Goal: Information Seeking & Learning: Find specific fact

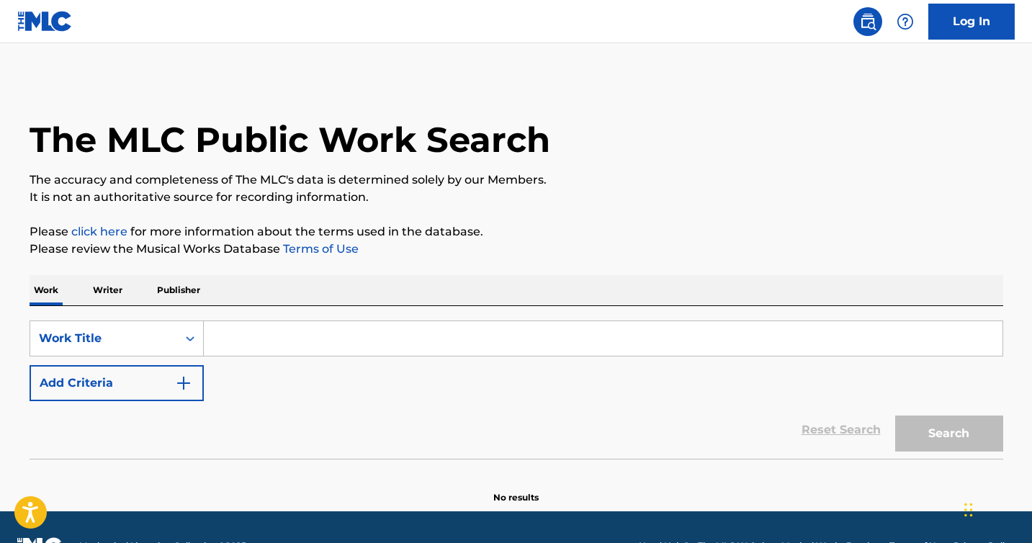
click at [248, 341] on input "Search Form" at bounding box center [603, 338] width 799 height 35
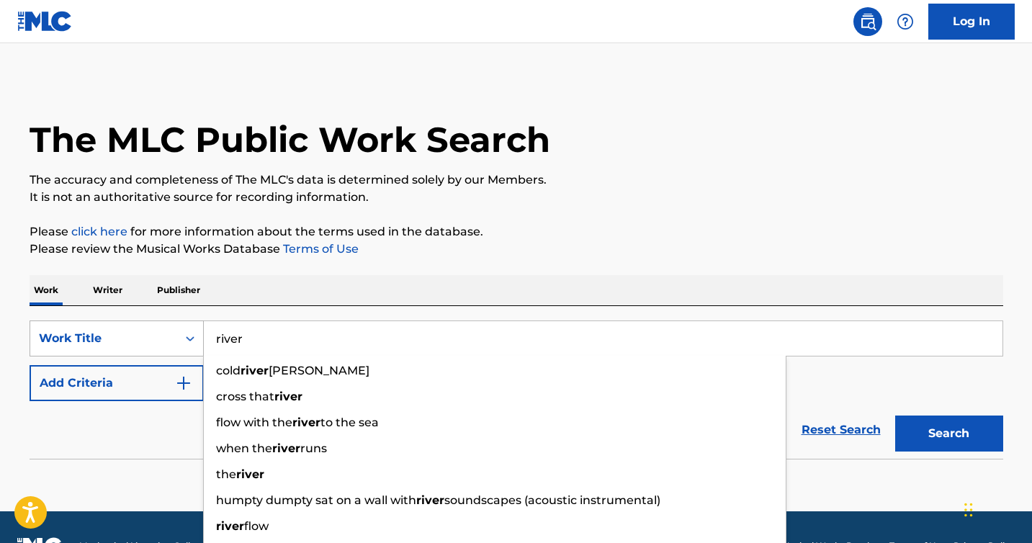
type input "river"
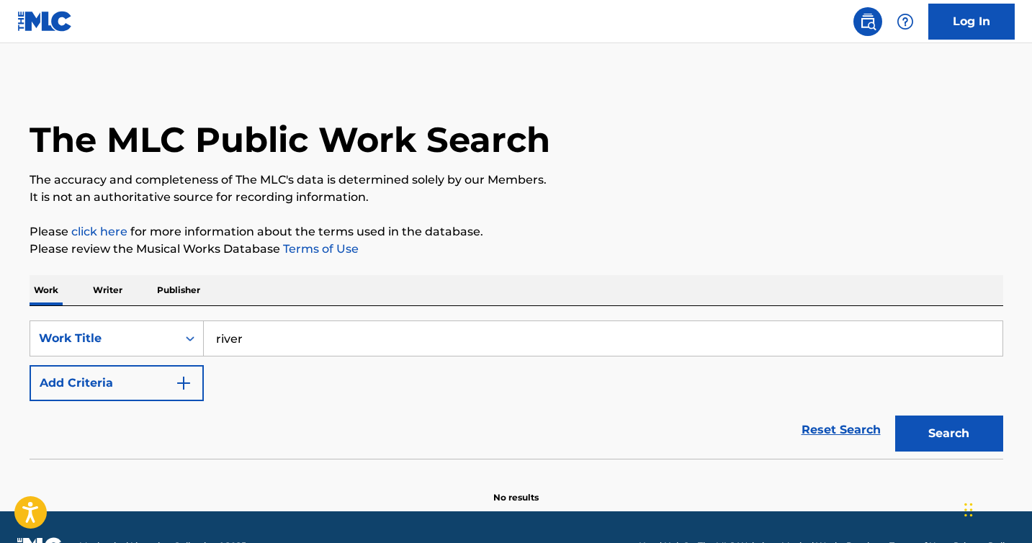
click at [164, 380] on button "Add Criteria" at bounding box center [117, 383] width 174 height 36
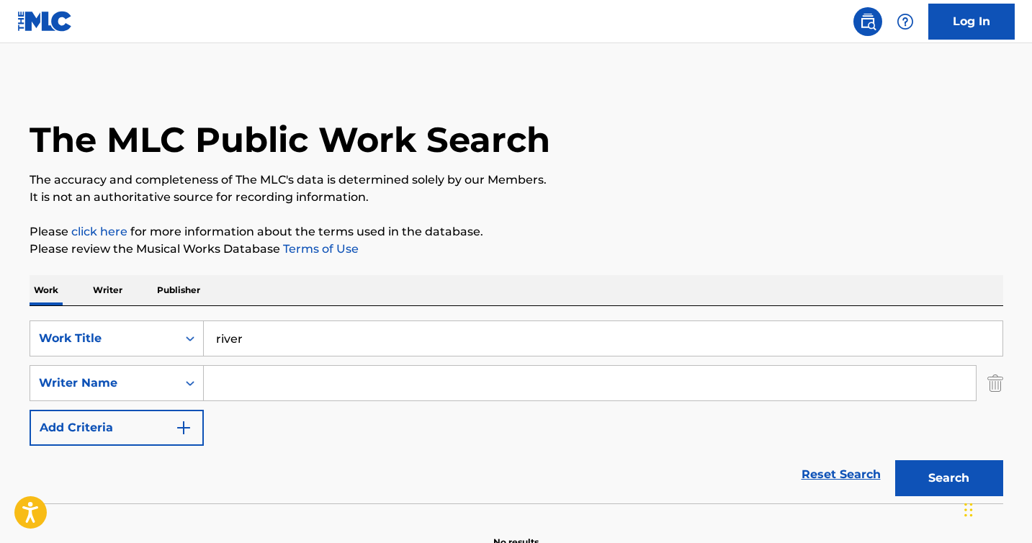
click at [246, 378] on input "Search Form" at bounding box center [590, 383] width 772 height 35
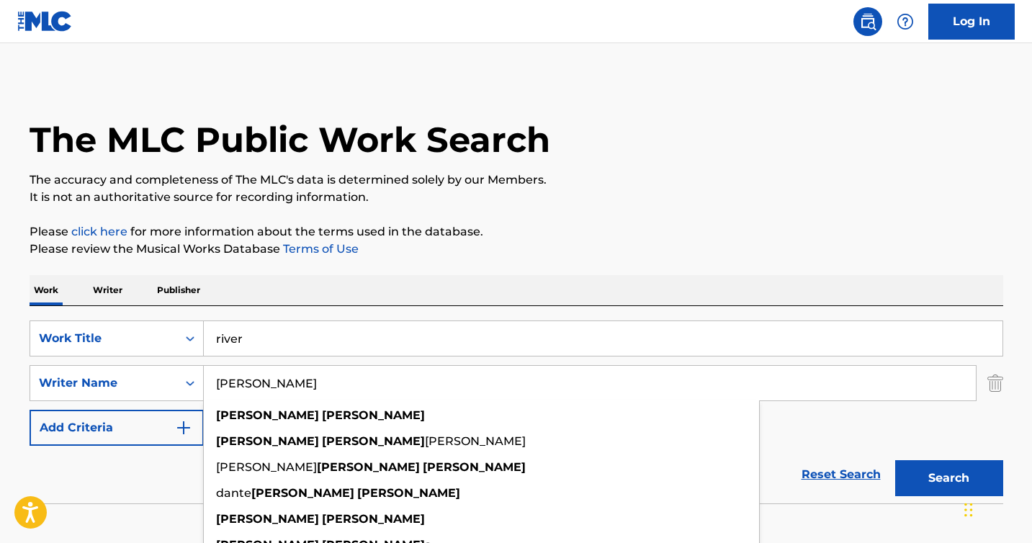
type input "[PERSON_NAME]"
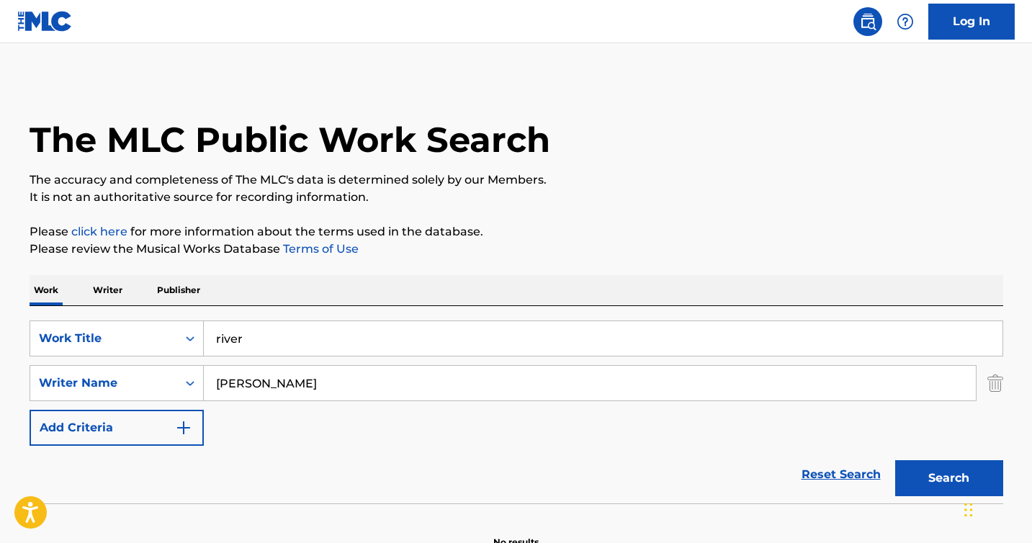
click at [957, 466] on button "Search" at bounding box center [949, 478] width 108 height 36
drag, startPoint x: 246, startPoint y: 336, endPoint x: 199, endPoint y: 336, distance: 47.5
click at [199, 336] on div "SearchWithCriteriae2130a89-2aab-4287-832f-3f13b89e8258 Work Title river" at bounding box center [517, 338] width 974 height 36
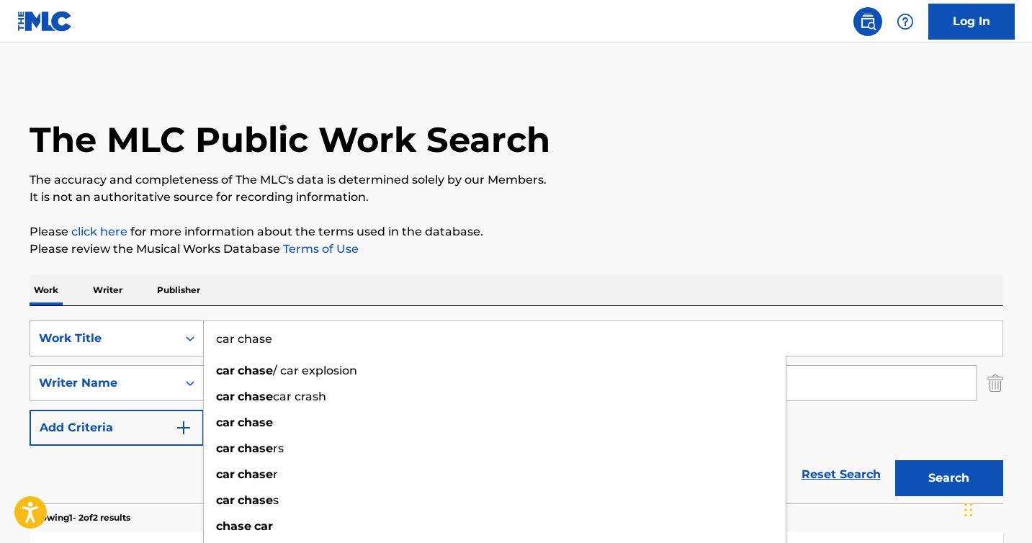
type input "car chase"
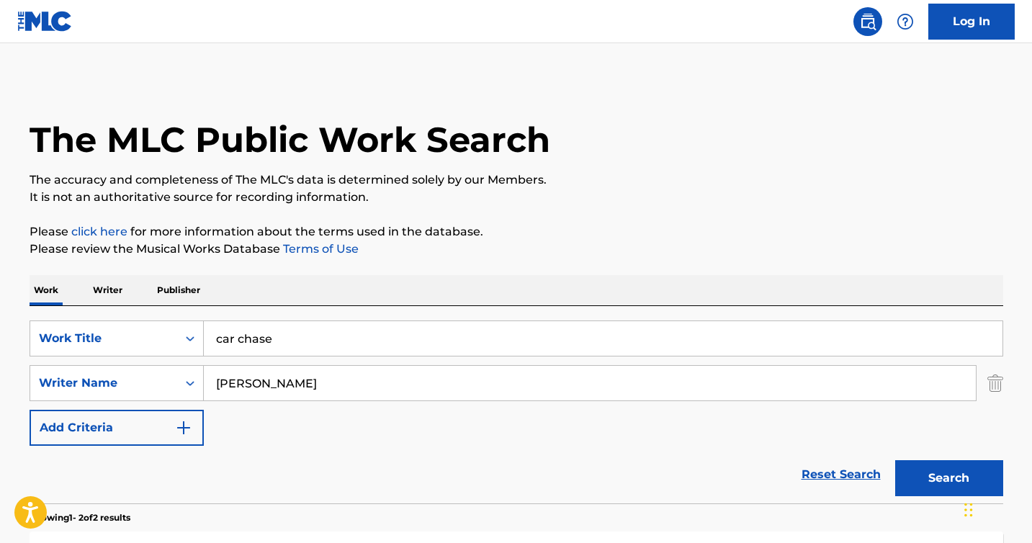
click at [959, 477] on button "Search" at bounding box center [949, 478] width 108 height 36
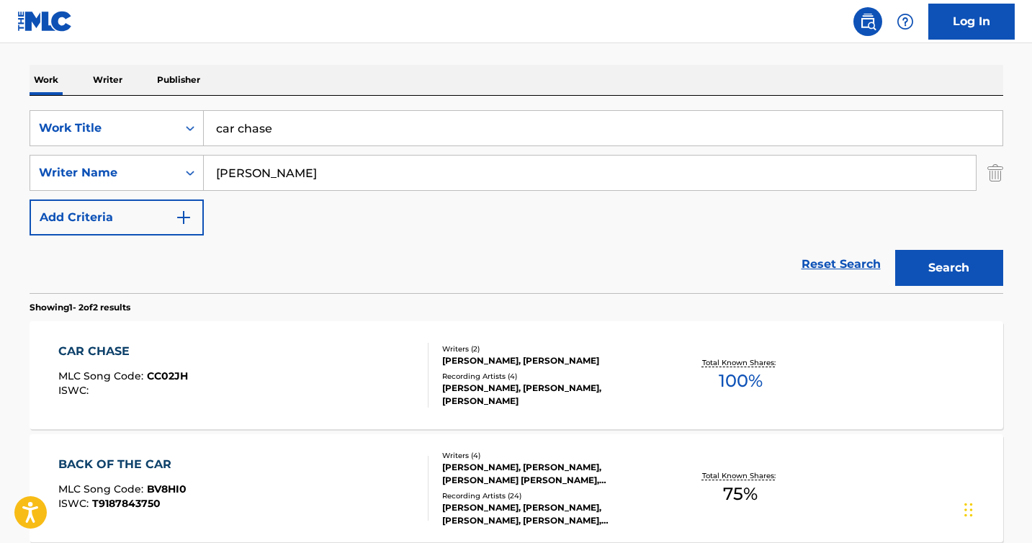
scroll to position [213, 0]
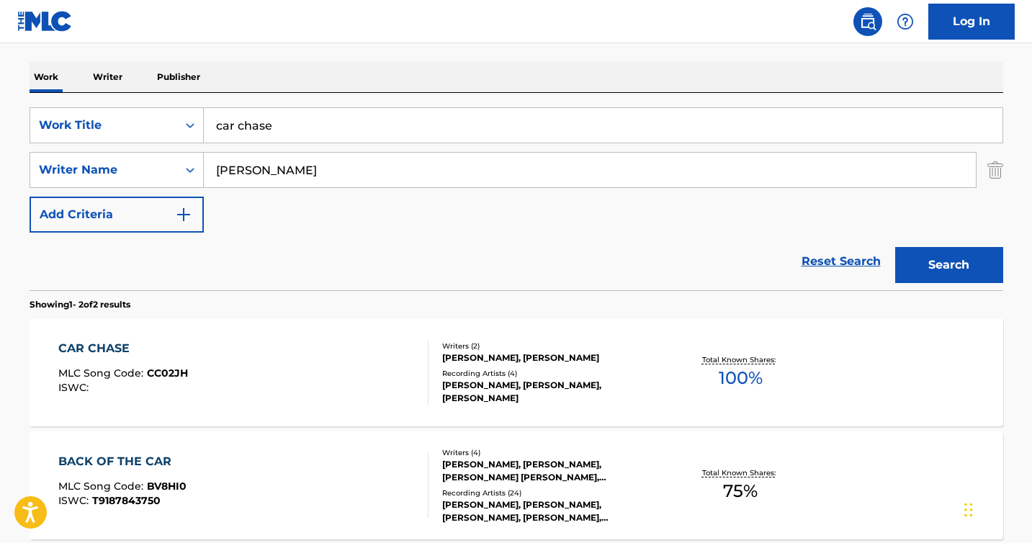
click at [94, 347] on div "CAR CHASE" at bounding box center [123, 348] width 130 height 17
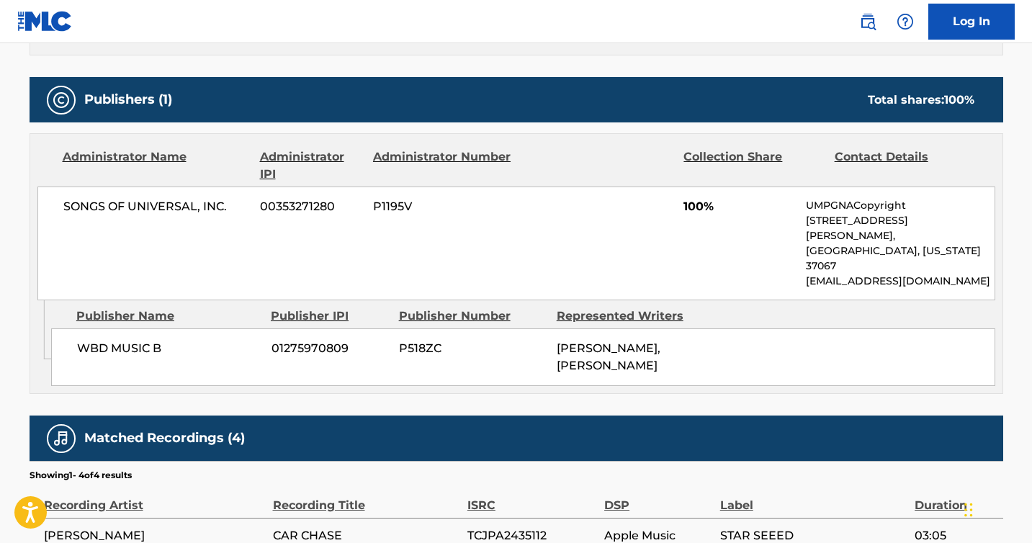
scroll to position [783, 0]
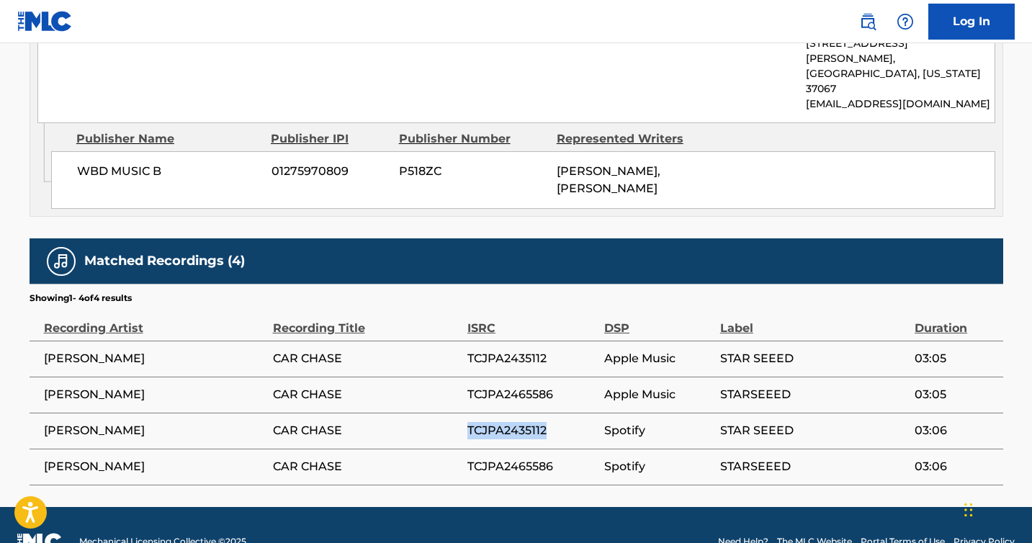
drag, startPoint x: 558, startPoint y: 405, endPoint x: 461, endPoint y: 403, distance: 97.2
click at [461, 413] on tr "[PERSON_NAME] CAR [PERSON_NAME] TCJPA2435112 Spotify STAR SEEED 03:06" at bounding box center [517, 431] width 974 height 36
copy tr "TCJPA2435112"
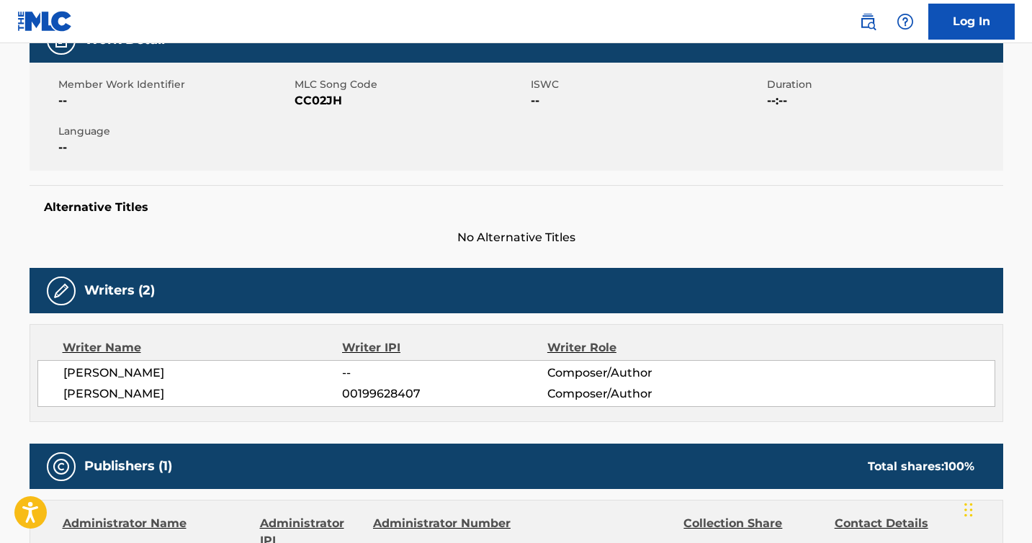
scroll to position [0, 0]
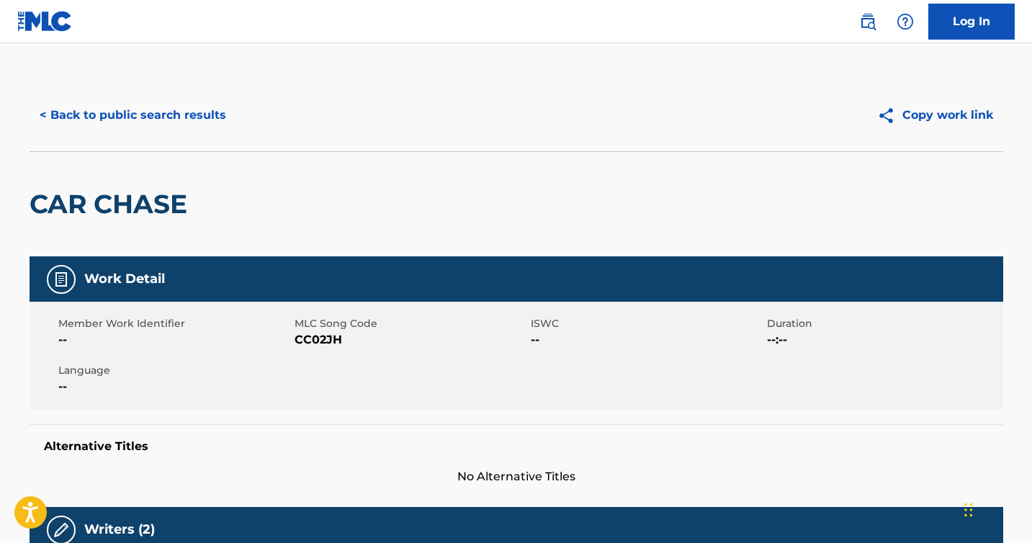
click at [72, 102] on button "< Back to public search results" at bounding box center [133, 115] width 207 height 36
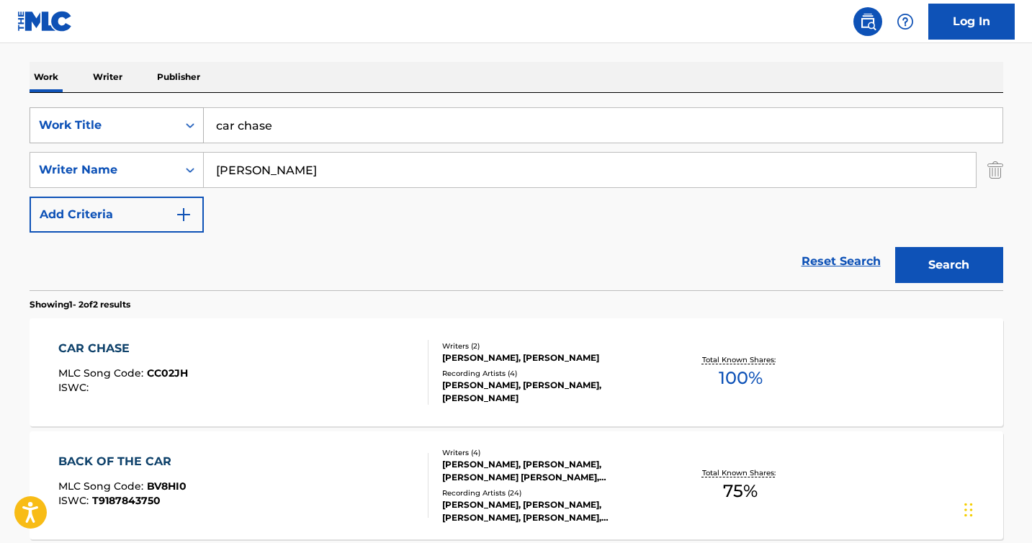
drag, startPoint x: 270, startPoint y: 140, endPoint x: 199, endPoint y: 135, distance: 70.7
click at [199, 135] on div "SearchWithCriteriae2130a89-2aab-4287-832f-3f13b89e8258 Work Title car chase" at bounding box center [517, 125] width 974 height 36
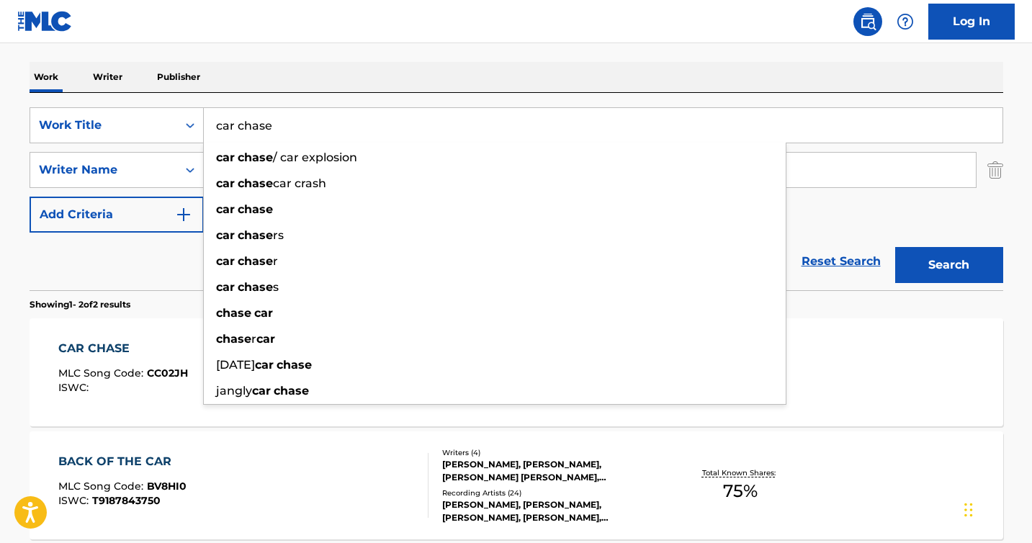
click at [264, 127] on input "car chase" at bounding box center [603, 125] width 799 height 35
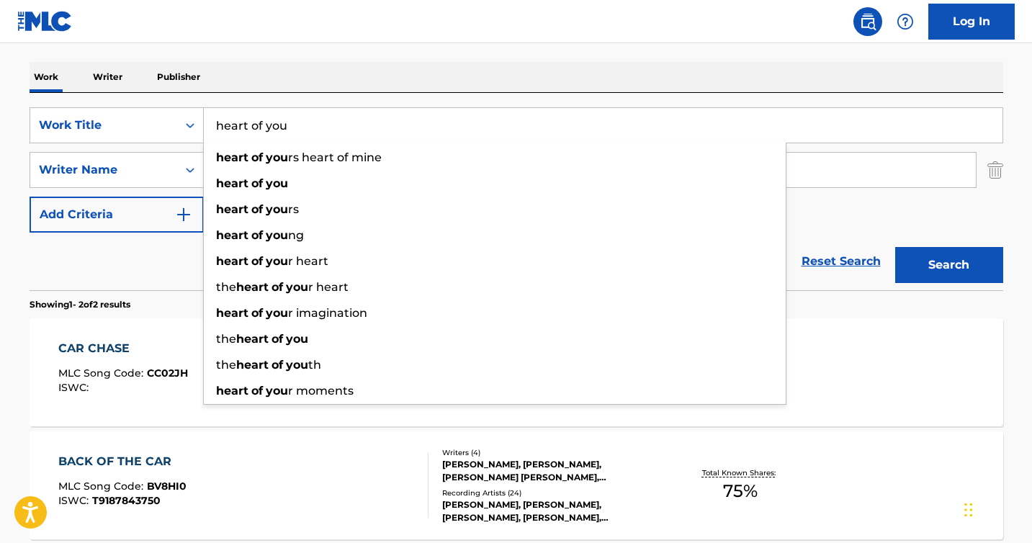
type input "heart of you"
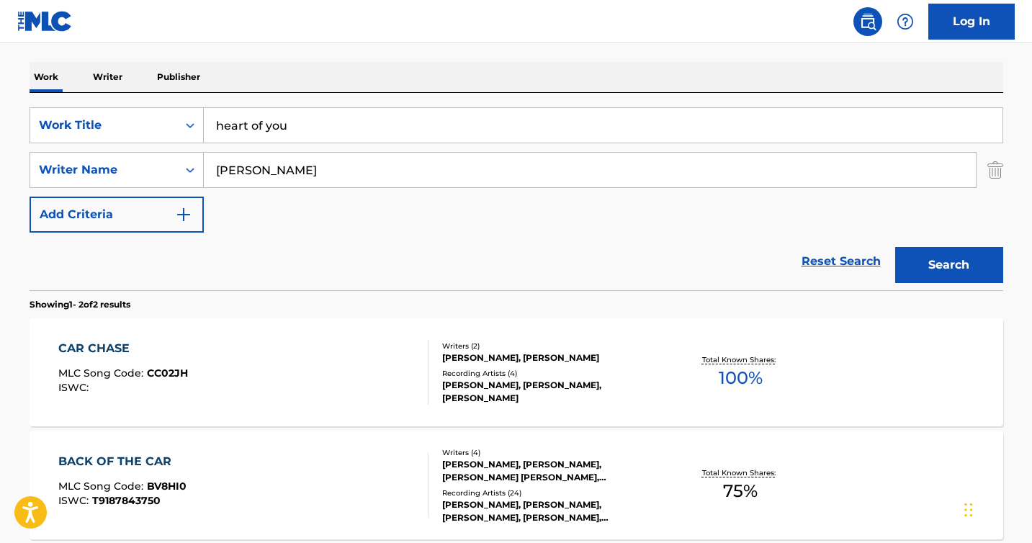
click at [963, 261] on button "Search" at bounding box center [949, 265] width 108 height 36
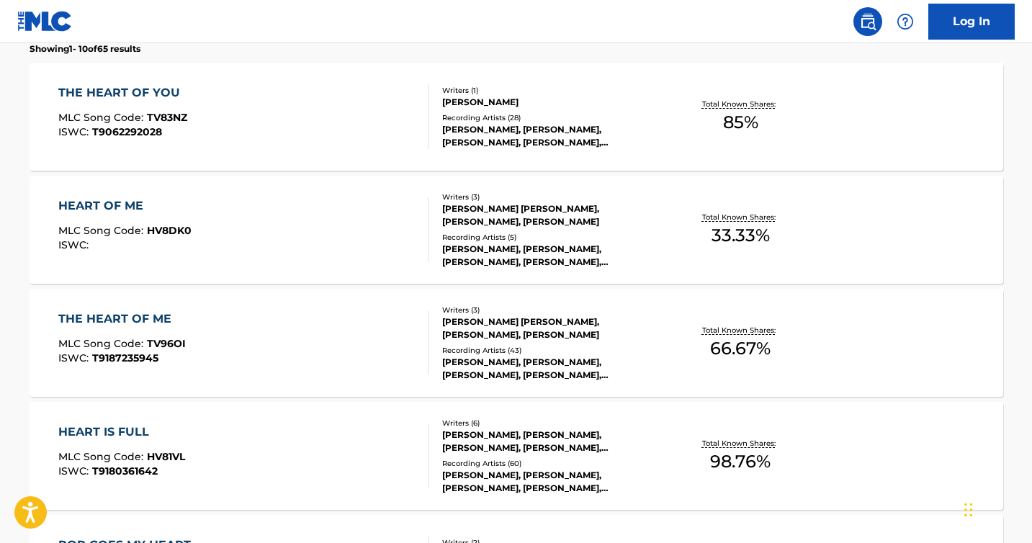
scroll to position [480, 0]
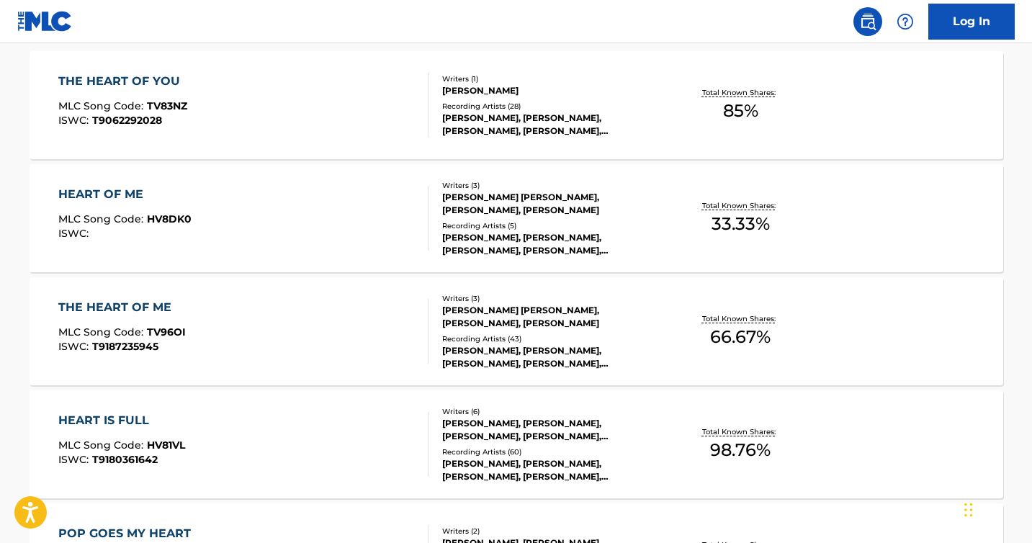
click at [122, 70] on div "THE HEART OF YOU MLC Song Code : TV83NZ ISWC : T9062292028 Writers ( 1 ) [PERSO…" at bounding box center [517, 105] width 974 height 108
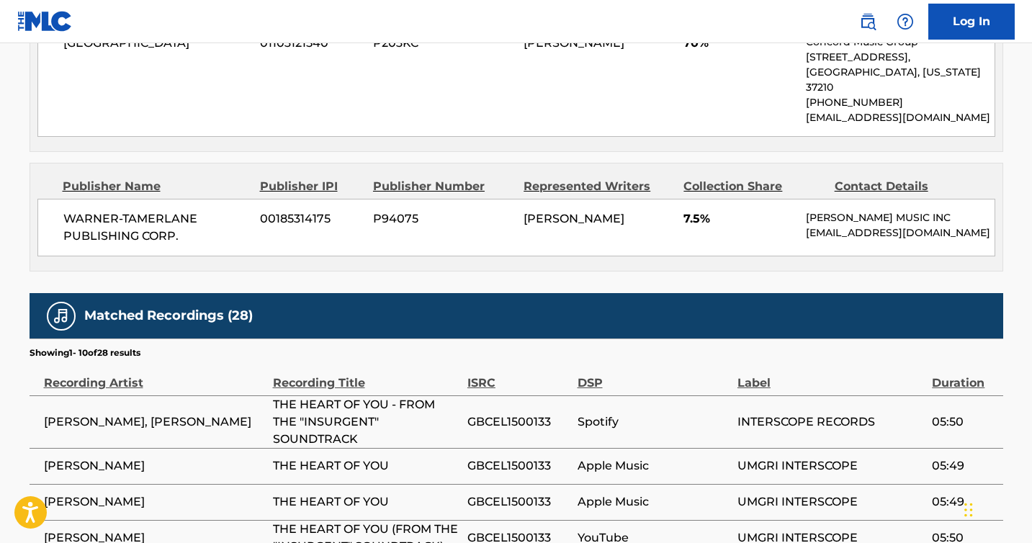
scroll to position [1444, 0]
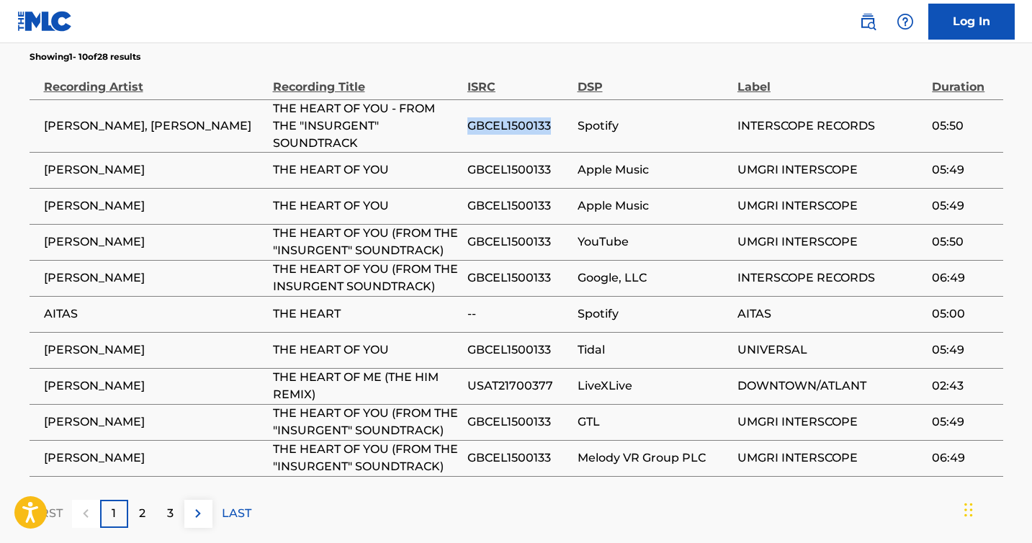
drag, startPoint x: 554, startPoint y: 79, endPoint x: 467, endPoint y: 82, distance: 86.5
click at [467, 117] on span "GBCEL1500133" at bounding box center [518, 125] width 103 height 17
copy span "GBCEL1500133"
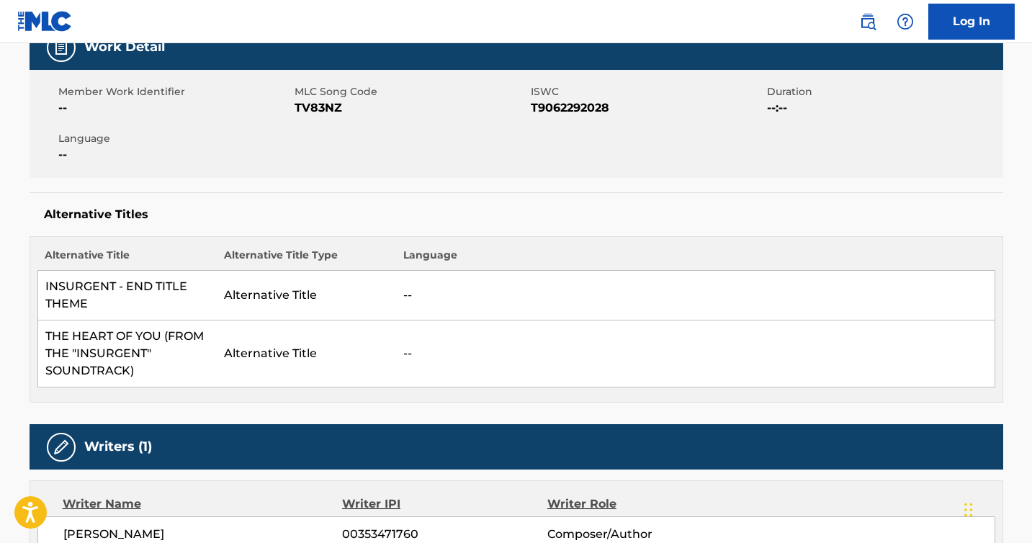
scroll to position [0, 0]
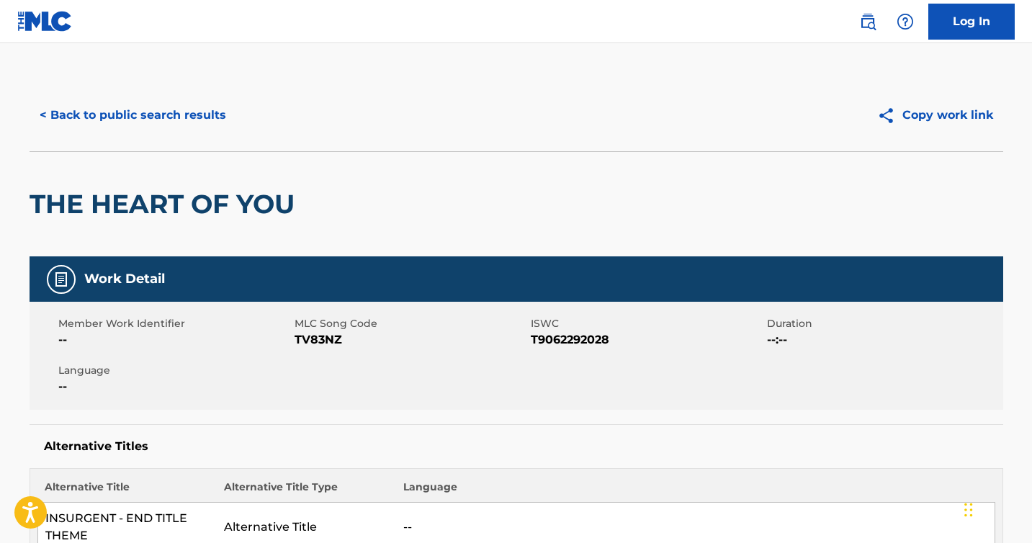
click at [112, 116] on button "< Back to public search results" at bounding box center [133, 115] width 207 height 36
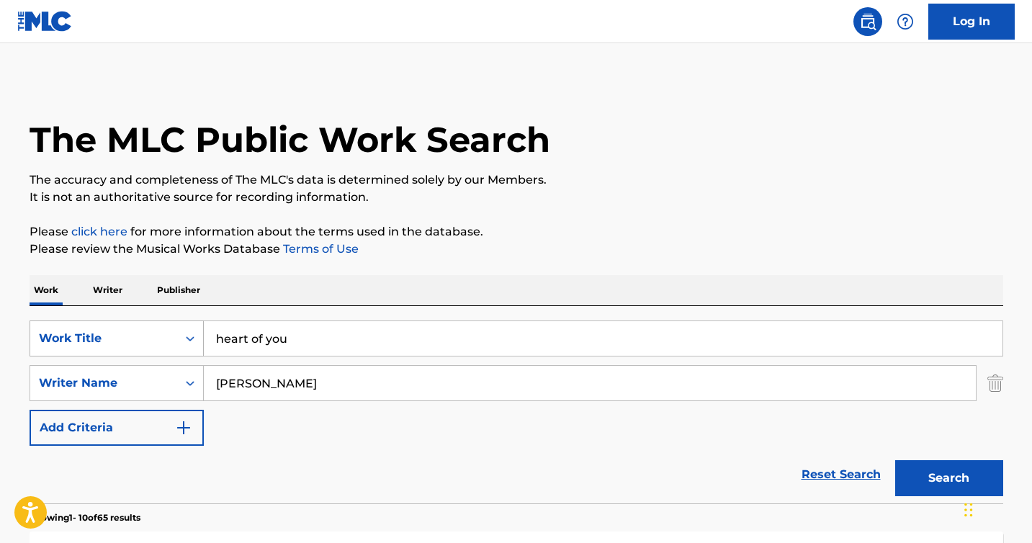
drag, startPoint x: 300, startPoint y: 351, endPoint x: 192, endPoint y: 338, distance: 108.2
click at [192, 338] on div "SearchWithCriteriae2130a89-2aab-4287-832f-3f13b89e8258 Work Title heart of you" at bounding box center [517, 338] width 974 height 36
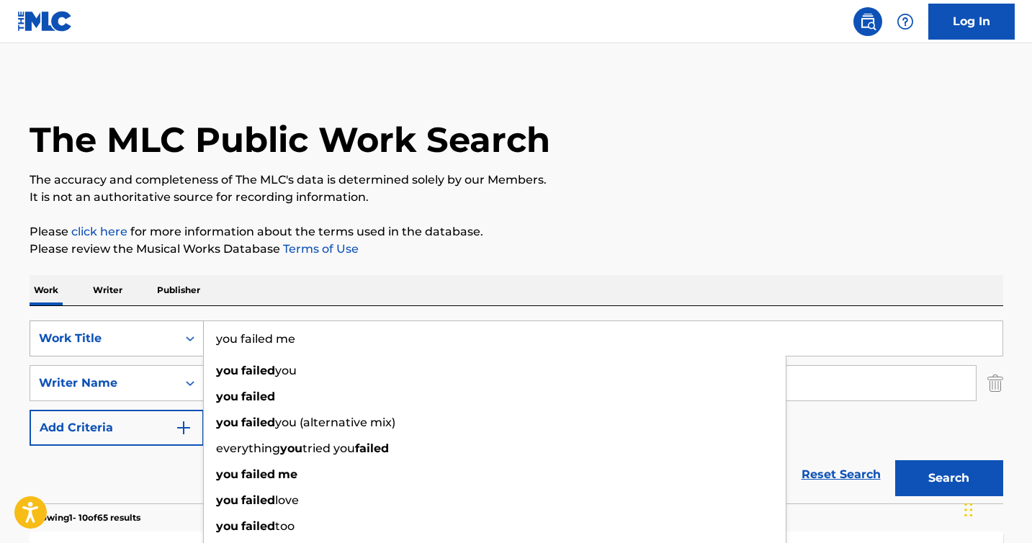
type input "you failed me"
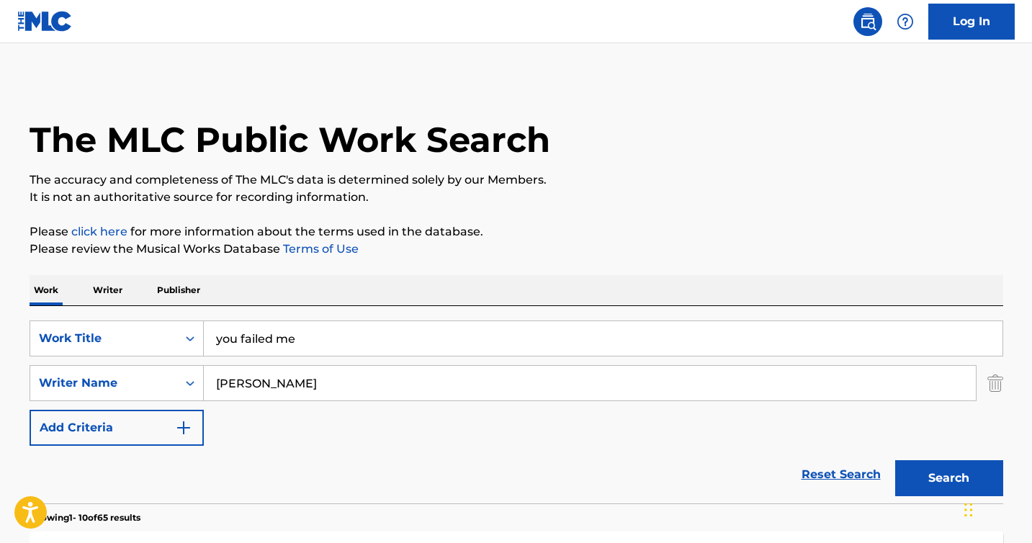
click at [932, 477] on button "Search" at bounding box center [949, 478] width 108 height 36
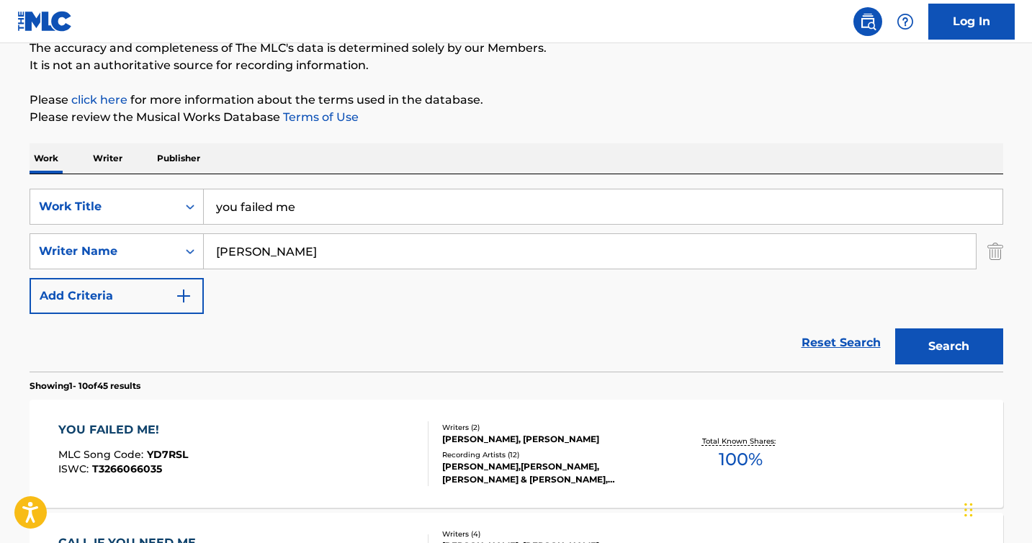
scroll to position [132, 0]
click at [140, 431] on div "YOU FAILED ME!" at bounding box center [123, 429] width 130 height 17
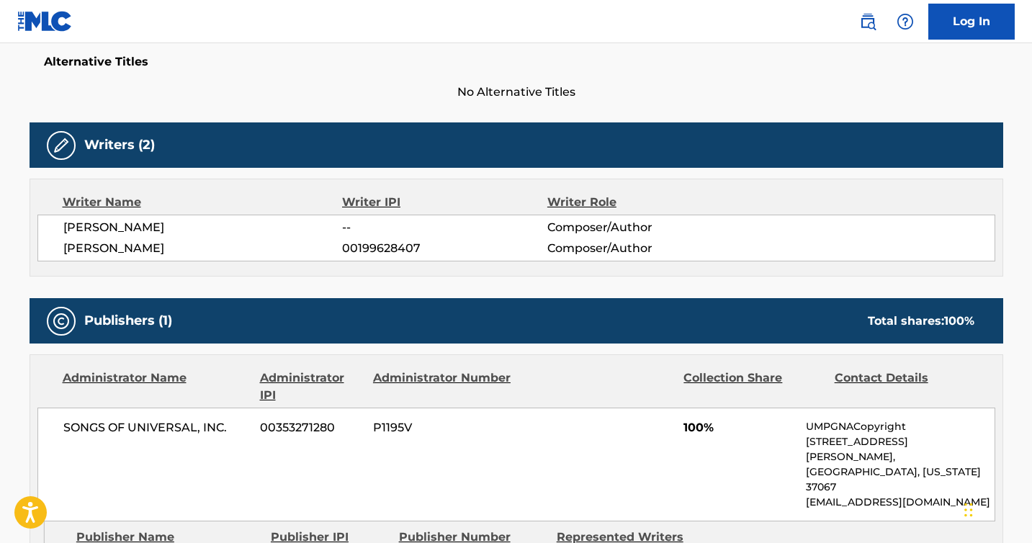
scroll to position [1051, 0]
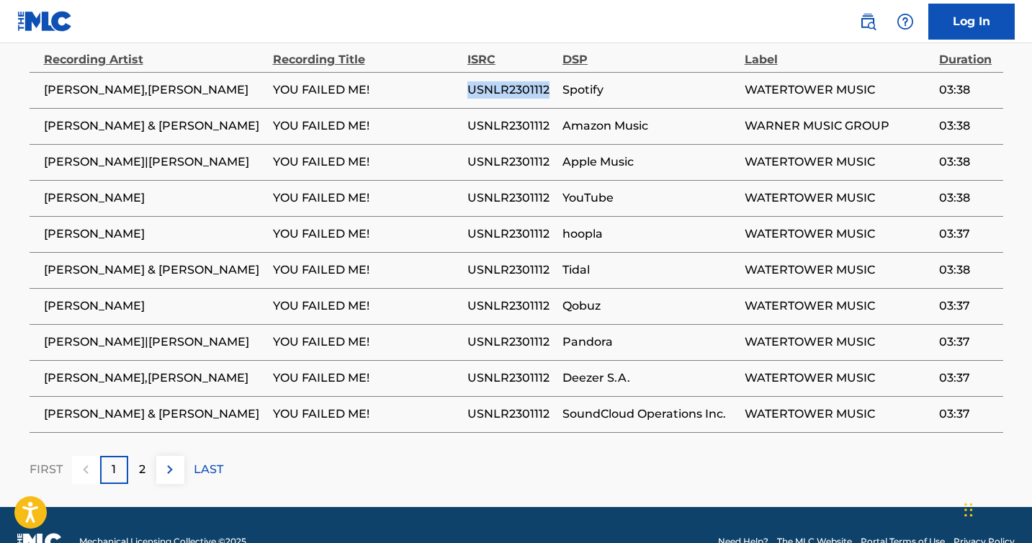
drag, startPoint x: 549, startPoint y: 59, endPoint x: 469, endPoint y: 62, distance: 80.7
click at [469, 81] on span "USNLR2301112" at bounding box center [511, 89] width 88 height 17
copy span "USNLR2301112"
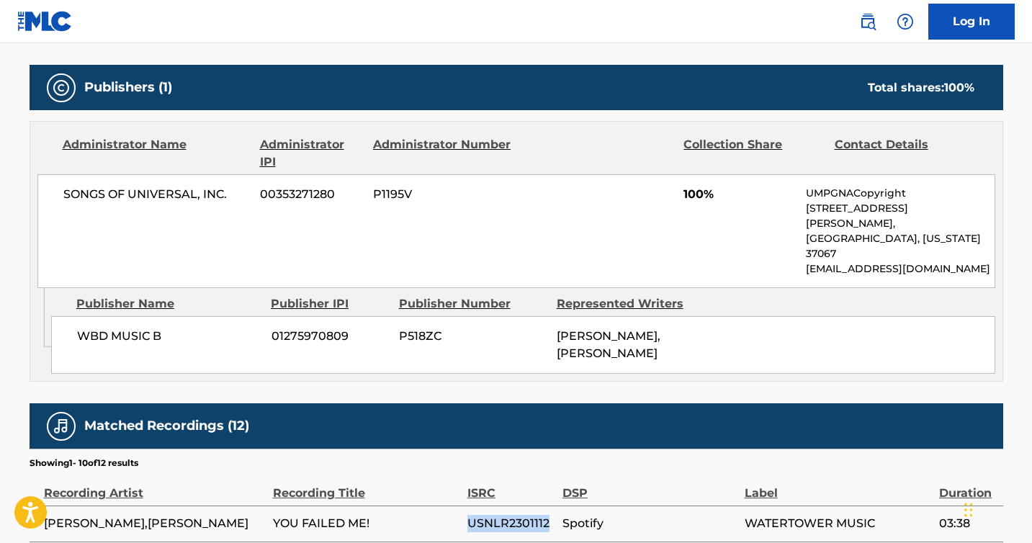
scroll to position [0, 0]
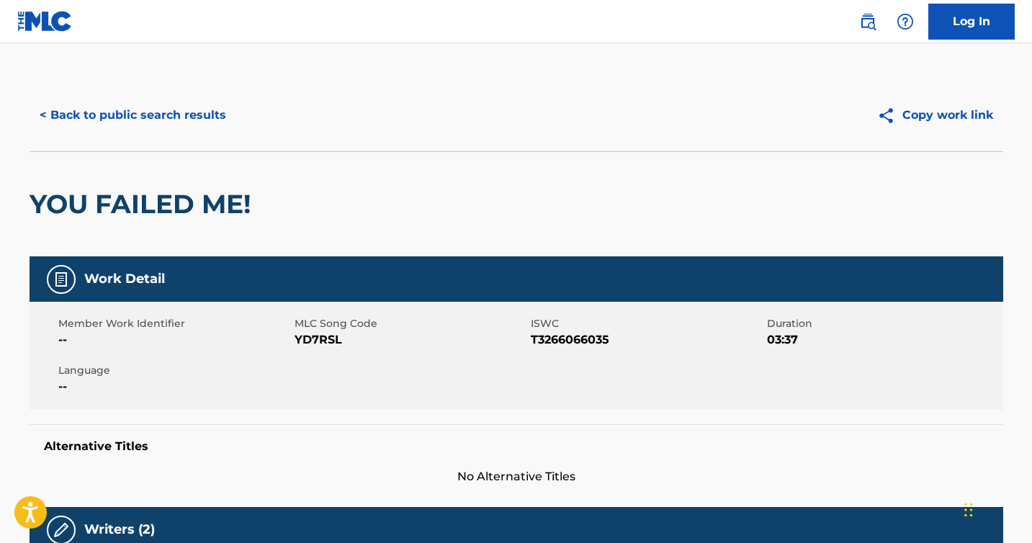
click at [96, 121] on button "< Back to public search results" at bounding box center [133, 115] width 207 height 36
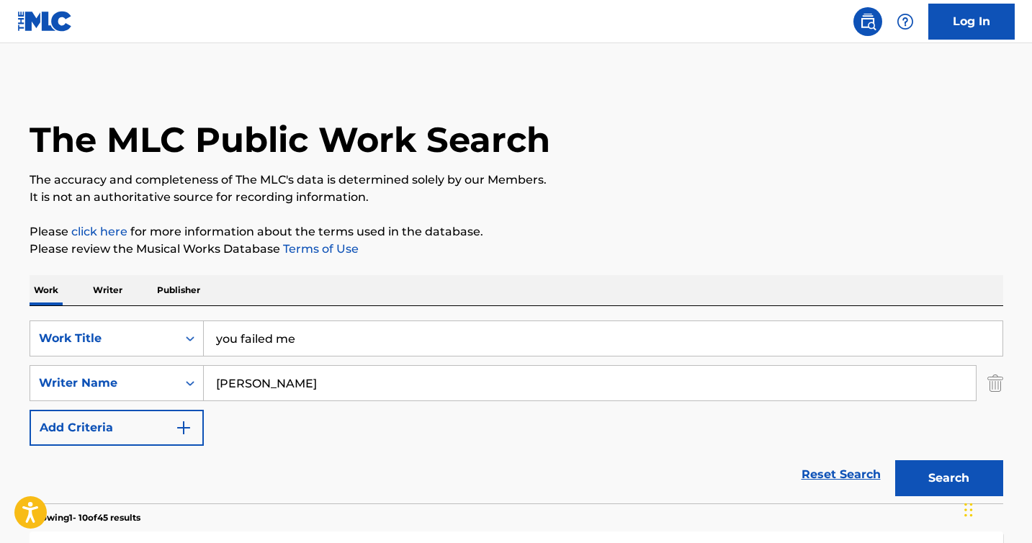
scroll to position [132, 0]
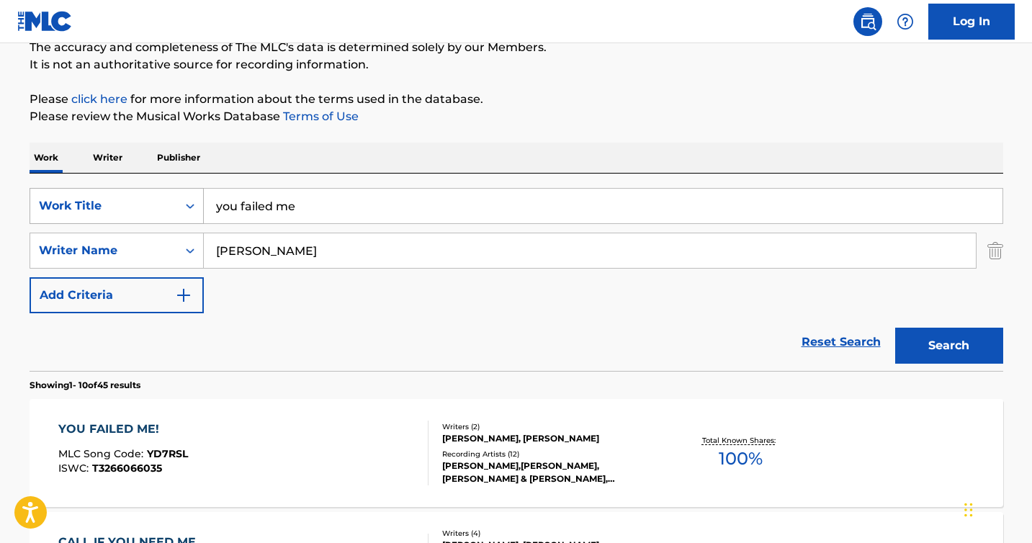
drag, startPoint x: 305, startPoint y: 202, endPoint x: 158, endPoint y: 199, distance: 146.9
click at [158, 199] on div "SearchWithCriteriae2130a89-2aab-4287-832f-3f13b89e8258 Work Title you failed me" at bounding box center [517, 206] width 974 height 36
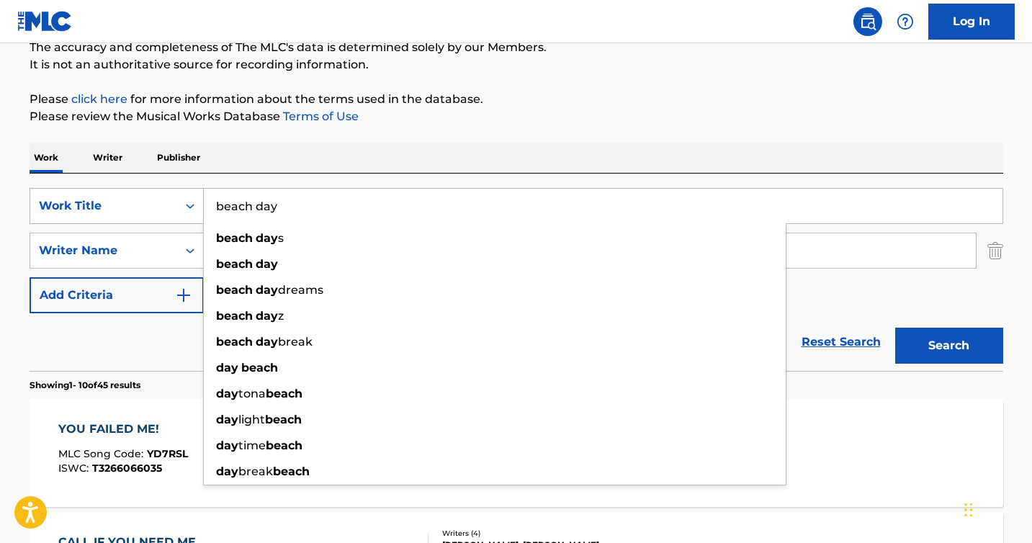
type input "beach day"
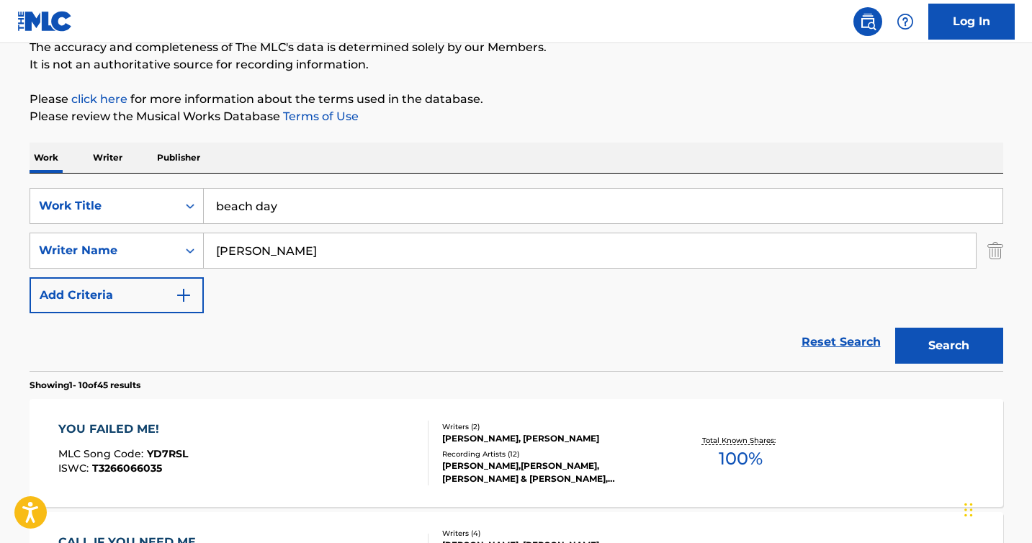
click at [978, 334] on button "Search" at bounding box center [949, 346] width 108 height 36
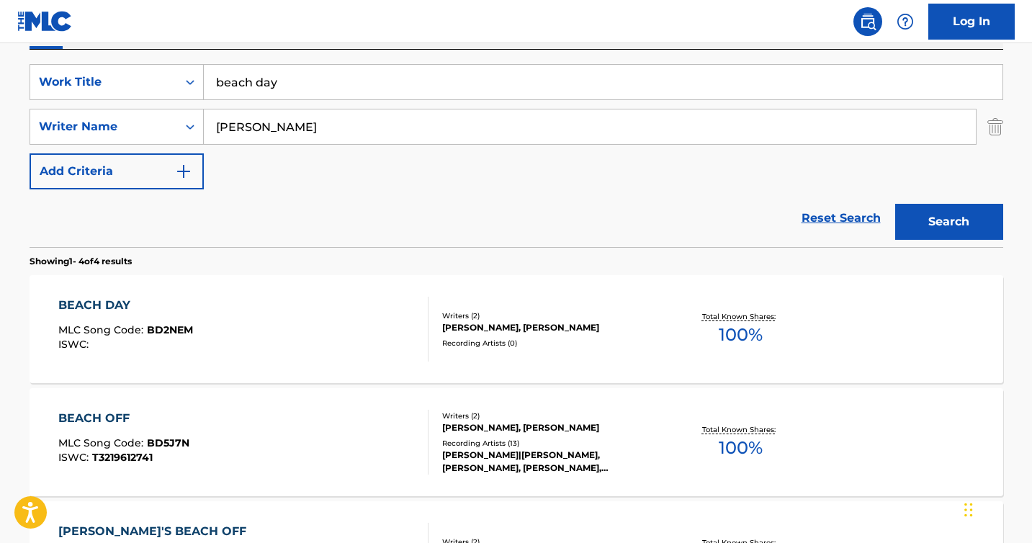
scroll to position [260, 0]
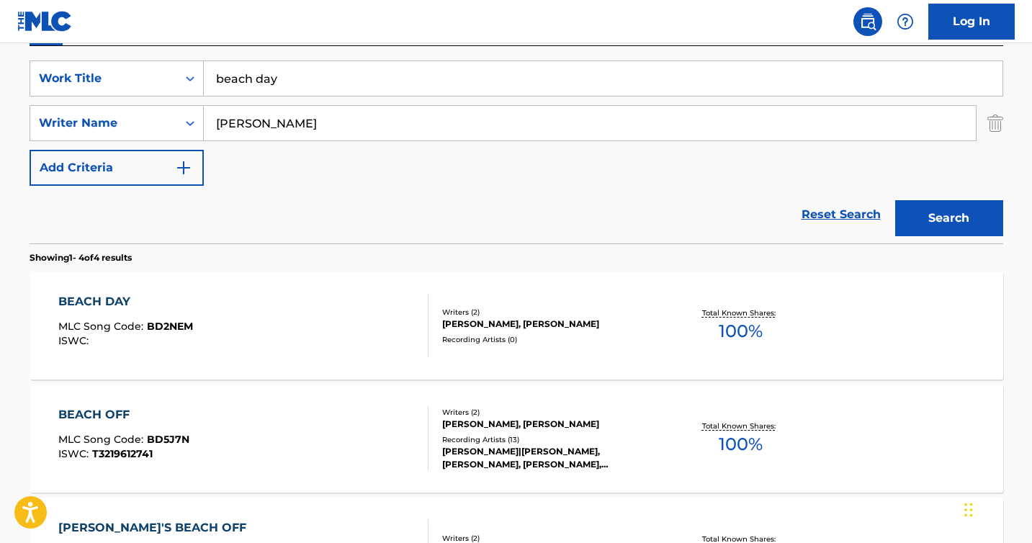
click at [103, 303] on div "BEACH DAY" at bounding box center [125, 301] width 135 height 17
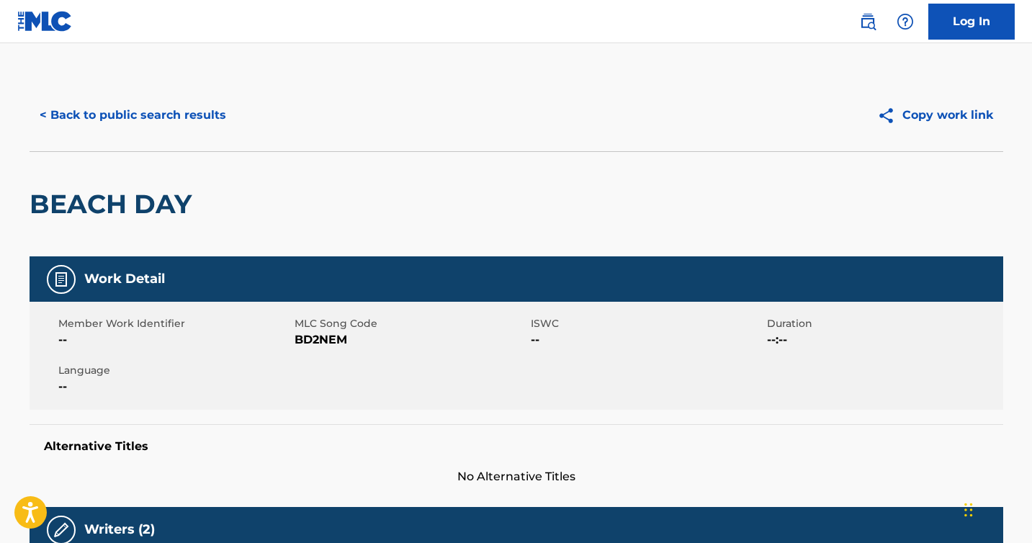
click at [50, 112] on button "< Back to public search results" at bounding box center [133, 115] width 207 height 36
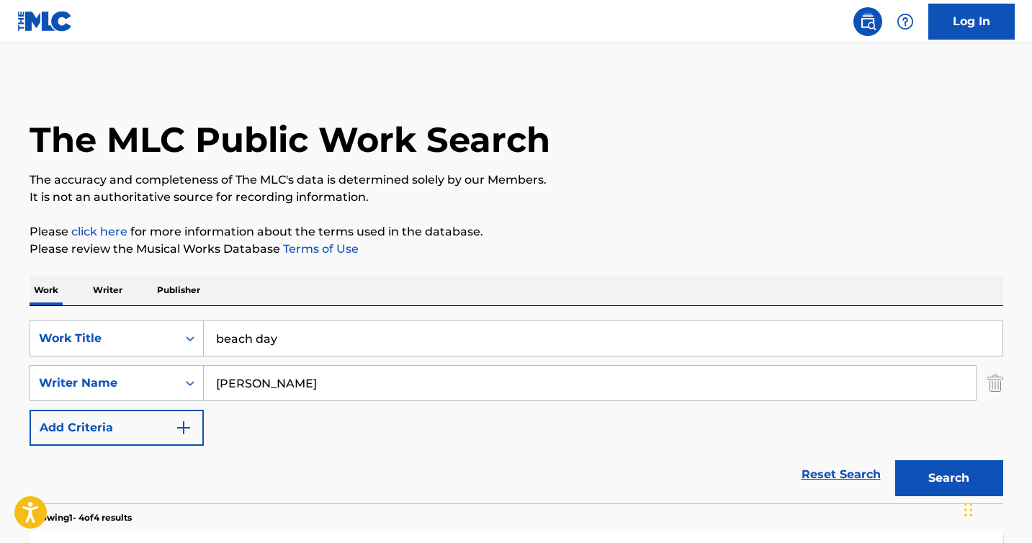
scroll to position [260, 0]
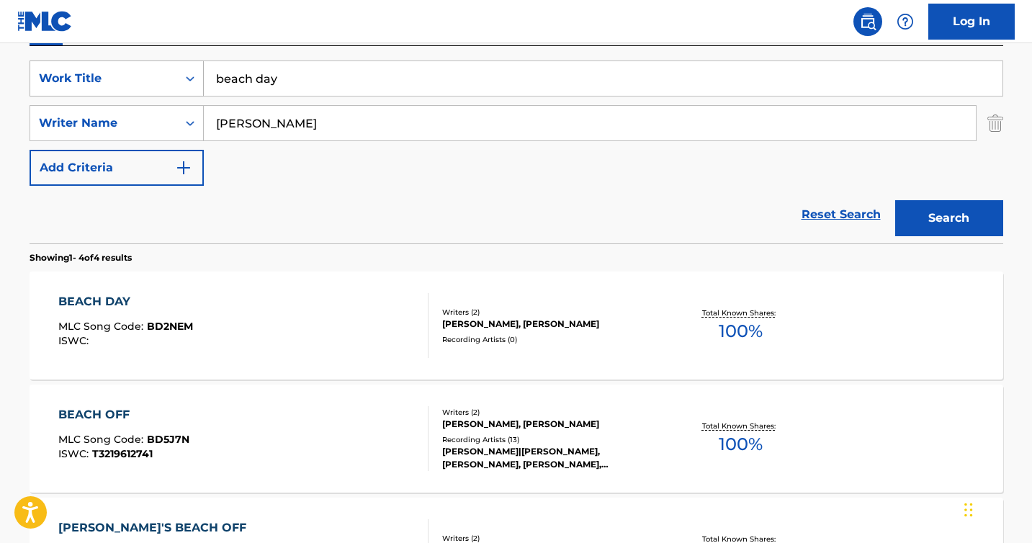
drag, startPoint x: 293, startPoint y: 80, endPoint x: 171, endPoint y: 79, distance: 122.4
click at [171, 79] on div "SearchWithCriteriae2130a89-2aab-4287-832f-3f13b89e8258 Work Title beach day" at bounding box center [517, 78] width 974 height 36
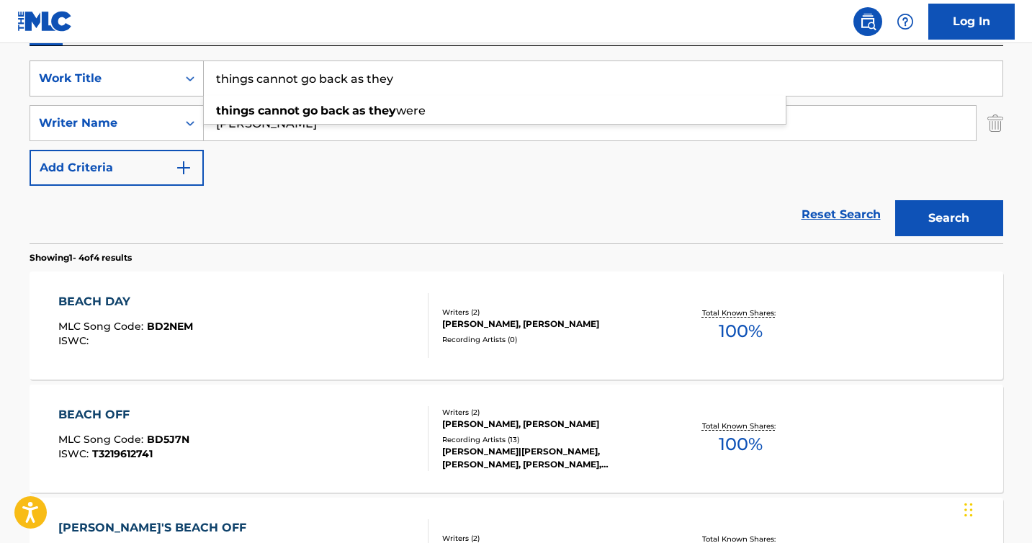
type input "things cannot go back as they"
click at [927, 217] on button "Search" at bounding box center [949, 218] width 108 height 36
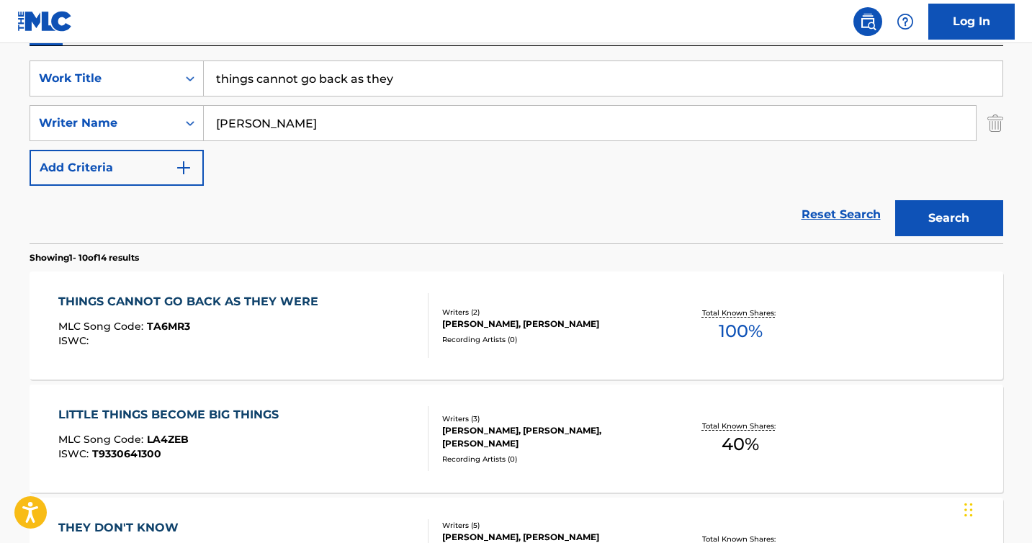
click at [231, 300] on div "THINGS CANNOT GO BACK AS THEY WERE" at bounding box center [191, 301] width 267 height 17
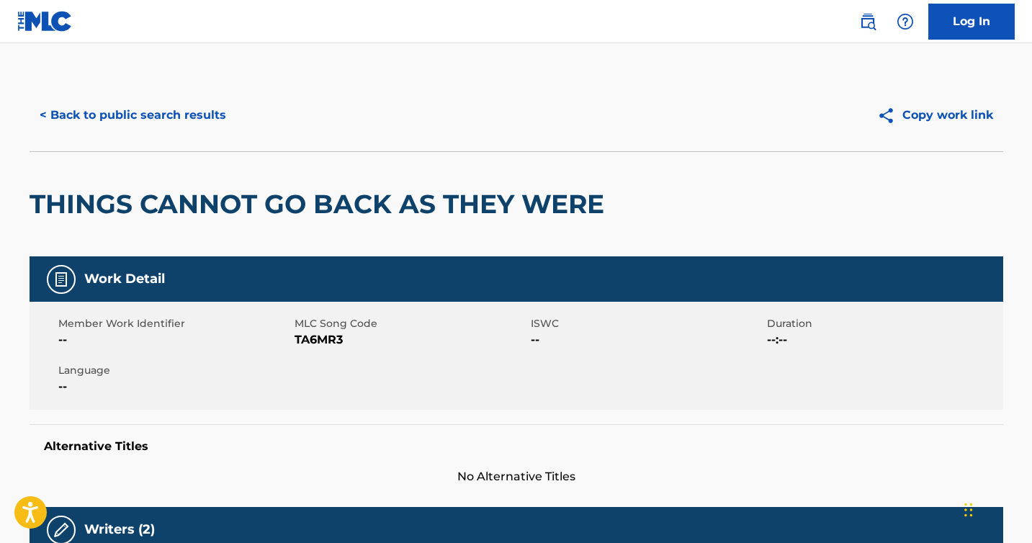
click at [80, 120] on button "< Back to public search results" at bounding box center [133, 115] width 207 height 36
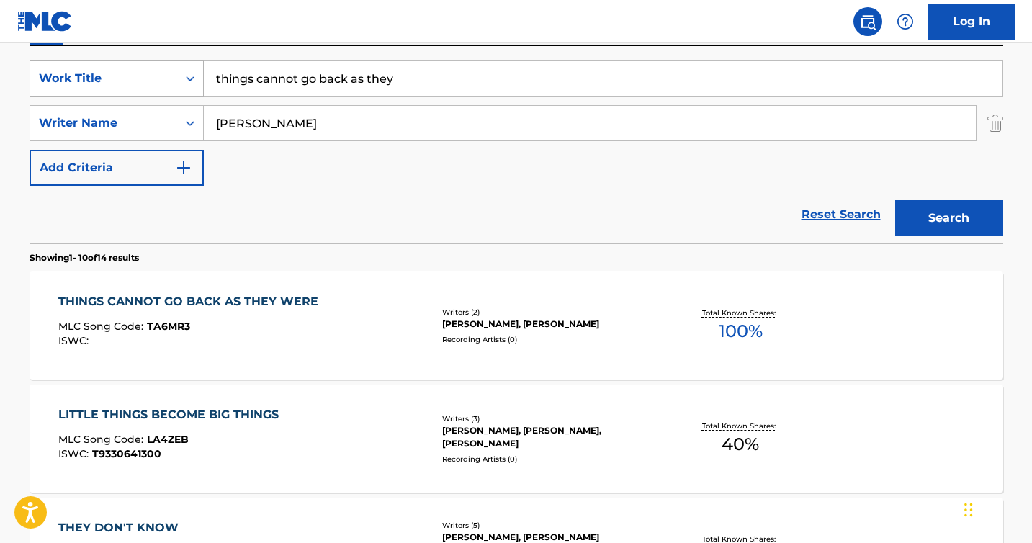
drag, startPoint x: 436, startPoint y: 92, endPoint x: 171, endPoint y: 81, distance: 265.2
click at [171, 81] on div "SearchWithCriteriae2130a89-2aab-4287-832f-3f13b89e8258 Work Title things cannot…" at bounding box center [517, 78] width 974 height 36
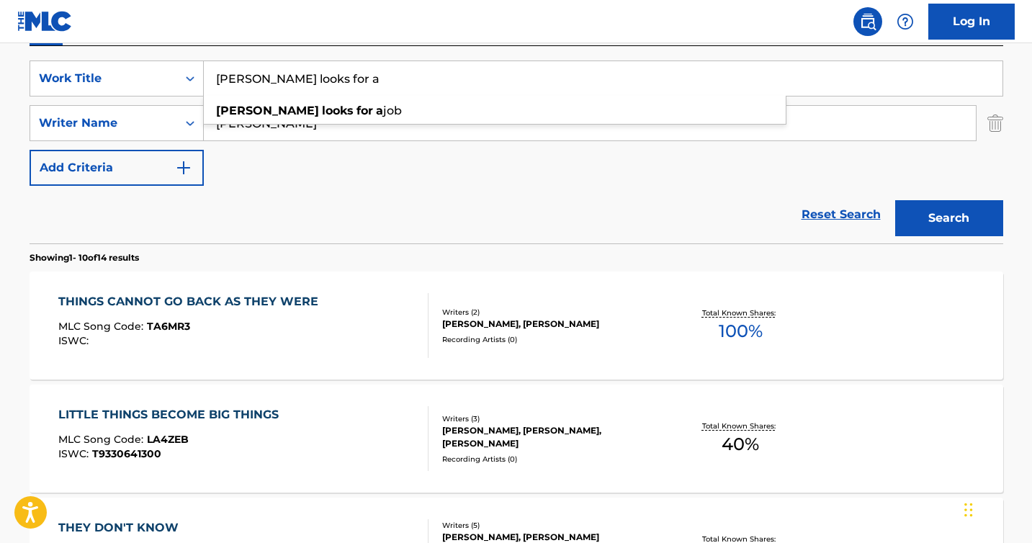
click at [256, 98] on div "[PERSON_NAME] looks for a job" at bounding box center [495, 111] width 582 height 26
type input "[PERSON_NAME] looks for a job"
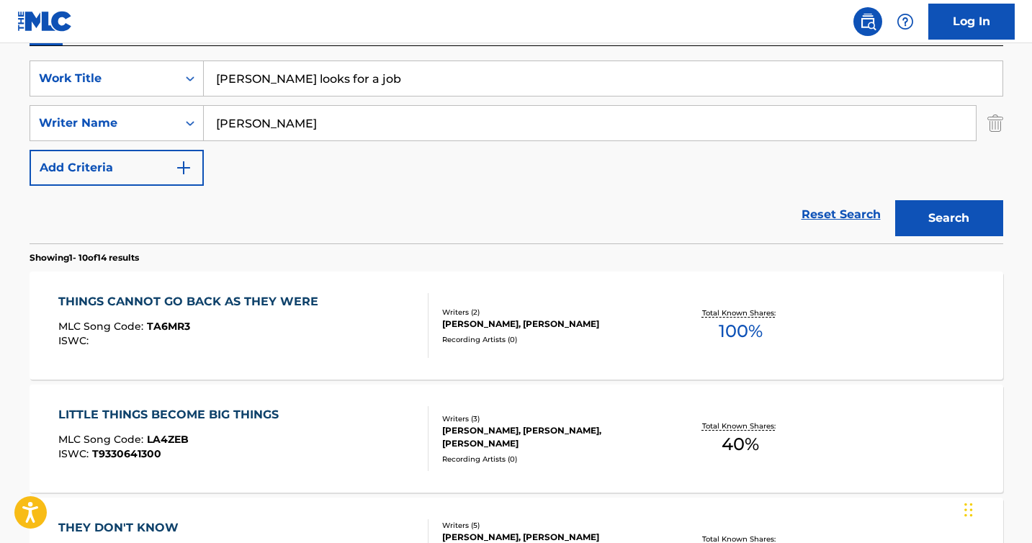
click at [954, 216] on button "Search" at bounding box center [949, 218] width 108 height 36
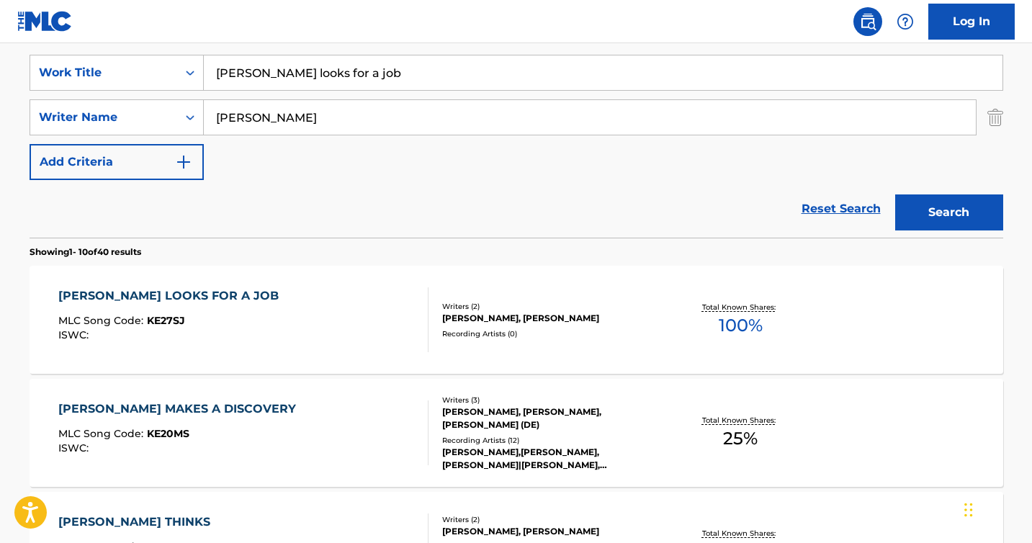
scroll to position [270, 0]
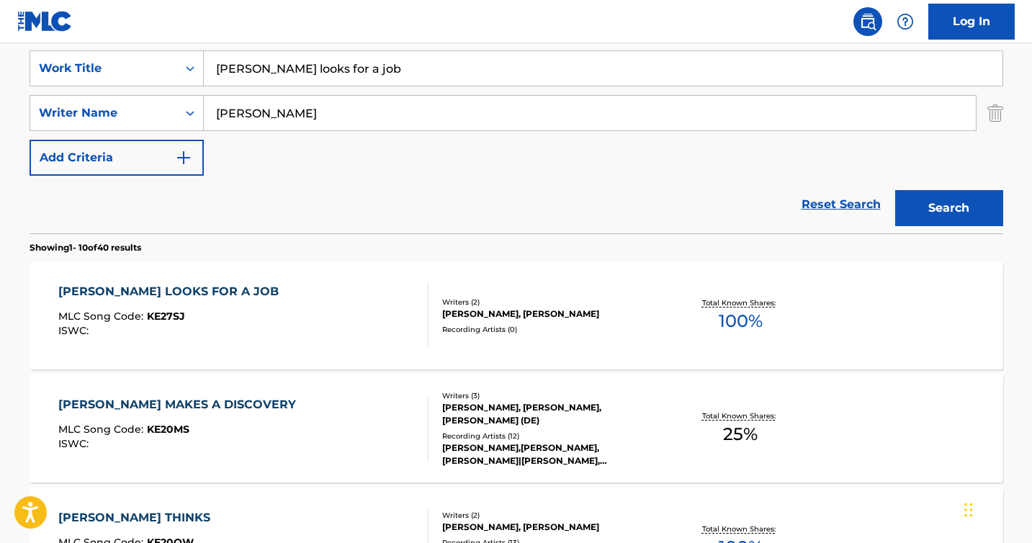
click at [122, 296] on div "[PERSON_NAME] LOOKS FOR A JOB" at bounding box center [172, 291] width 228 height 17
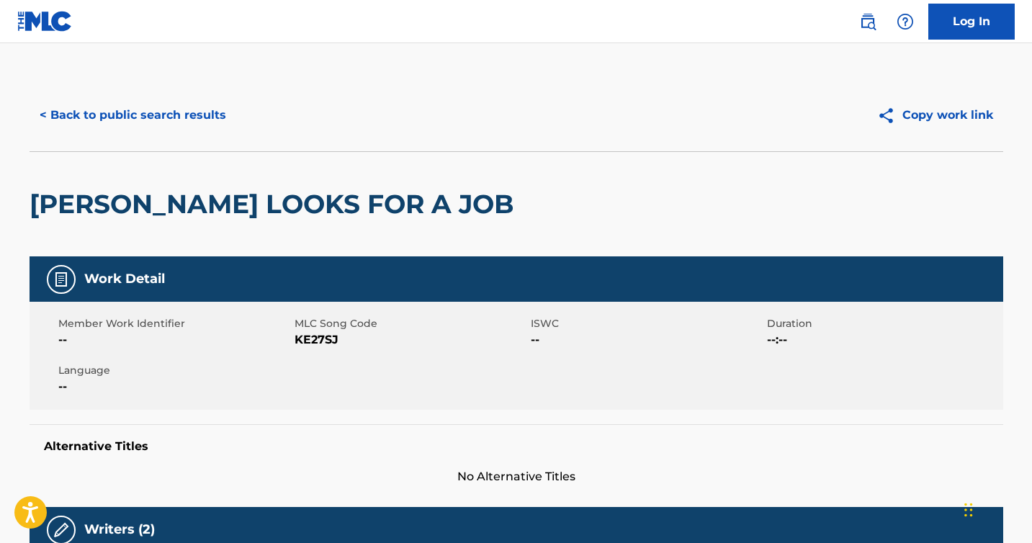
click at [97, 116] on button "< Back to public search results" at bounding box center [133, 115] width 207 height 36
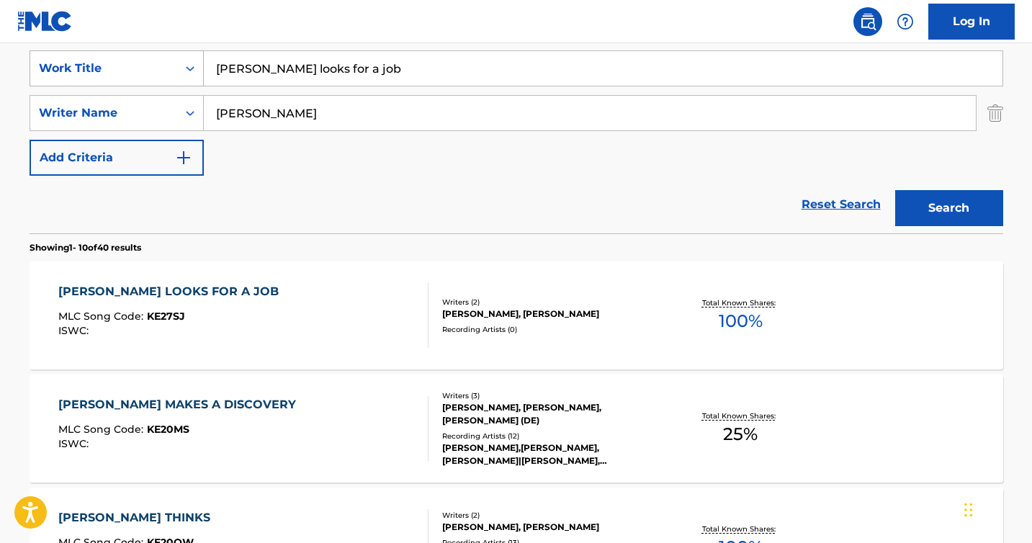
drag, startPoint x: 338, startPoint y: 63, endPoint x: 179, endPoint y: 62, distance: 159.1
click at [179, 62] on div "SearchWithCriteriae2130a89-2aab-4287-832f-3f13b89e8258 Work Title [PERSON_NAME]…" at bounding box center [517, 68] width 974 height 36
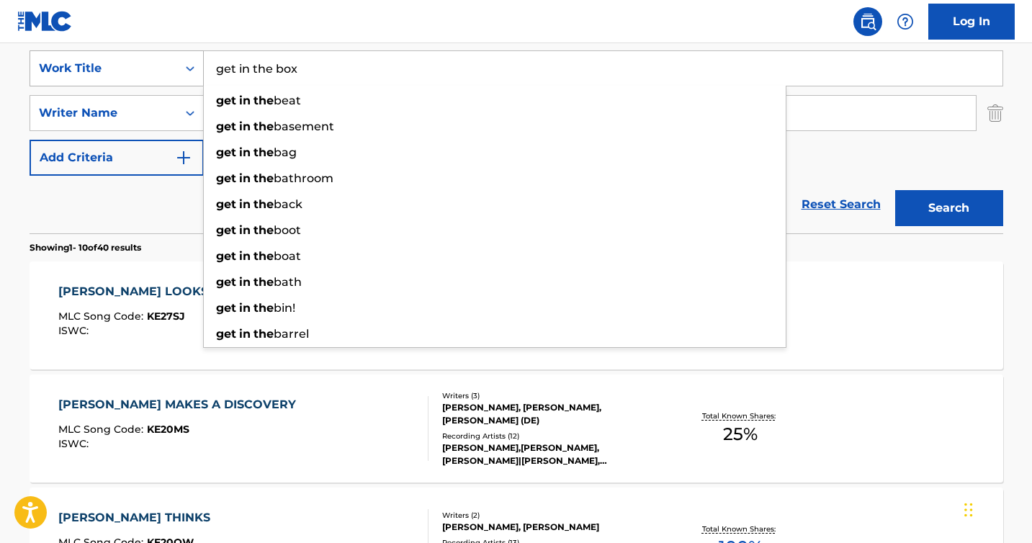
type input "get in the box"
click at [895, 190] on button "Search" at bounding box center [949, 208] width 108 height 36
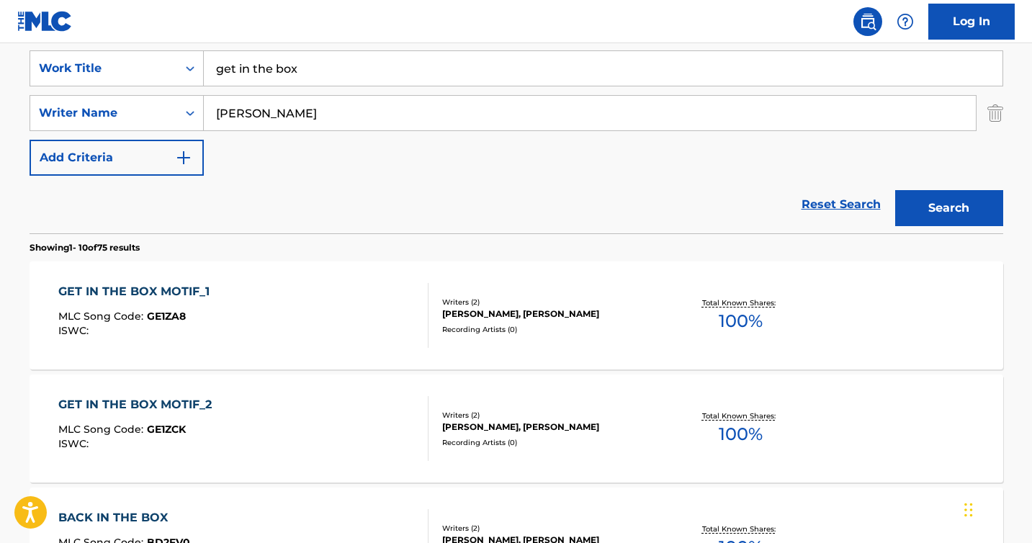
click at [117, 404] on div "GET IN THE BOX MOTIF_2" at bounding box center [138, 404] width 161 height 17
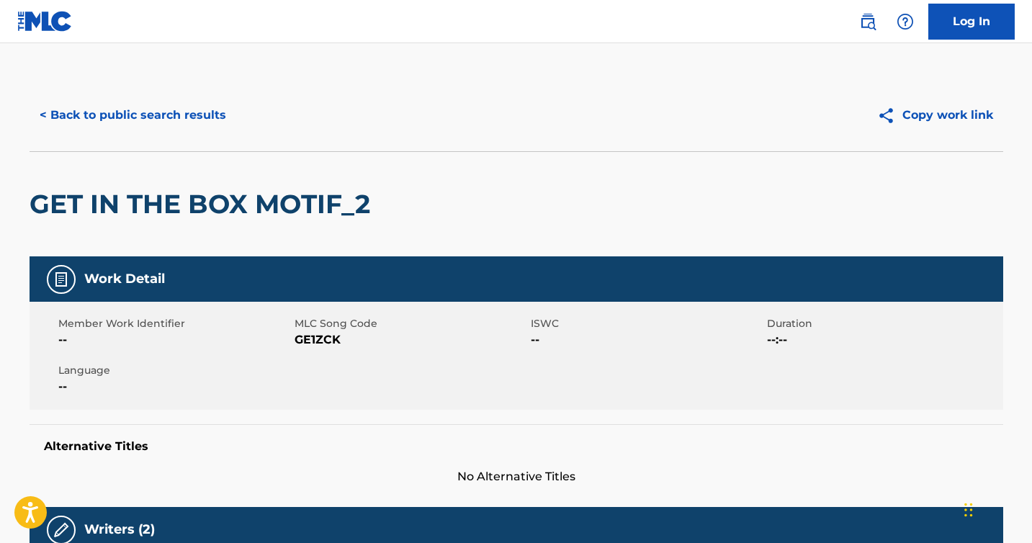
click at [152, 119] on button "< Back to public search results" at bounding box center [133, 115] width 207 height 36
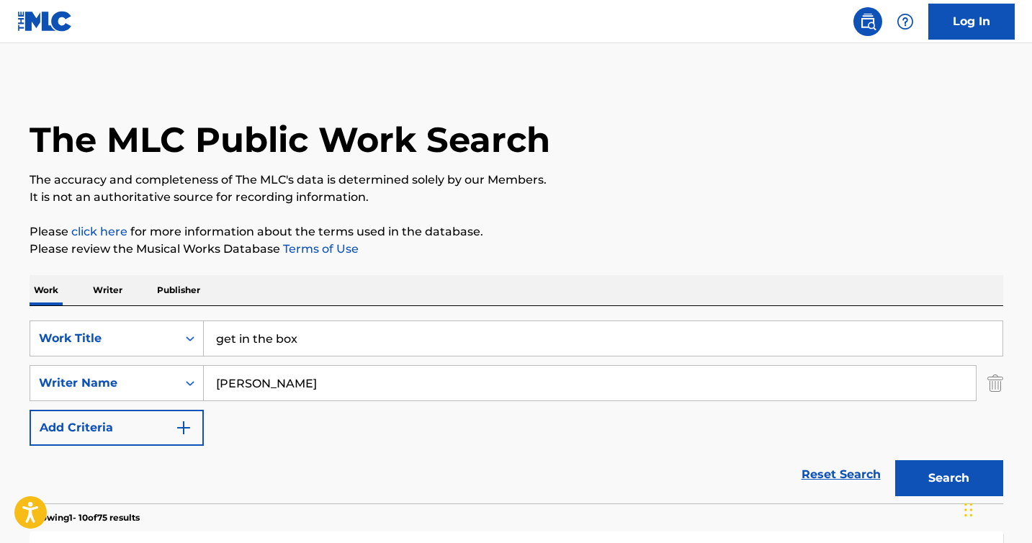
scroll to position [270, 0]
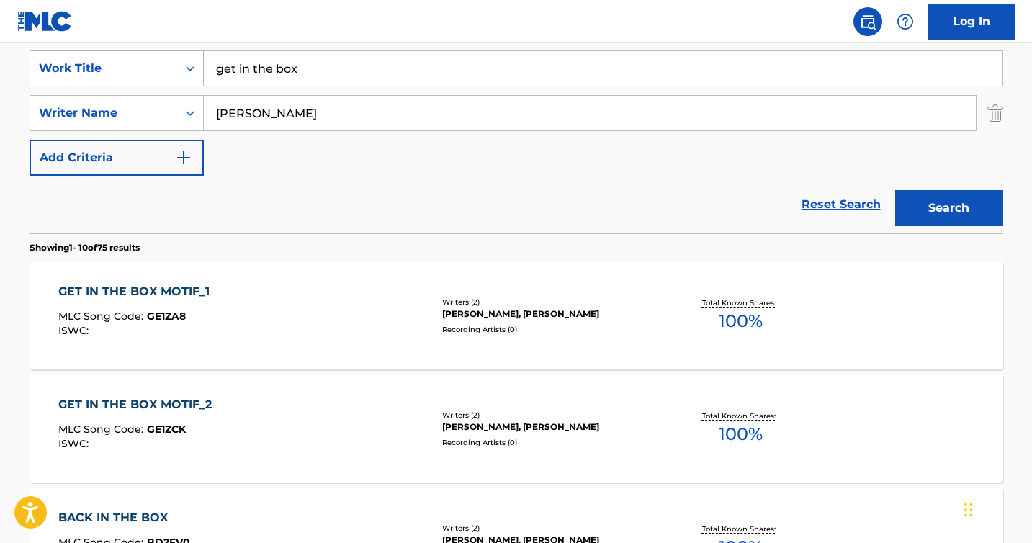
drag, startPoint x: 321, startPoint y: 78, endPoint x: 174, endPoint y: 78, distance: 146.9
click at [174, 78] on div "SearchWithCriteriae2130a89-2aab-4287-832f-3f13b89e8258 Work Title get in the box" at bounding box center [517, 68] width 974 height 36
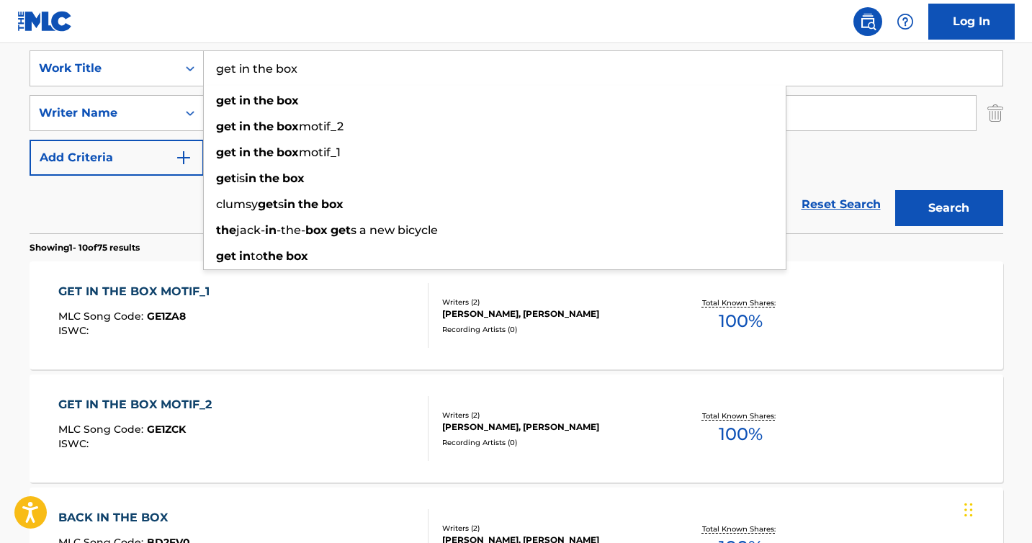
click at [187, 413] on div "GET IN THE BOX MOTIF_2" at bounding box center [138, 404] width 161 height 17
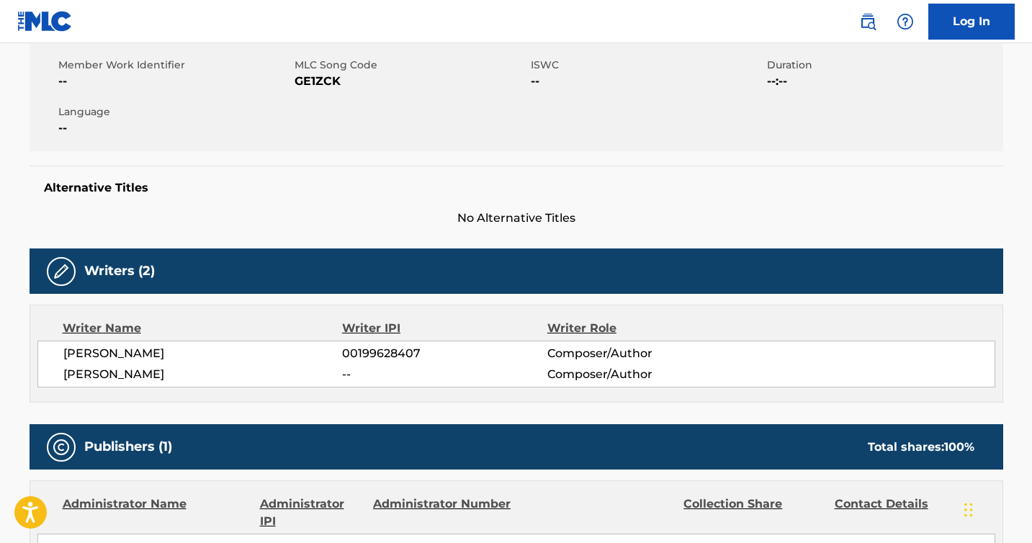
scroll to position [220, 0]
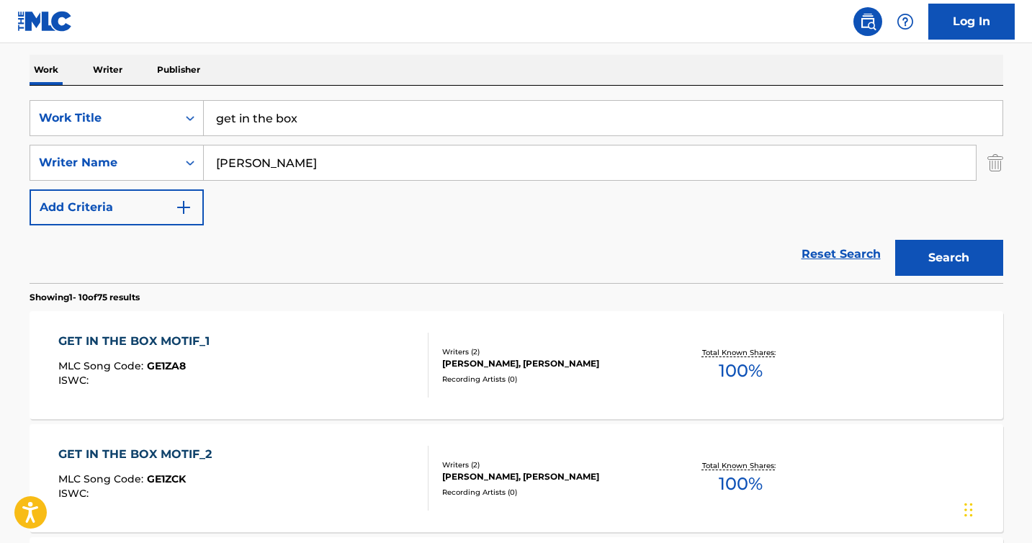
scroll to position [270, 0]
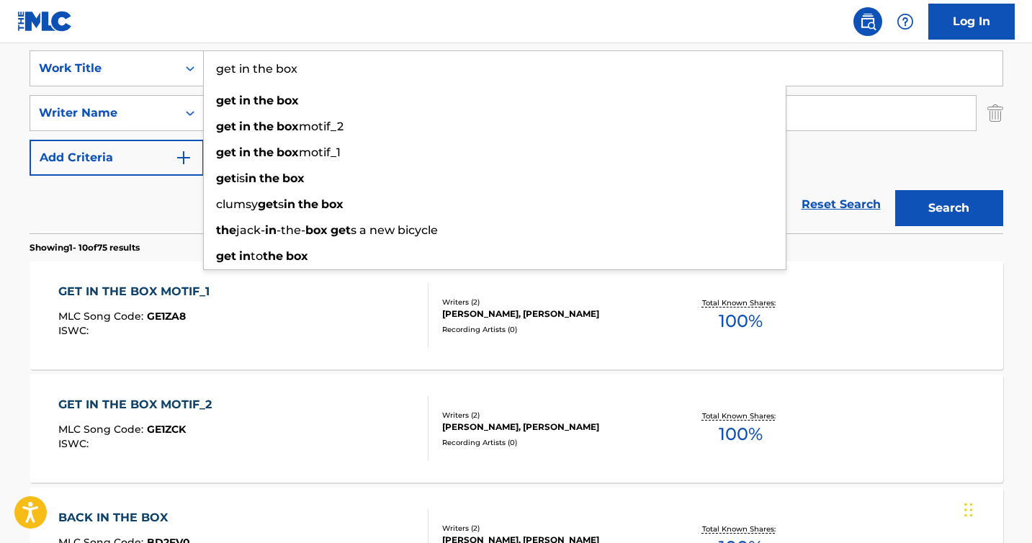
drag, startPoint x: 315, startPoint y: 66, endPoint x: 205, endPoint y: 61, distance: 110.3
click at [204, 62] on input "get in the box" at bounding box center [603, 68] width 799 height 35
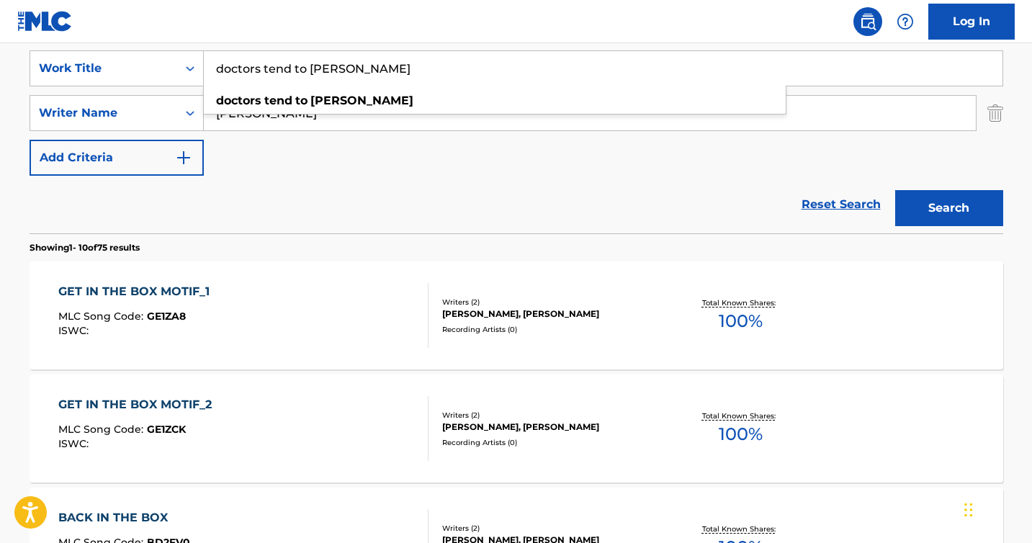
type input "doctors tend to [PERSON_NAME]"
click at [945, 211] on button "Search" at bounding box center [949, 208] width 108 height 36
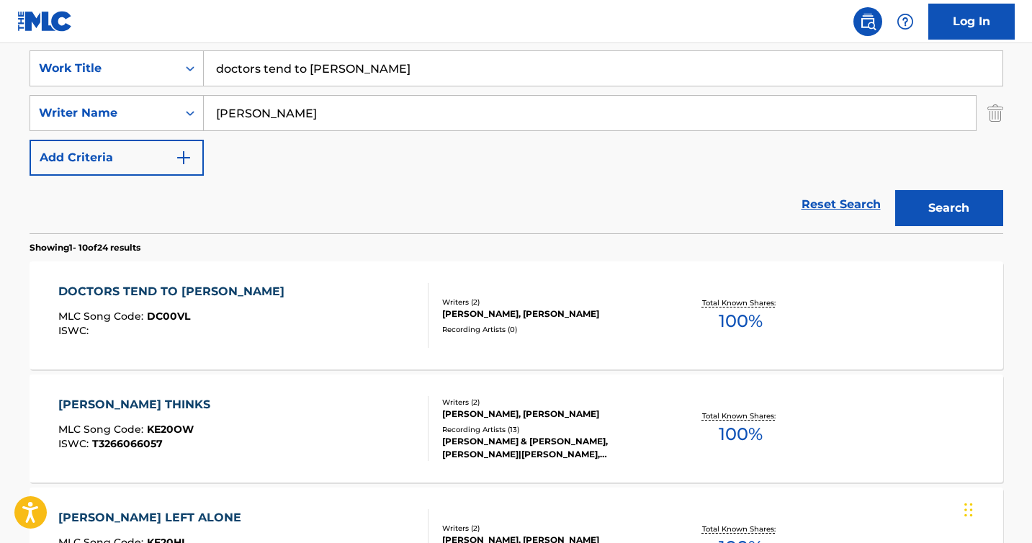
click at [163, 279] on div "DOCTORS TEND TO [PERSON_NAME] MLC Song Code : DC00VL ISWC : Writers ( 2 ) [PERS…" at bounding box center [517, 315] width 974 height 108
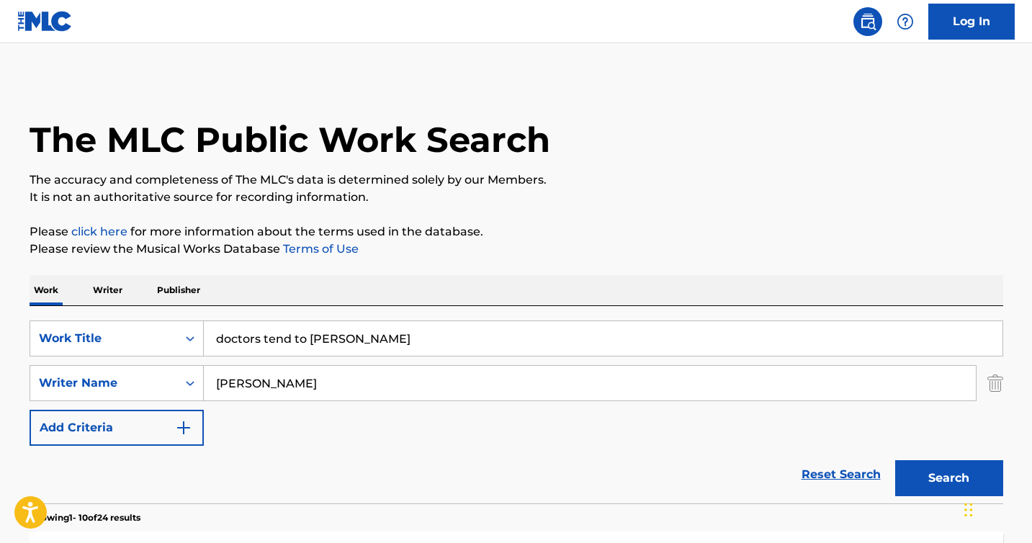
scroll to position [269, 0]
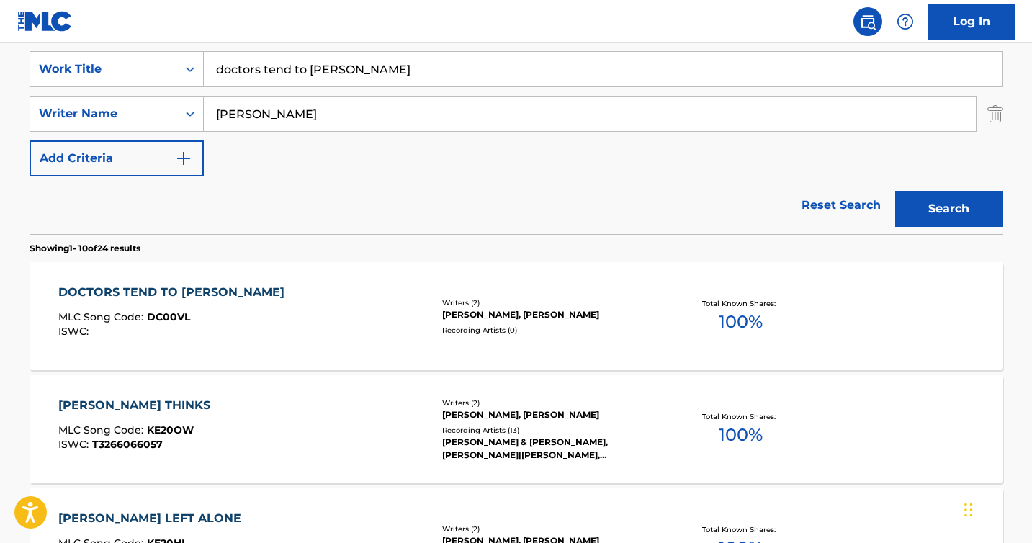
click at [278, 73] on input "doctors tend to [PERSON_NAME]" at bounding box center [603, 69] width 799 height 35
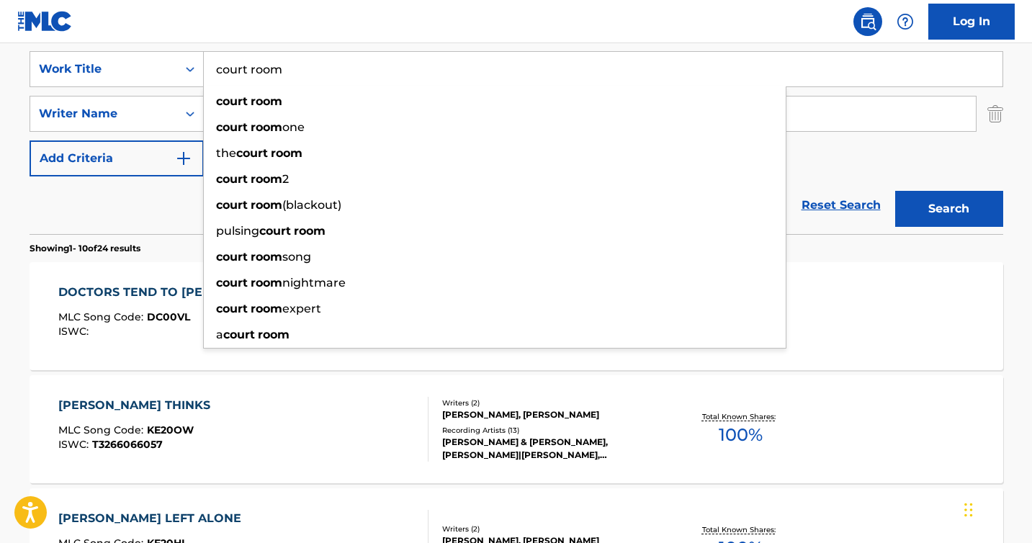
click at [895, 191] on button "Search" at bounding box center [949, 209] width 108 height 36
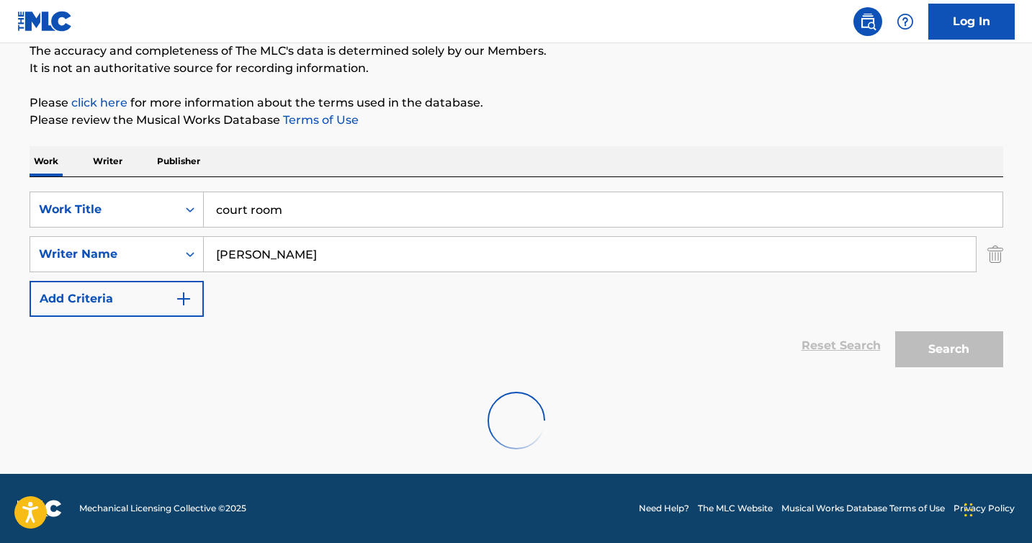
scroll to position [82, 0]
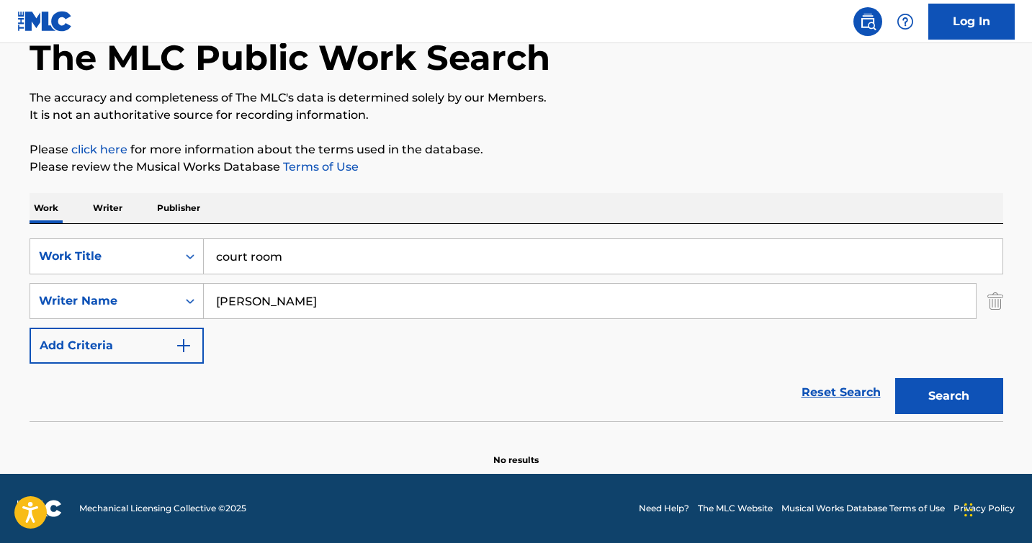
click at [251, 257] on input "court room" at bounding box center [603, 256] width 799 height 35
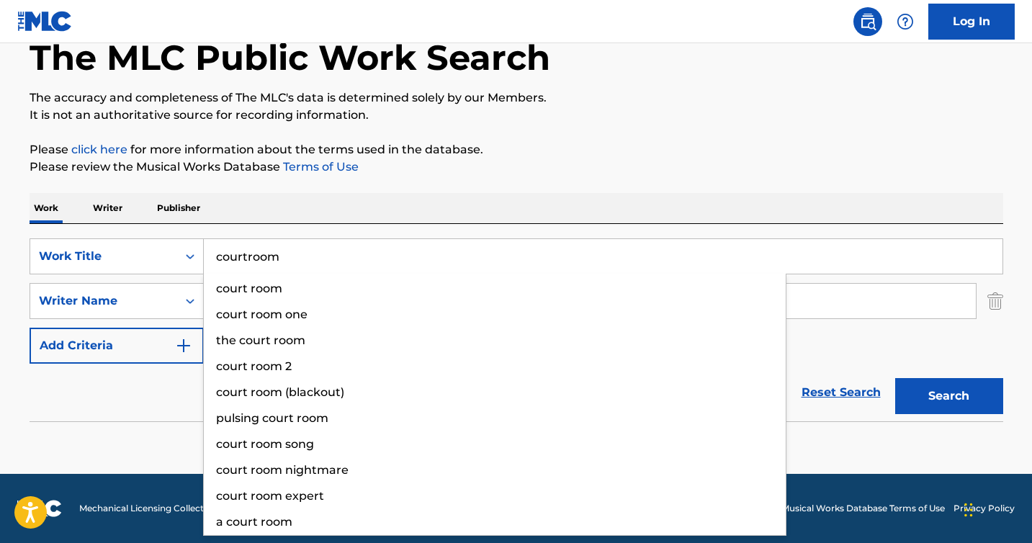
type input "courtroom"
click at [895, 378] on button "Search" at bounding box center [949, 396] width 108 height 36
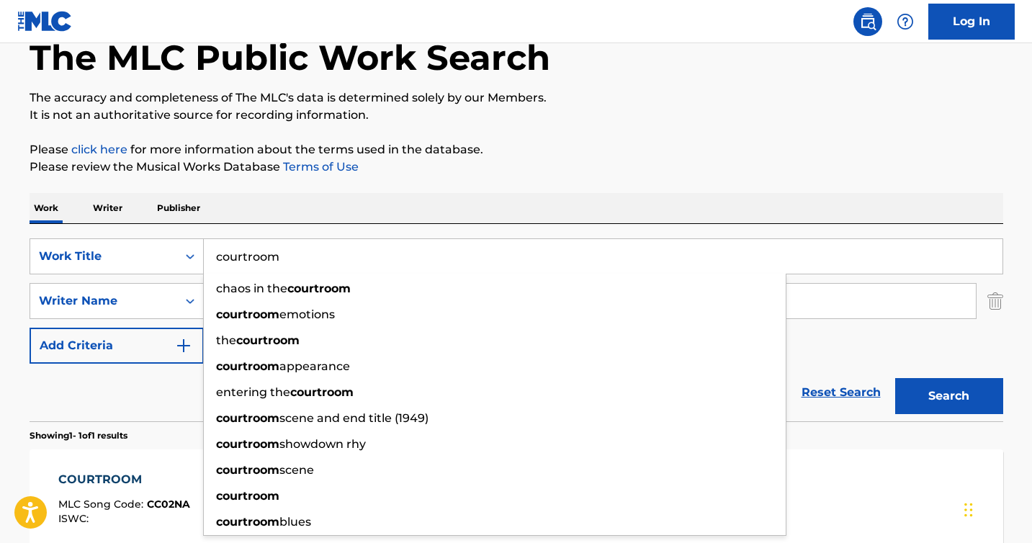
click at [111, 486] on div "COURTROOM" at bounding box center [124, 479] width 132 height 17
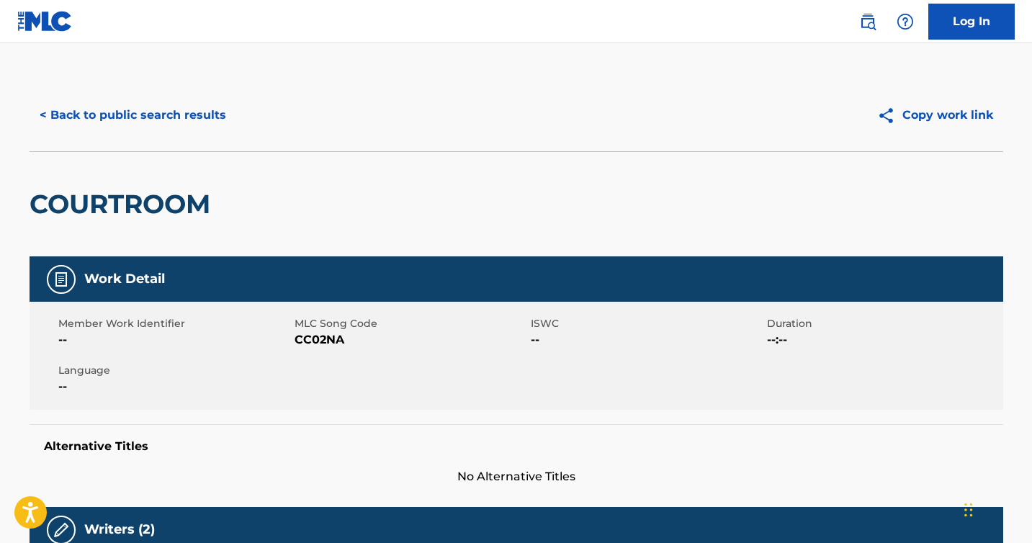
scroll to position [628, 0]
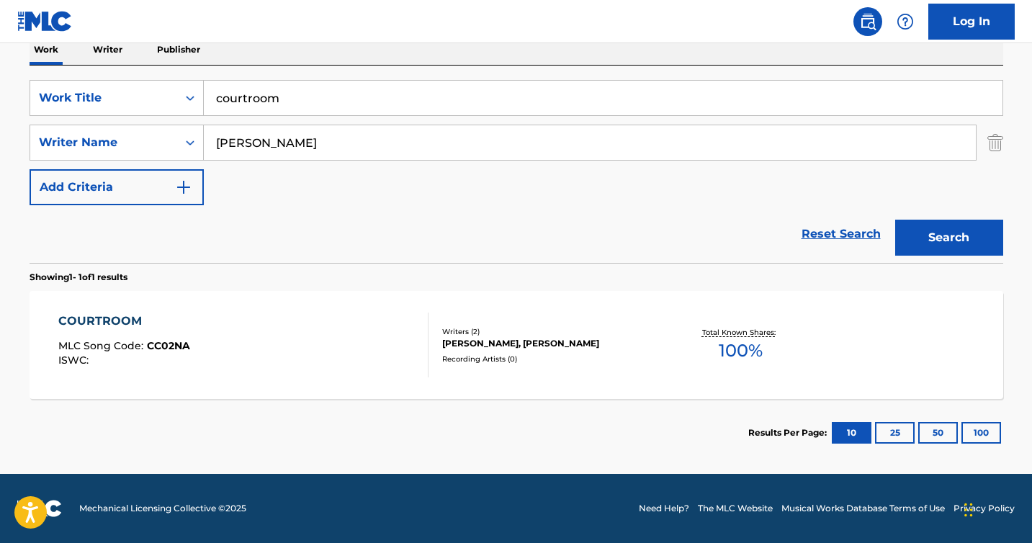
scroll to position [82, 0]
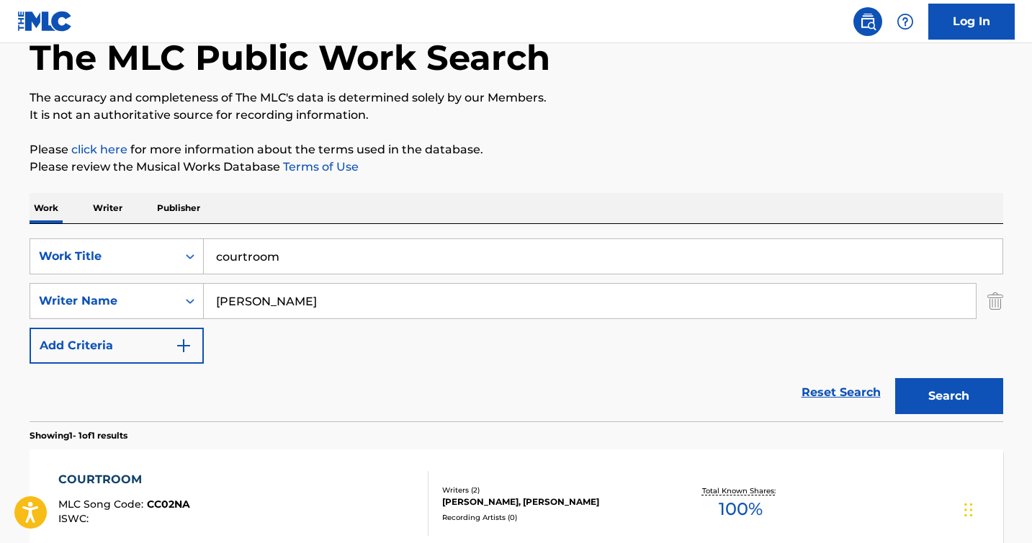
click at [258, 254] on input "courtroom" at bounding box center [603, 256] width 799 height 35
type input "how does that feel"
click at [895, 378] on button "Search" at bounding box center [949, 396] width 108 height 36
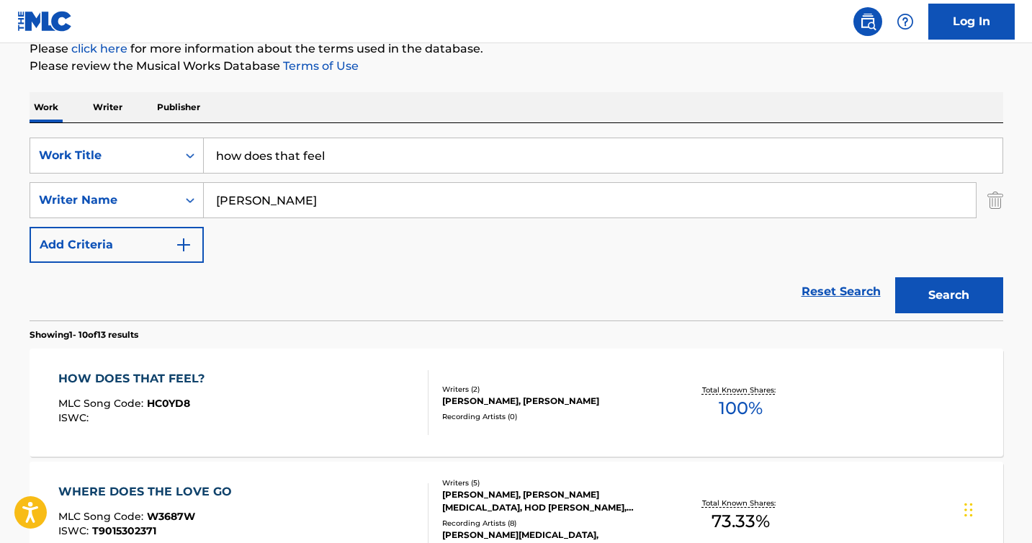
scroll to position [217, 0]
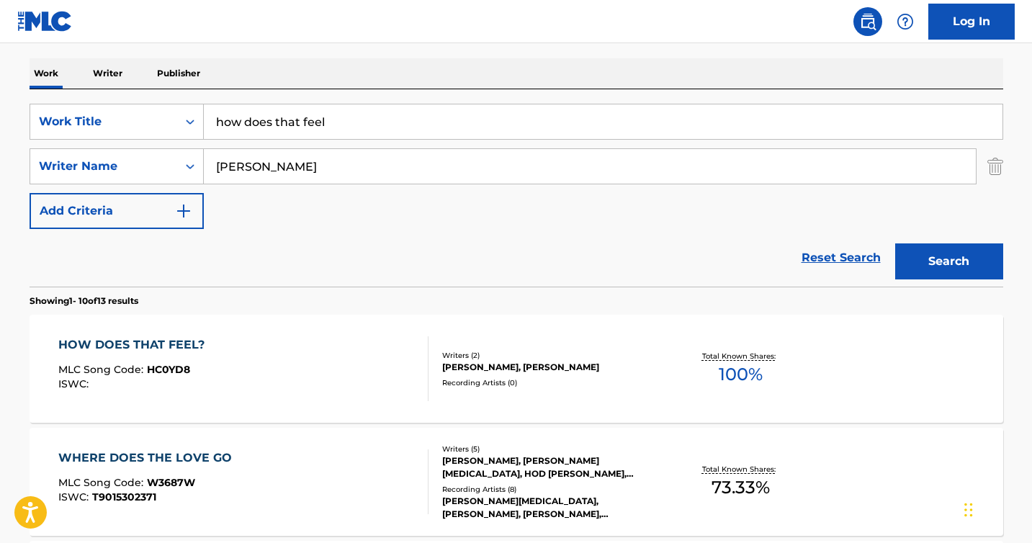
click at [163, 339] on div "HOW DOES THAT FEEL?" at bounding box center [134, 344] width 153 height 17
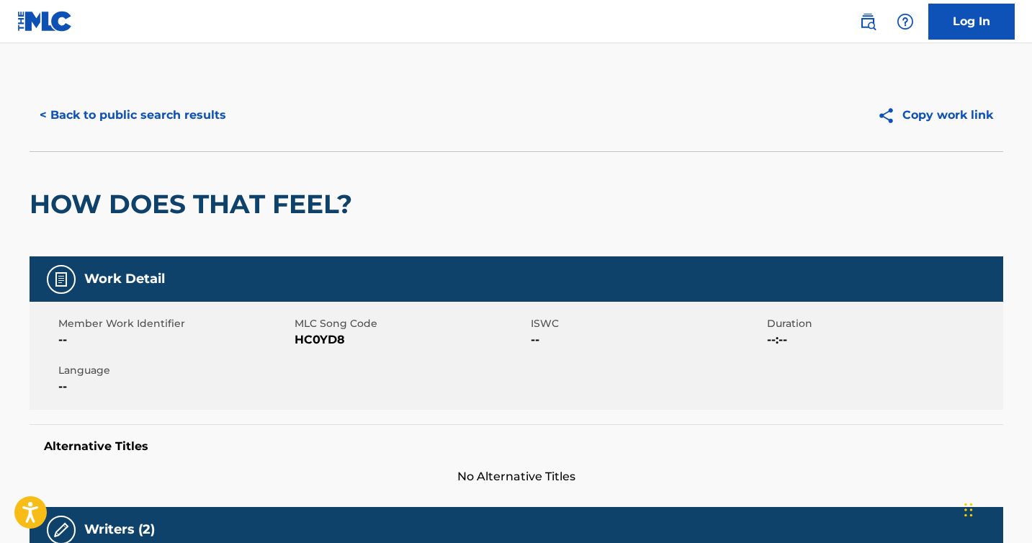
click at [63, 120] on button "< Back to public search results" at bounding box center [133, 115] width 207 height 36
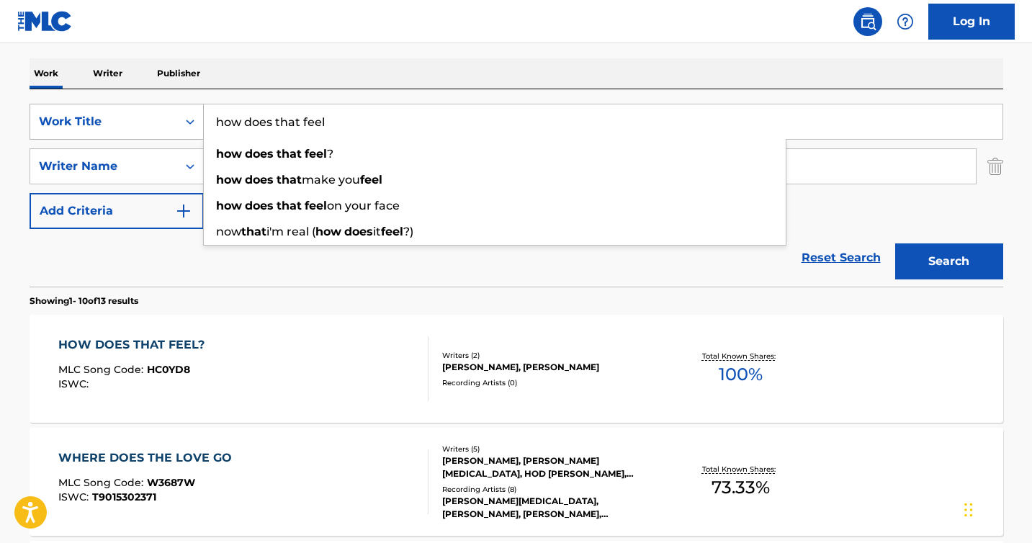
drag, startPoint x: 361, startPoint y: 119, endPoint x: 170, endPoint y: 117, distance: 190.8
click at [170, 117] on div "SearchWithCriteriae2130a89-2aab-4287-832f-3f13b89e8258 Work Title how does that…" at bounding box center [517, 122] width 974 height 36
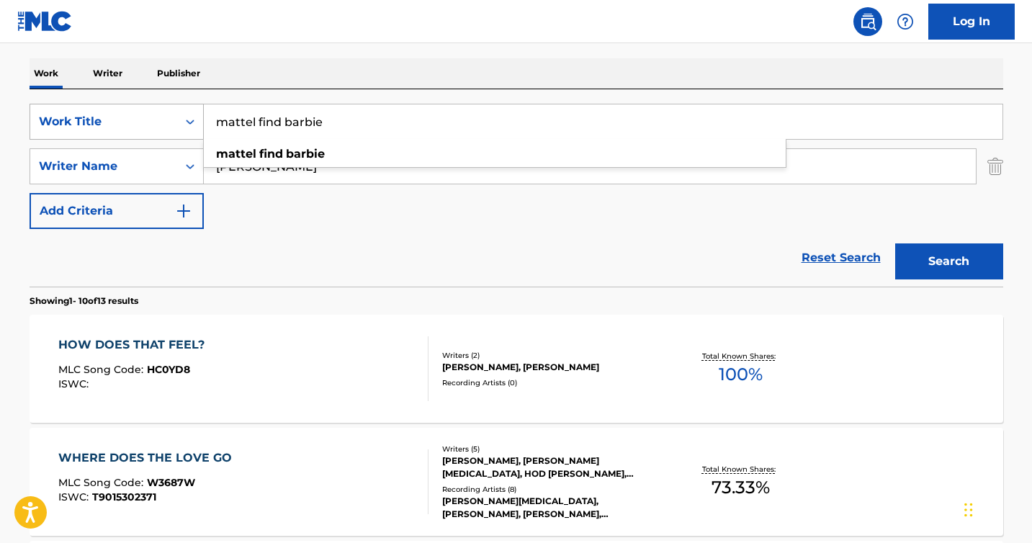
type input "mattel find barbie"
click at [948, 266] on button "Search" at bounding box center [949, 261] width 108 height 36
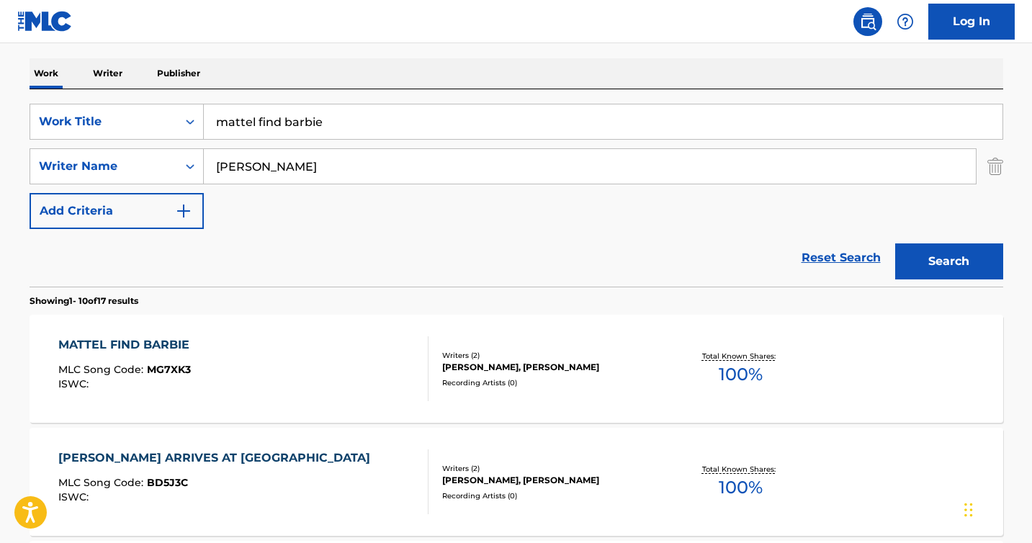
click at [132, 354] on div "MATTEL FIND BARBIE MLC Song Code : MG7XK3 ISWC :" at bounding box center [127, 368] width 138 height 65
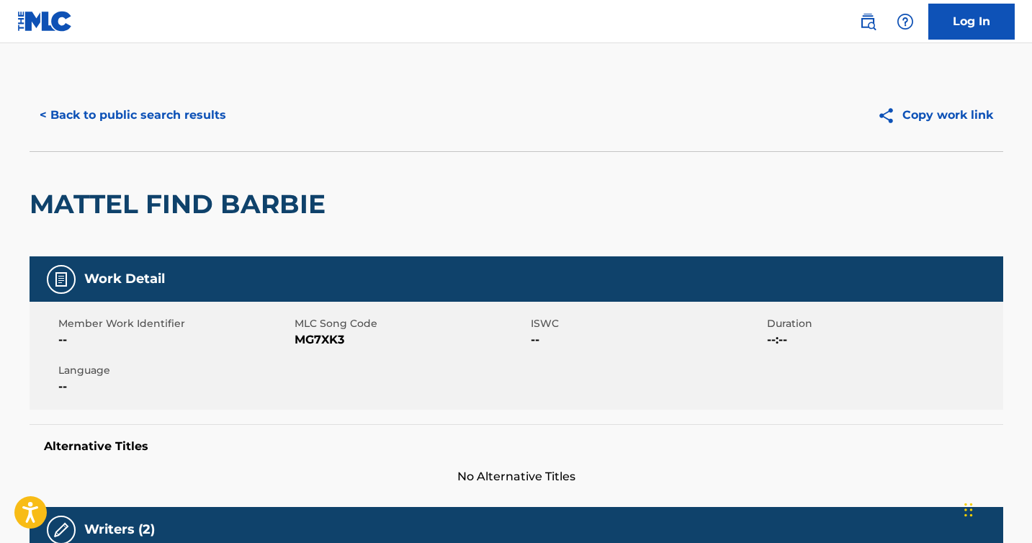
click at [84, 112] on button "< Back to public search results" at bounding box center [133, 115] width 207 height 36
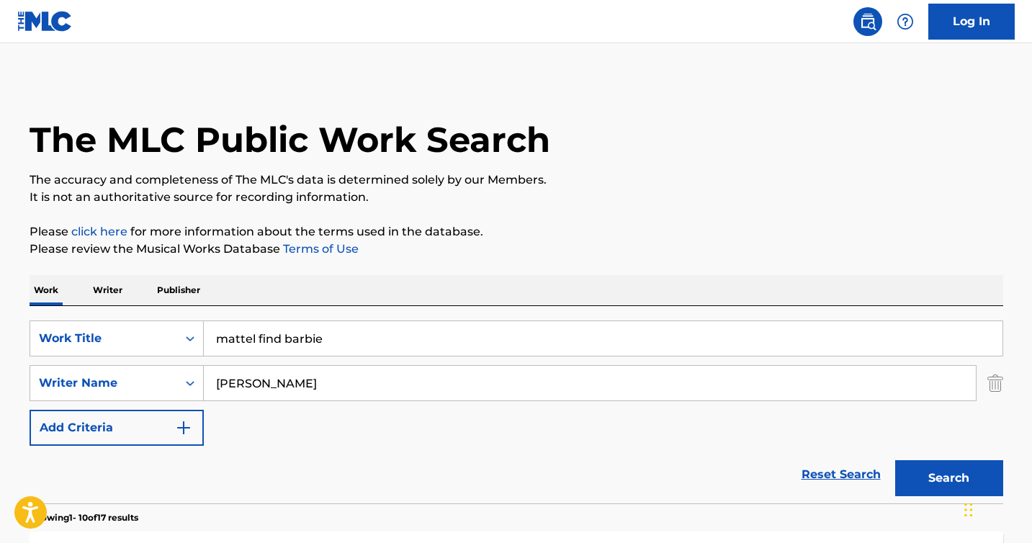
scroll to position [217, 0]
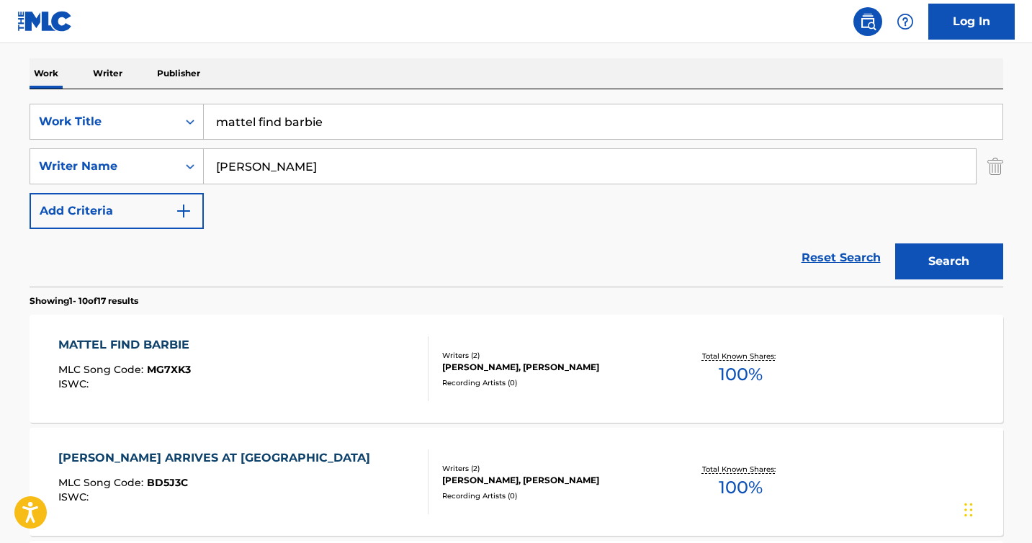
click at [349, 131] on input "mattel find barbie" at bounding box center [603, 121] width 799 height 35
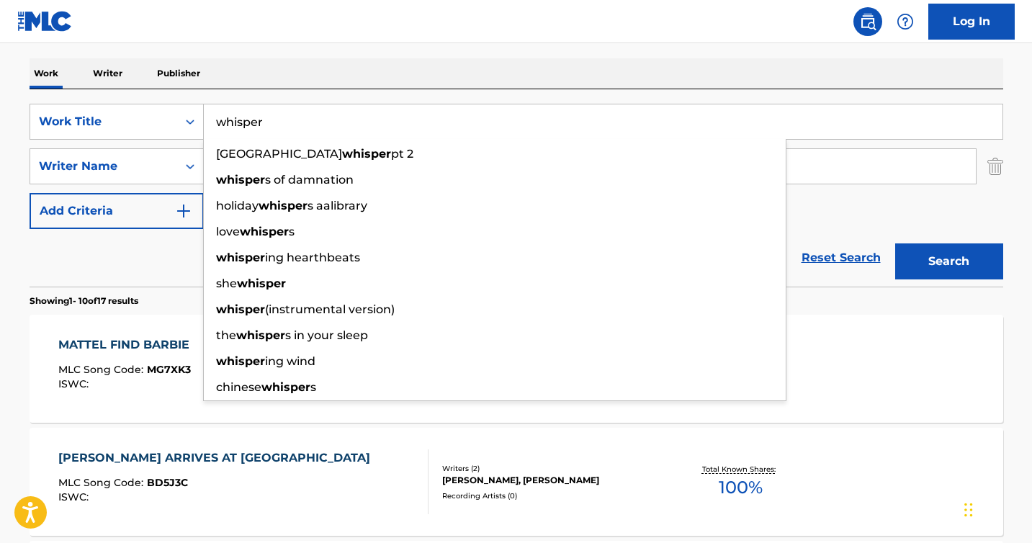
type input "whisper"
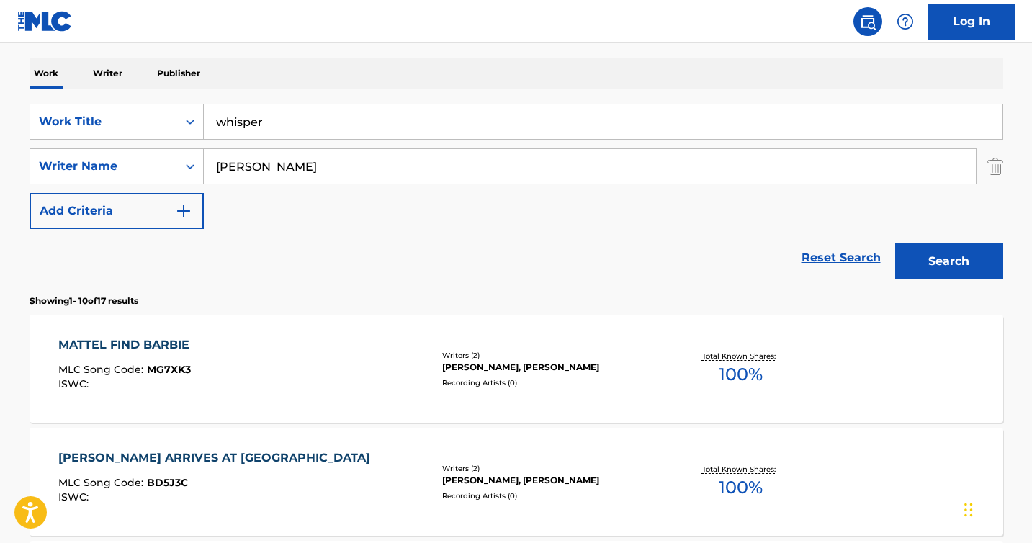
click at [949, 267] on button "Search" at bounding box center [949, 261] width 108 height 36
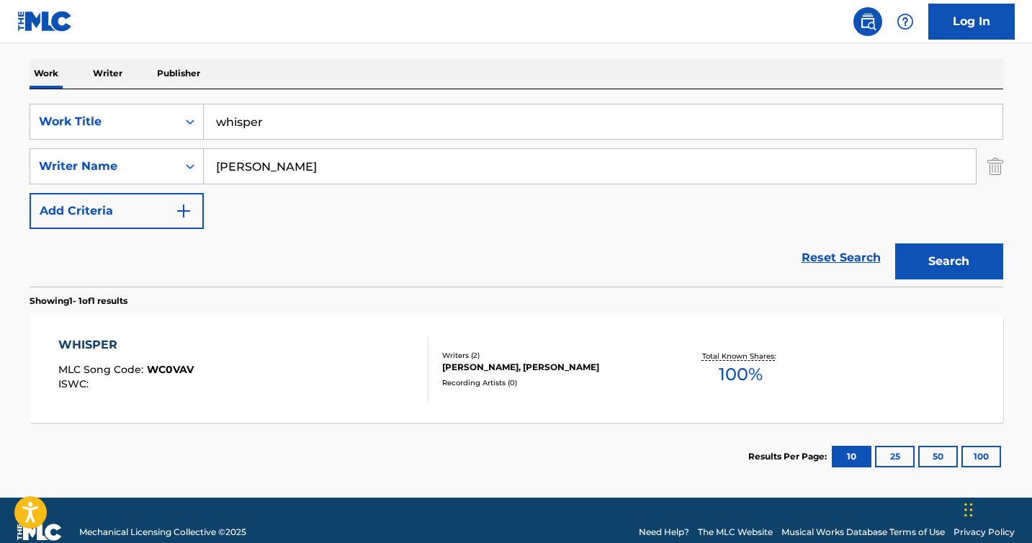
click at [89, 345] on div "WHISPER" at bounding box center [125, 344] width 135 height 17
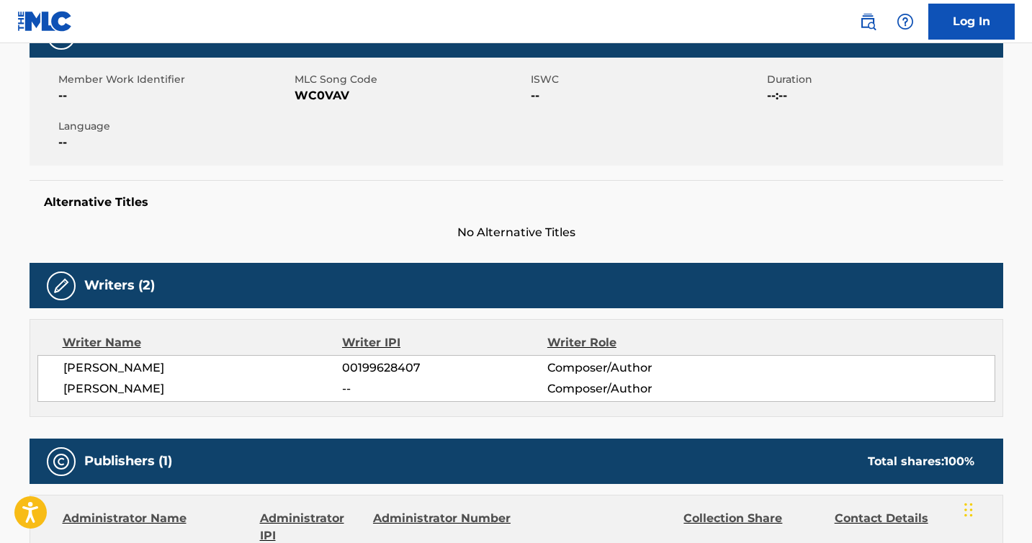
scroll to position [628, 0]
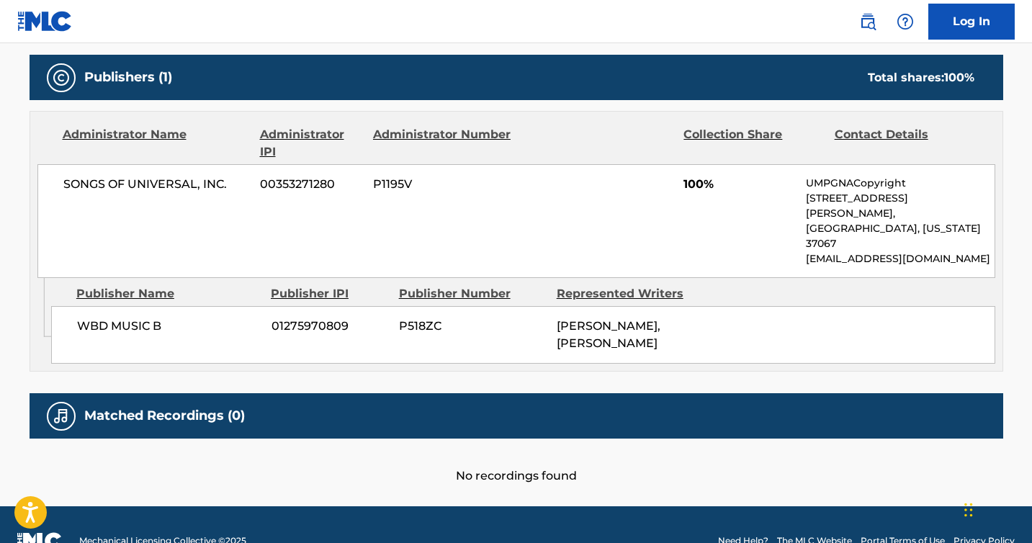
scroll to position [241, 0]
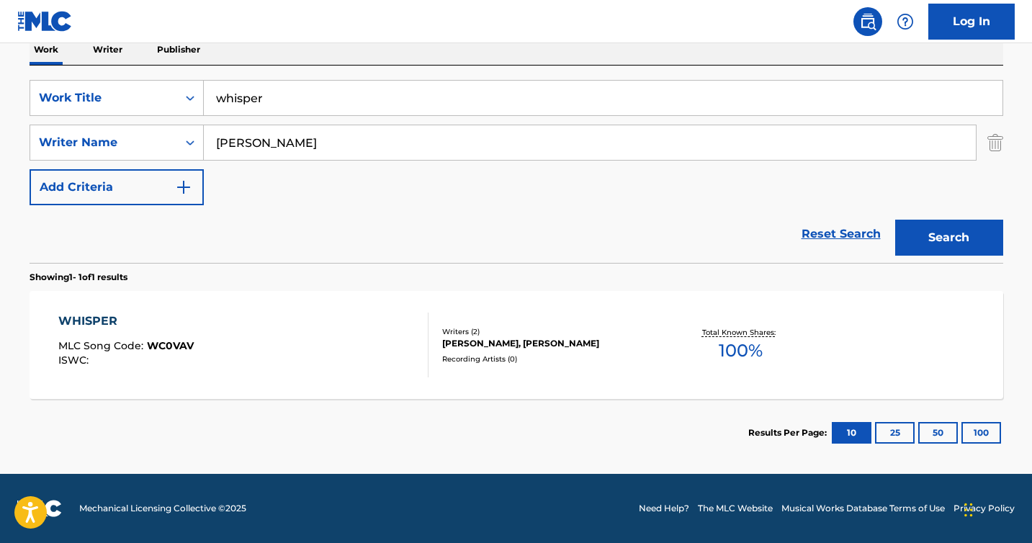
click at [271, 104] on input "whisper" at bounding box center [603, 98] width 799 height 35
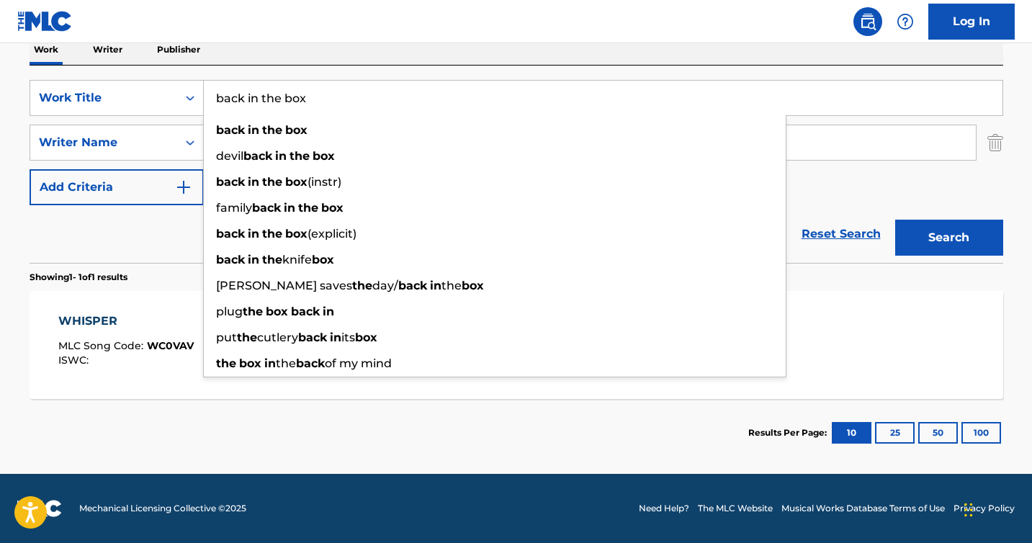
type input "back in the box"
click at [895, 220] on button "Search" at bounding box center [949, 238] width 108 height 36
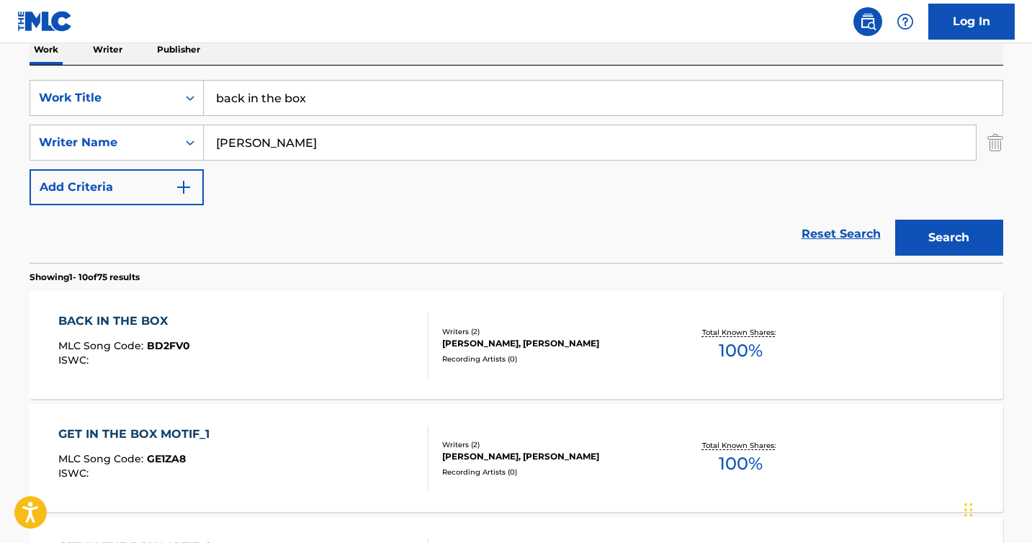
click at [91, 313] on div "BACK IN THE BOX" at bounding box center [124, 321] width 132 height 17
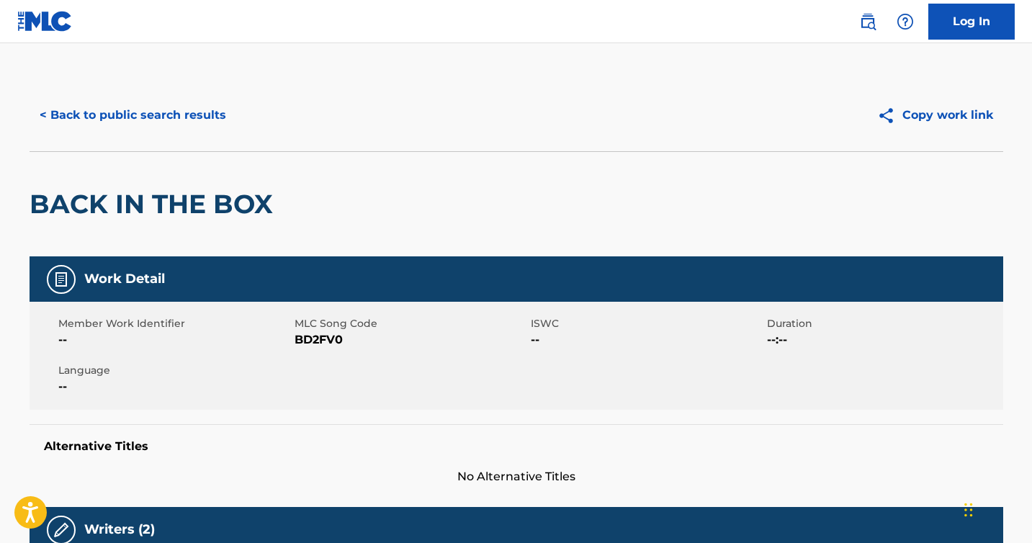
scroll to position [628, 0]
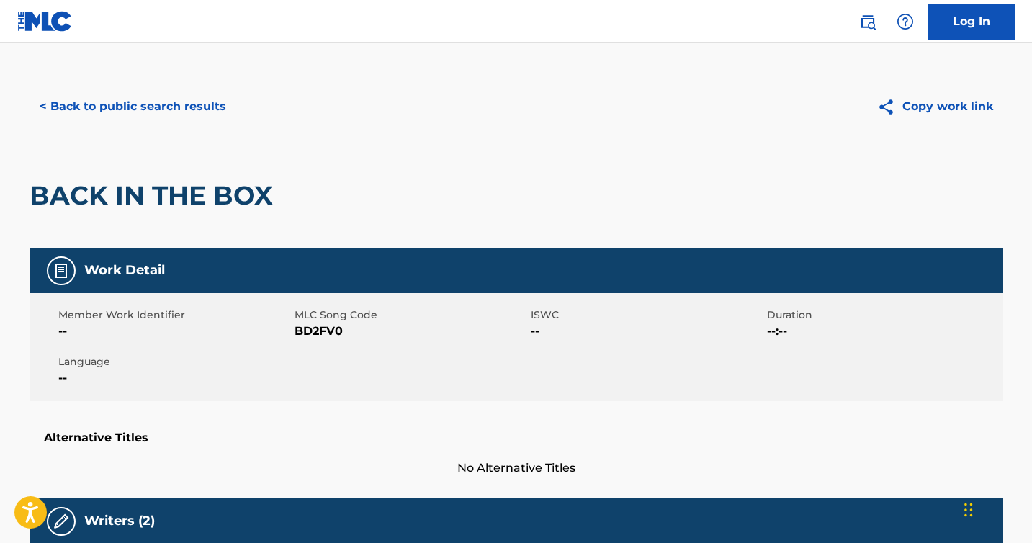
click at [66, 104] on button "< Back to public search results" at bounding box center [133, 107] width 207 height 36
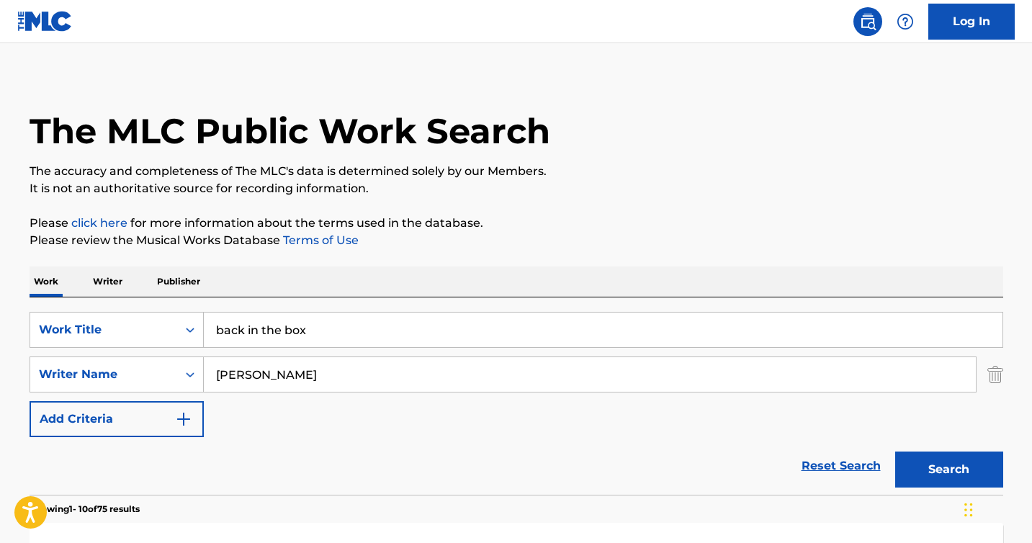
scroll to position [241, 0]
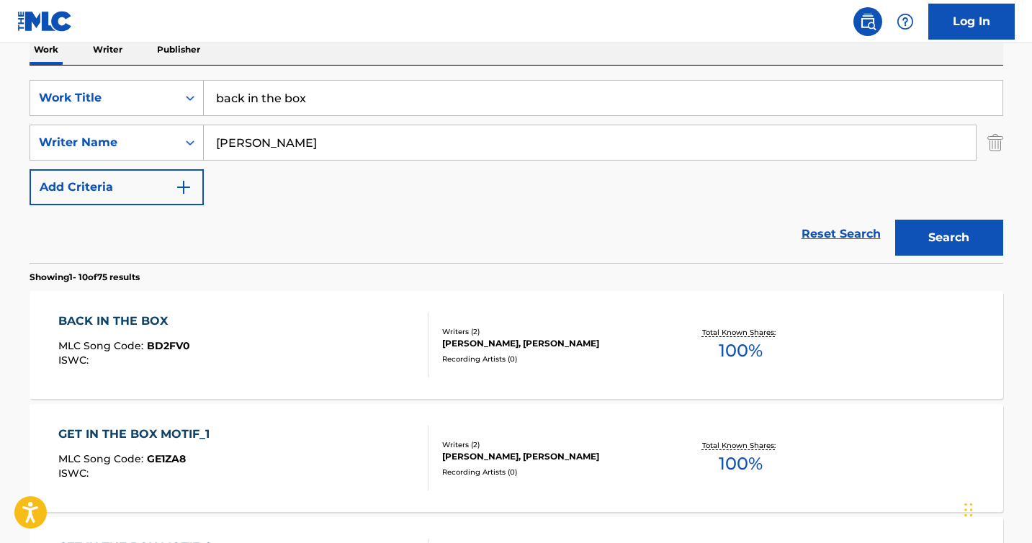
click at [304, 111] on input "back in the box" at bounding box center [603, 98] width 799 height 35
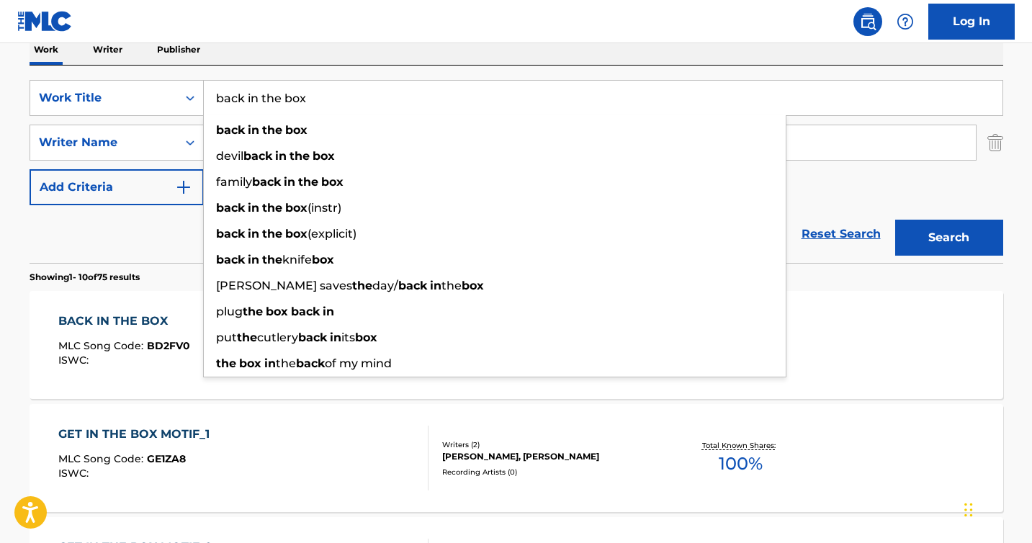
click at [304, 111] on input "back in the box" at bounding box center [603, 98] width 799 height 35
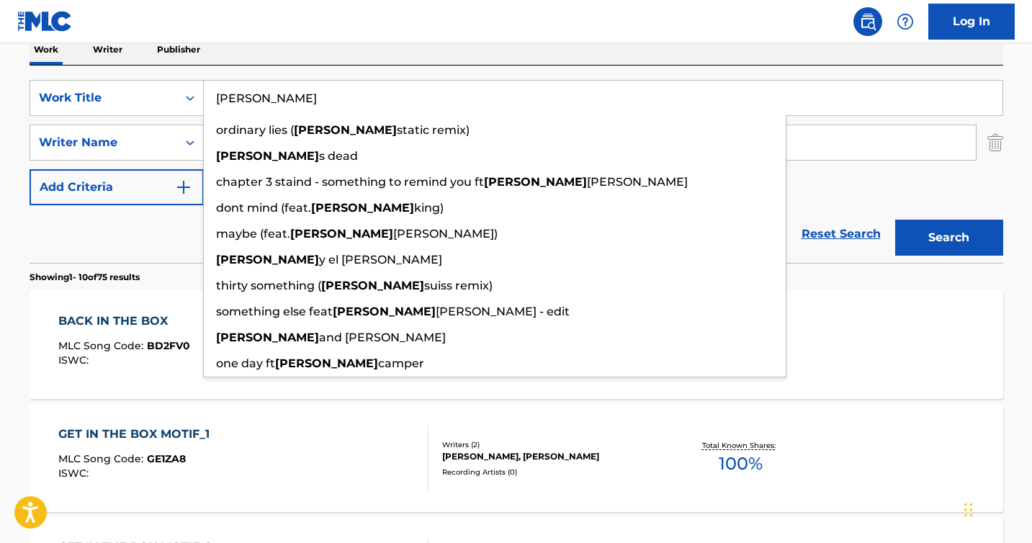
type input "[PERSON_NAME]"
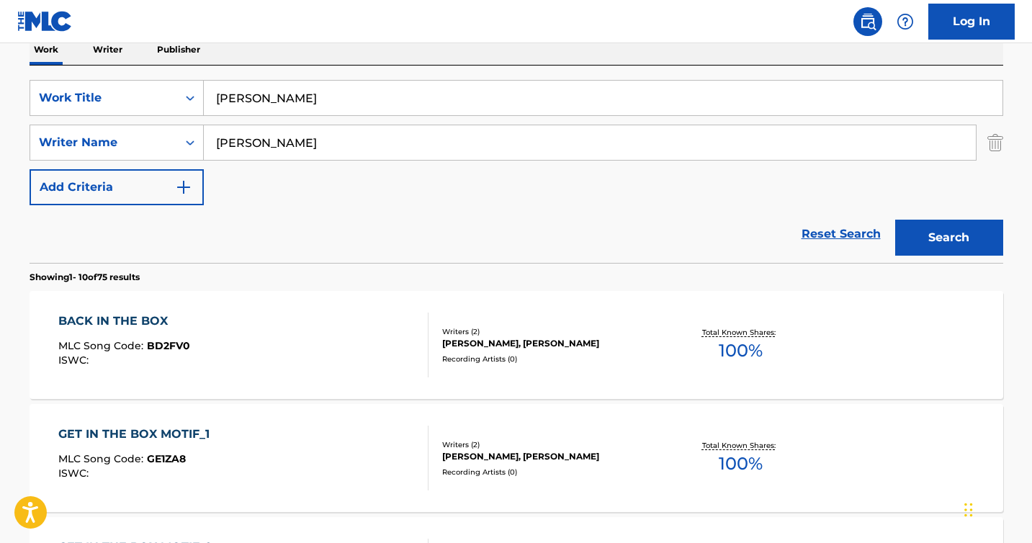
click at [974, 225] on button "Search" at bounding box center [949, 238] width 108 height 36
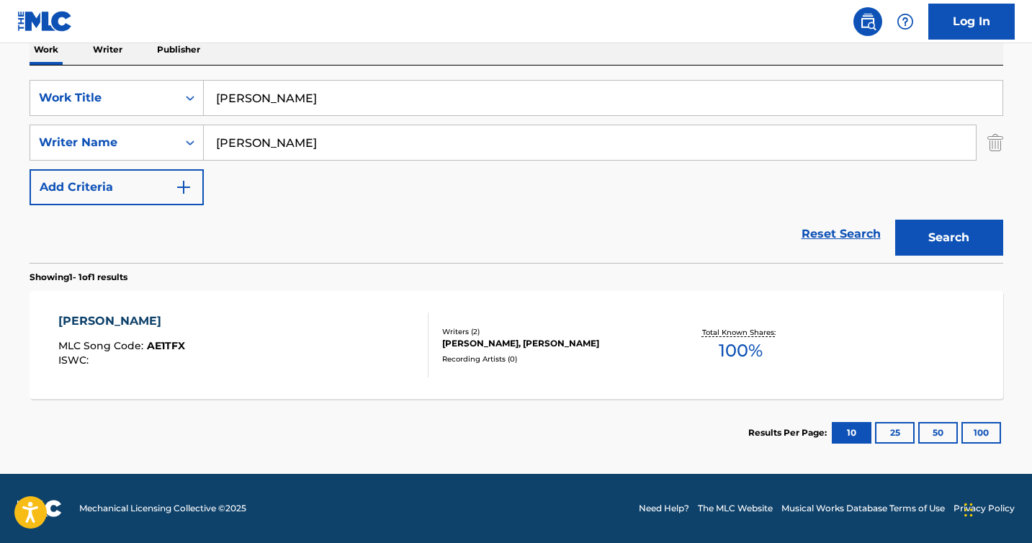
click at [72, 322] on div "[PERSON_NAME]" at bounding box center [121, 321] width 127 height 17
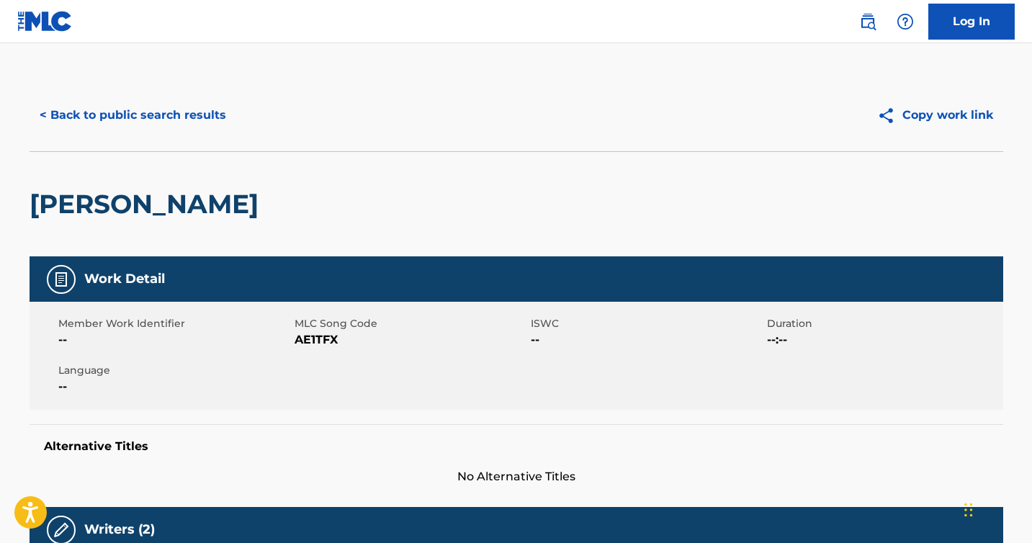
click at [151, 114] on button "< Back to public search results" at bounding box center [133, 115] width 207 height 36
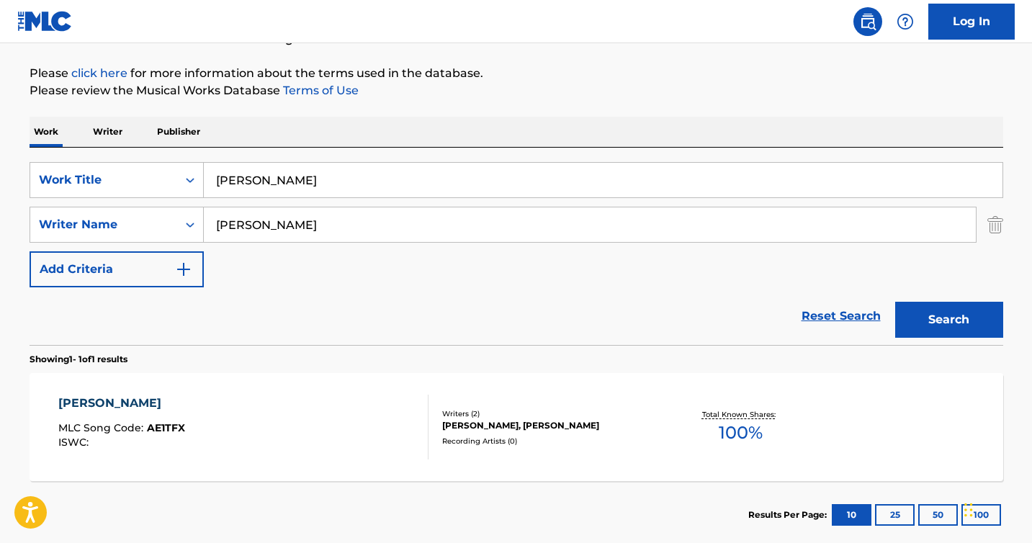
scroll to position [151, 0]
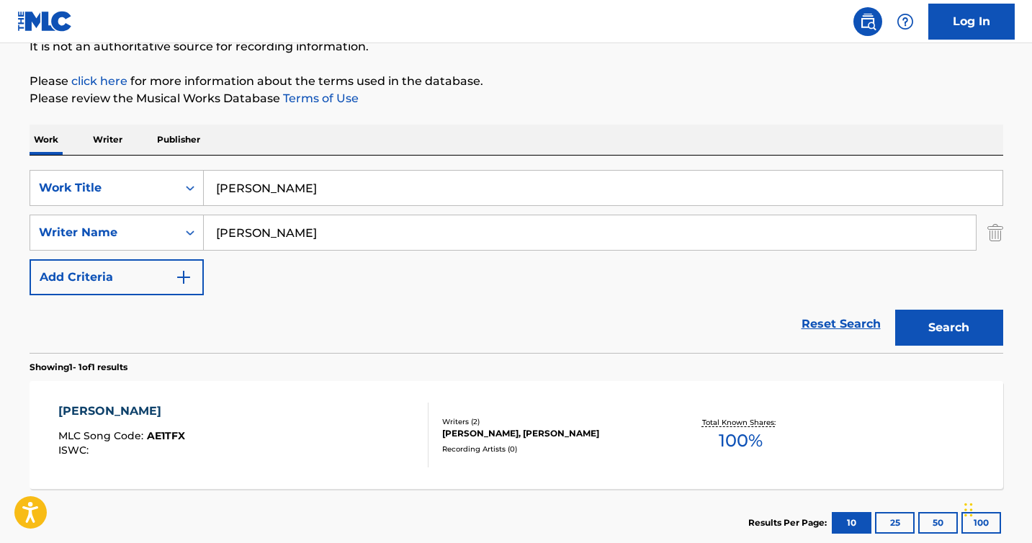
click at [259, 187] on input "[PERSON_NAME]" at bounding box center [603, 188] width 799 height 35
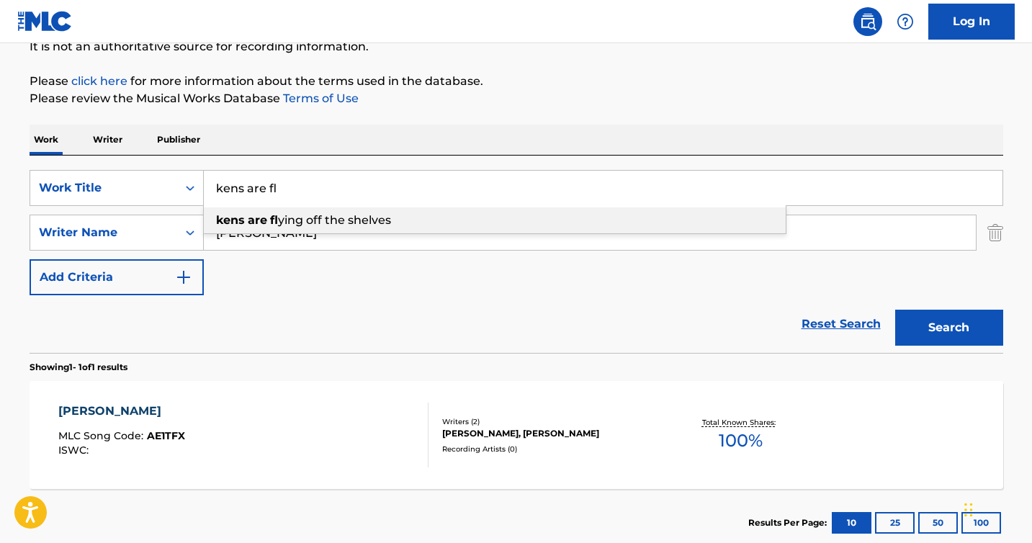
click at [325, 218] on span "ying off the shelves" at bounding box center [334, 220] width 113 height 14
type input "kens are flying off the shelves"
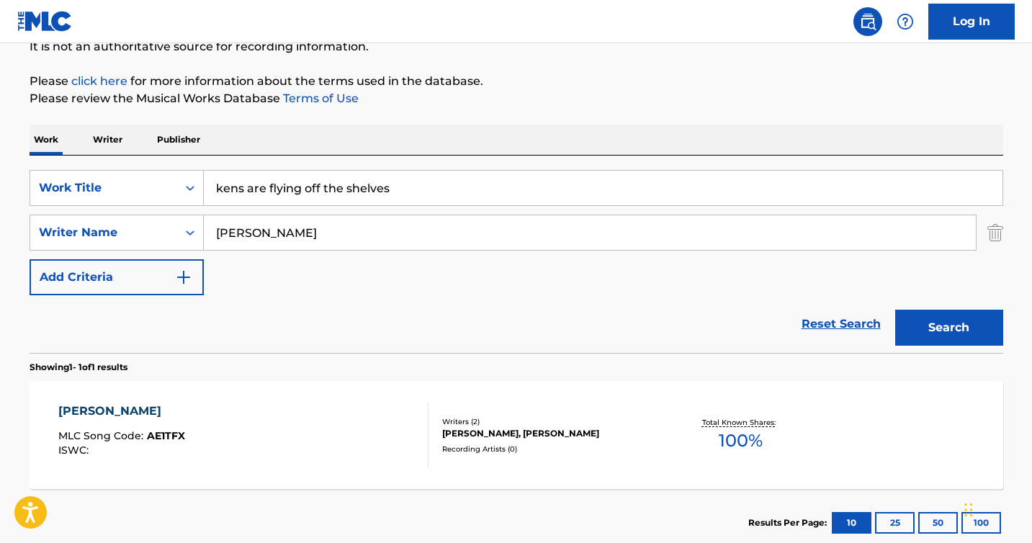
click at [960, 333] on button "Search" at bounding box center [949, 328] width 108 height 36
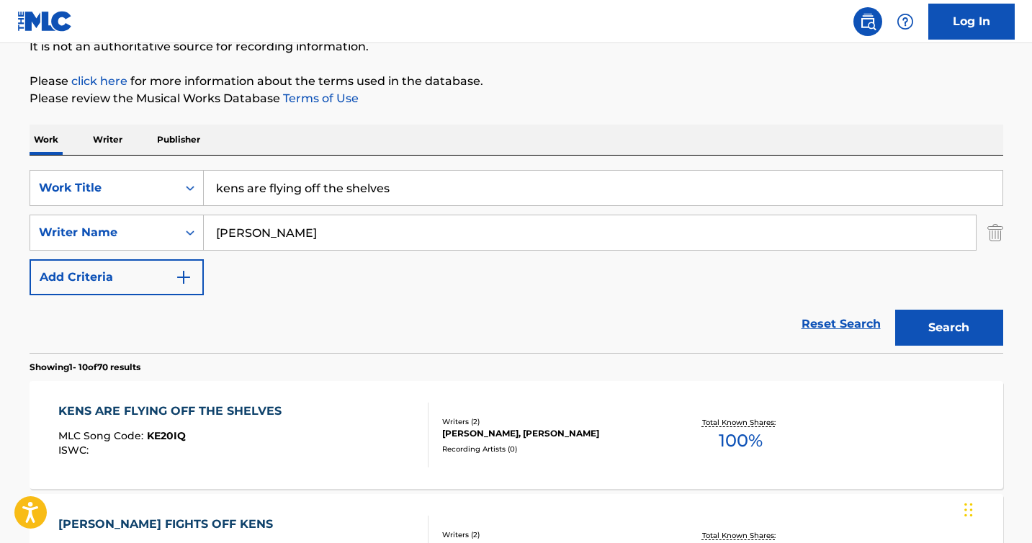
click at [210, 415] on div "KENS ARE FLYING OFF THE SHELVES" at bounding box center [173, 411] width 230 height 17
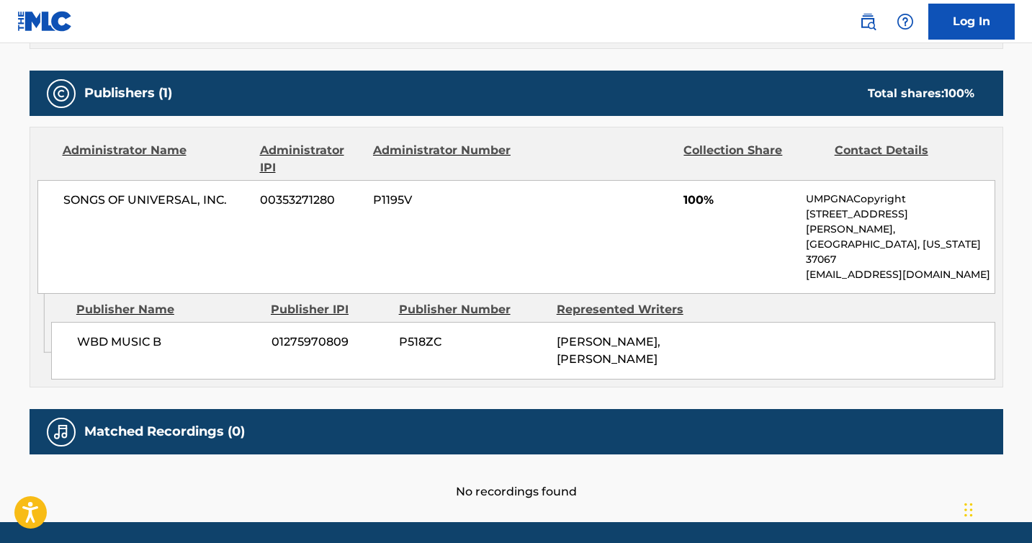
scroll to position [628, 0]
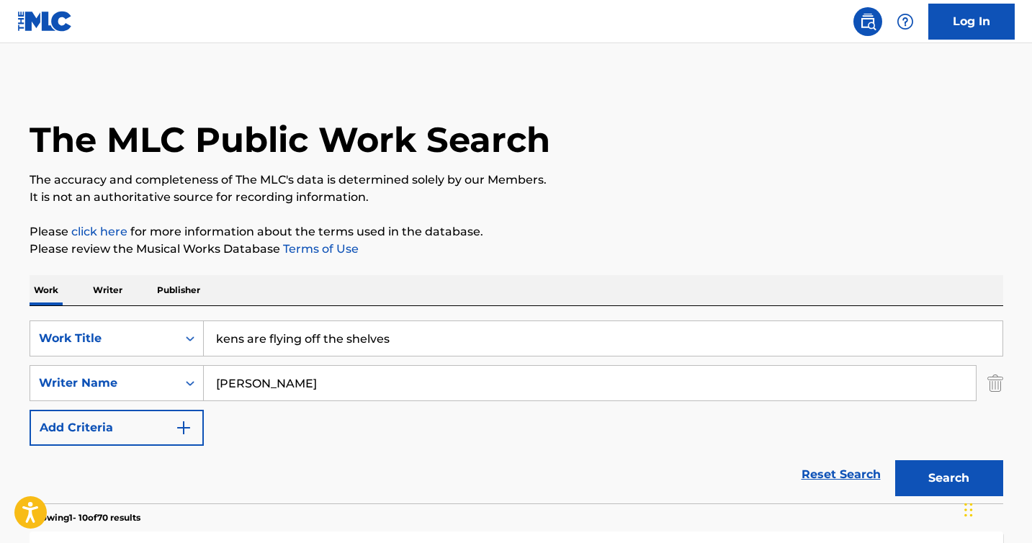
click at [290, 328] on input "kens are flying off the shelves" at bounding box center [603, 338] width 799 height 35
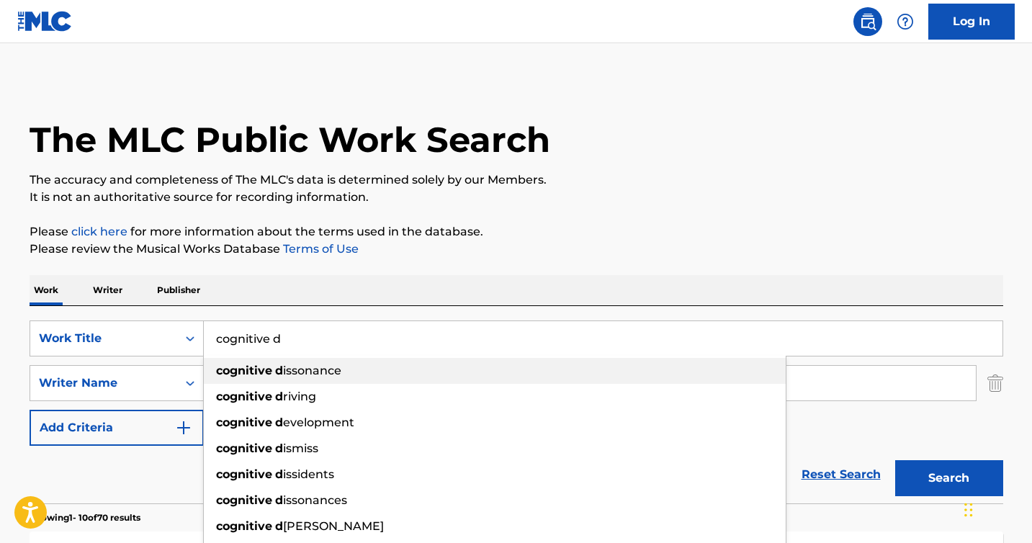
click at [336, 377] on span "issonance" at bounding box center [312, 371] width 58 height 14
type input "cognitive dissonance"
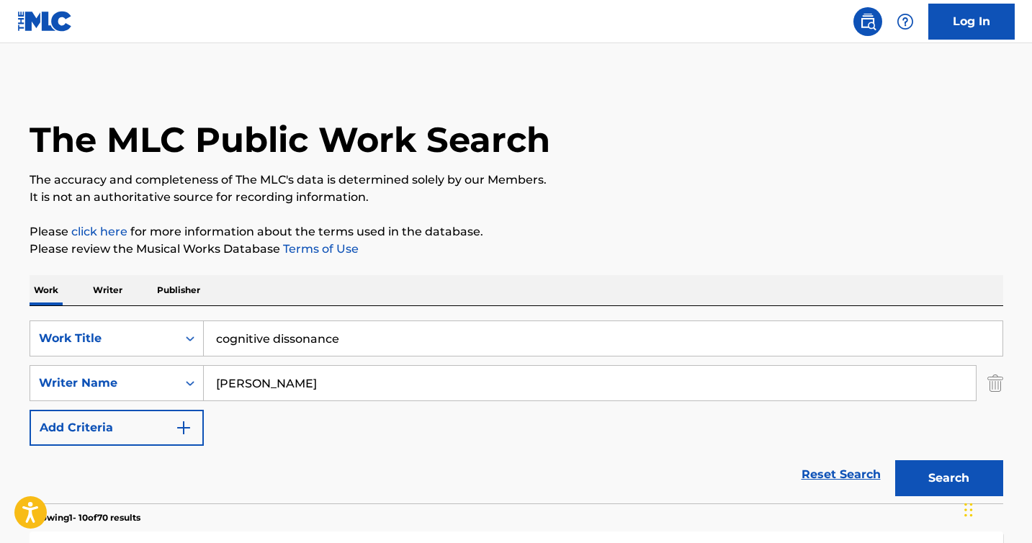
click at [933, 480] on button "Search" at bounding box center [949, 478] width 108 height 36
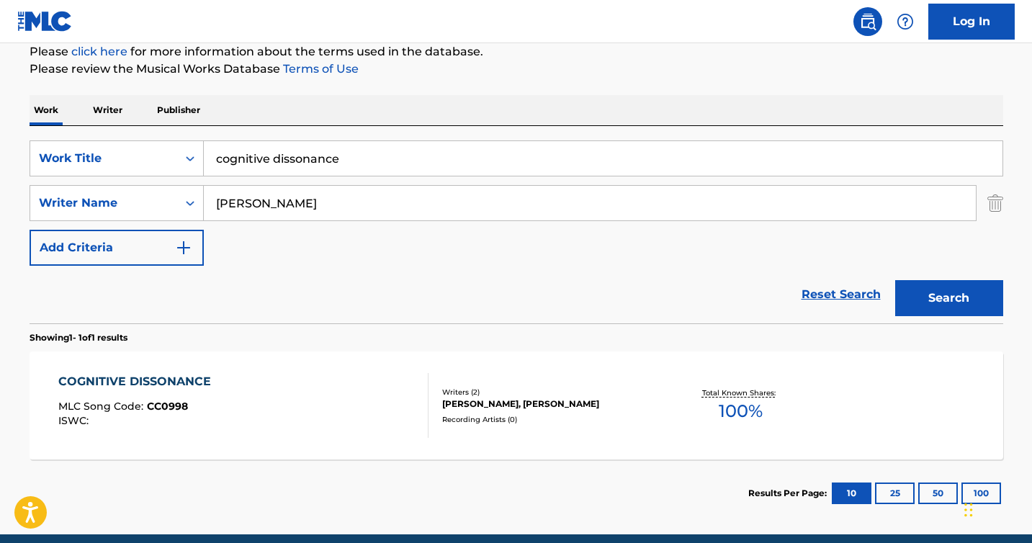
scroll to position [208, 0]
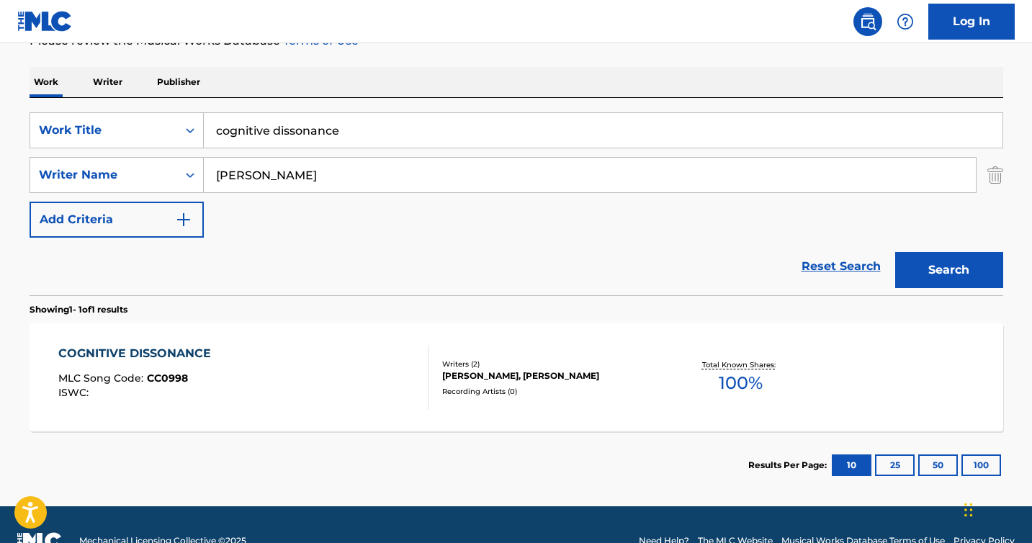
click at [194, 355] on div "COGNITIVE DISSONANCE" at bounding box center [138, 353] width 160 height 17
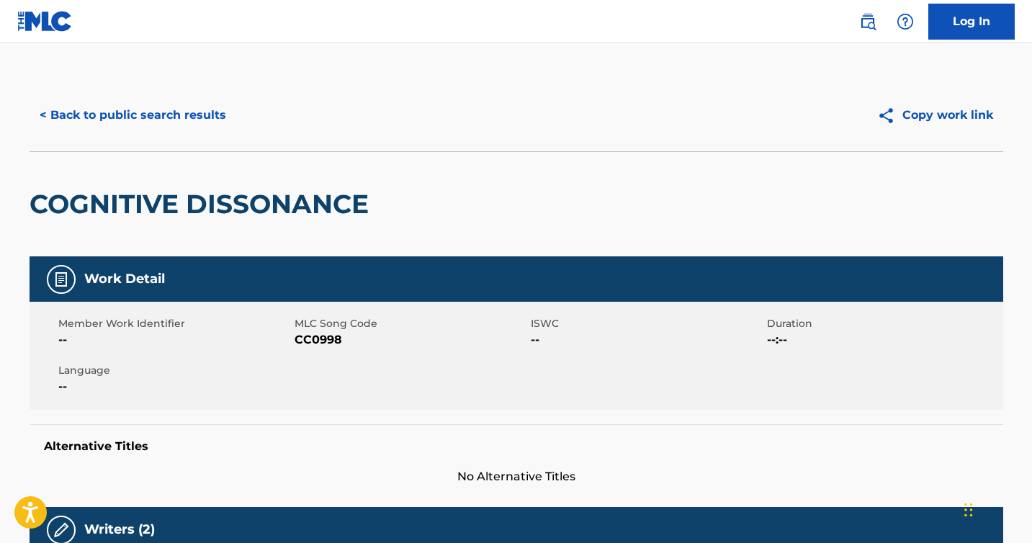
click at [82, 121] on button "< Back to public search results" at bounding box center [133, 115] width 207 height 36
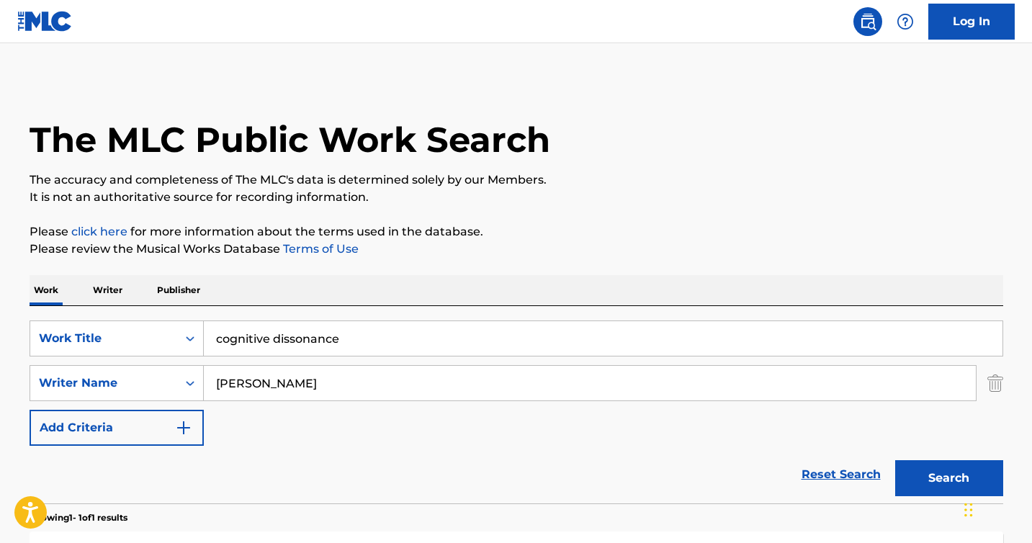
scroll to position [158, 0]
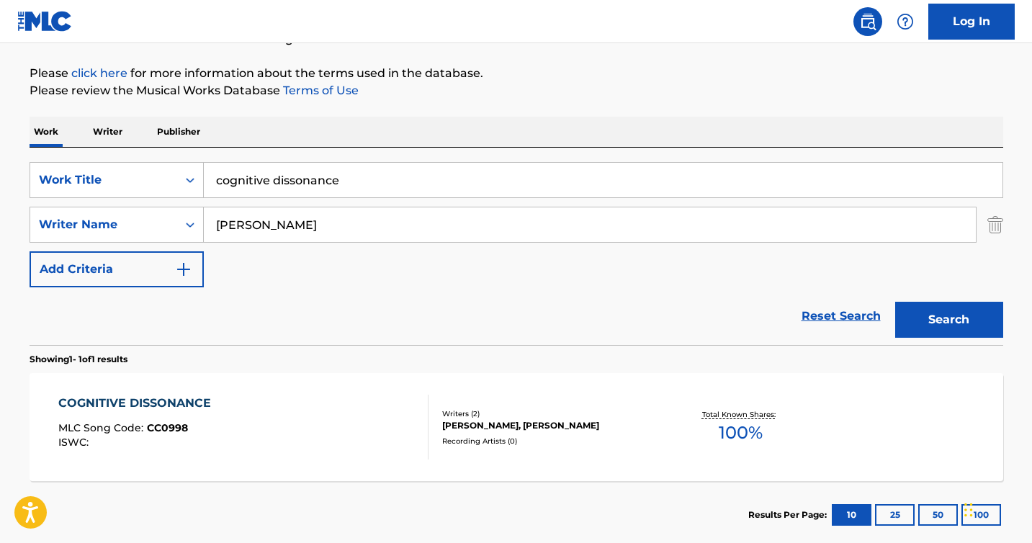
click at [312, 186] on input "cognitive dissonance" at bounding box center [603, 180] width 799 height 35
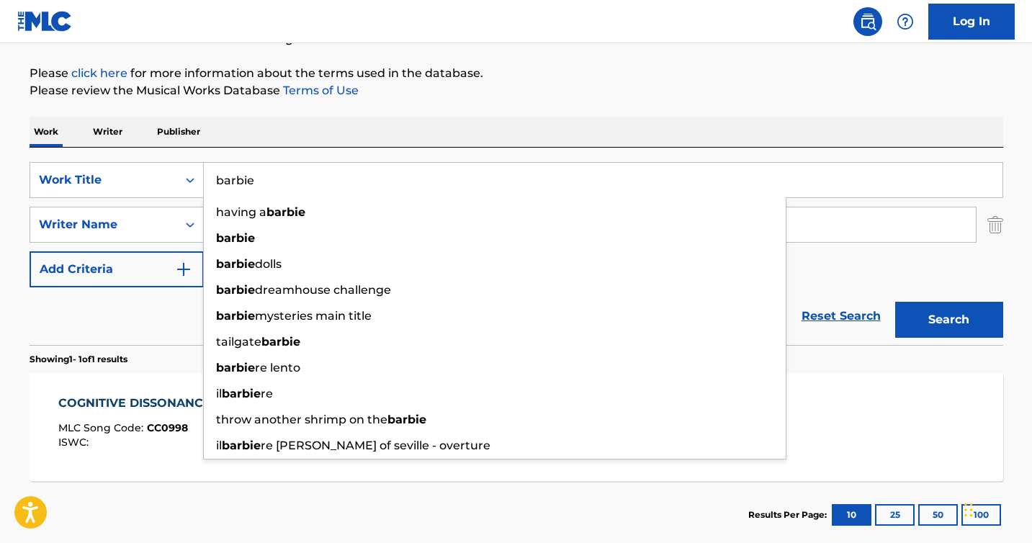
type input "barbie"
click at [895, 302] on button "Search" at bounding box center [949, 320] width 108 height 36
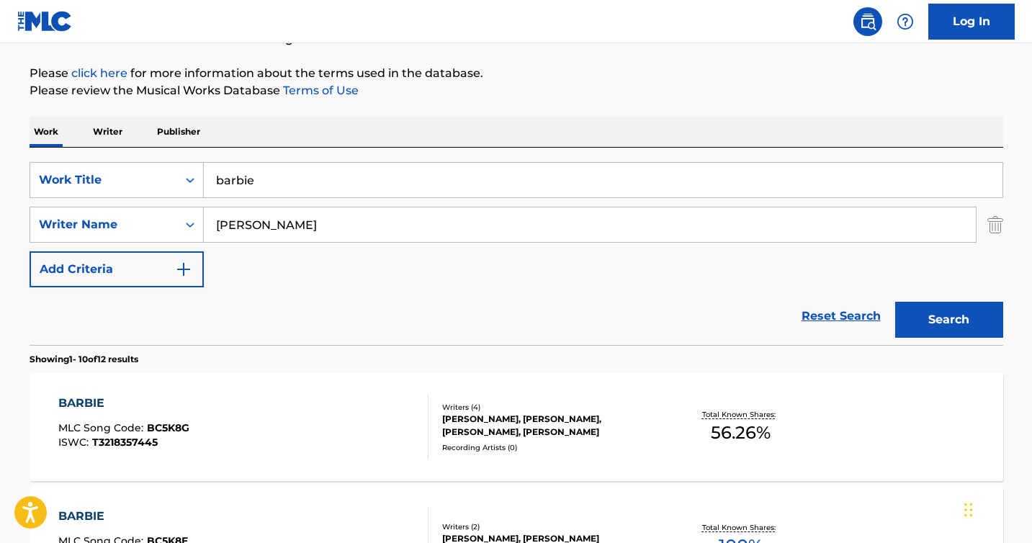
scroll to position [223, 0]
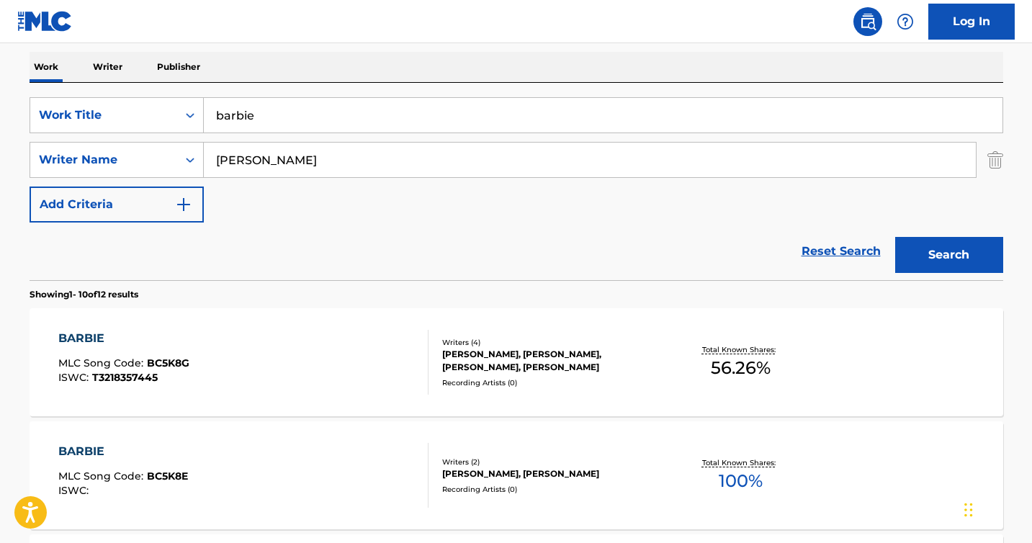
click at [98, 334] on div "BARBIE" at bounding box center [123, 338] width 131 height 17
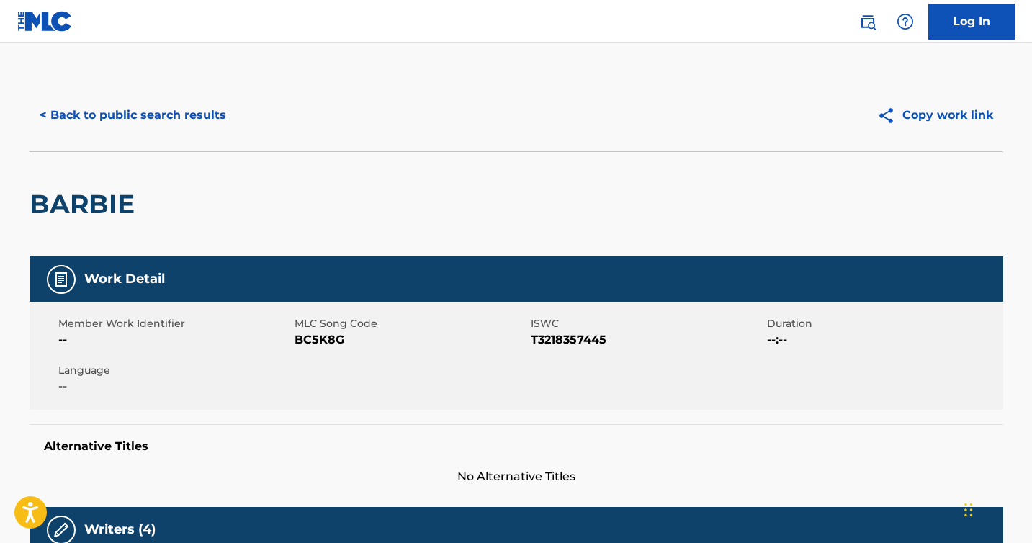
click at [91, 122] on button "< Back to public search results" at bounding box center [133, 115] width 207 height 36
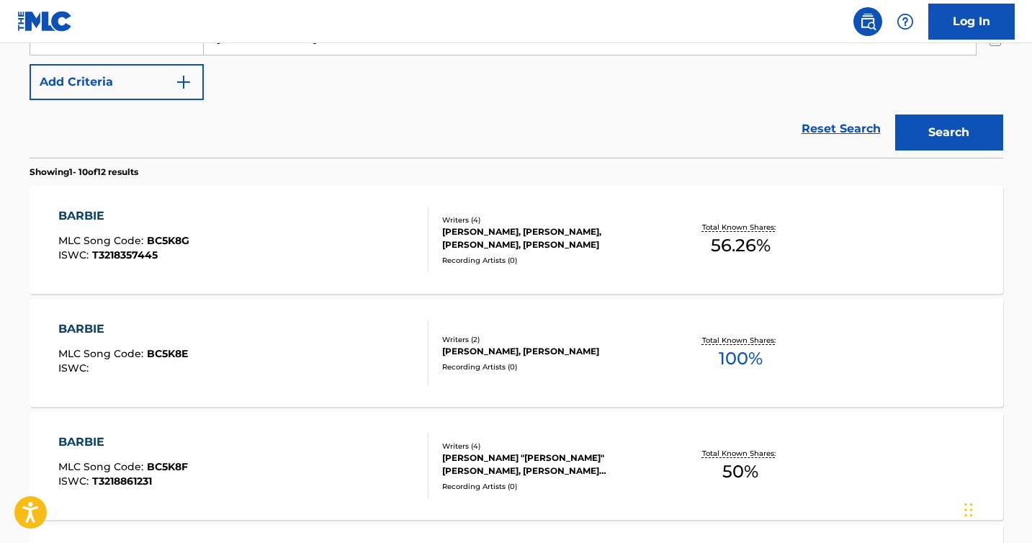
scroll to position [377, 0]
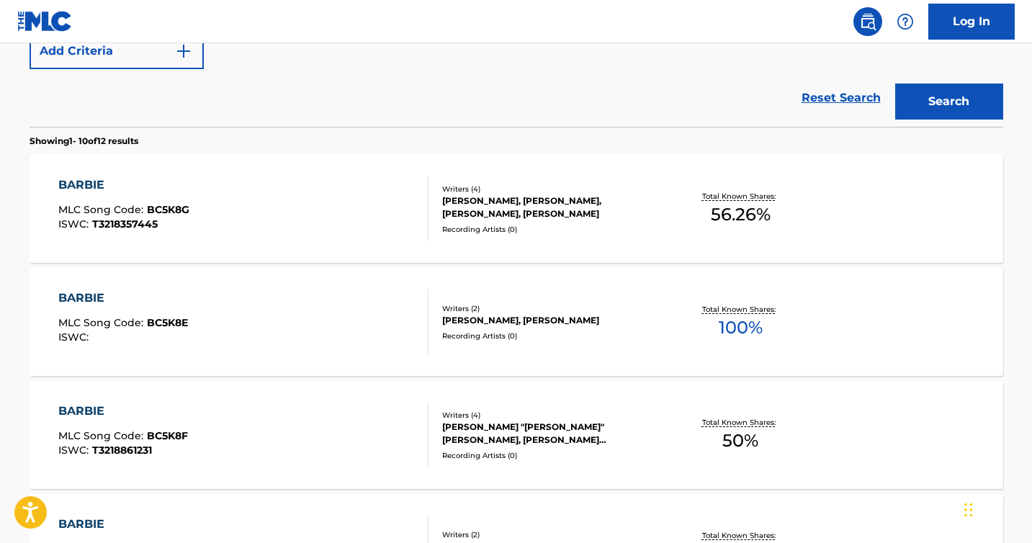
click at [73, 296] on div "BARBIE" at bounding box center [123, 297] width 130 height 17
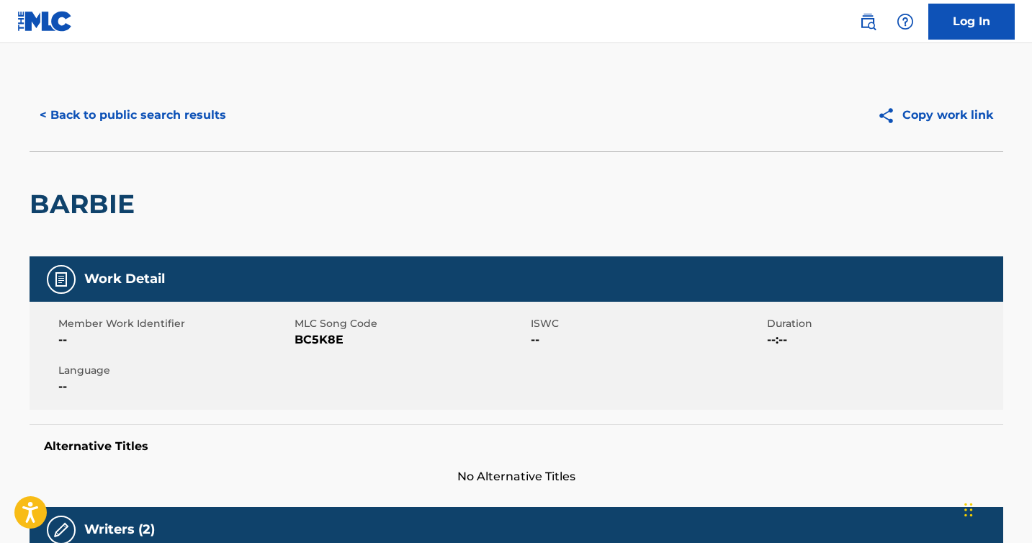
click at [86, 114] on button "< Back to public search results" at bounding box center [133, 115] width 207 height 36
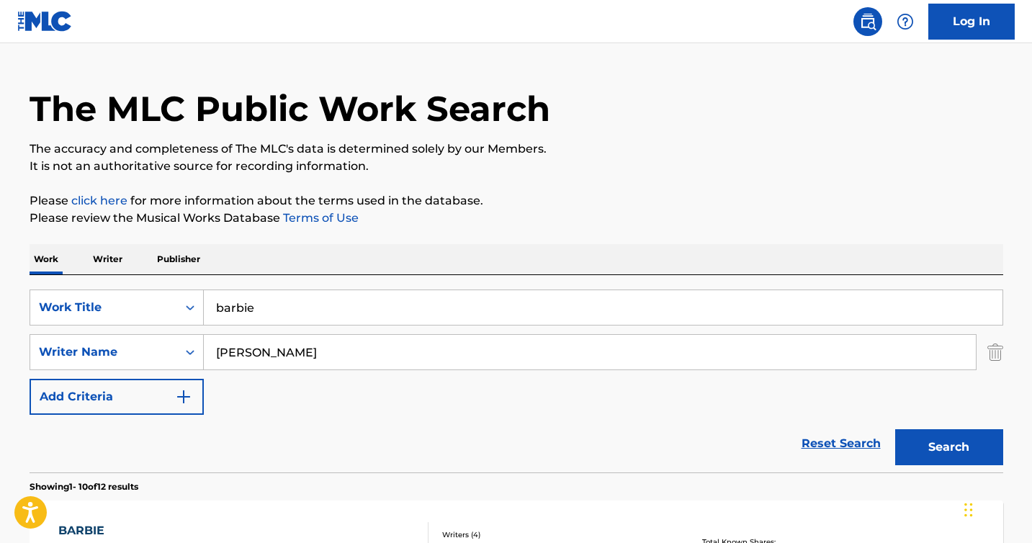
scroll to position [33, 0]
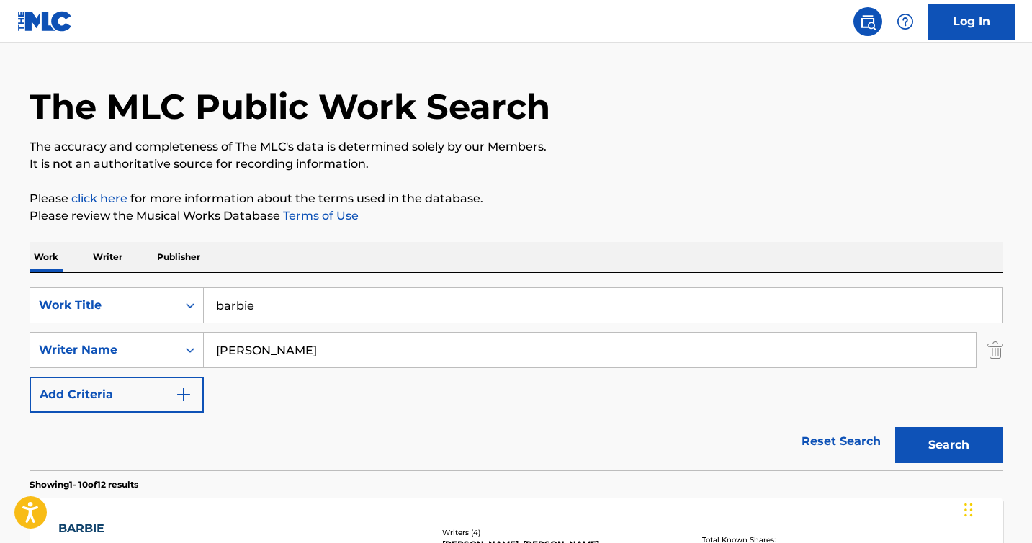
click at [244, 293] on input "barbie" at bounding box center [603, 305] width 799 height 35
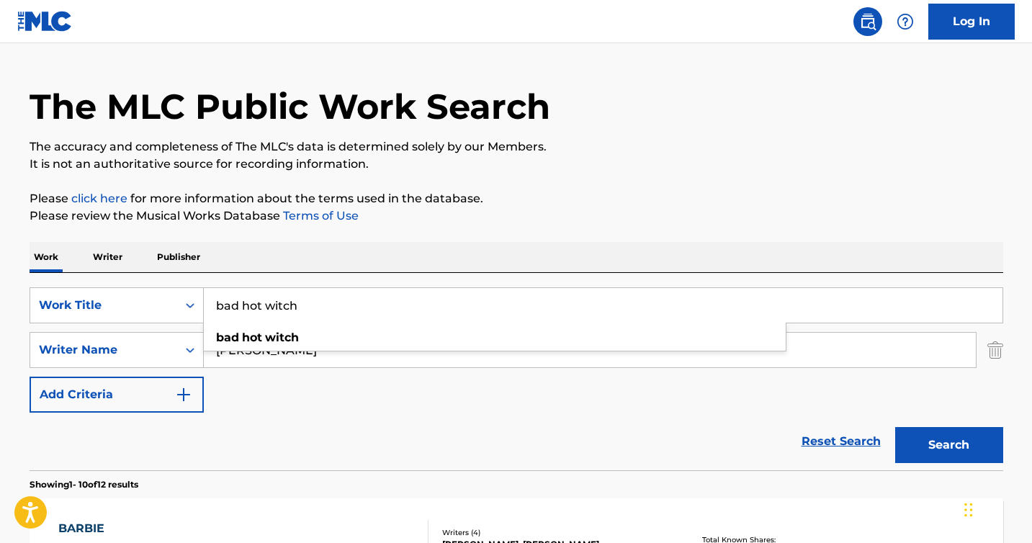
type input "bad hot witch"
click at [895, 427] on button "Search" at bounding box center [949, 445] width 108 height 36
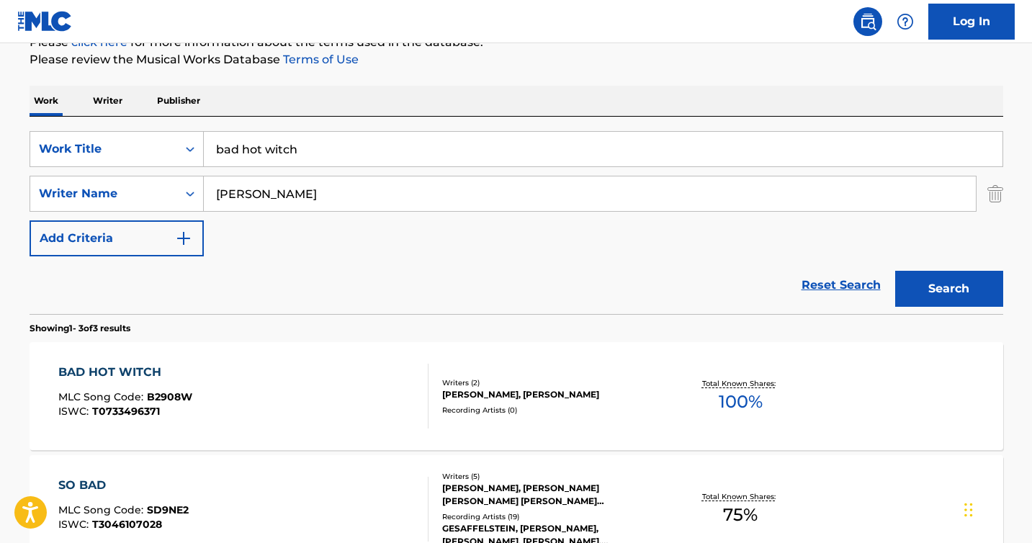
scroll to position [190, 0]
click at [97, 372] on div "BAD HOT WITCH" at bounding box center [125, 371] width 134 height 17
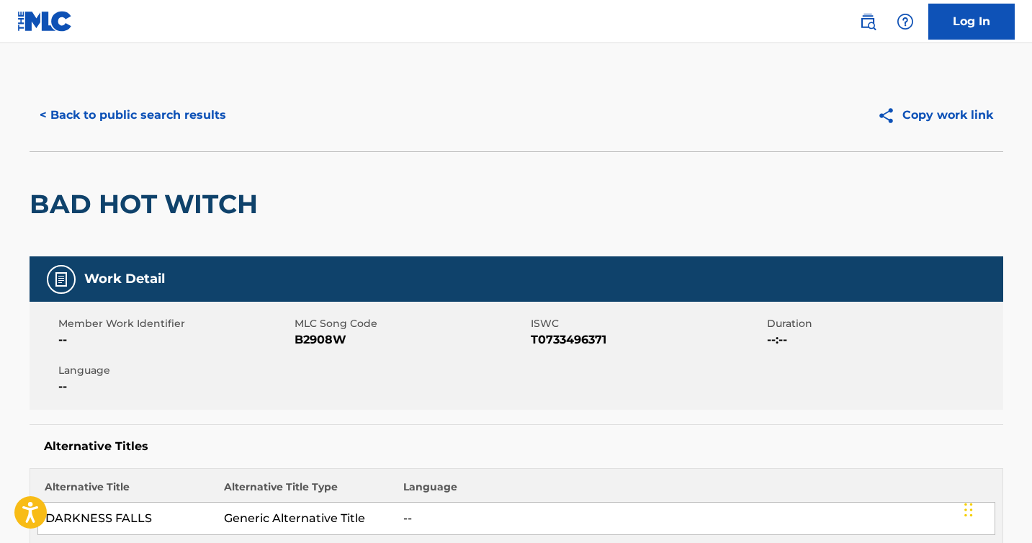
click at [132, 125] on button "< Back to public search results" at bounding box center [133, 115] width 207 height 36
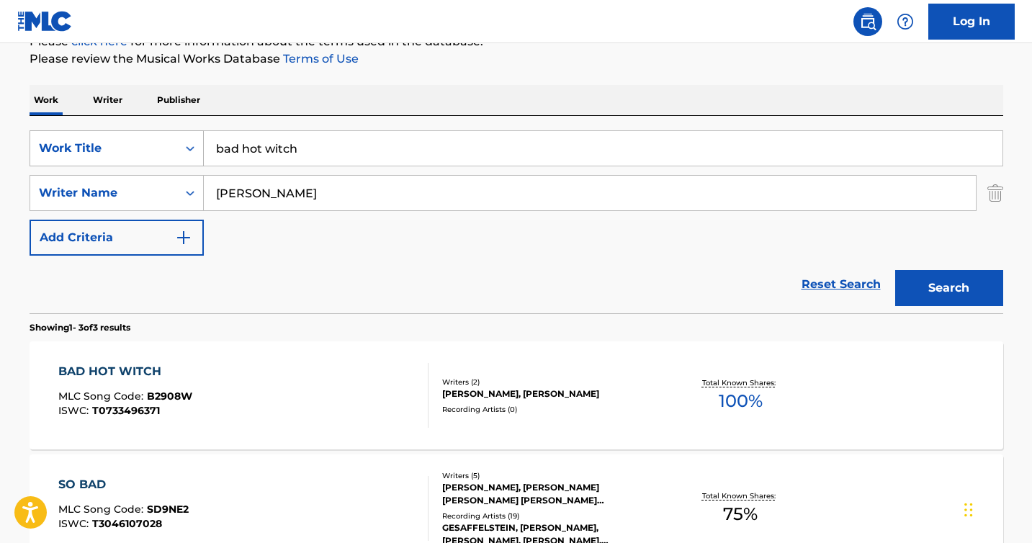
drag, startPoint x: 321, startPoint y: 144, endPoint x: 191, endPoint y: 140, distance: 130.4
click at [191, 140] on div "SearchWithCriteriae2130a89-2aab-4287-832f-3f13b89e8258 Work Title bad hot witch" at bounding box center [517, 148] width 974 height 36
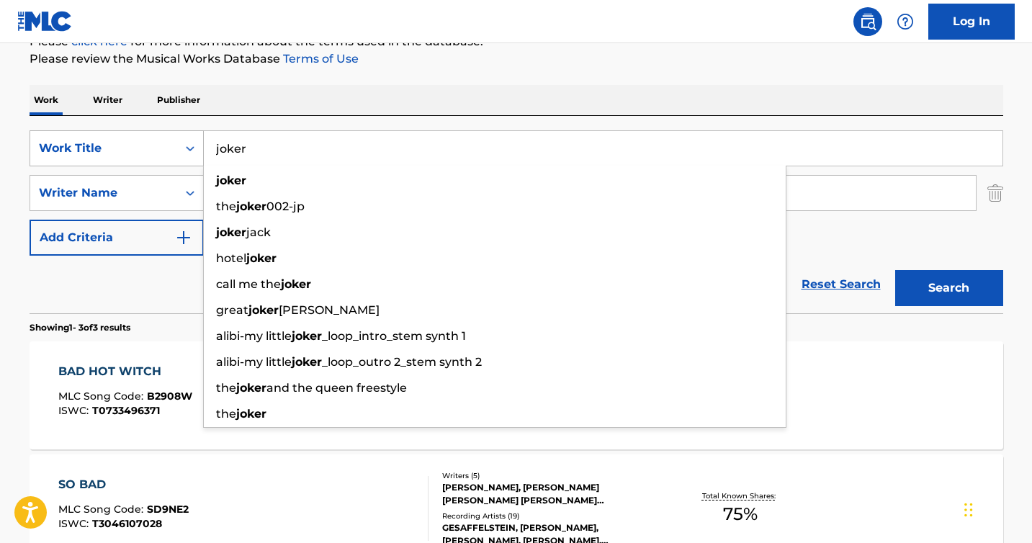
type input "joker"
click at [895, 270] on button "Search" at bounding box center [949, 288] width 108 height 36
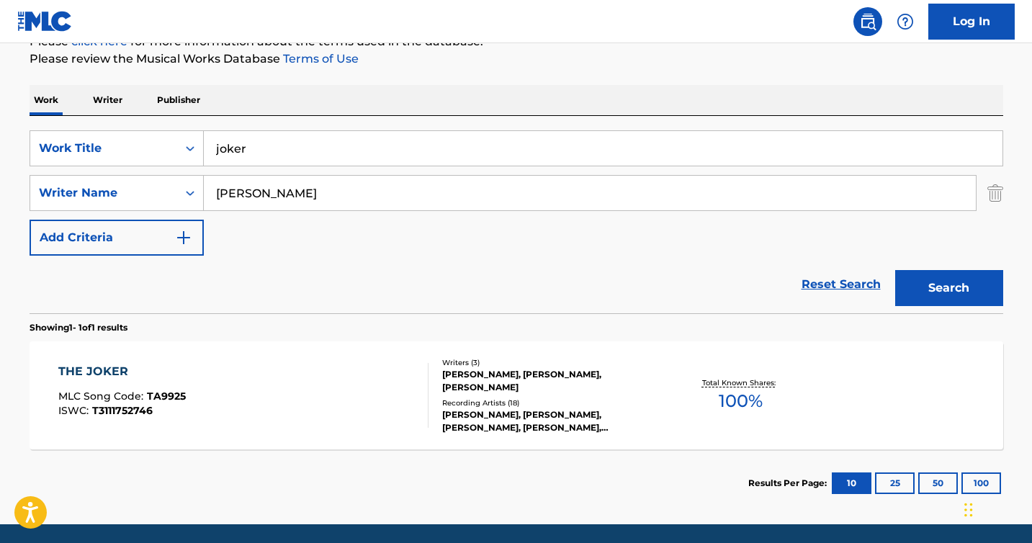
click at [91, 372] on div "THE JOKER" at bounding box center [121, 371] width 127 height 17
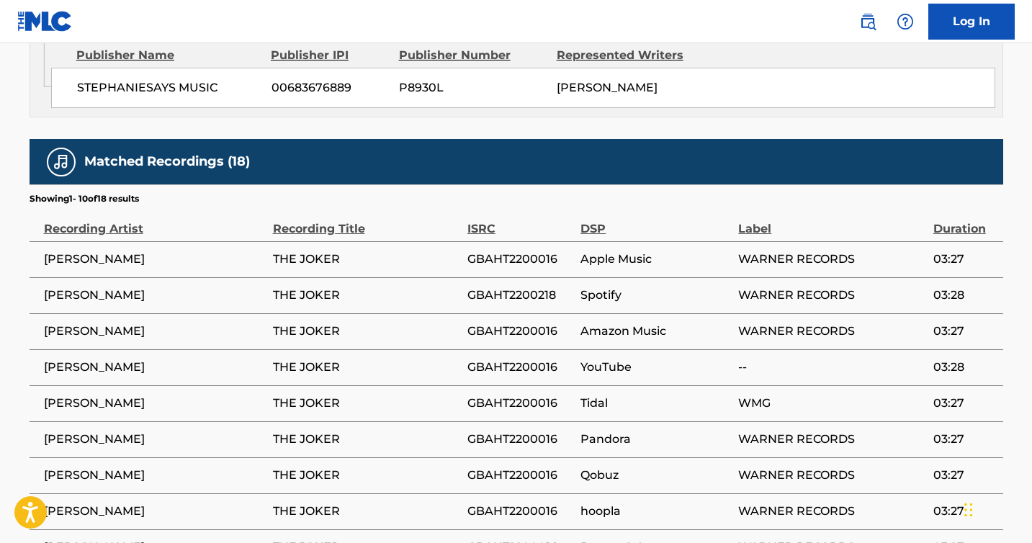
scroll to position [1357, 0]
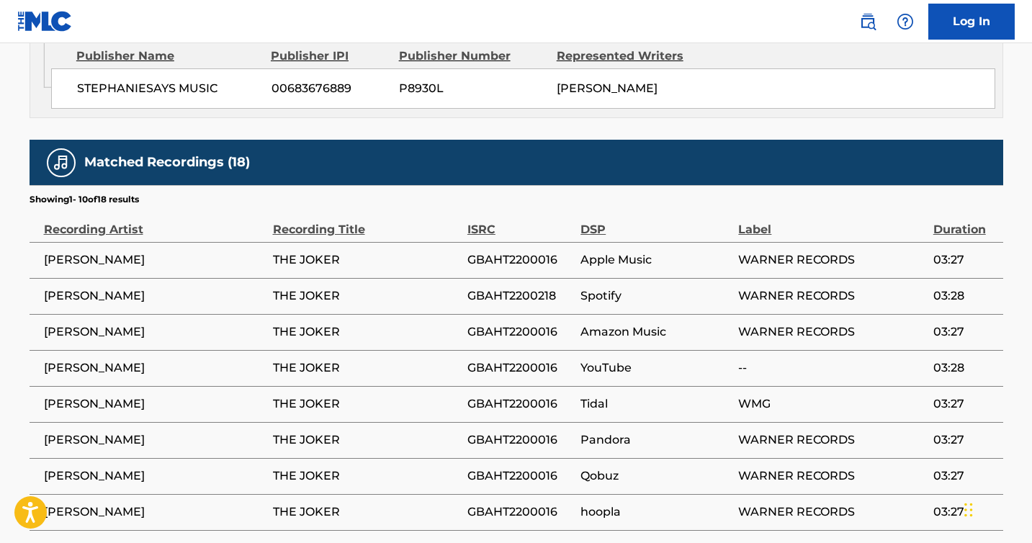
click at [524, 287] on span "GBAHT2200218" at bounding box center [520, 295] width 106 height 17
copy span "GBAHT2200218"
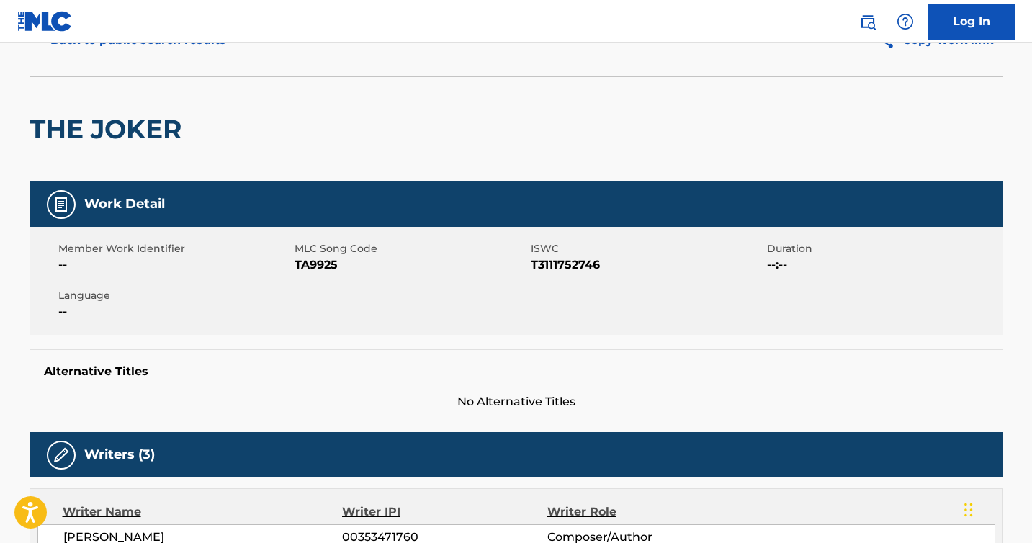
scroll to position [0, 0]
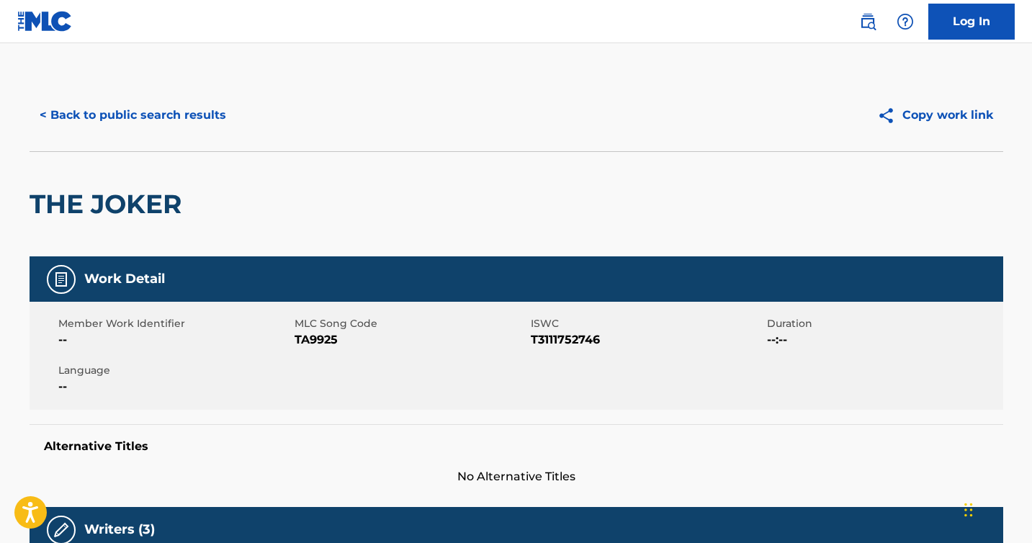
click at [68, 119] on button "< Back to public search results" at bounding box center [133, 115] width 207 height 36
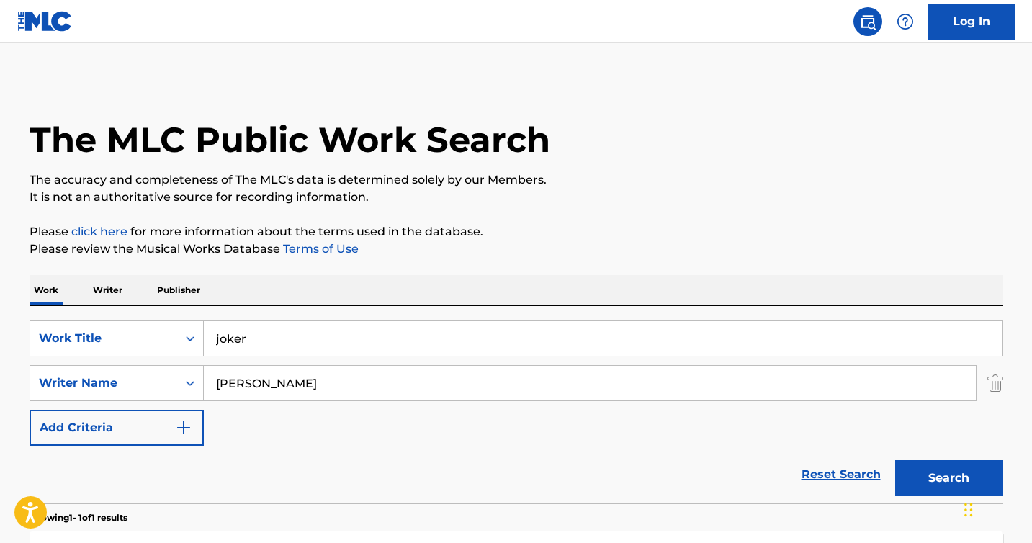
scroll to position [158, 0]
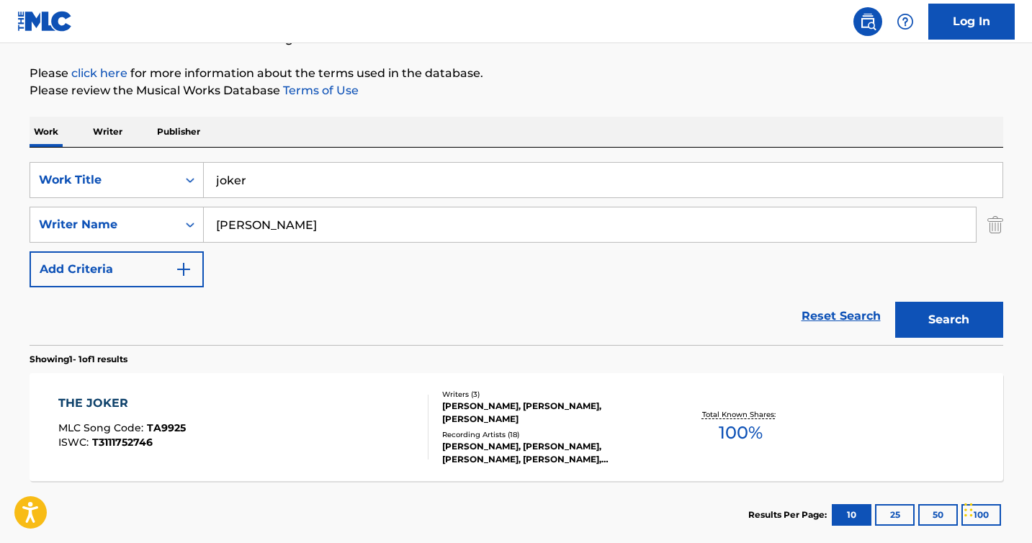
click at [259, 182] on input "joker" at bounding box center [603, 180] width 799 height 35
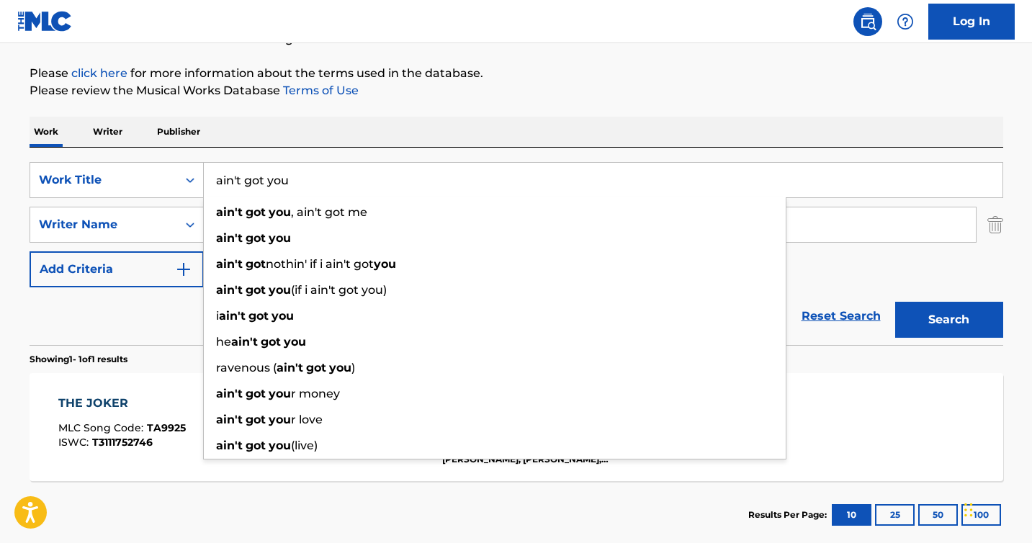
type input "ain't got you"
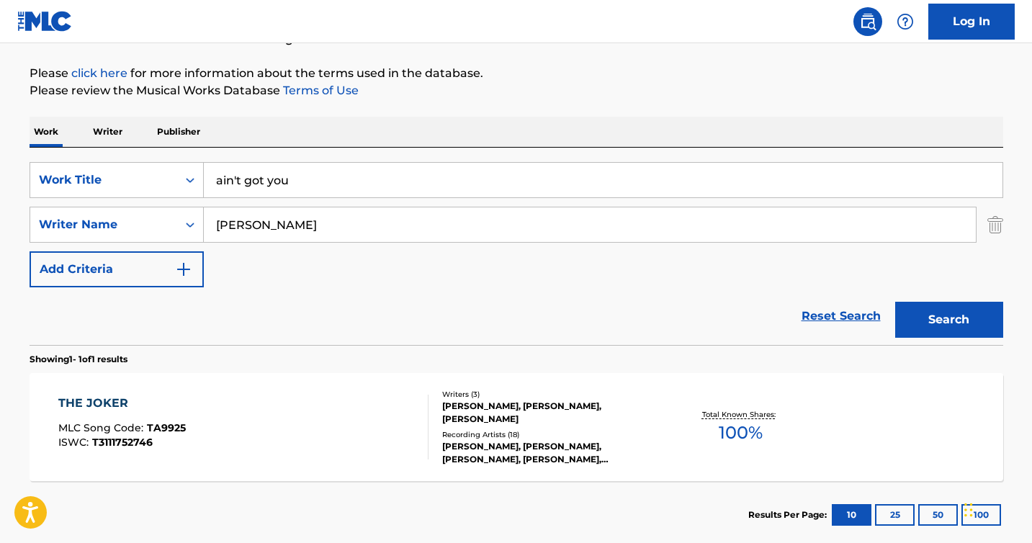
click at [895, 302] on button "Search" at bounding box center [949, 320] width 108 height 36
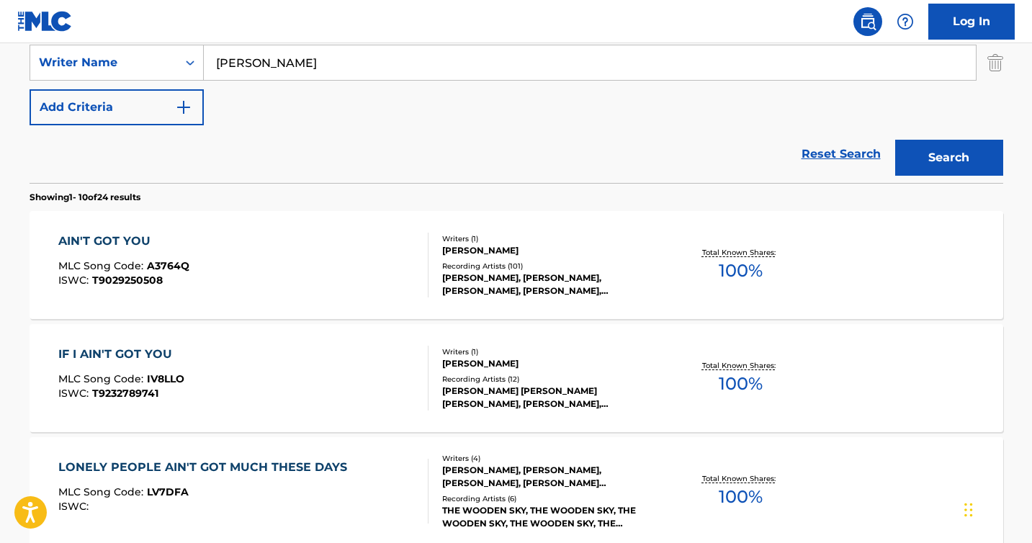
scroll to position [329, 0]
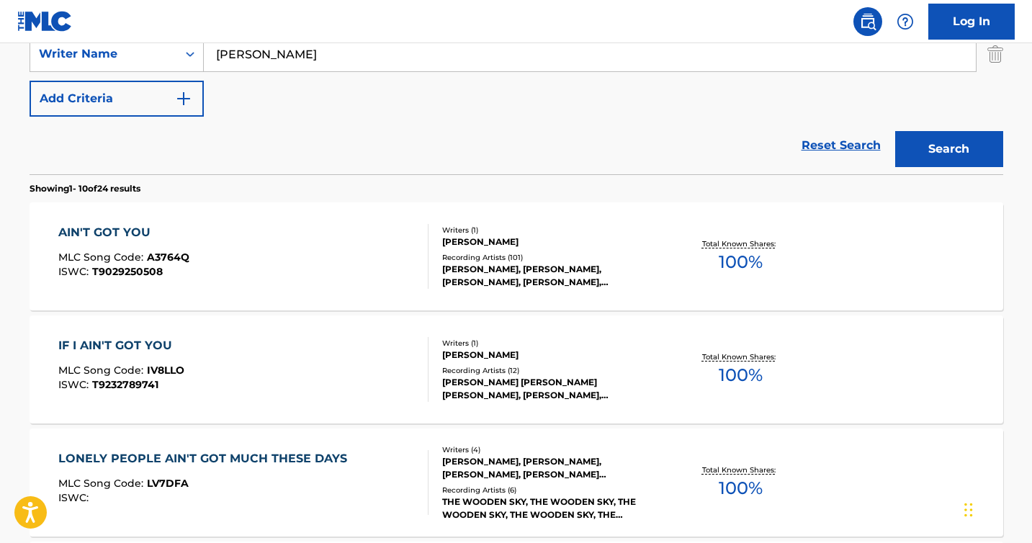
click at [111, 233] on div "AIN'T GOT YOU" at bounding box center [123, 232] width 131 height 17
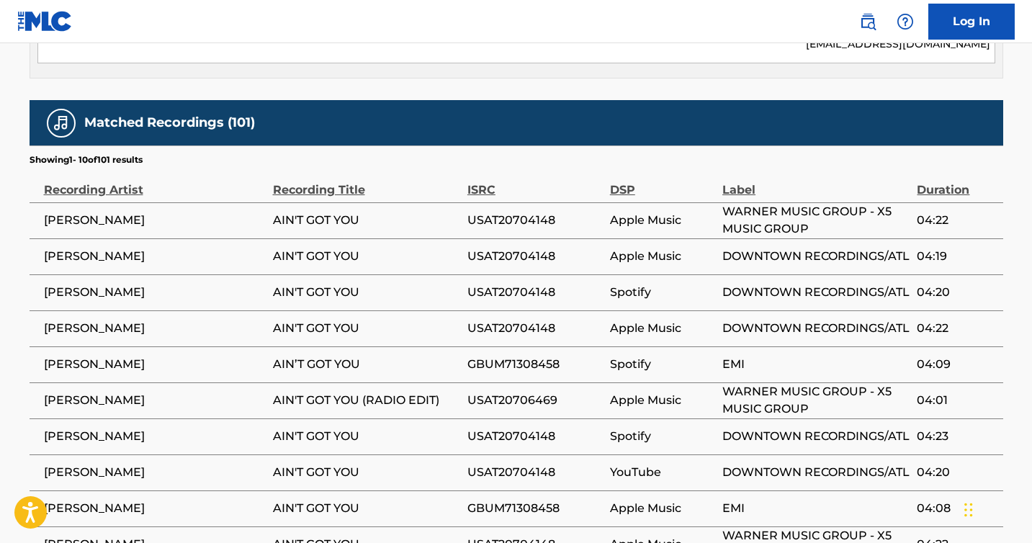
scroll to position [814, 0]
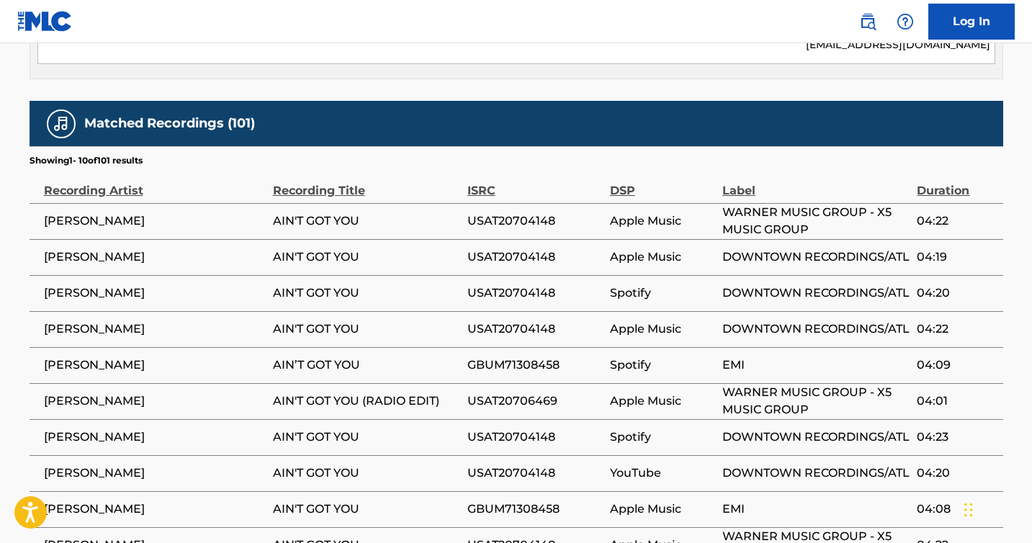
click at [496, 284] on span "USAT20704148" at bounding box center [534, 292] width 135 height 17
copy span "USAT20704148"
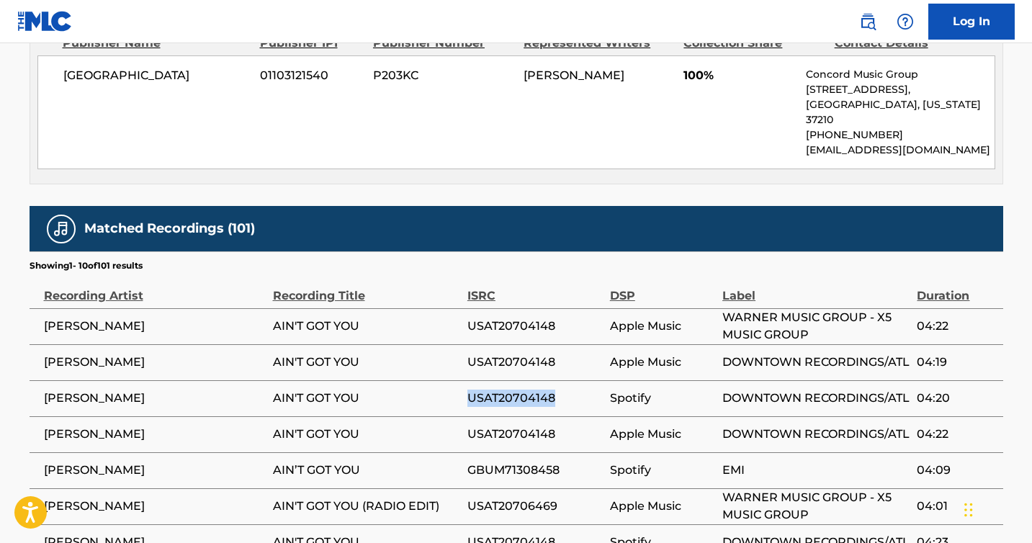
scroll to position [0, 0]
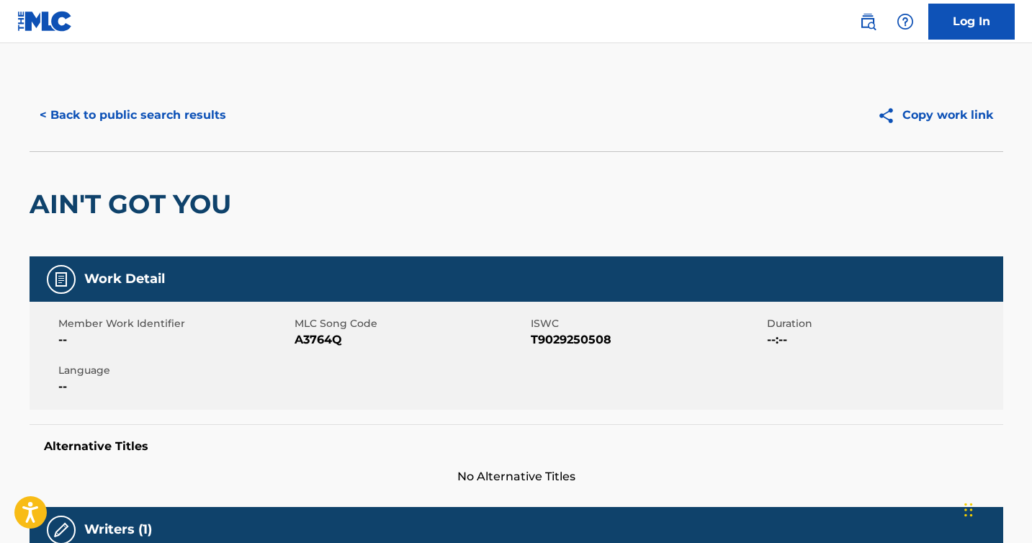
click at [158, 113] on button "< Back to public search results" at bounding box center [133, 115] width 207 height 36
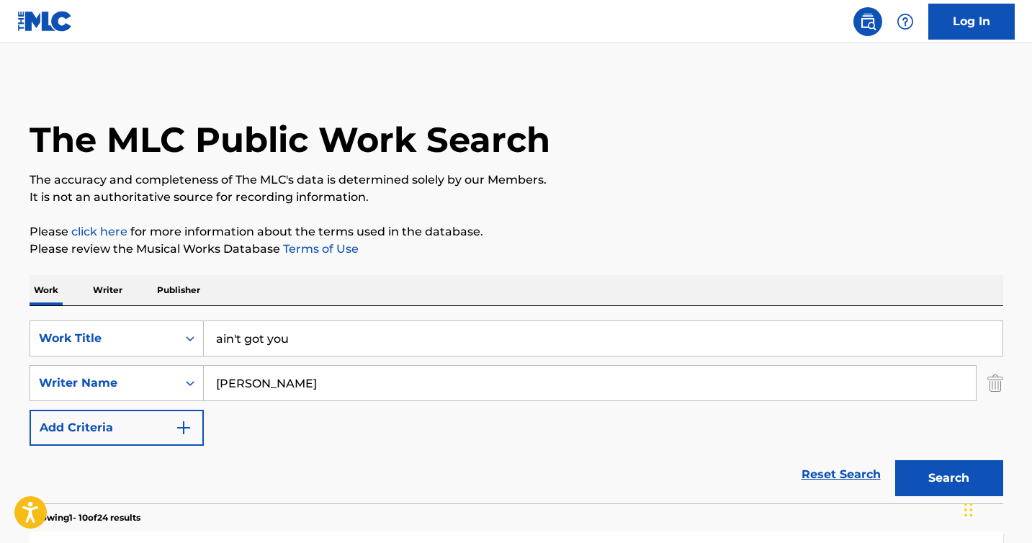
click at [269, 346] on input "ain't got you" at bounding box center [603, 338] width 799 height 35
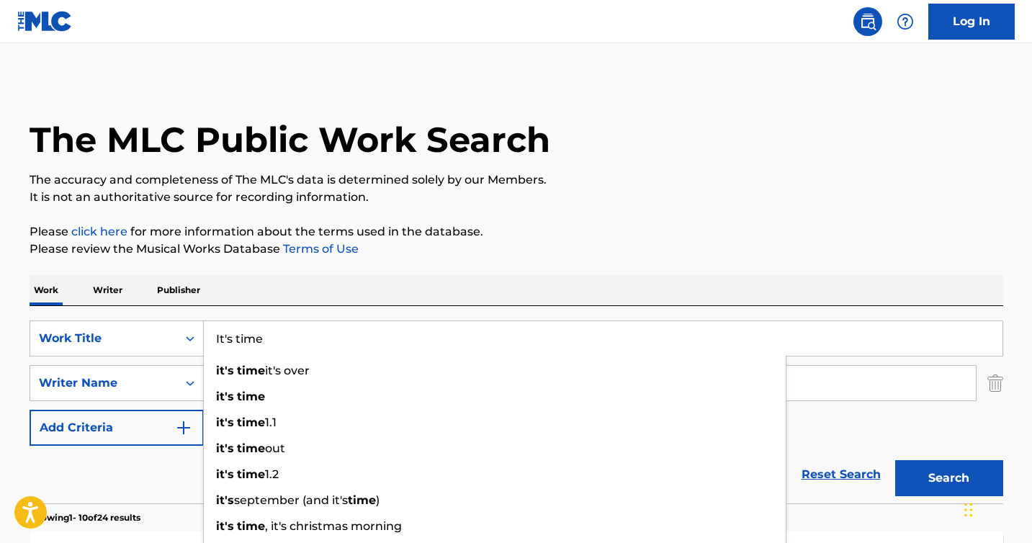
type input "It's time"
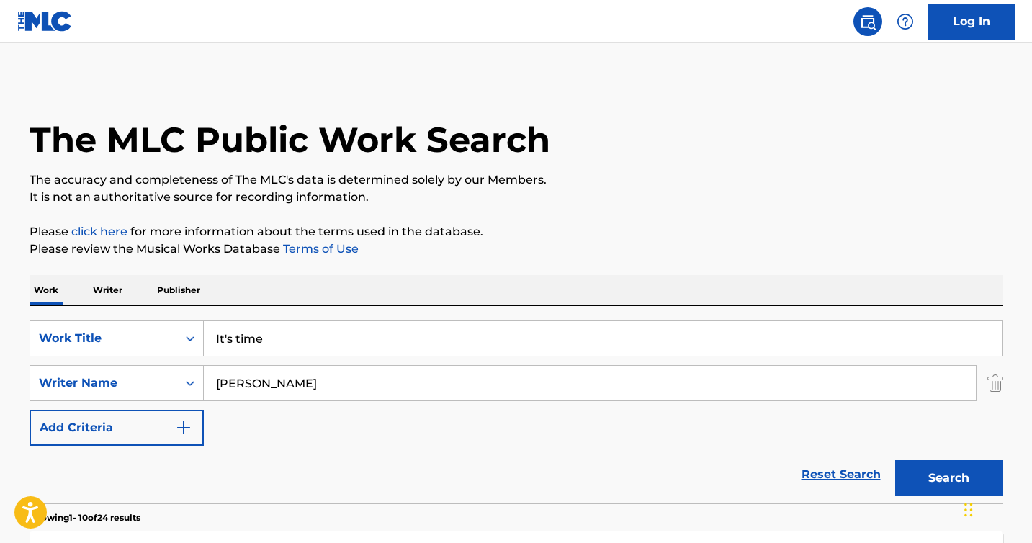
click at [895, 460] on button "Search" at bounding box center [949, 478] width 108 height 36
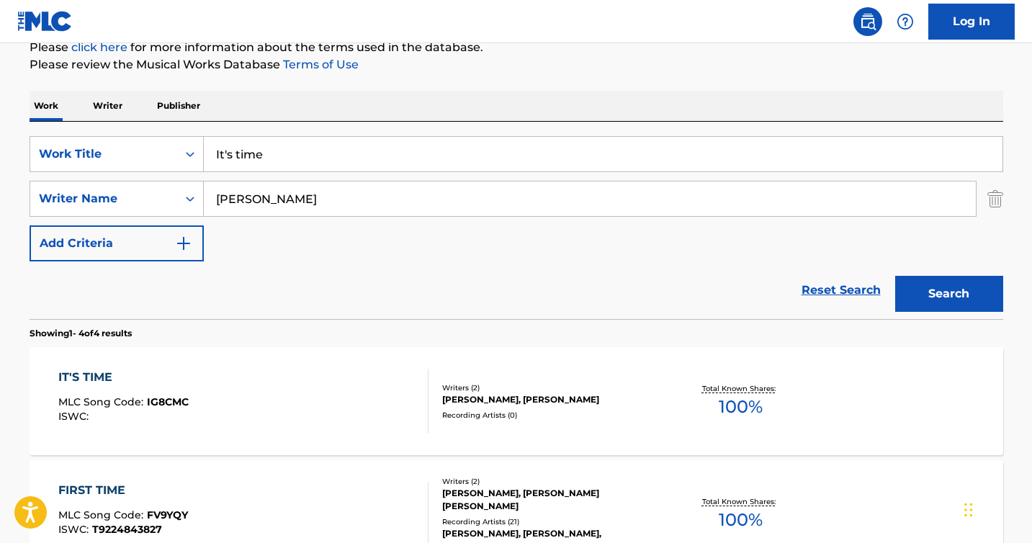
scroll to position [188, 0]
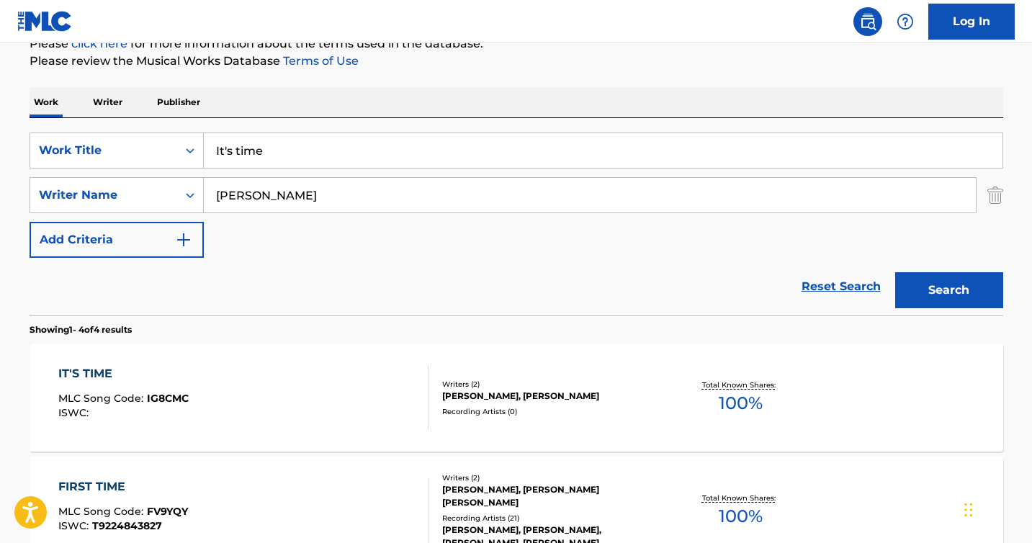
click at [81, 375] on div "IT'S TIME" at bounding box center [123, 373] width 130 height 17
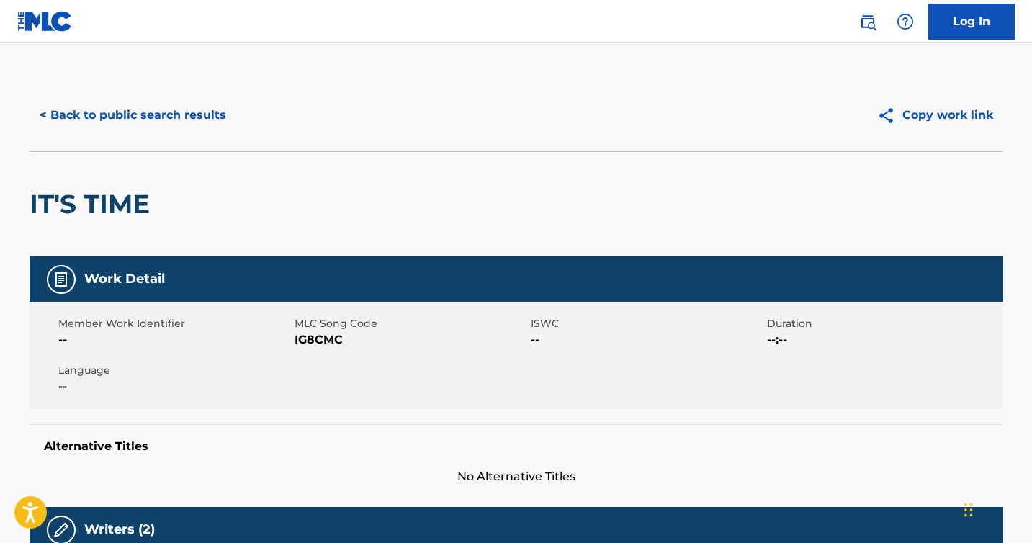
click at [122, 122] on button "< Back to public search results" at bounding box center [133, 115] width 207 height 36
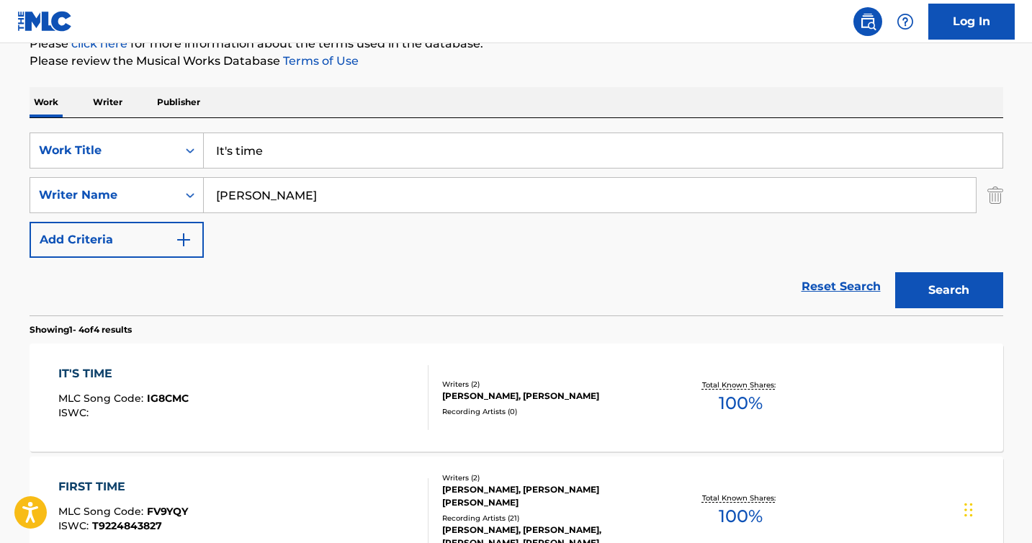
click at [263, 149] on input "It's time" at bounding box center [603, 150] width 799 height 35
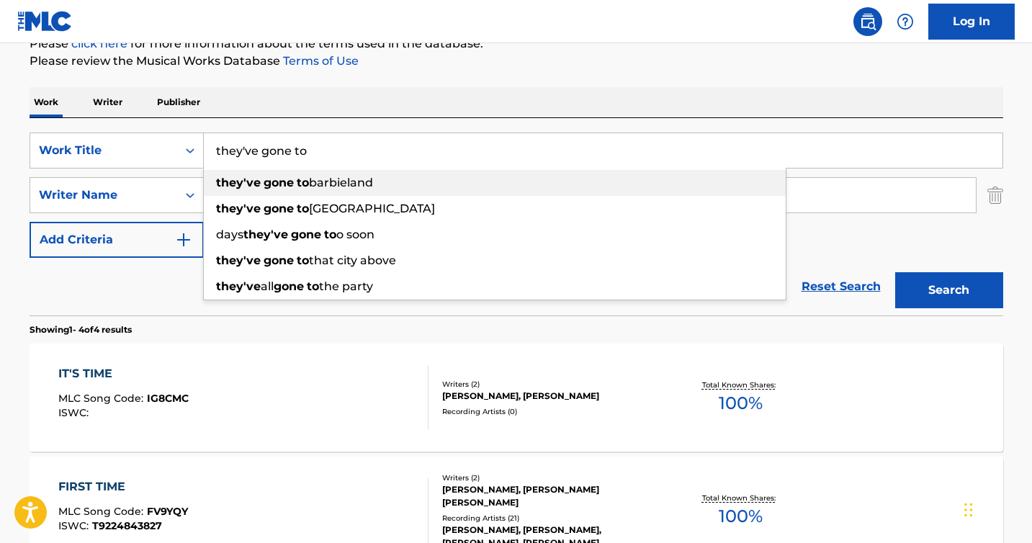
click at [299, 181] on strong "to" at bounding box center [303, 183] width 12 height 14
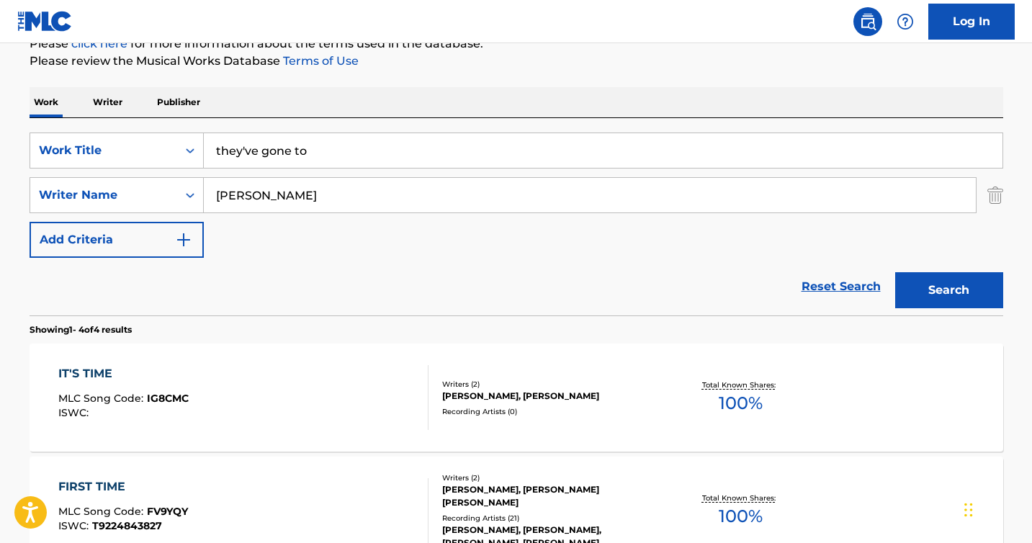
type input "they've gone to [GEOGRAPHIC_DATA]"
click at [927, 291] on button "Search" at bounding box center [949, 290] width 108 height 36
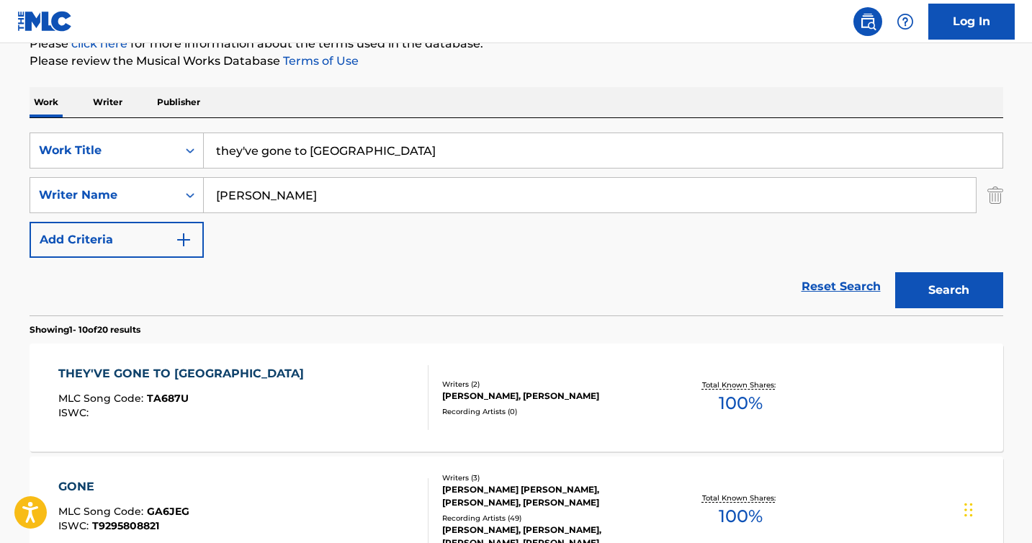
click at [150, 369] on div "THEY'VE GONE TO [GEOGRAPHIC_DATA]" at bounding box center [184, 373] width 253 height 17
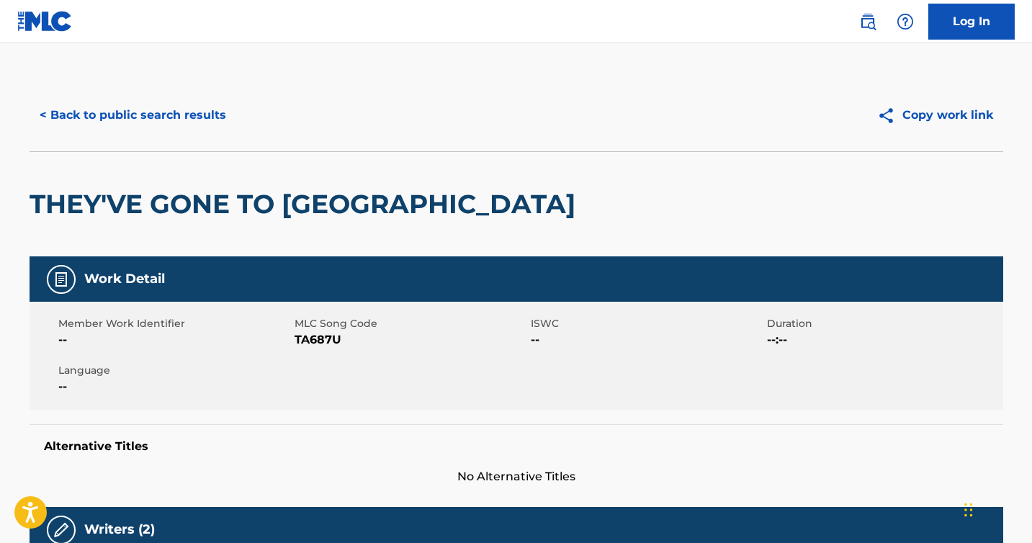
click at [140, 113] on button "< Back to public search results" at bounding box center [133, 115] width 207 height 36
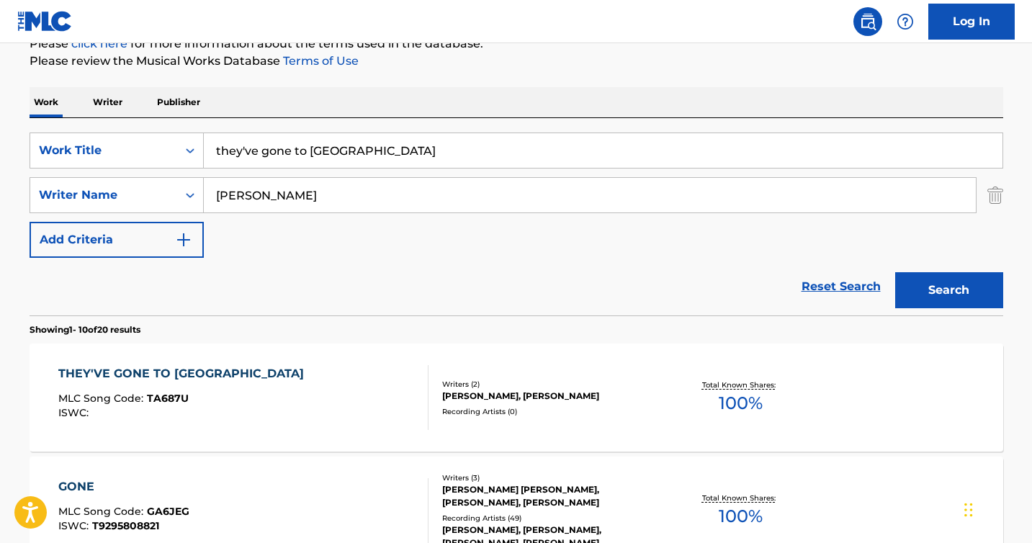
click at [377, 140] on input "they've gone to [GEOGRAPHIC_DATA]" at bounding box center [603, 150] width 799 height 35
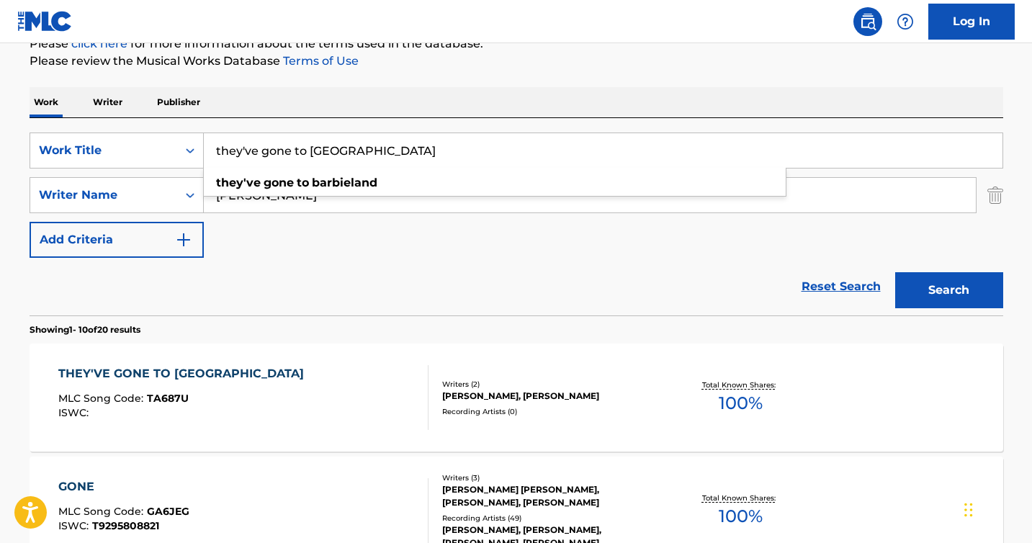
click at [377, 140] on input "they've gone to [GEOGRAPHIC_DATA]" at bounding box center [603, 150] width 799 height 35
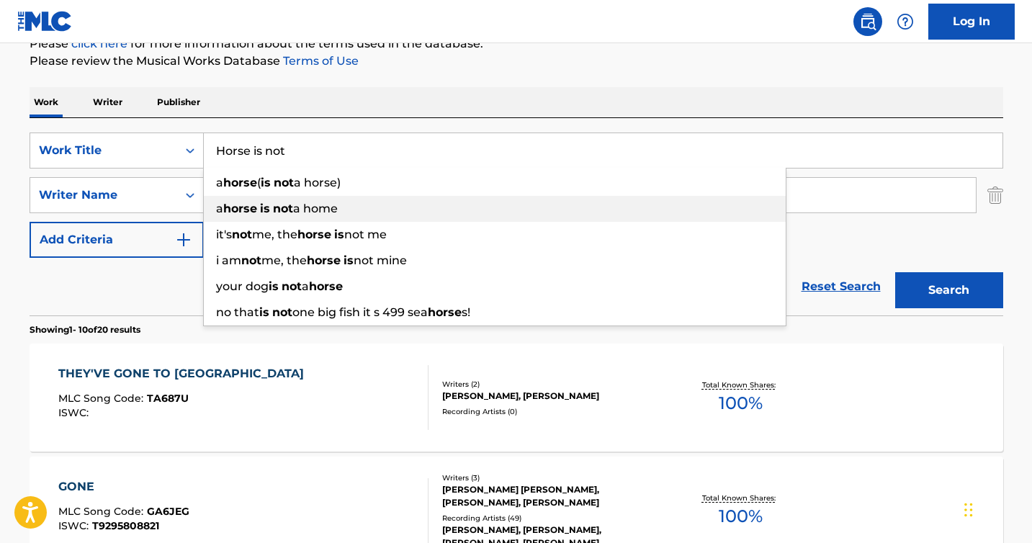
click at [356, 209] on div "a horse is not a home" at bounding box center [495, 209] width 582 height 26
type input "a horse is not a home"
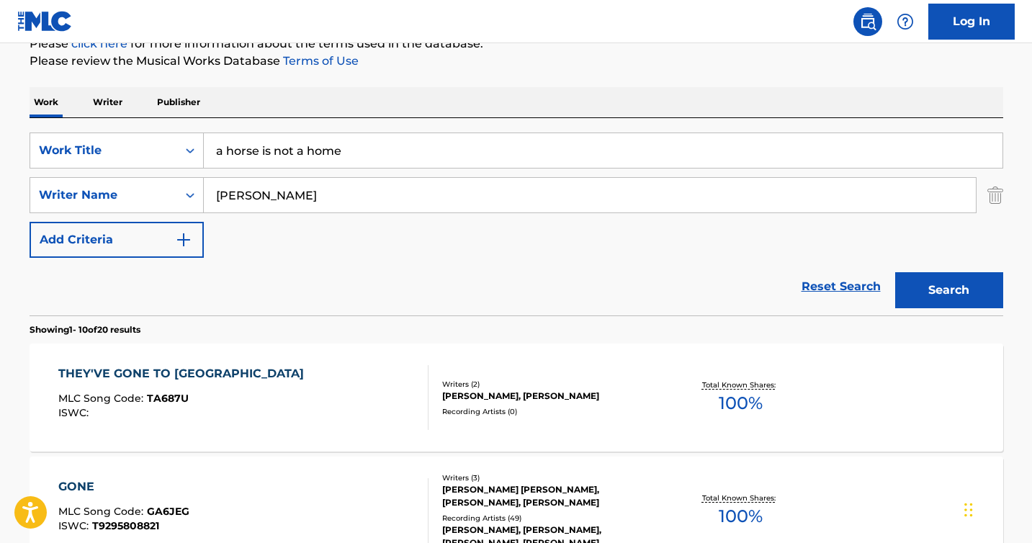
click at [936, 293] on button "Search" at bounding box center [949, 290] width 108 height 36
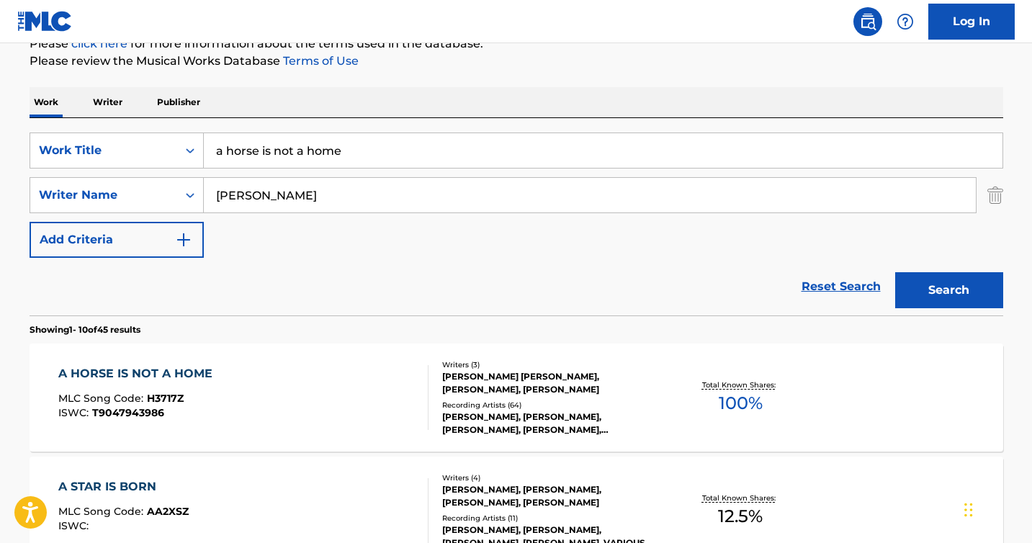
click at [102, 373] on div "A HORSE IS NOT A HOME" at bounding box center [138, 373] width 161 height 17
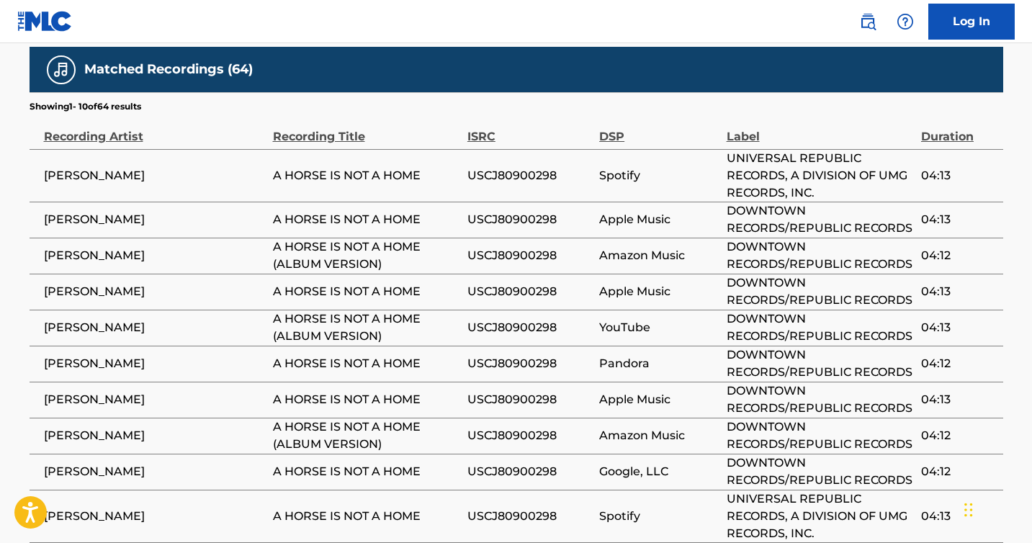
scroll to position [1156, 0]
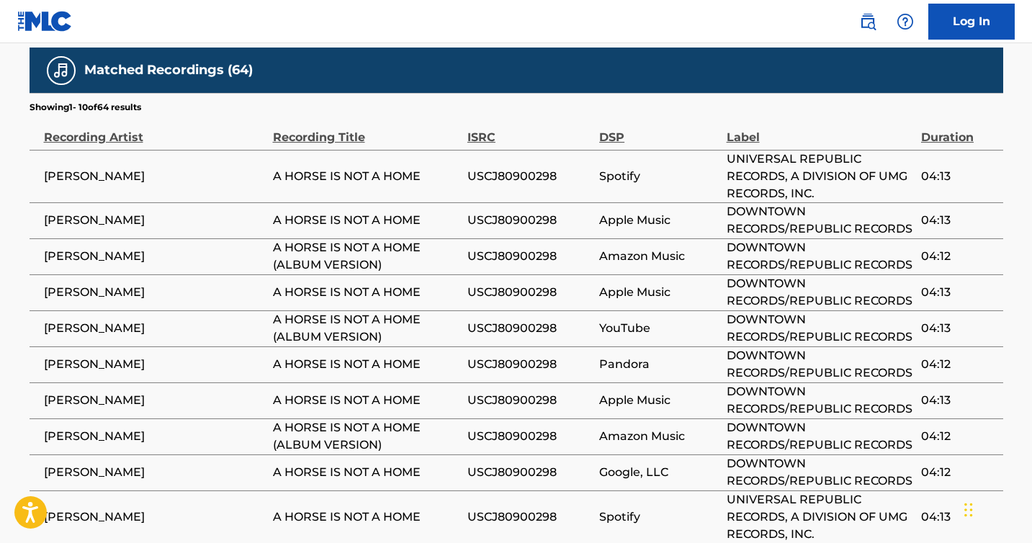
click at [515, 168] on span "USCJ80900298" at bounding box center [529, 176] width 125 height 17
copy span "USCJ80900298"
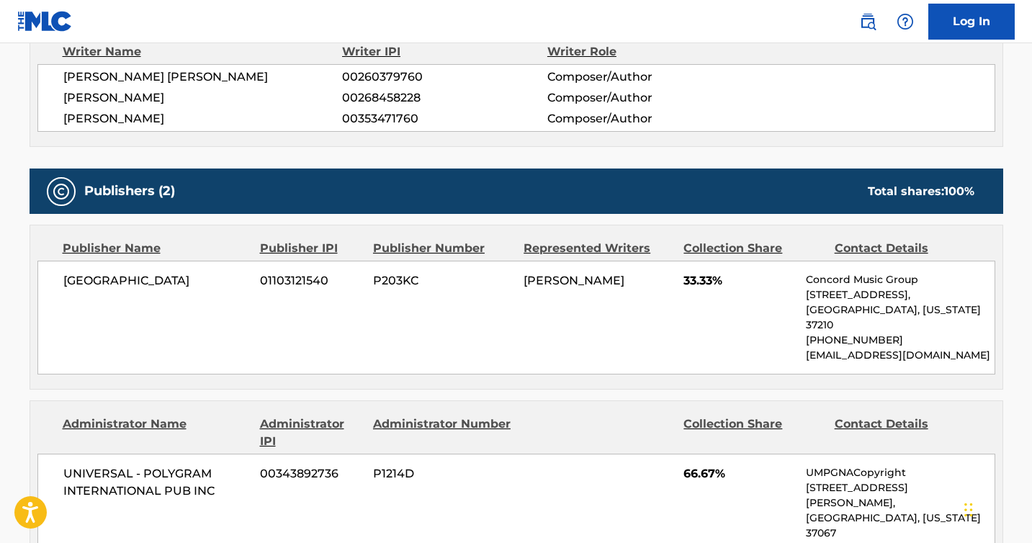
scroll to position [0, 0]
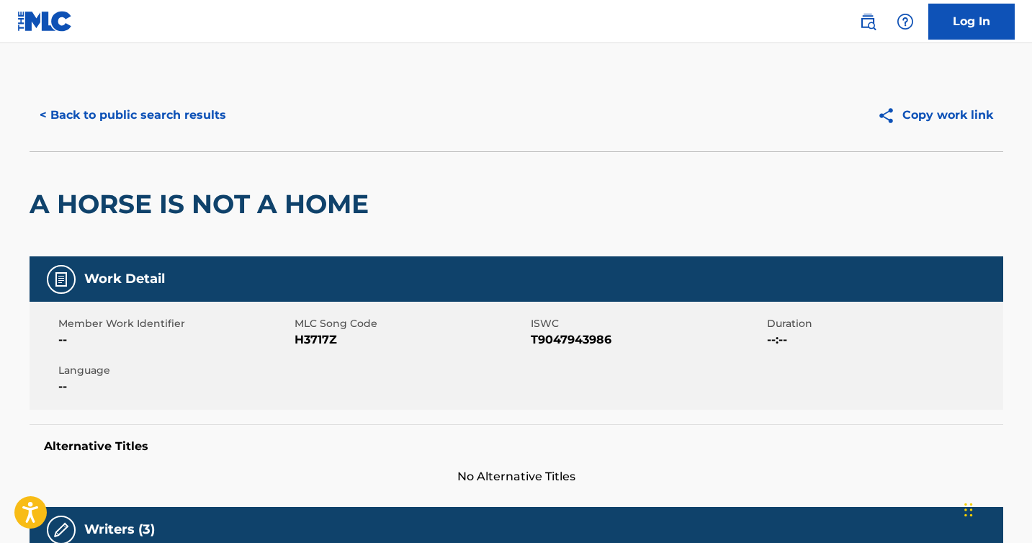
click at [60, 114] on button "< Back to public search results" at bounding box center [133, 115] width 207 height 36
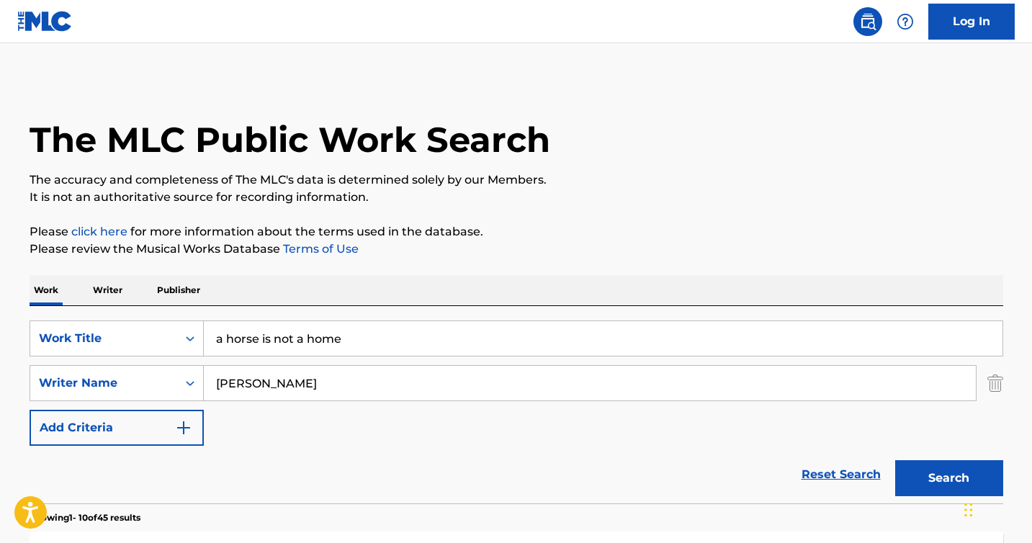
scroll to position [188, 0]
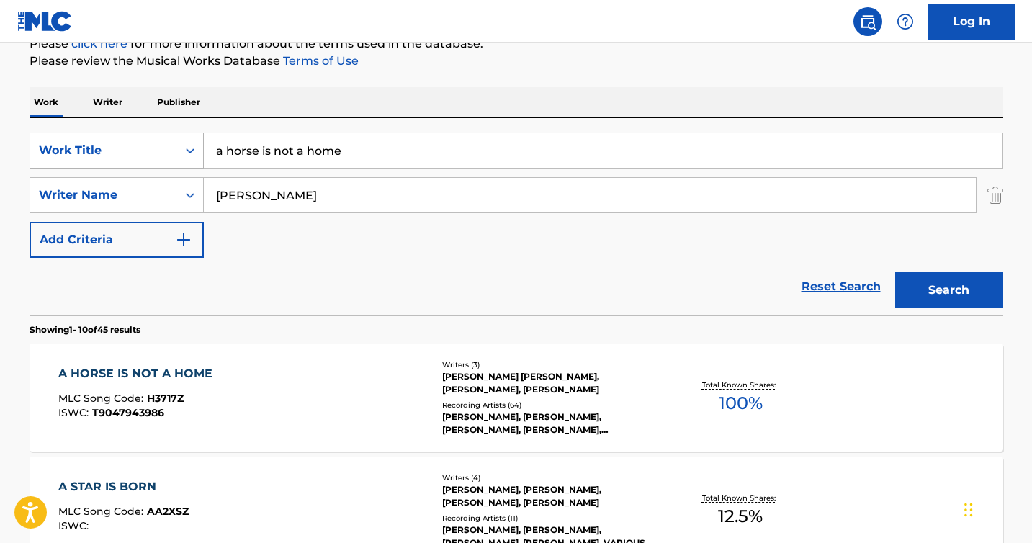
drag, startPoint x: 358, startPoint y: 149, endPoint x: 179, endPoint y: 149, distance: 178.6
click at [179, 149] on div "SearchWithCriteriae2130a89-2aab-4287-832f-3f13b89e8258 Work Title a horse is no…" at bounding box center [517, 150] width 974 height 36
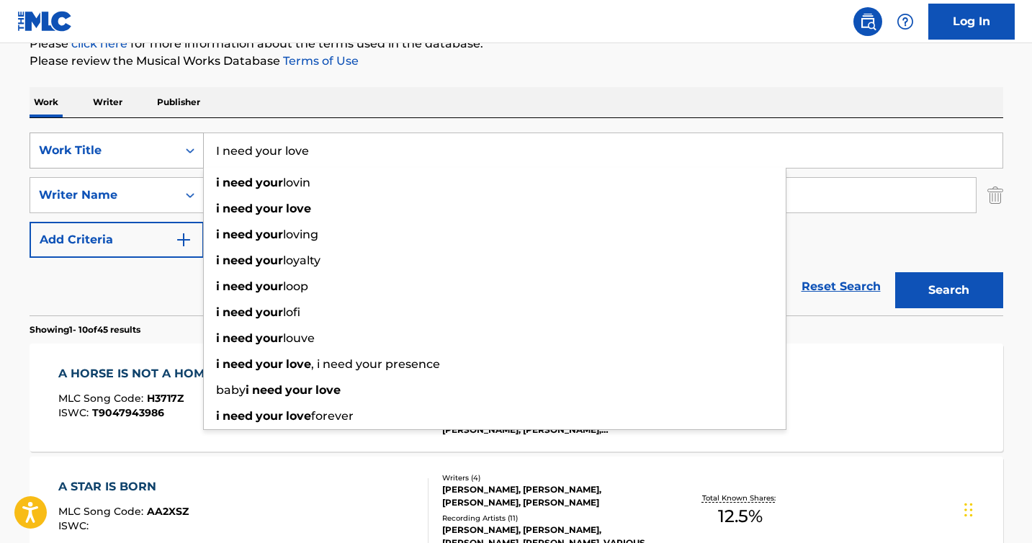
type input "I need your love"
click at [895, 272] on button "Search" at bounding box center [949, 290] width 108 height 36
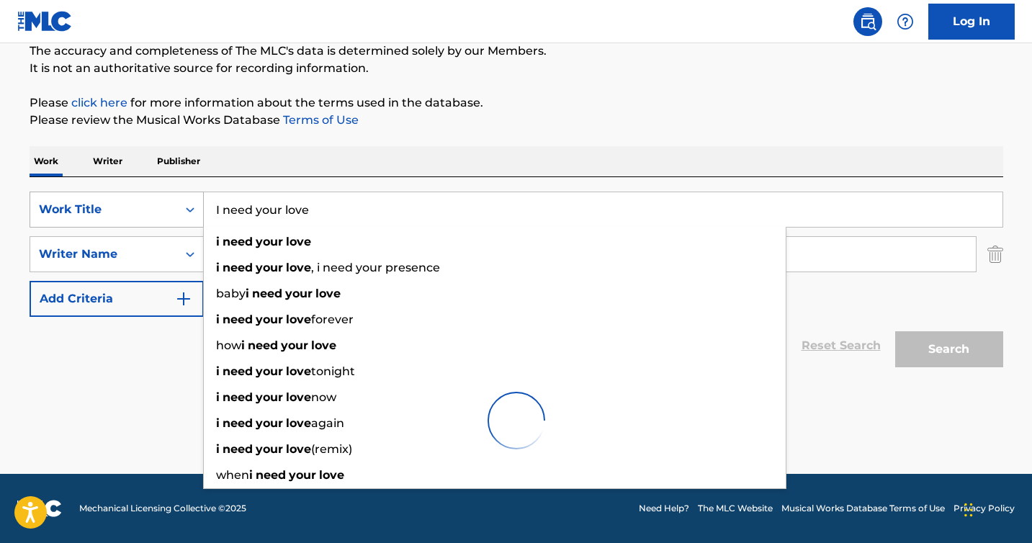
scroll to position [129, 0]
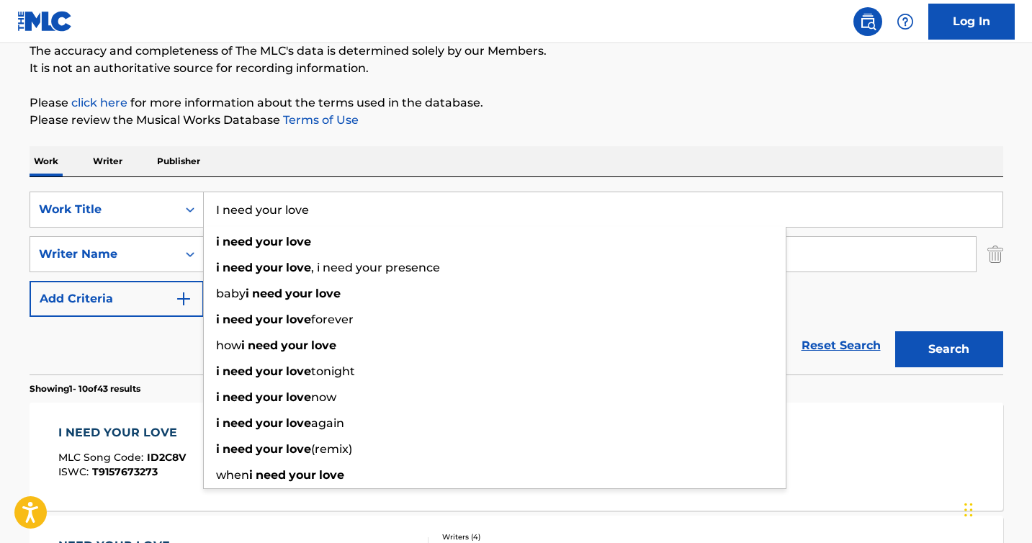
click at [659, 122] on p "Please review the Musical Works Database Terms of Use" at bounding box center [517, 120] width 974 height 17
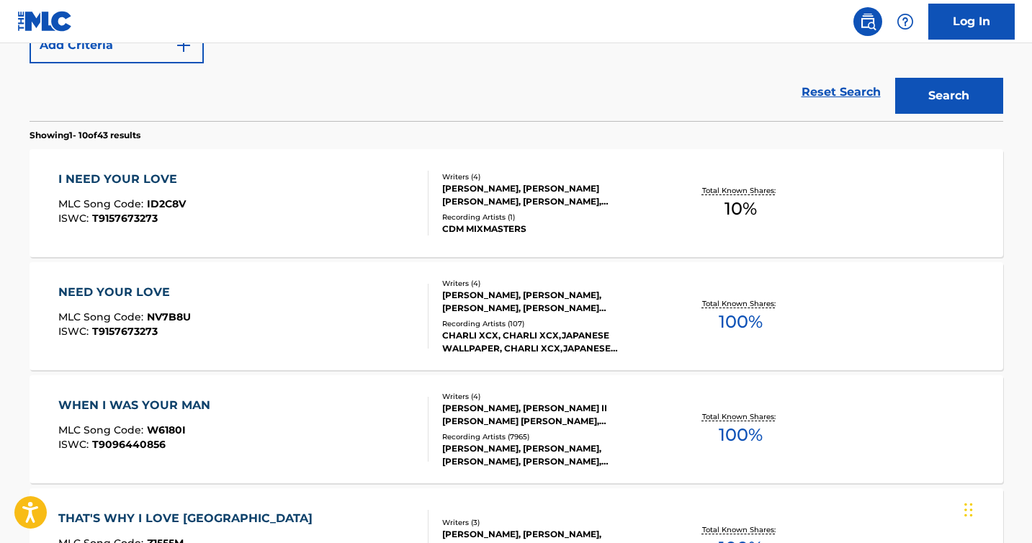
scroll to position [395, 0]
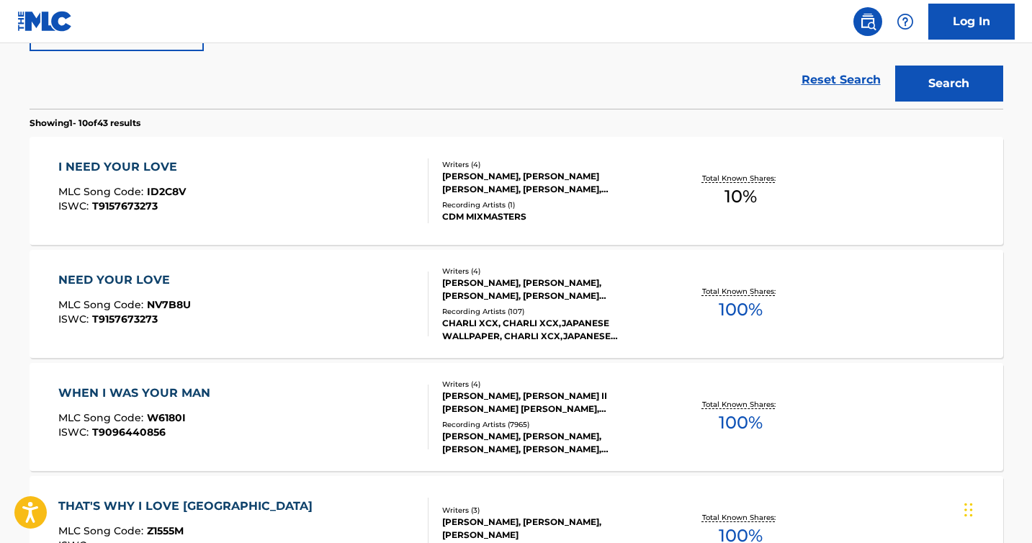
click at [117, 172] on div "I NEED YOUR LOVE" at bounding box center [121, 166] width 127 height 17
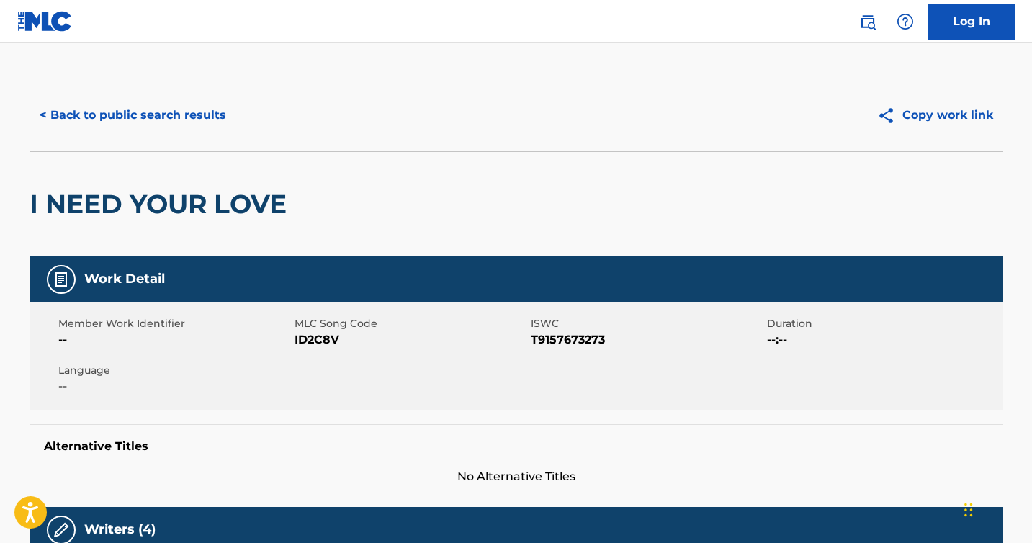
click at [45, 122] on button "< Back to public search results" at bounding box center [133, 115] width 207 height 36
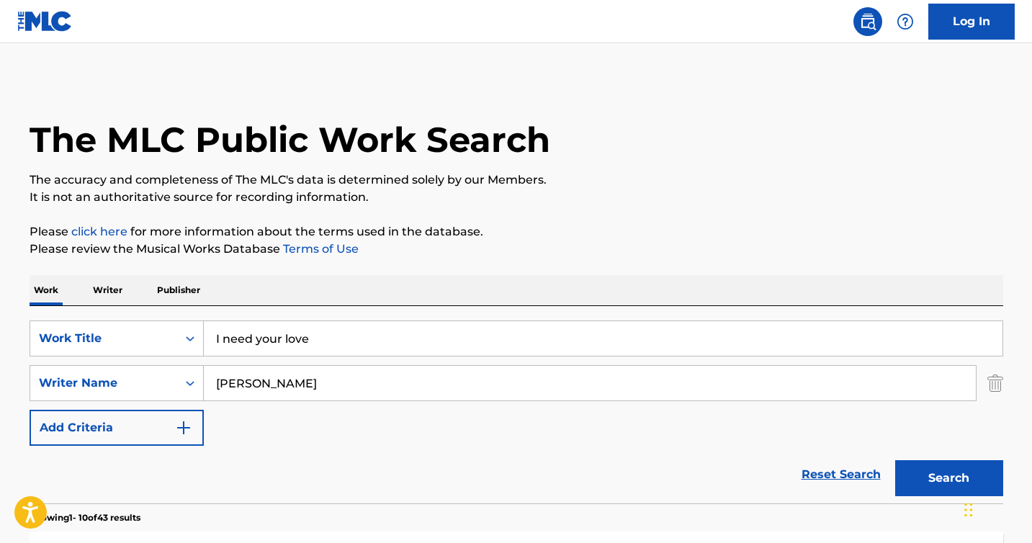
scroll to position [477, 0]
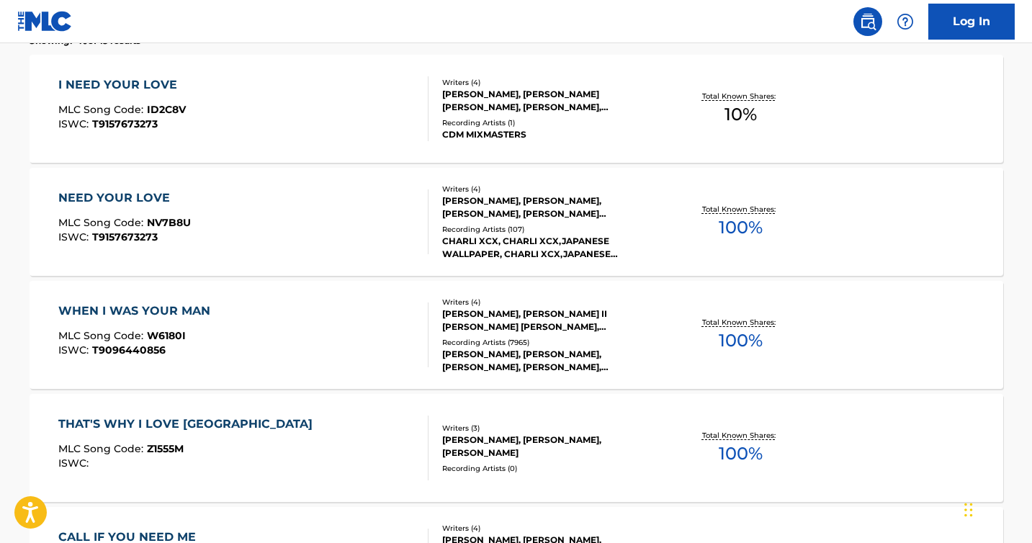
click at [95, 196] on div "NEED YOUR LOVE" at bounding box center [124, 197] width 132 height 17
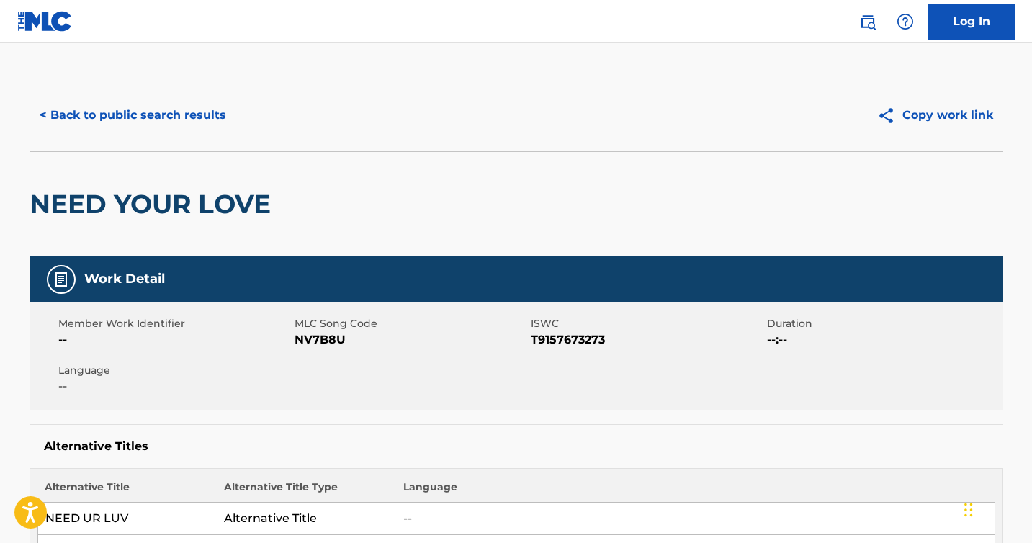
click at [152, 107] on button "< Back to public search results" at bounding box center [133, 115] width 207 height 36
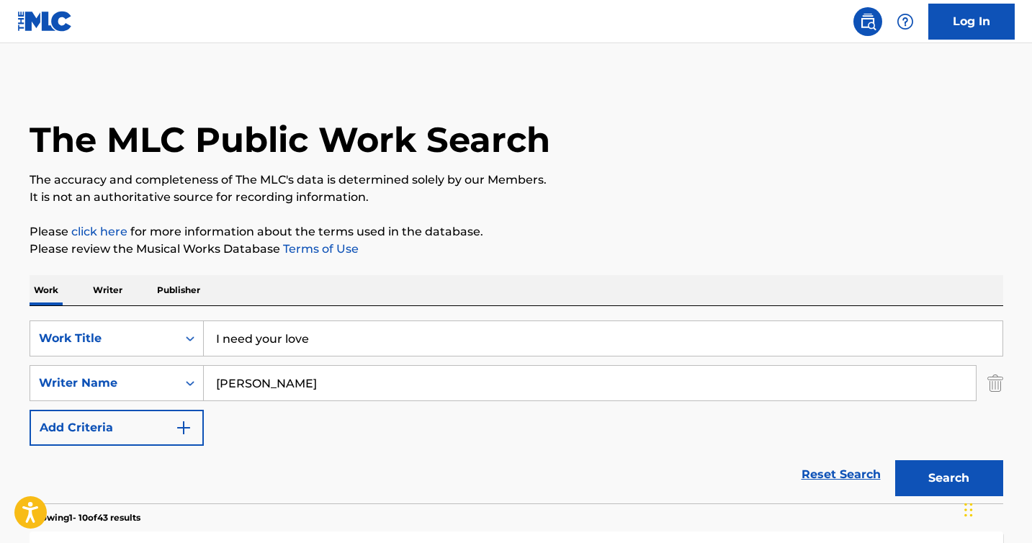
click at [293, 336] on input "I need your love" at bounding box center [603, 338] width 799 height 35
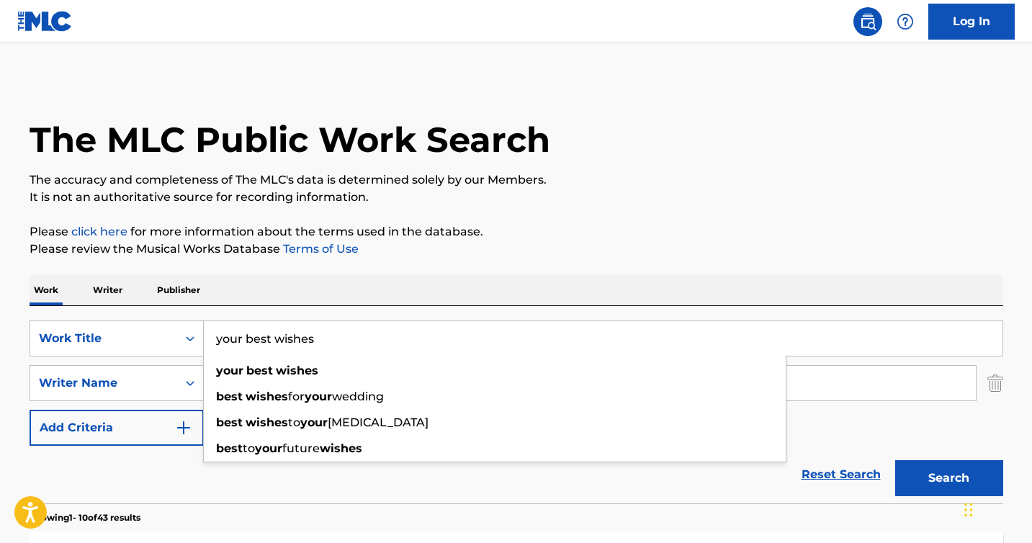
type input "your best wishes"
click at [895, 460] on button "Search" at bounding box center [949, 478] width 108 height 36
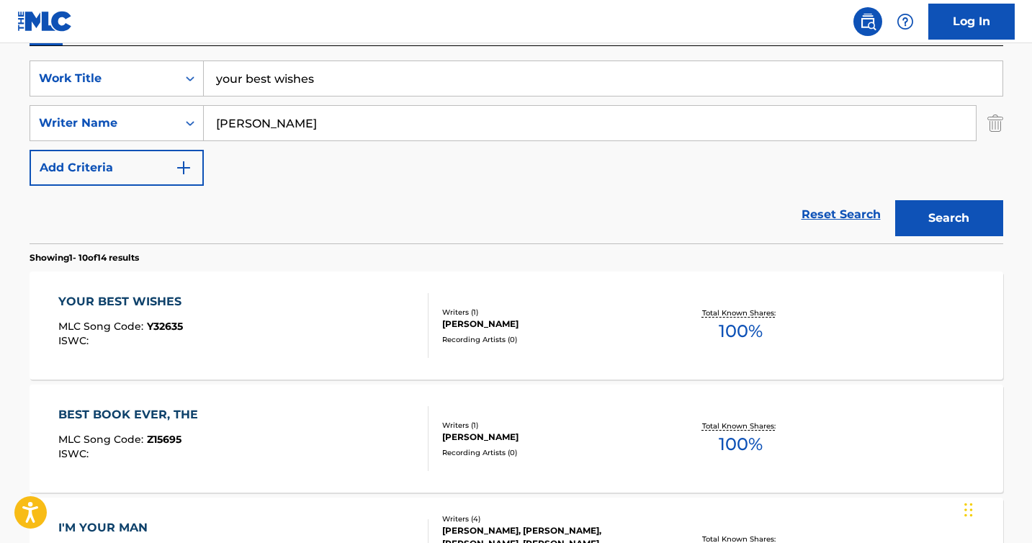
scroll to position [264, 0]
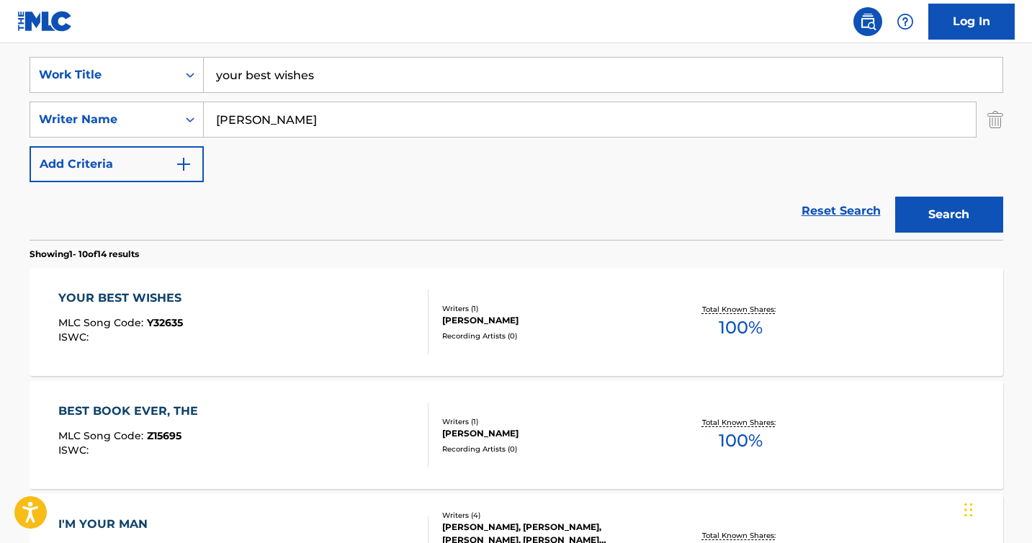
click at [123, 302] on div "YOUR BEST WISHES" at bounding box center [123, 297] width 130 height 17
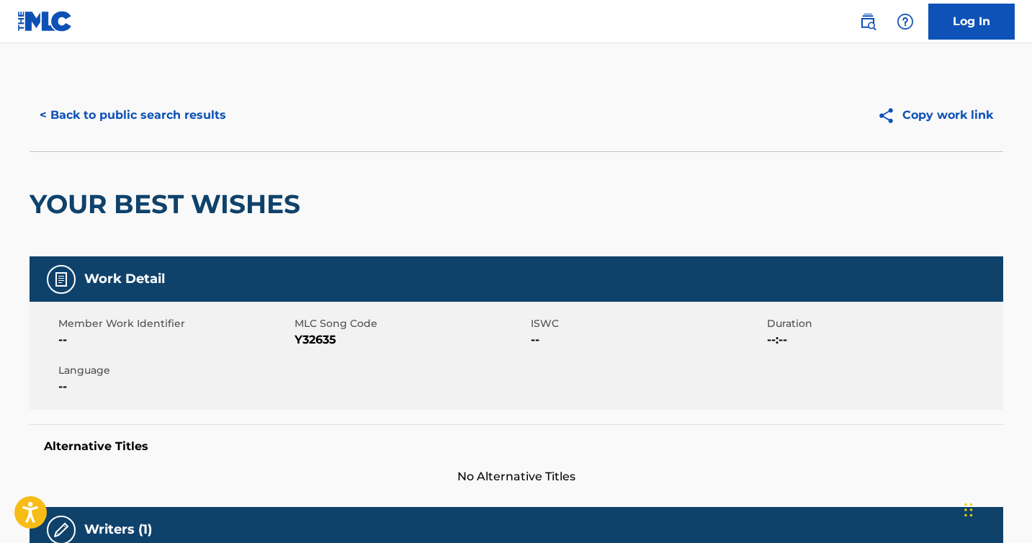
click at [128, 114] on button "< Back to public search results" at bounding box center [133, 115] width 207 height 36
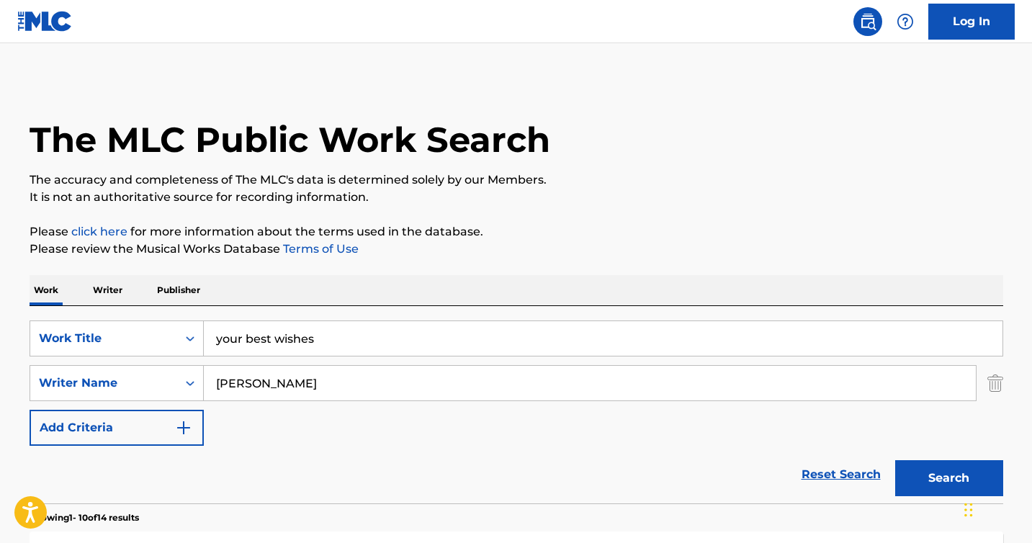
scroll to position [263, 0]
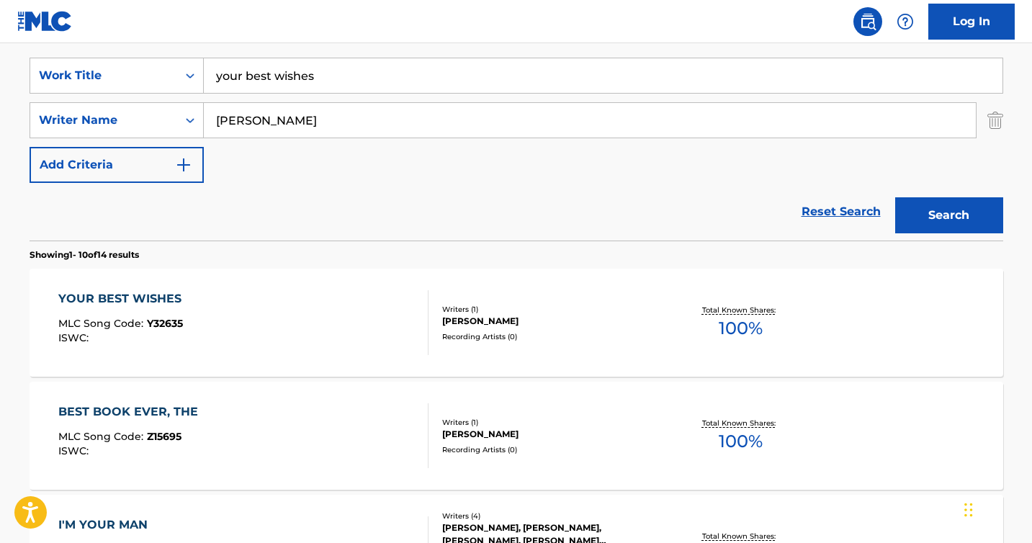
click at [343, 76] on input "your best wishes" at bounding box center [603, 75] width 799 height 35
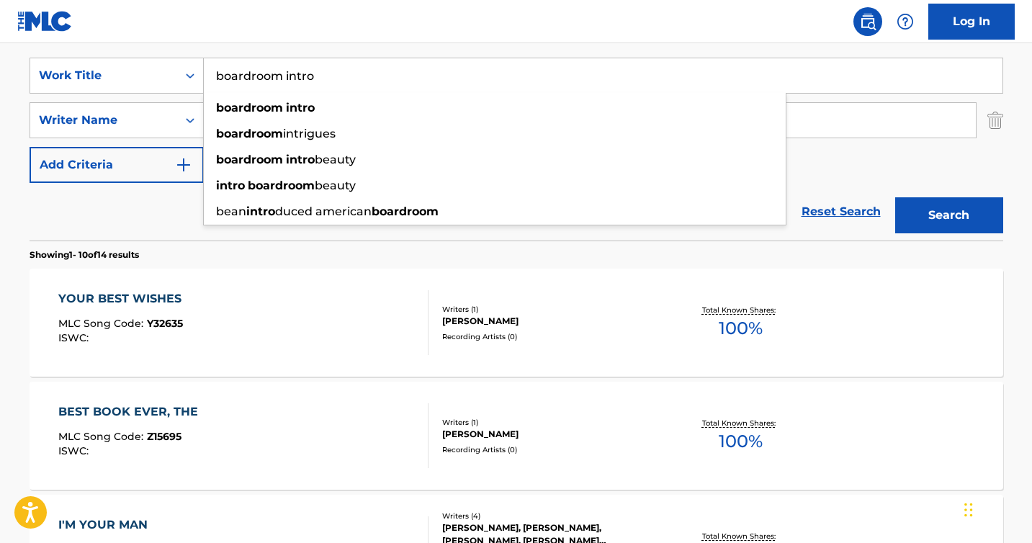
type input "boardroom intro"
click at [895, 197] on button "Search" at bounding box center [949, 215] width 108 height 36
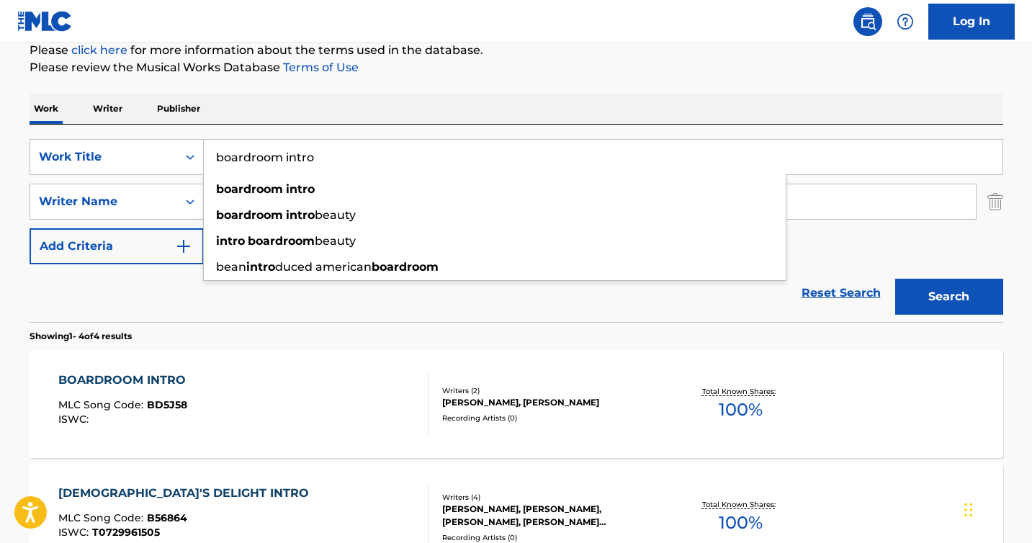
scroll to position [184, 0]
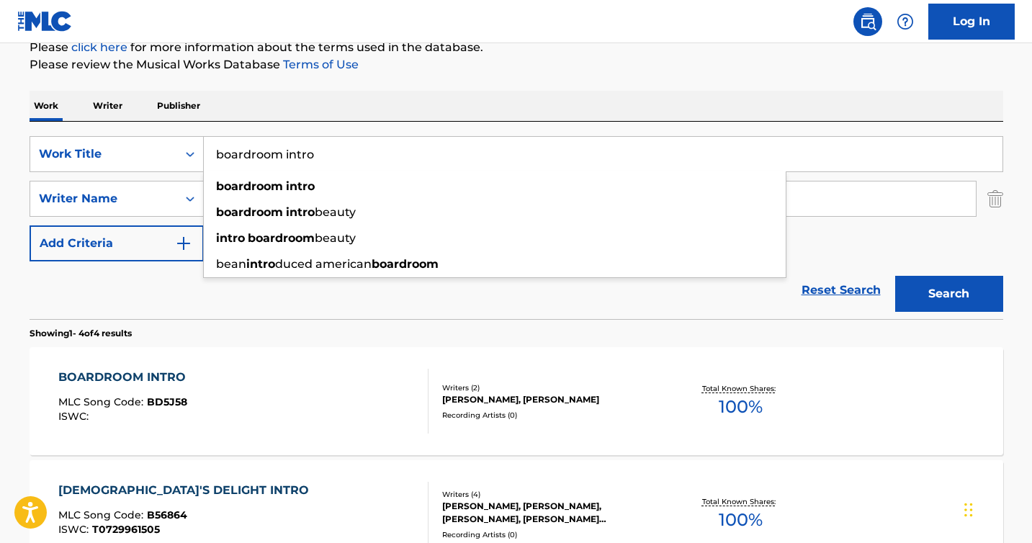
click at [114, 375] on div "BOARDROOM INTRO" at bounding box center [125, 377] width 135 height 17
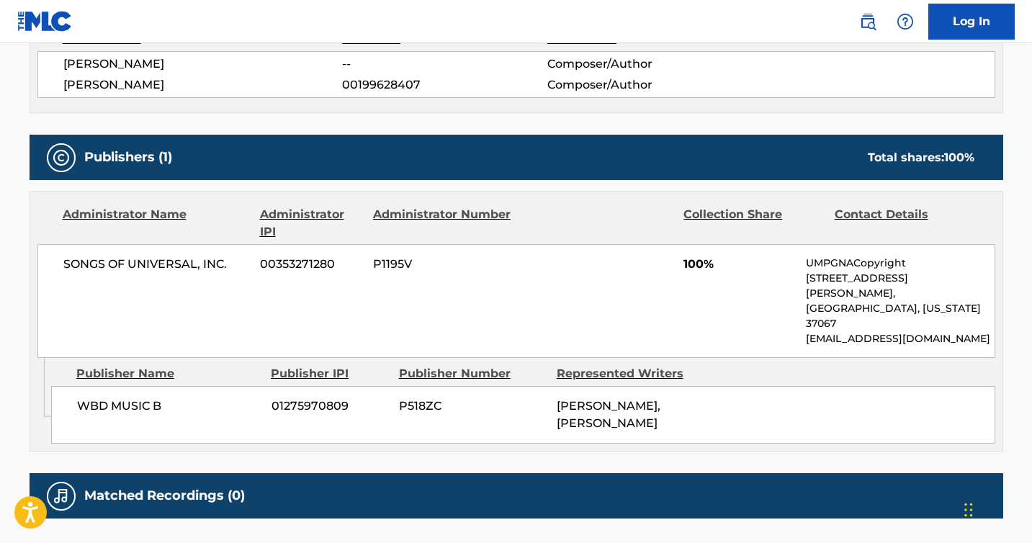
scroll to position [628, 0]
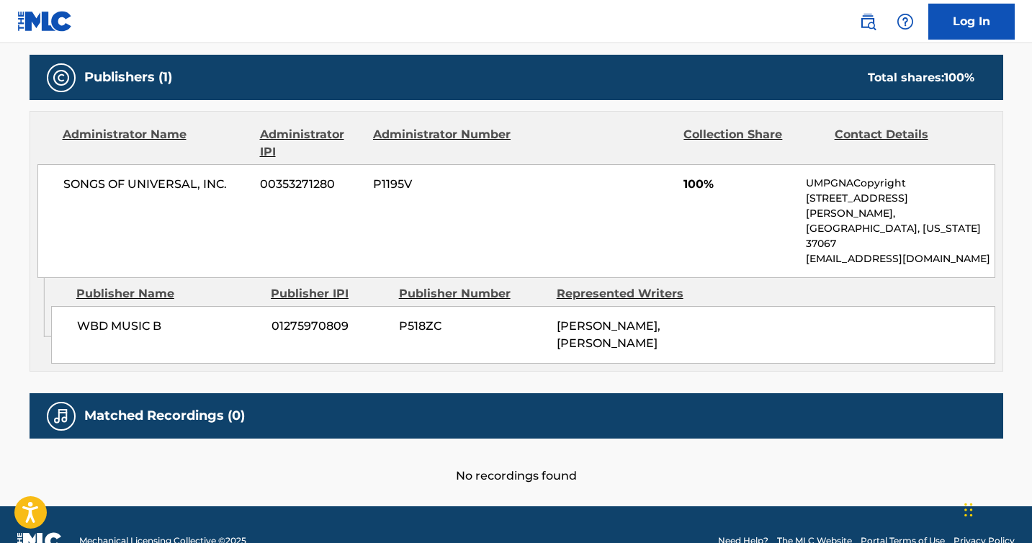
scroll to position [184, 0]
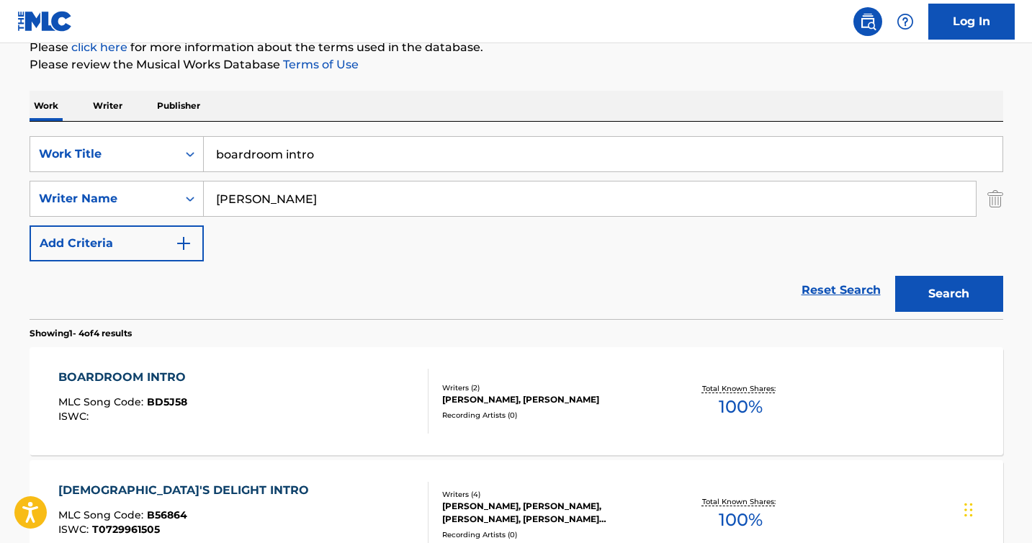
click at [301, 153] on input "boardroom intro" at bounding box center [603, 154] width 799 height 35
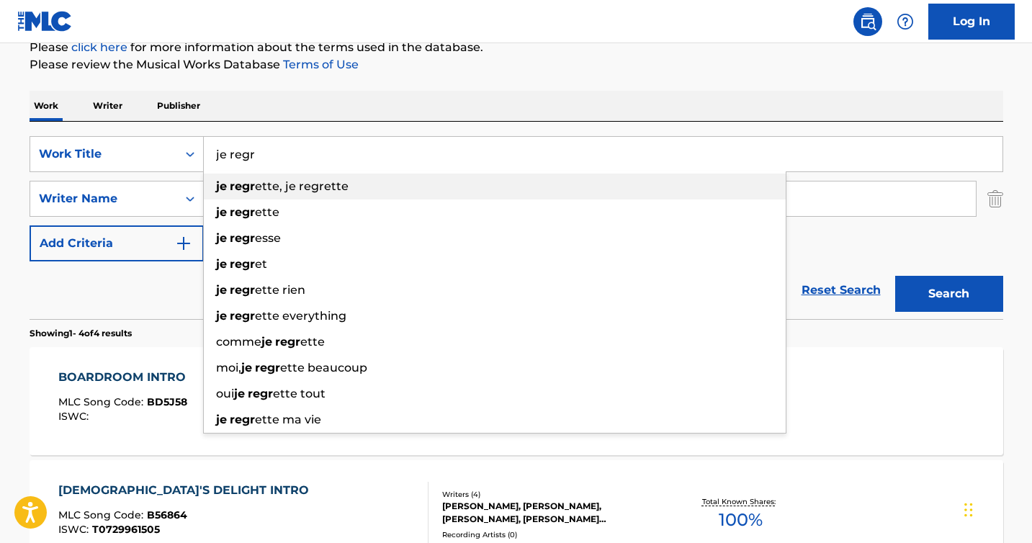
click at [358, 188] on div "je regr ette, je regrette" at bounding box center [495, 187] width 582 height 26
type input "je regrette, je regrette"
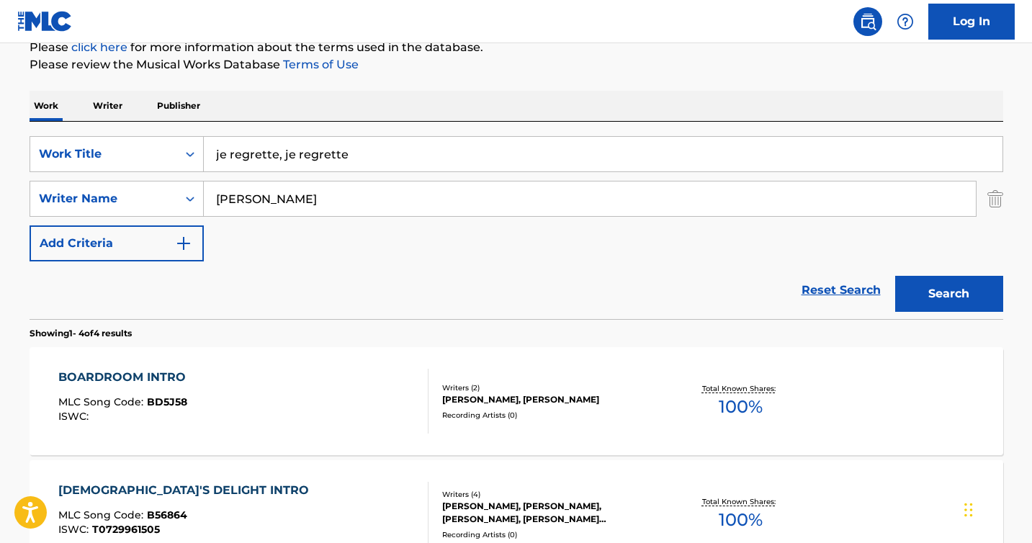
click at [895, 276] on button "Search" at bounding box center [949, 294] width 108 height 36
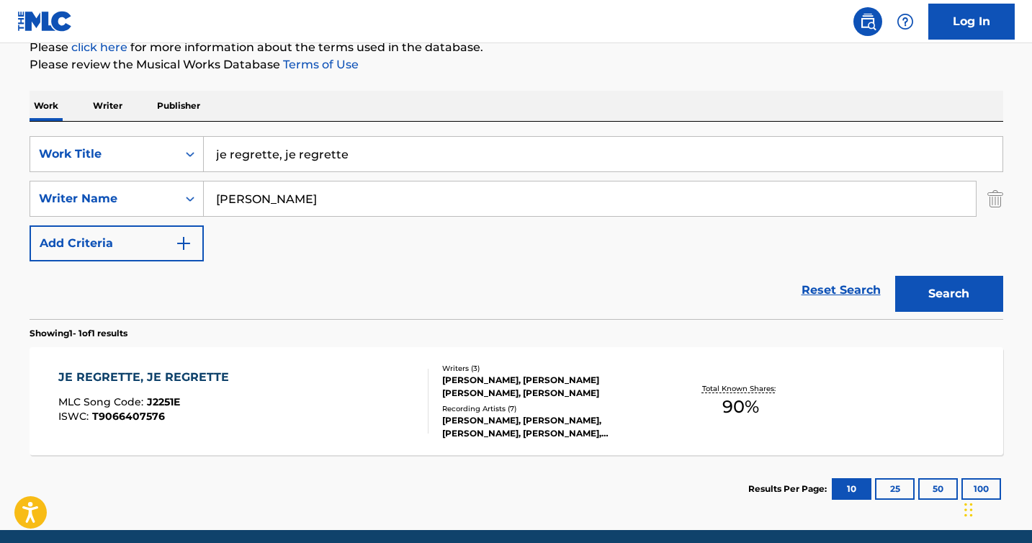
click at [146, 382] on div "JE REGRETTE, JE REGRETTE" at bounding box center [147, 377] width 178 height 17
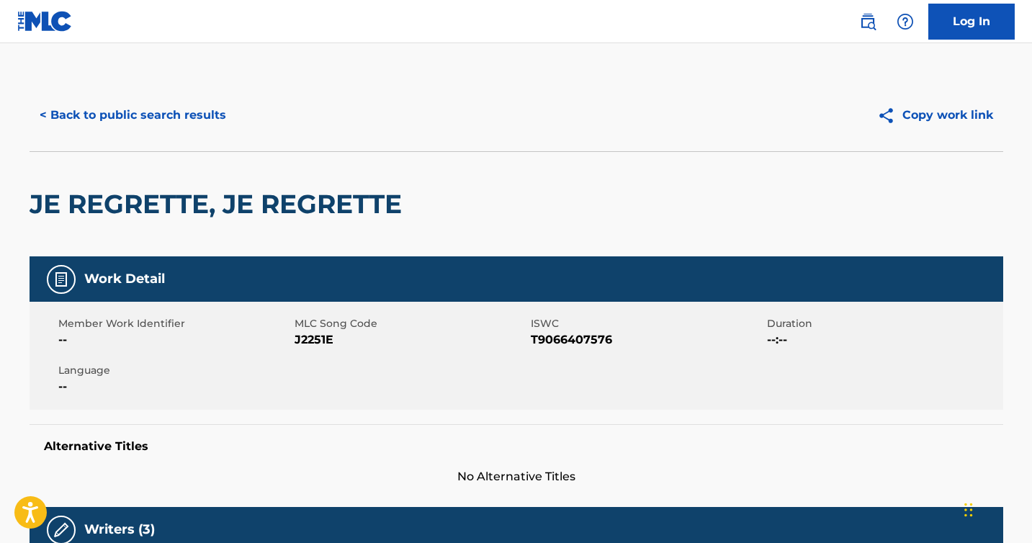
click at [76, 117] on button "< Back to public search results" at bounding box center [133, 115] width 207 height 36
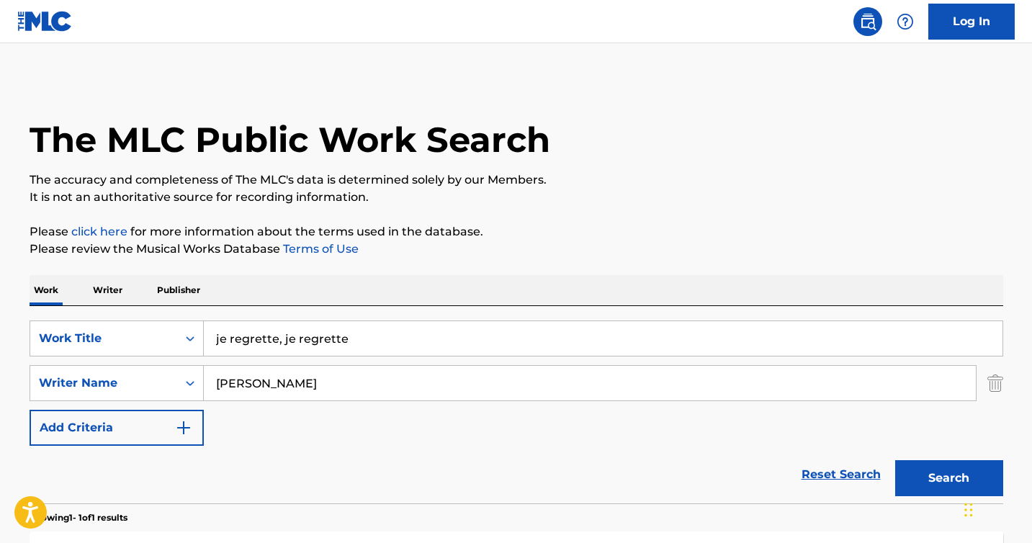
scroll to position [158, 0]
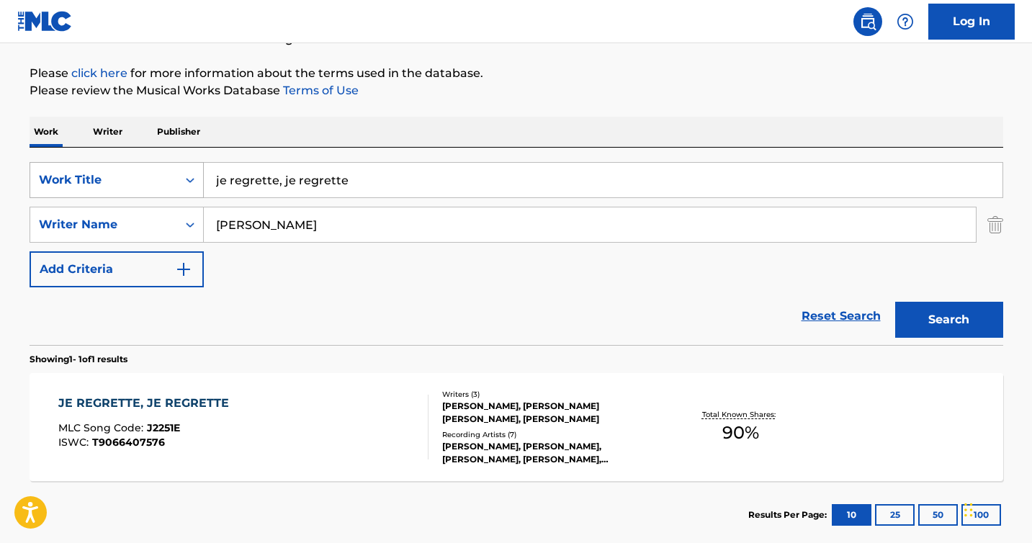
drag, startPoint x: 363, startPoint y: 189, endPoint x: 189, endPoint y: 179, distance: 173.8
click at [187, 179] on div "SearchWithCriteriae2130a89-2aab-4287-832f-3f13b89e8258 Work Title je regrette, …" at bounding box center [517, 180] width 974 height 36
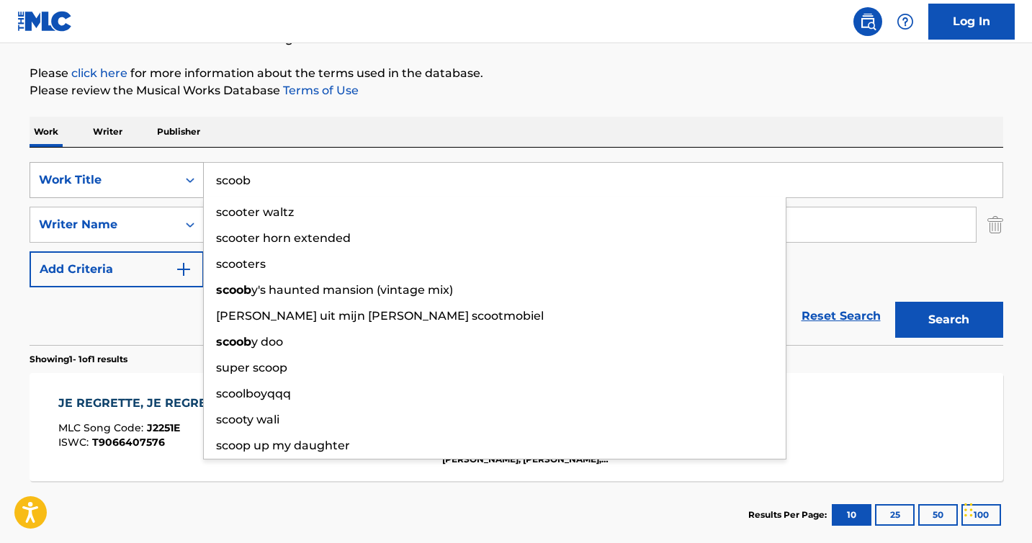
click at [895, 302] on button "Search" at bounding box center [949, 320] width 108 height 36
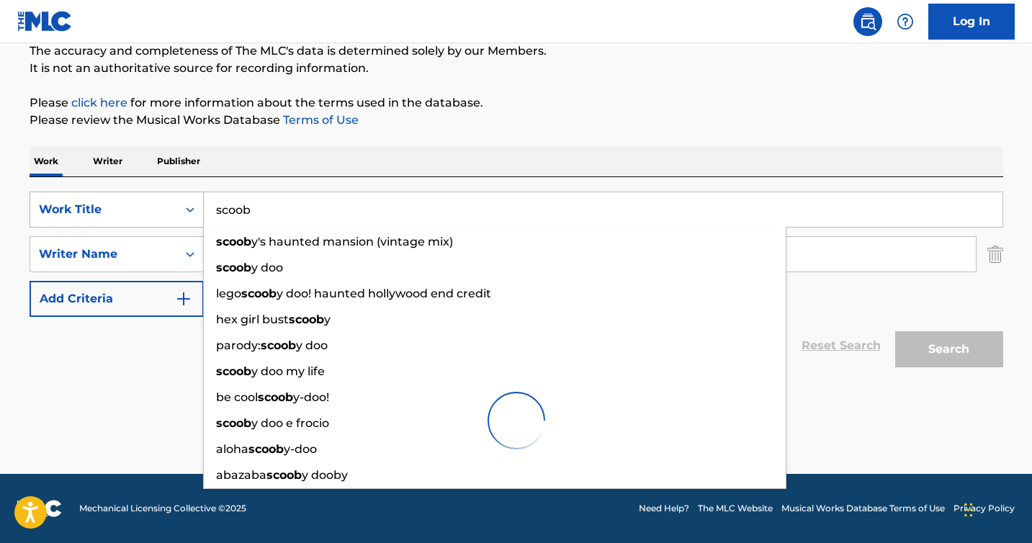
scroll to position [82, 0]
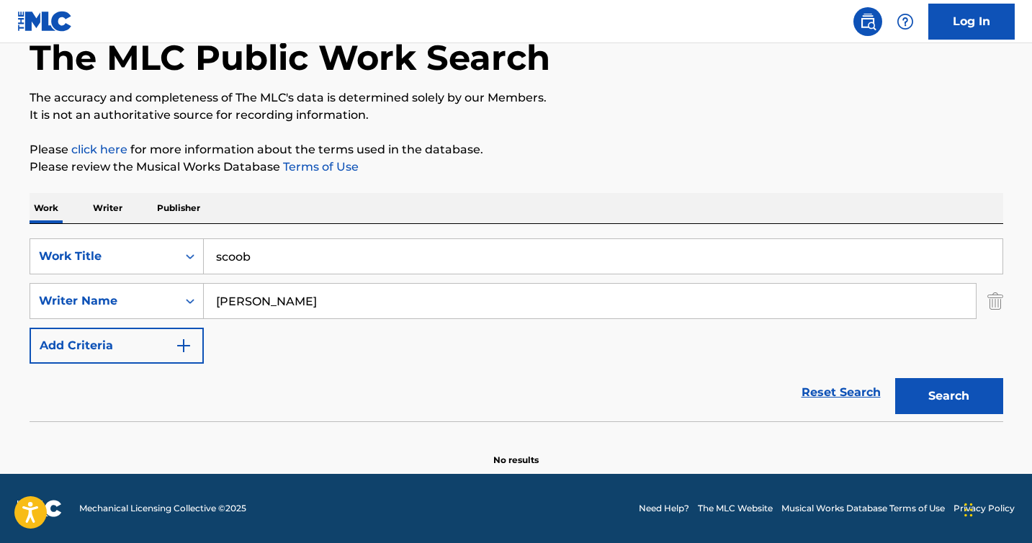
click at [383, 210] on div "Work Writer Publisher" at bounding box center [517, 208] width 974 height 30
click at [235, 252] on input "scoob" at bounding box center [603, 256] width 799 height 35
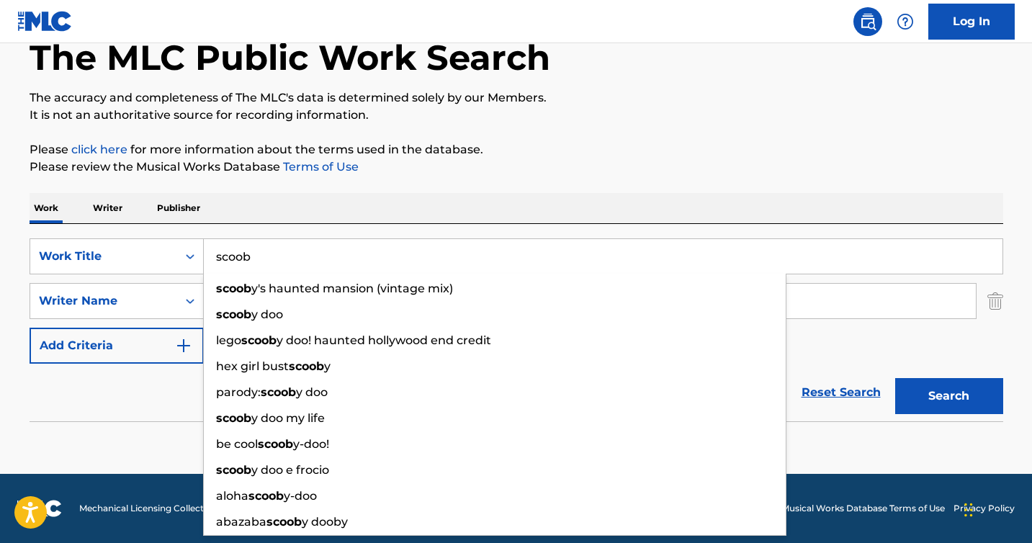
click at [235, 252] on input "scoob" at bounding box center [603, 256] width 799 height 35
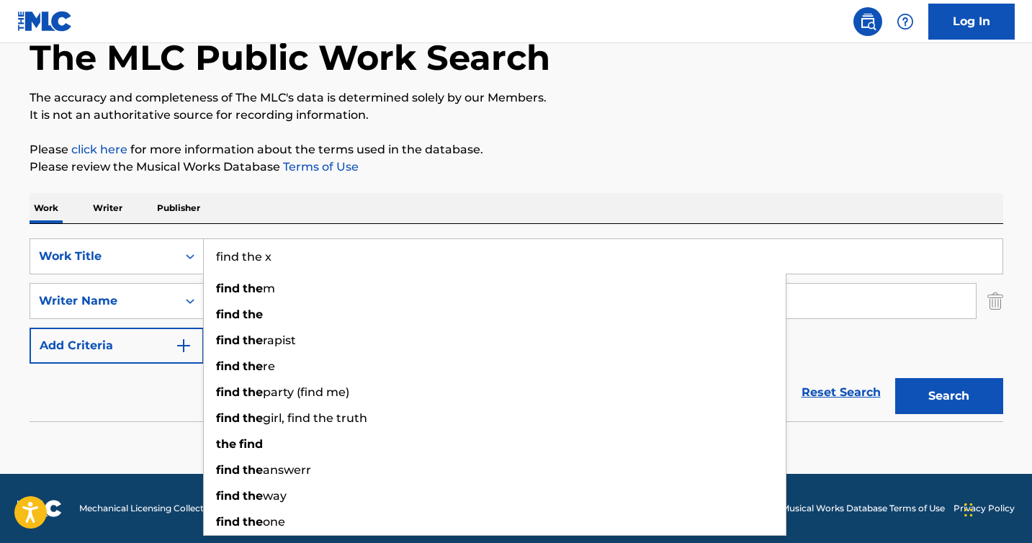
type input "find the x"
click at [895, 378] on button "Search" at bounding box center [949, 396] width 108 height 36
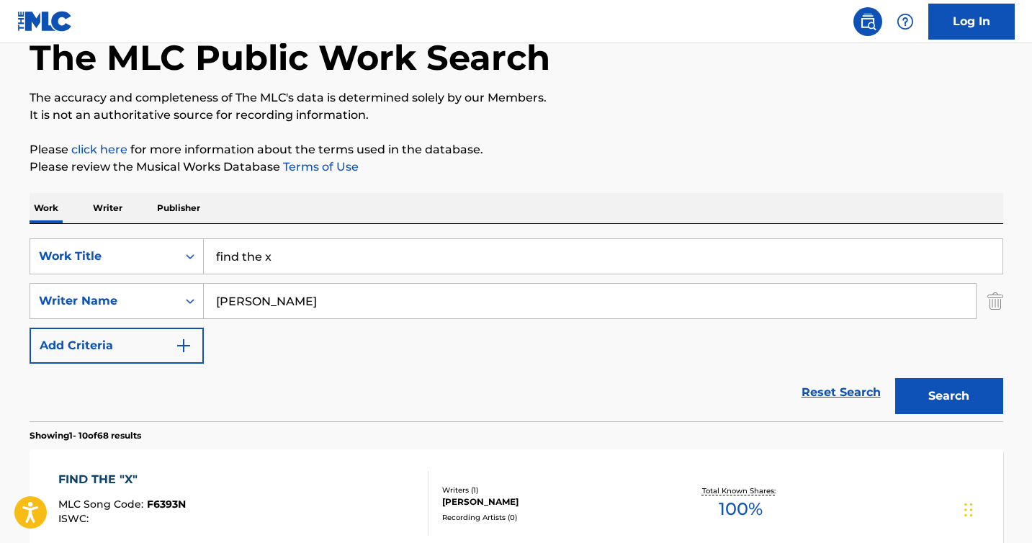
click at [84, 474] on div "FIND THE "X"" at bounding box center [121, 479] width 127 height 17
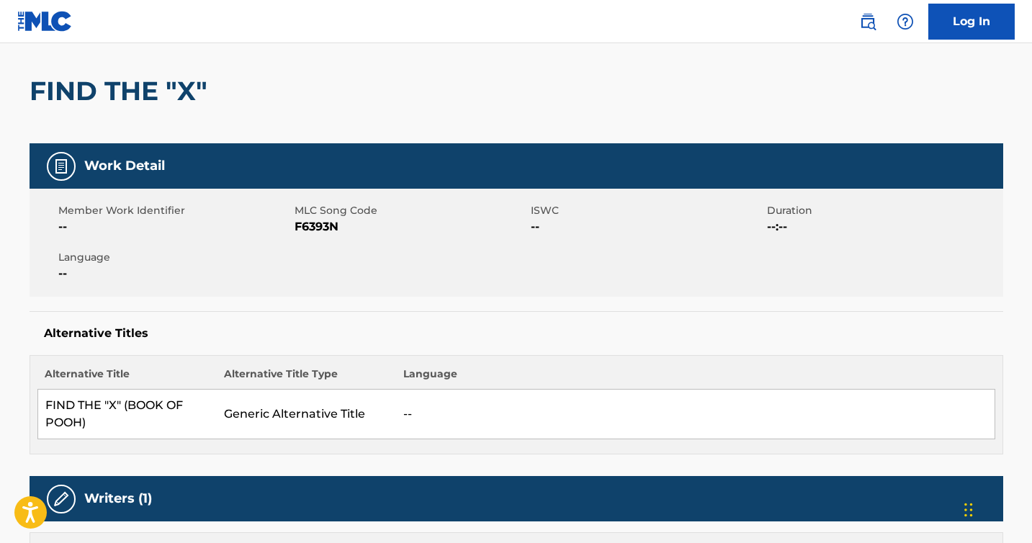
scroll to position [117, 0]
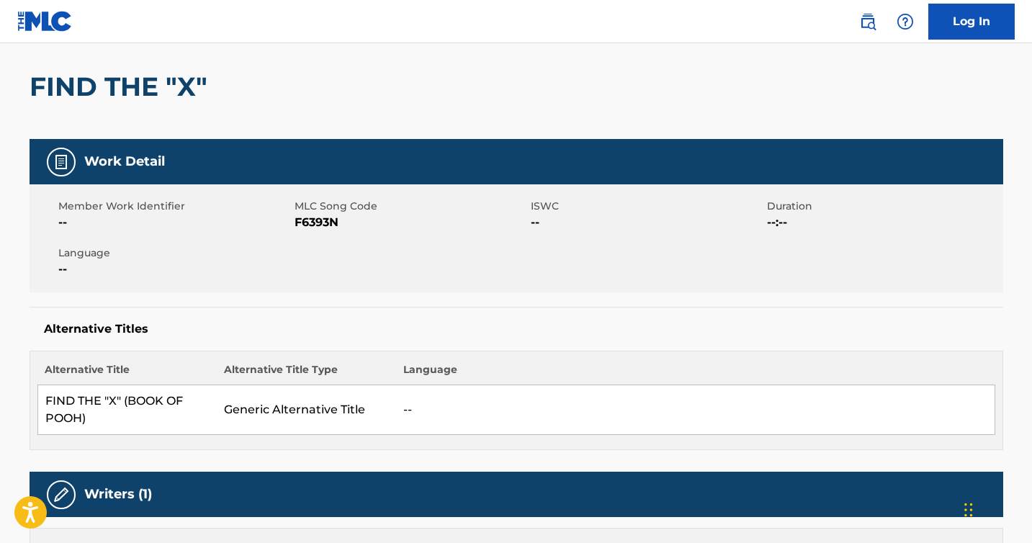
scroll to position [82, 0]
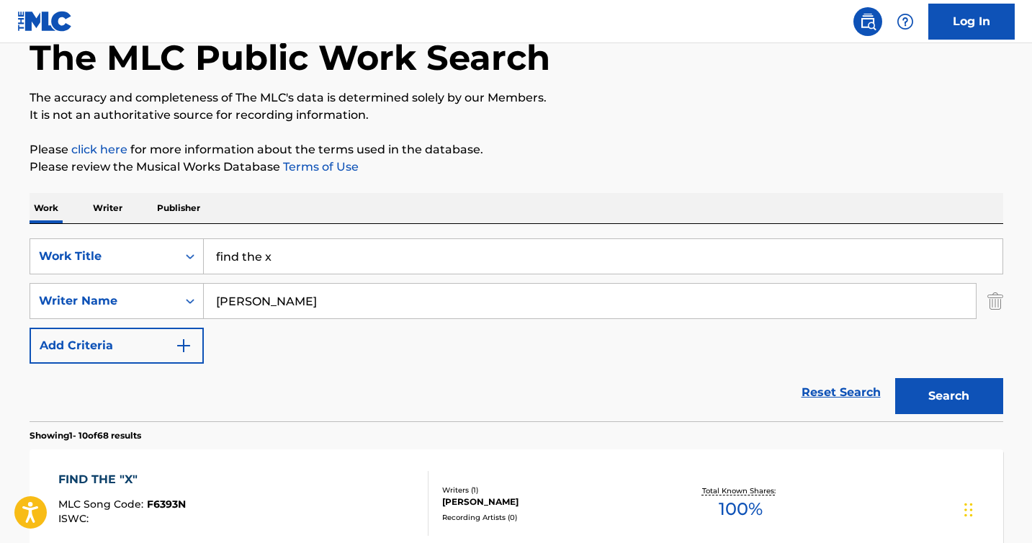
click at [297, 258] on input "find the x" at bounding box center [603, 256] width 799 height 35
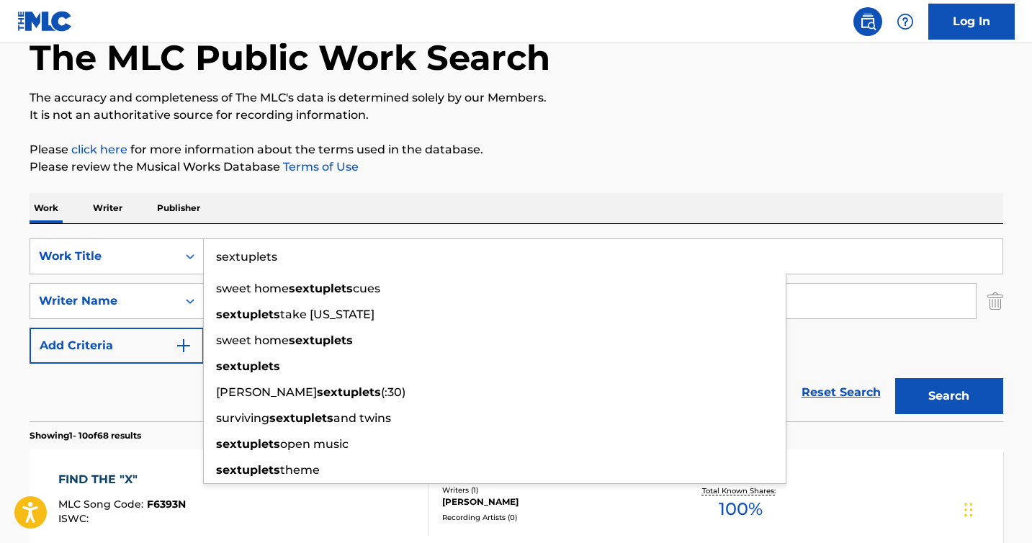
click at [895, 378] on button "Search" at bounding box center [949, 396] width 108 height 36
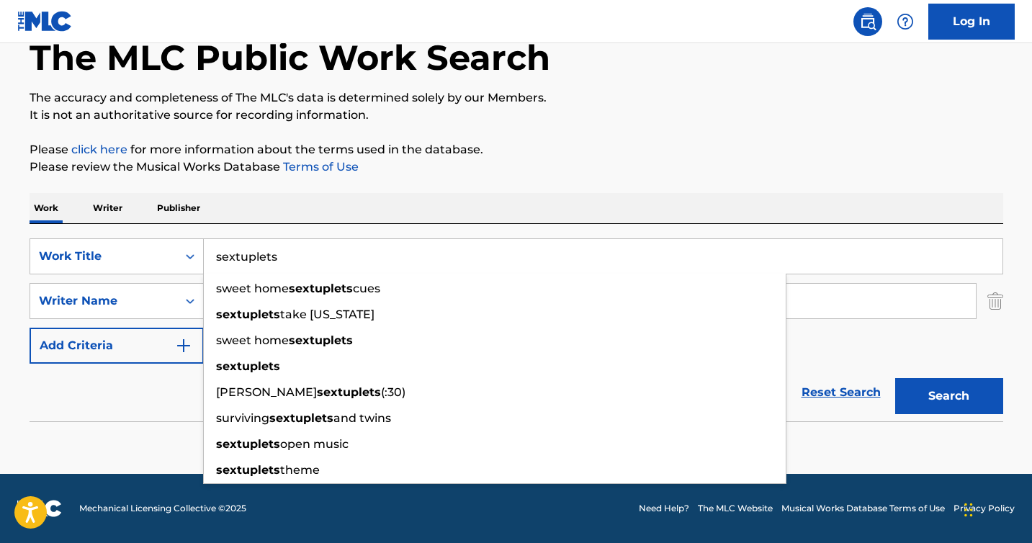
click at [277, 250] on input "sextuplets" at bounding box center [603, 256] width 799 height 35
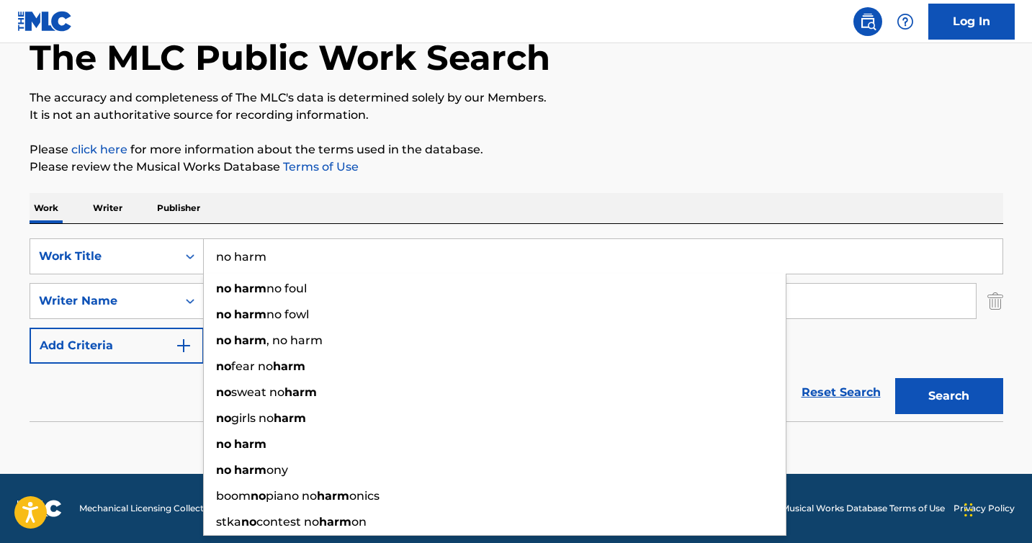
type input "no harm"
click at [895, 378] on button "Search" at bounding box center [949, 396] width 108 height 36
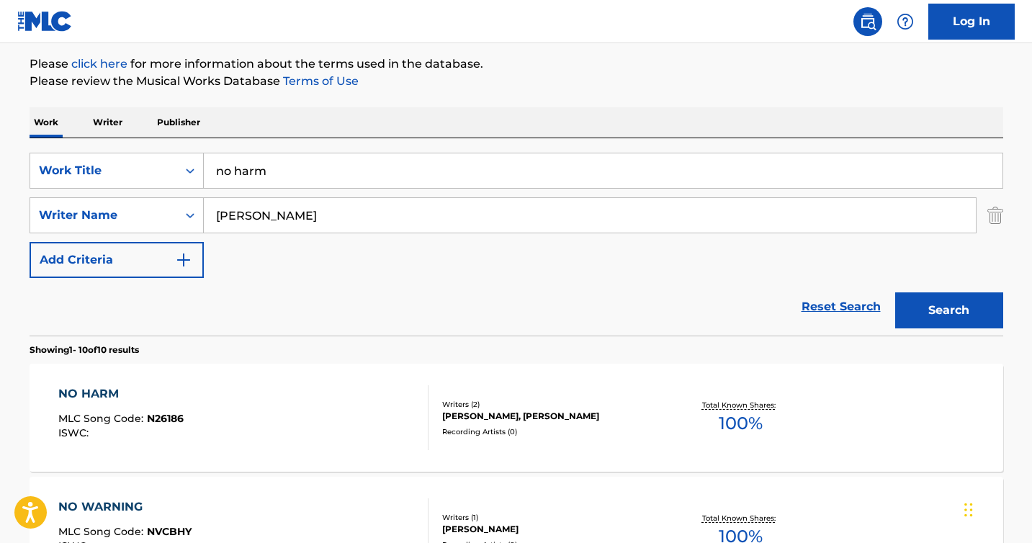
scroll to position [177, 0]
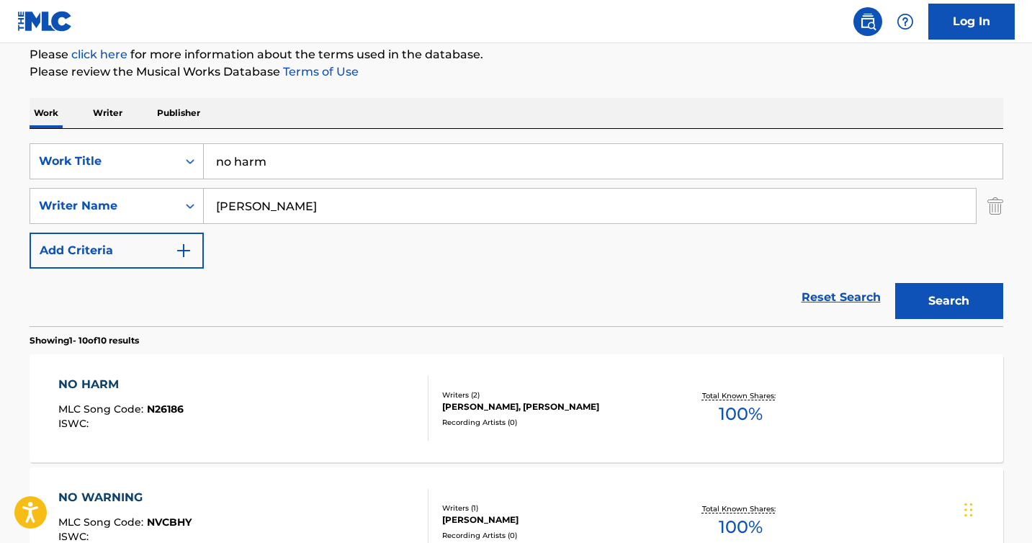
click at [90, 385] on div "NO HARM" at bounding box center [120, 384] width 125 height 17
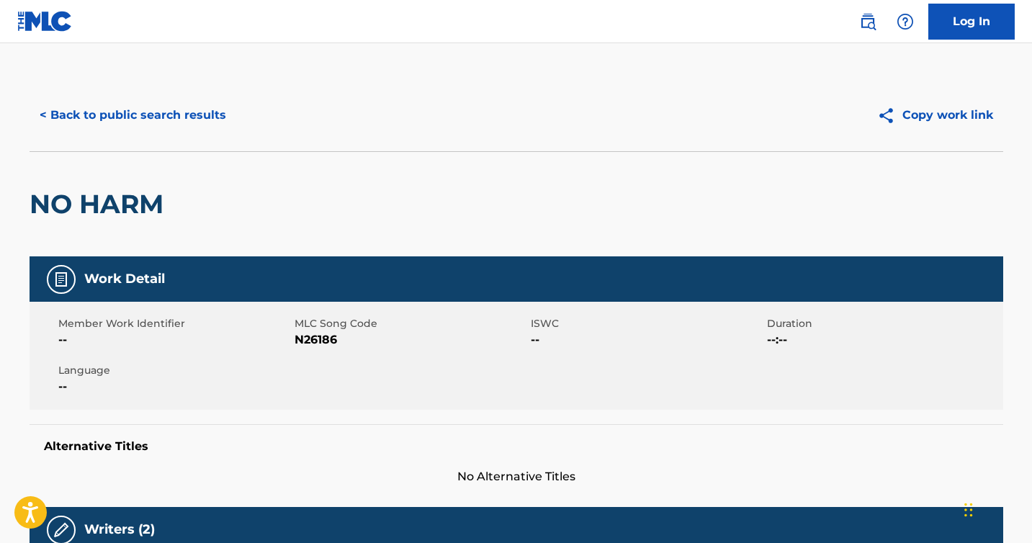
click at [127, 107] on button "< Back to public search results" at bounding box center [133, 115] width 207 height 36
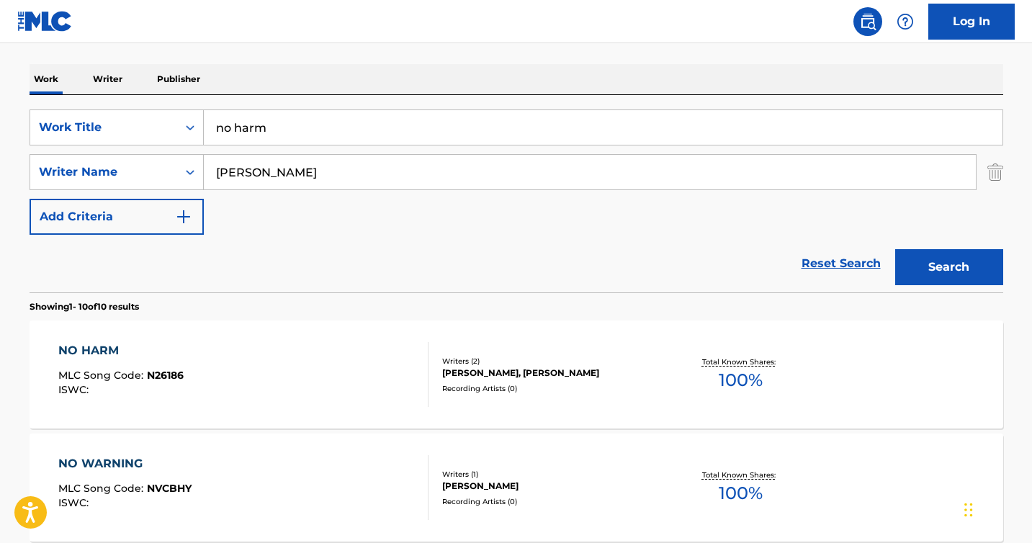
scroll to position [216, 0]
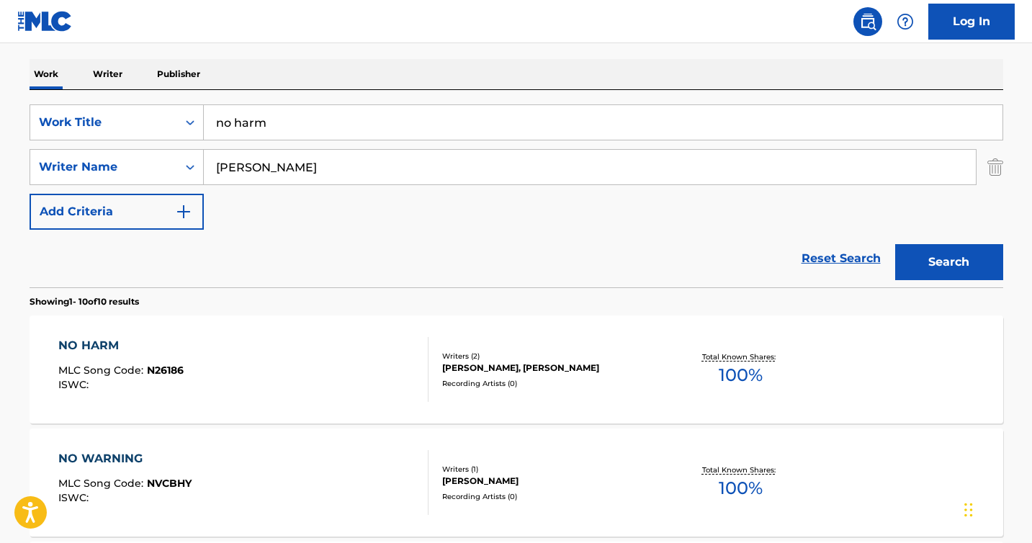
click at [246, 119] on input "no harm" at bounding box center [603, 122] width 799 height 35
type input "ementhaler"
click at [895, 244] on button "Search" at bounding box center [949, 262] width 108 height 36
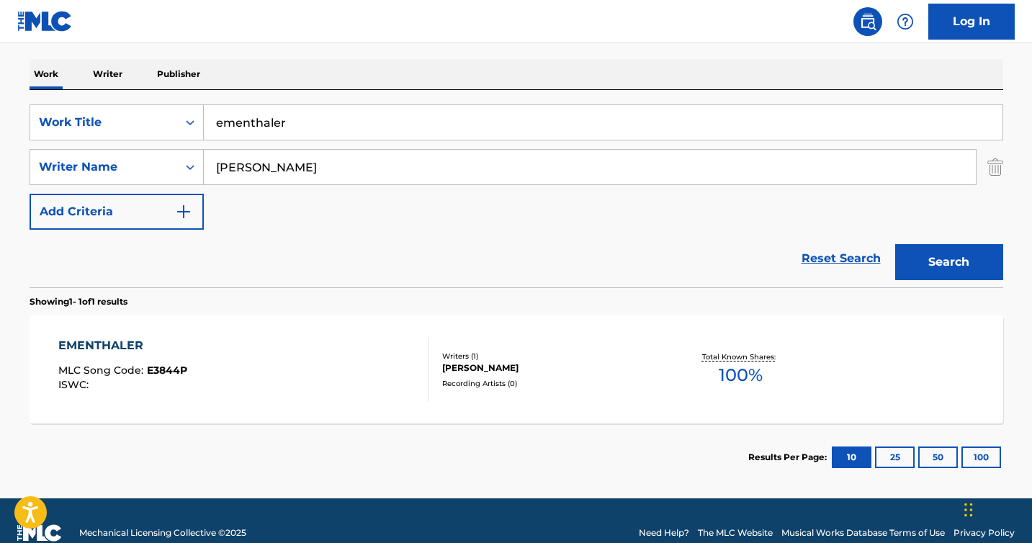
click at [101, 351] on div "EMENTHALER" at bounding box center [122, 345] width 129 height 17
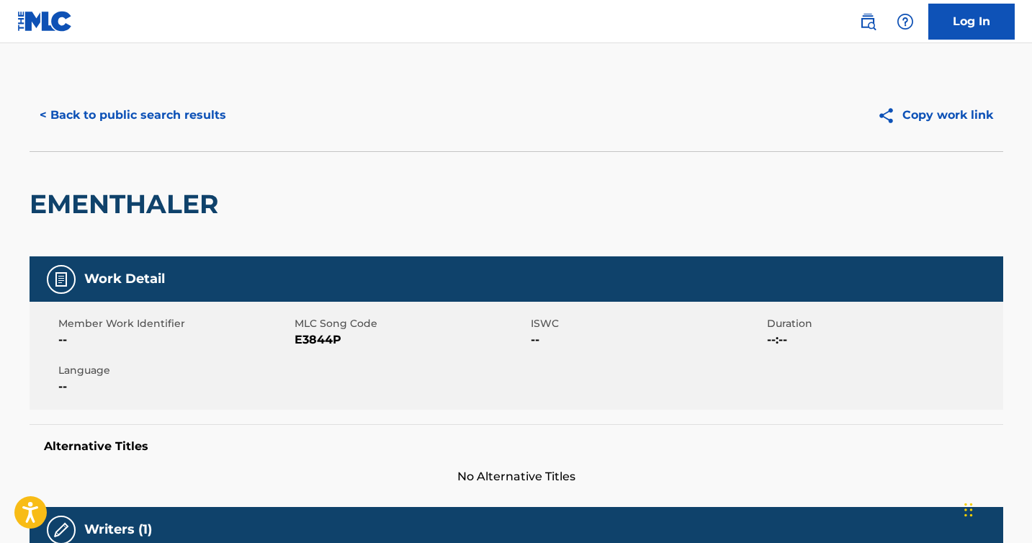
scroll to position [538, 0]
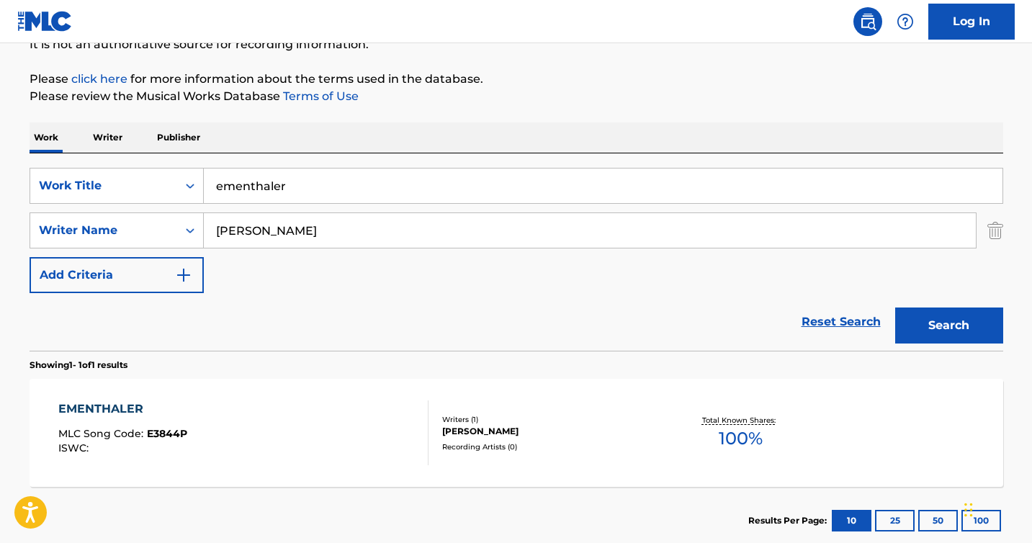
scroll to position [110, 0]
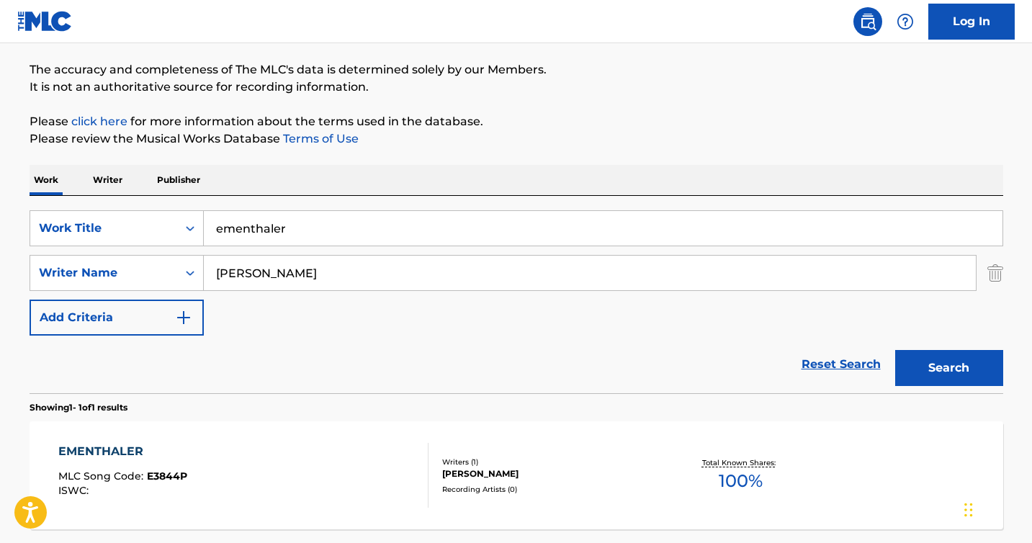
click at [296, 227] on input "ementhaler" at bounding box center [603, 228] width 799 height 35
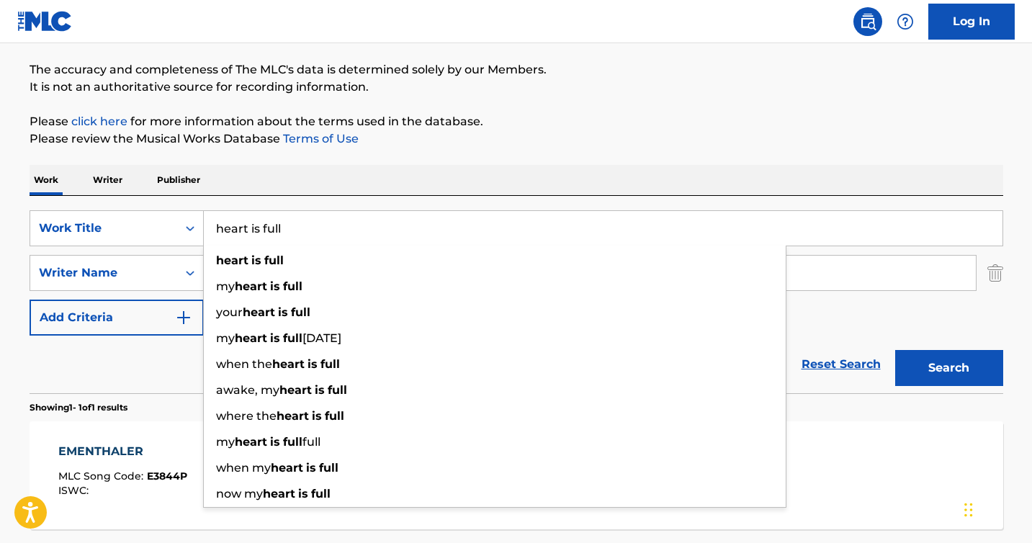
type input "heart is full"
click at [895, 350] on button "Search" at bounding box center [949, 368] width 108 height 36
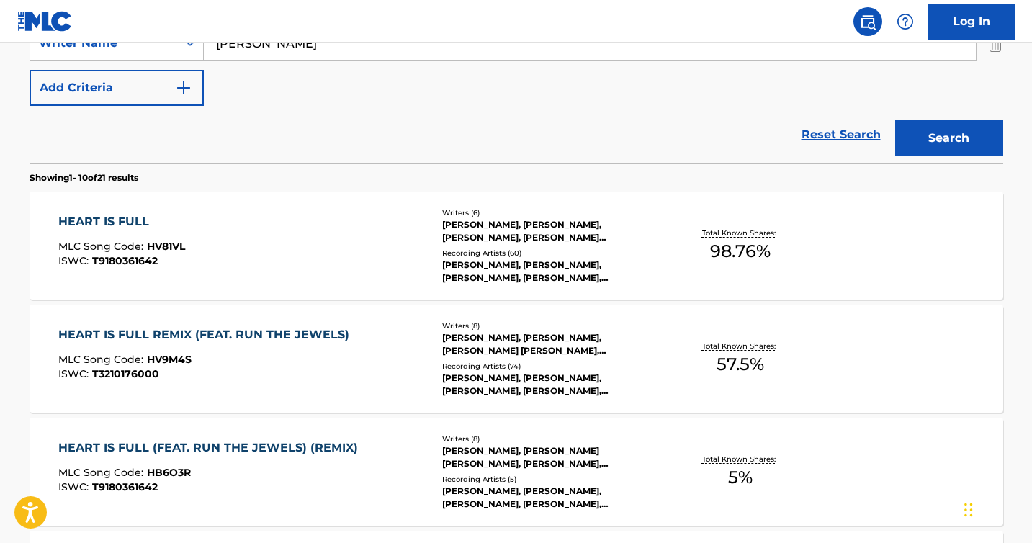
scroll to position [344, 0]
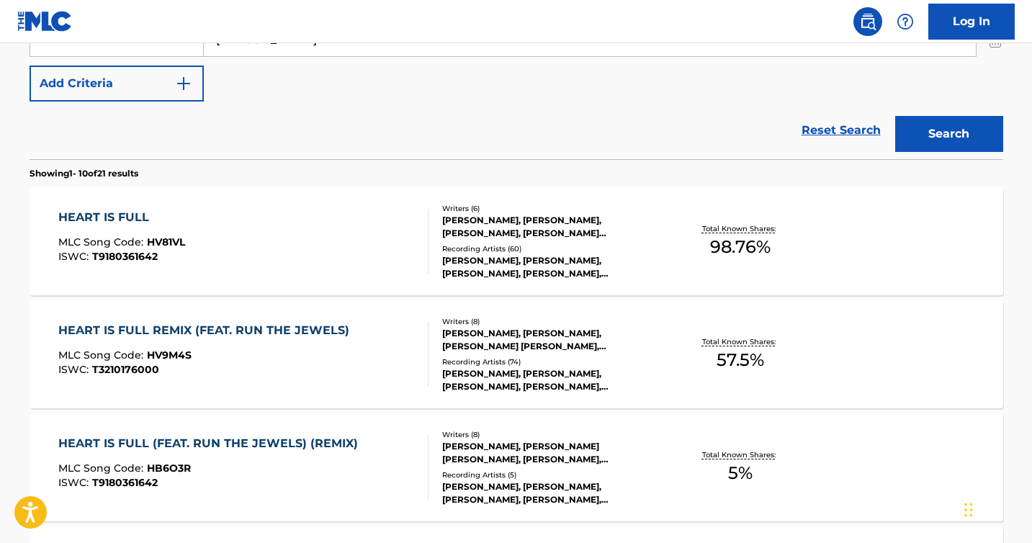
click at [118, 216] on div "HEART IS FULL" at bounding box center [121, 217] width 127 height 17
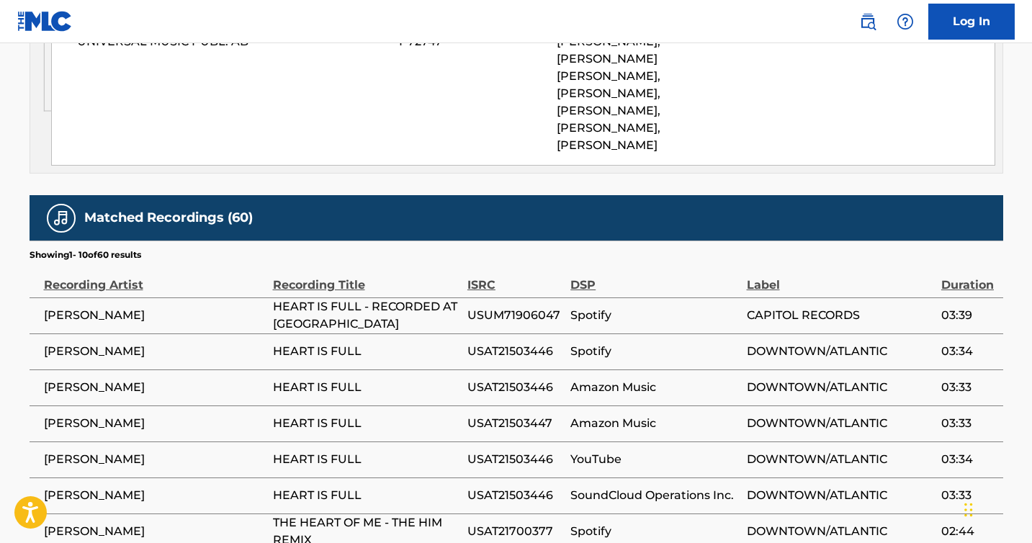
scroll to position [2558, 0]
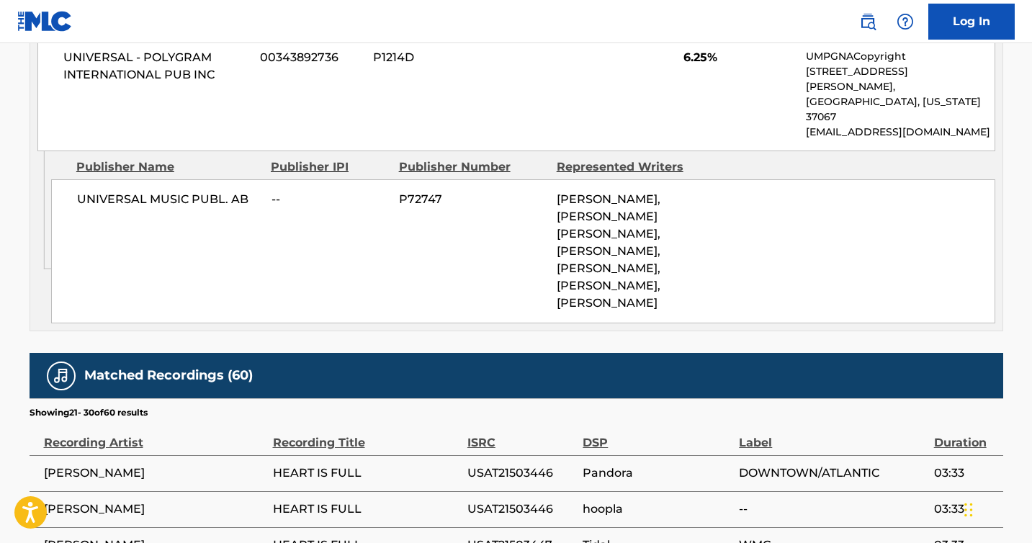
scroll to position [2082, 0]
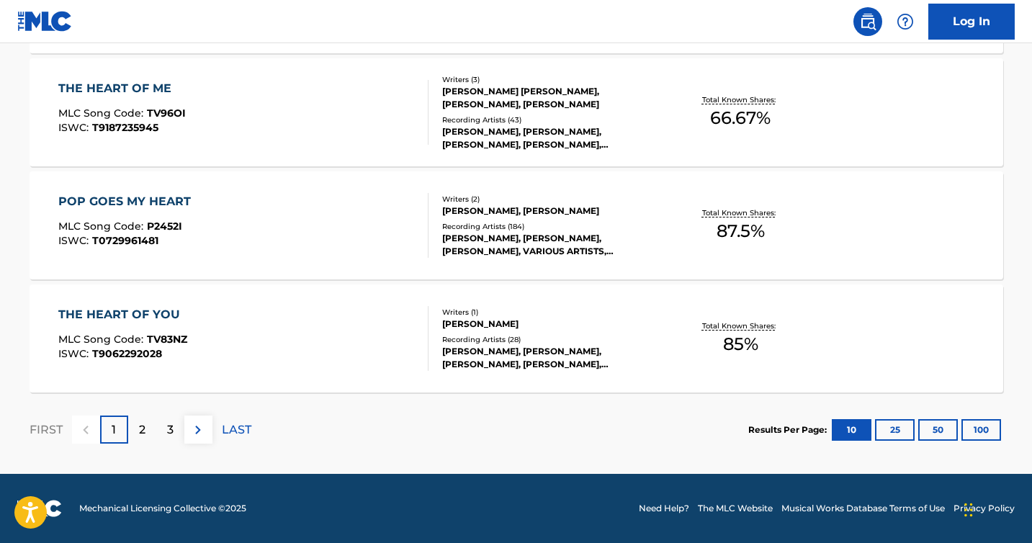
scroll to position [426, 0]
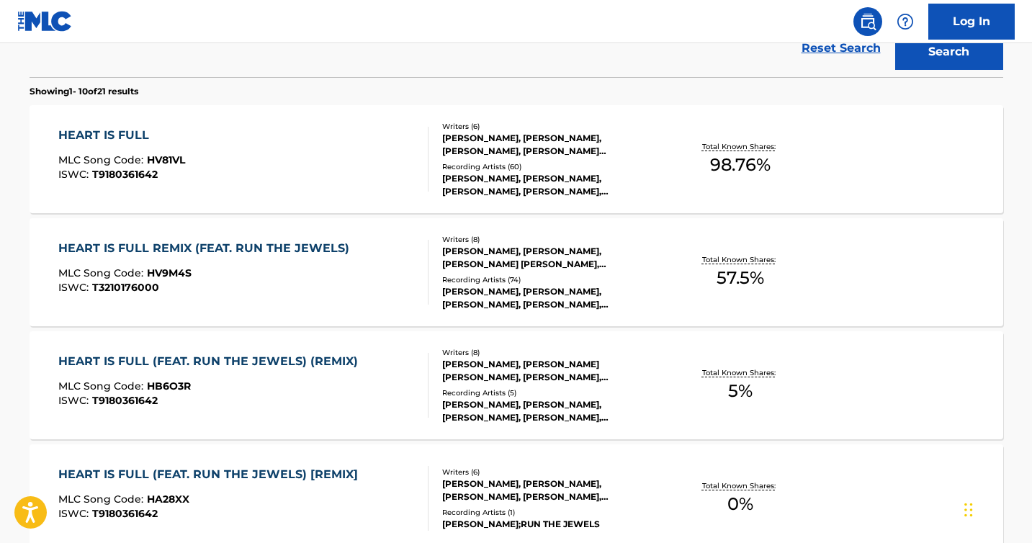
click at [166, 244] on div "HEART IS FULL REMIX (FEAT. RUN THE JEWELS)" at bounding box center [207, 248] width 298 height 17
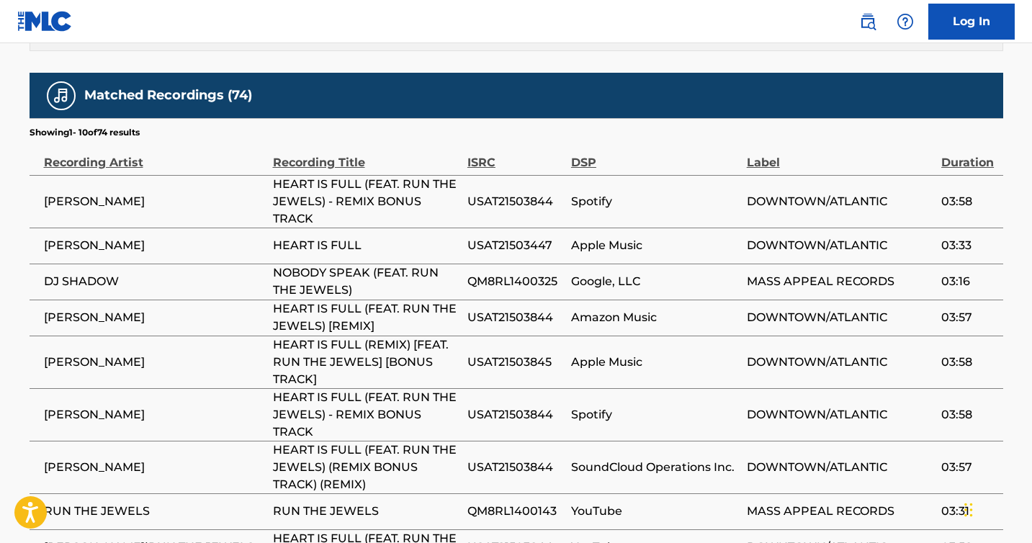
scroll to position [2402, 0]
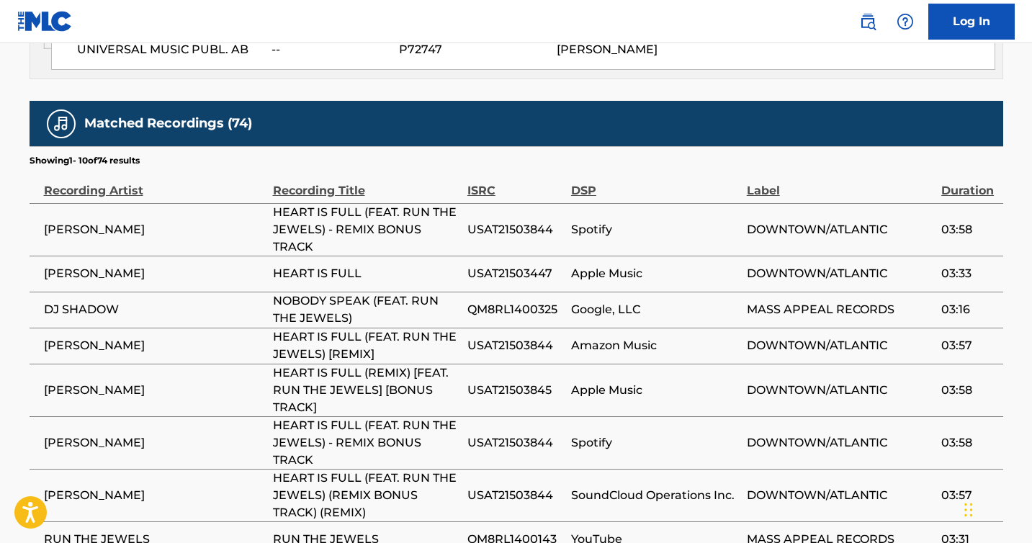
click at [510, 221] on span "USAT21503844" at bounding box center [515, 229] width 96 height 17
copy span "USAT21503844"
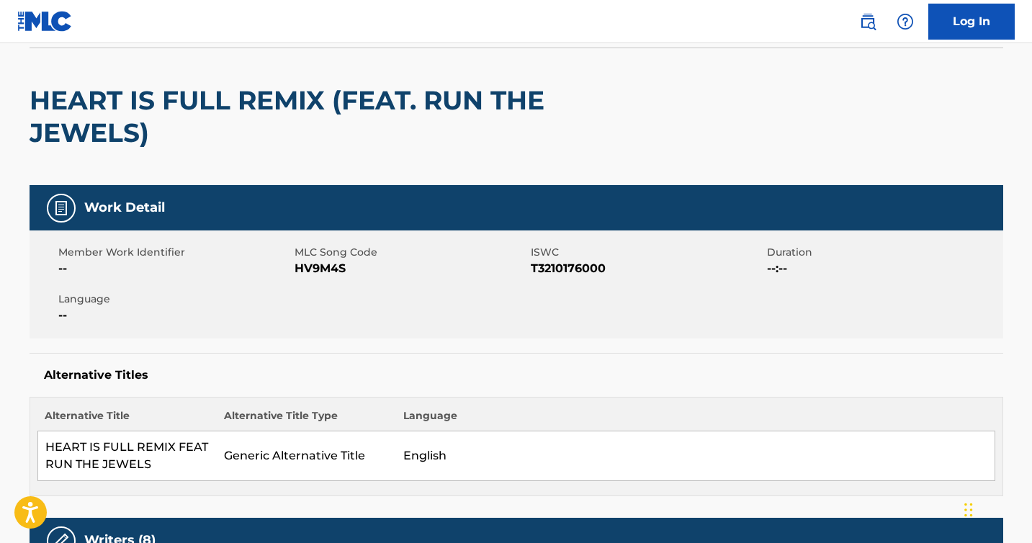
scroll to position [0, 0]
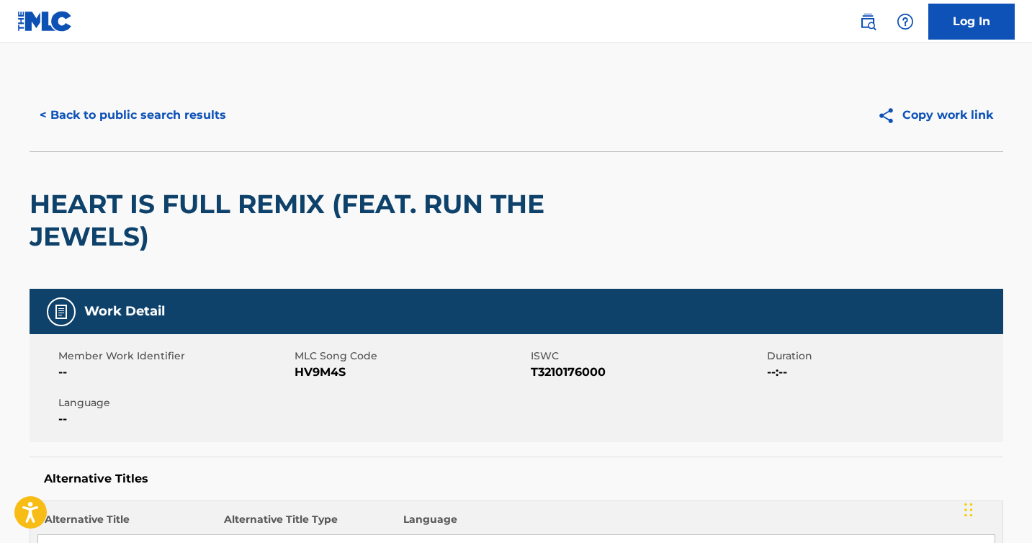
click at [81, 114] on button "< Back to public search results" at bounding box center [133, 115] width 207 height 36
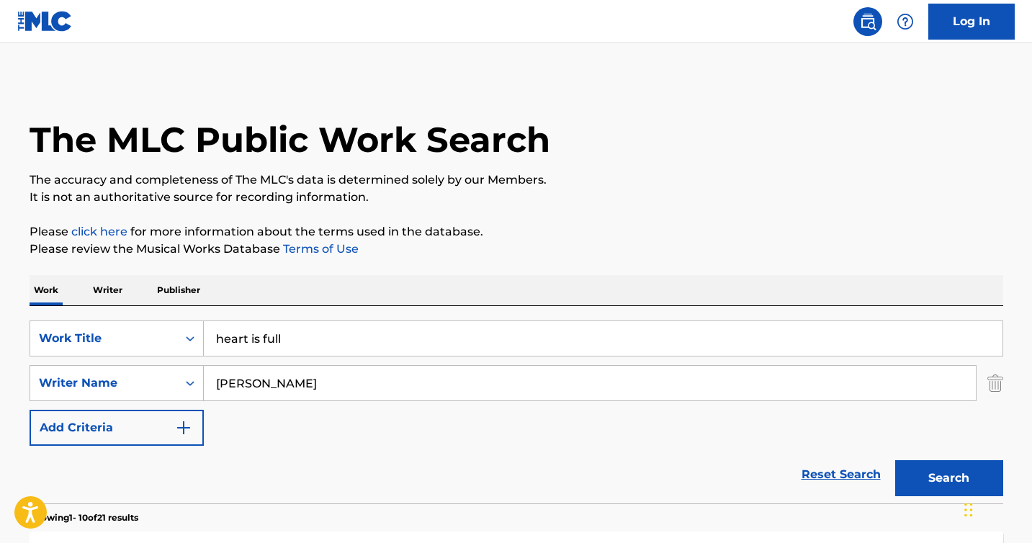
click at [277, 338] on input "heart is full" at bounding box center [603, 338] width 799 height 35
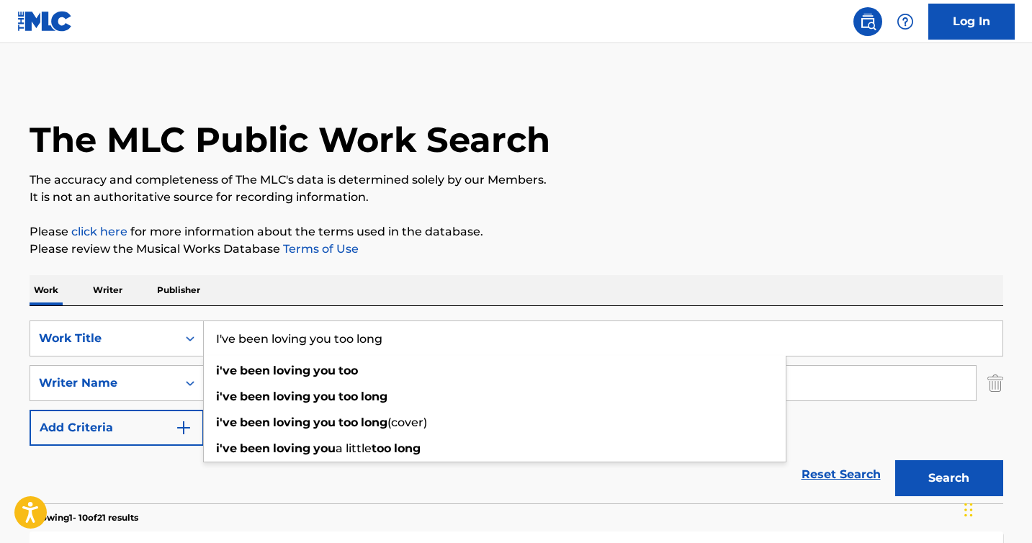
click at [895, 460] on button "Search" at bounding box center [949, 478] width 108 height 36
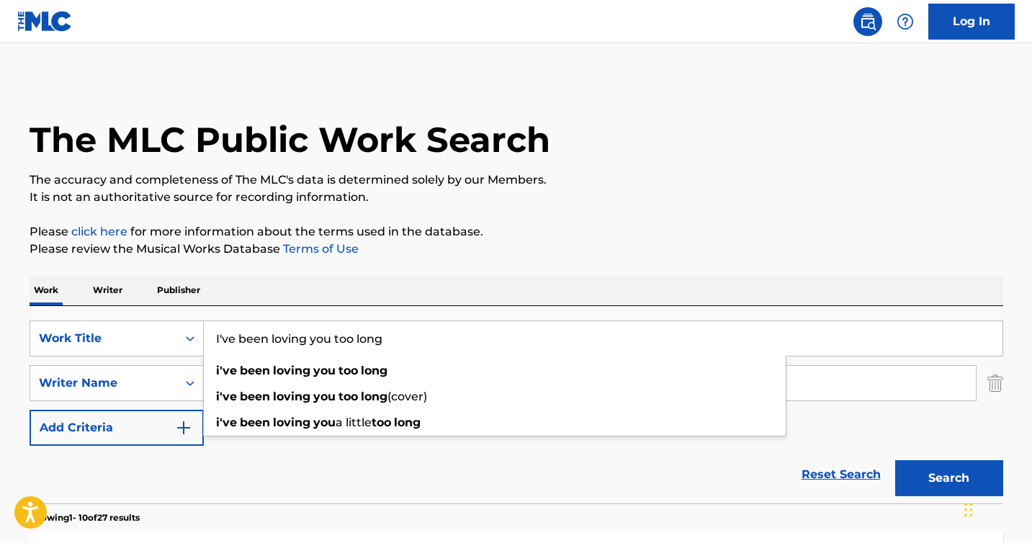
click at [332, 339] on input "I've been loving you too long" at bounding box center [603, 338] width 799 height 35
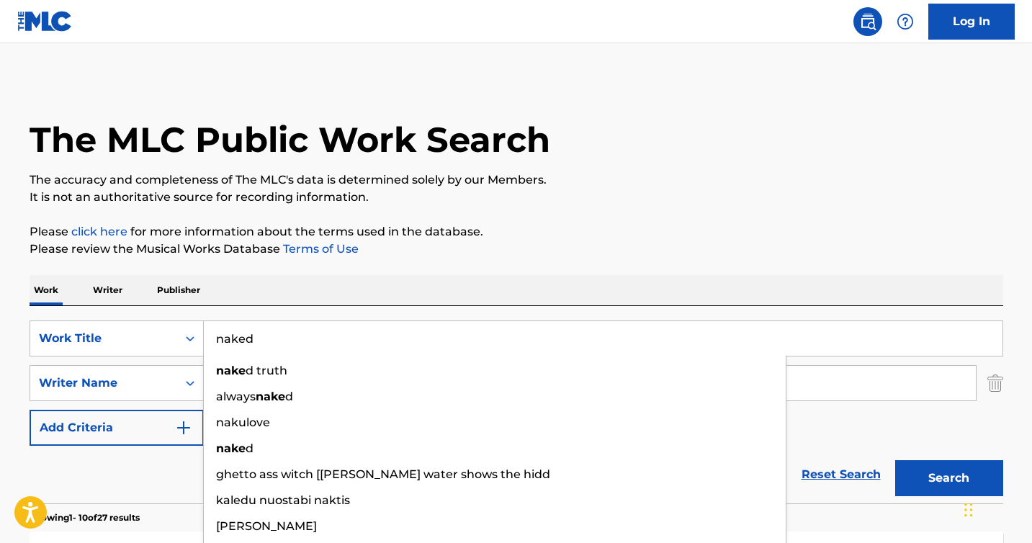
type input "naked"
click at [895, 460] on button "Search" at bounding box center [949, 478] width 108 height 36
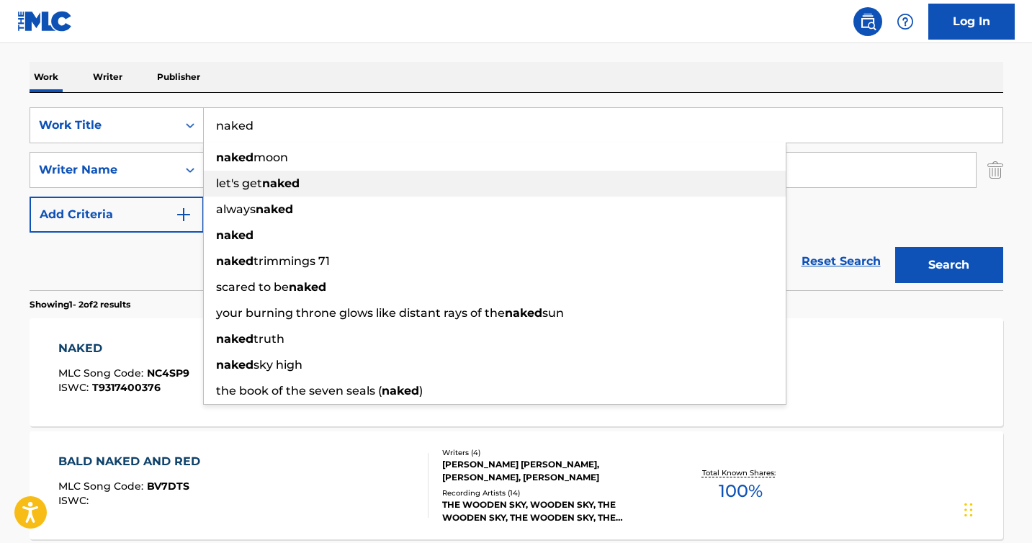
scroll to position [220, 0]
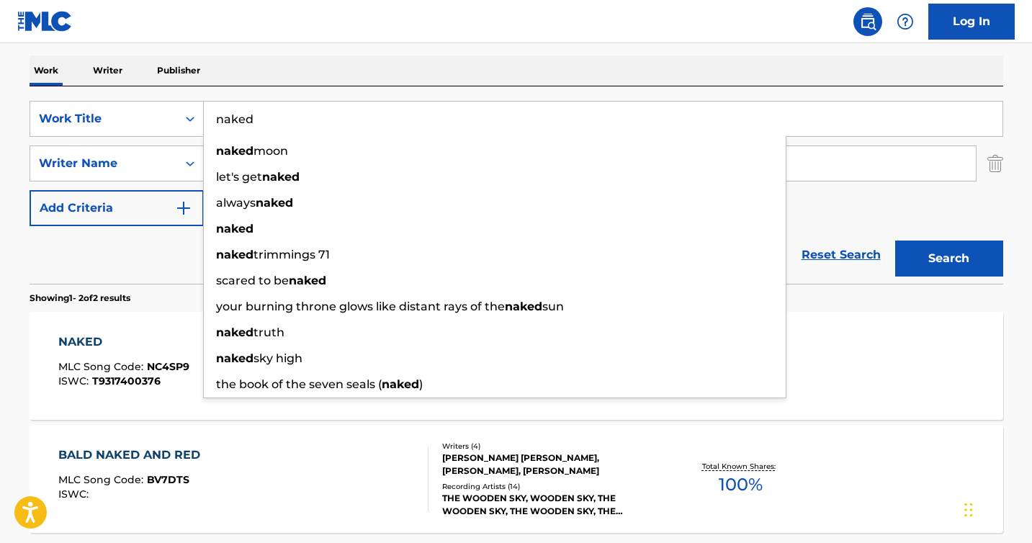
click at [137, 331] on div "NAKED MLC Song Code : NC4SP9 ISWC : T9317400376 Writers ( 3 ) [PERSON_NAME], [P…" at bounding box center [517, 366] width 974 height 108
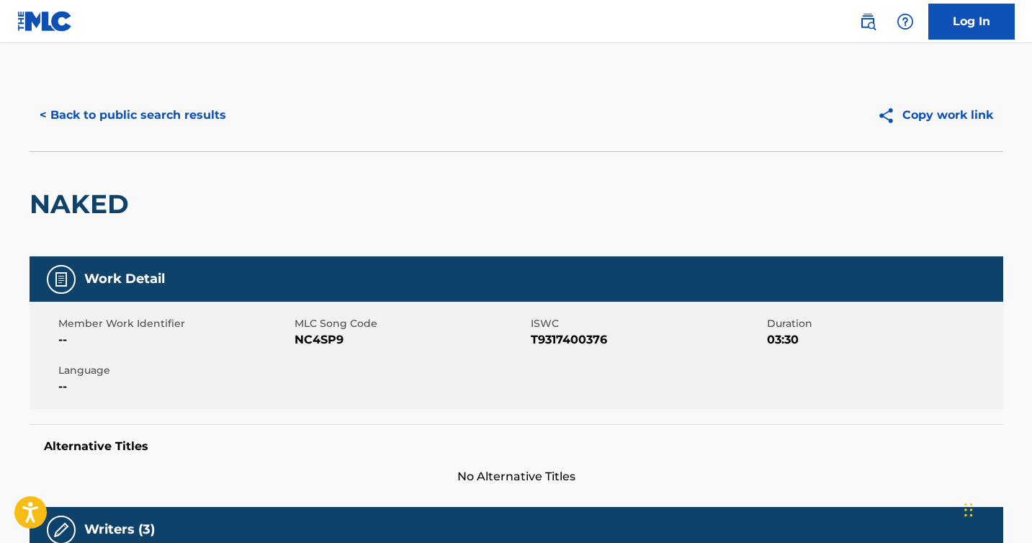
click at [171, 114] on button "< Back to public search results" at bounding box center [133, 115] width 207 height 36
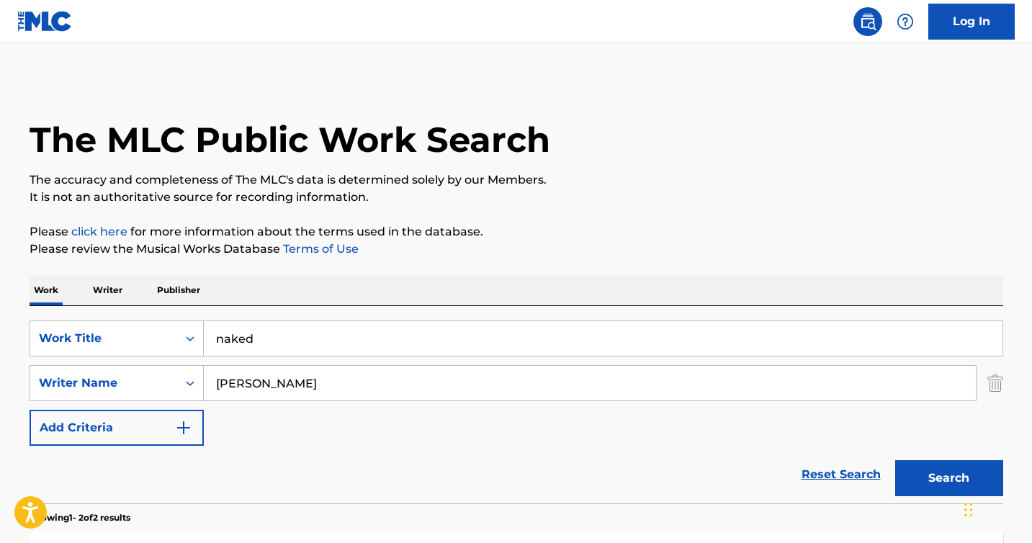
scroll to position [220, 0]
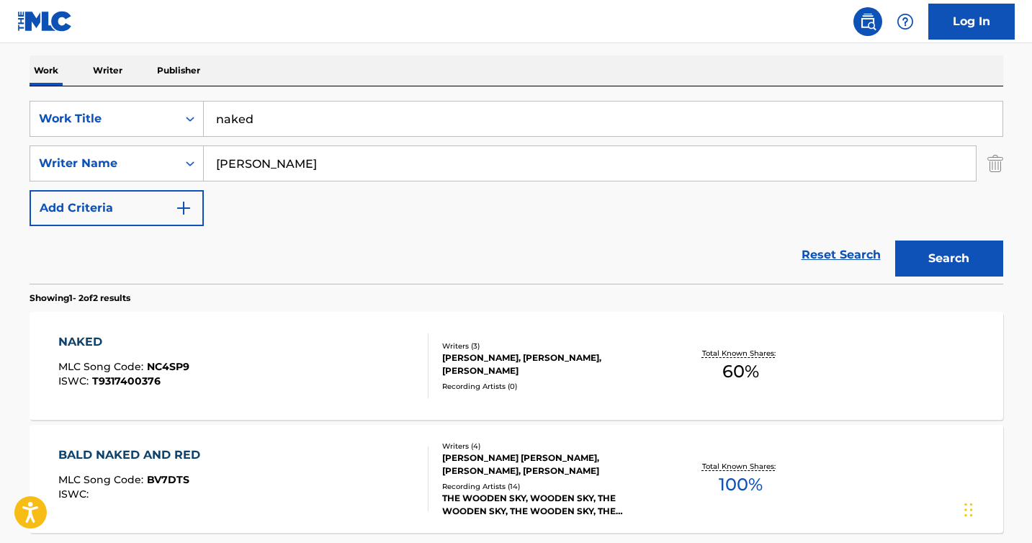
click at [243, 127] on input "naked" at bounding box center [603, 119] width 799 height 35
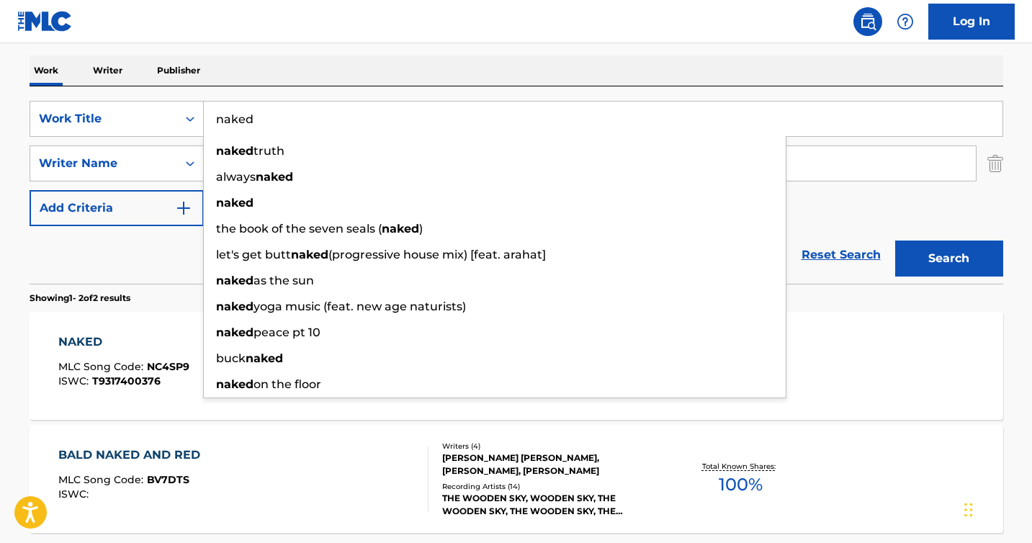
click at [243, 127] on input "naked" at bounding box center [603, 119] width 799 height 35
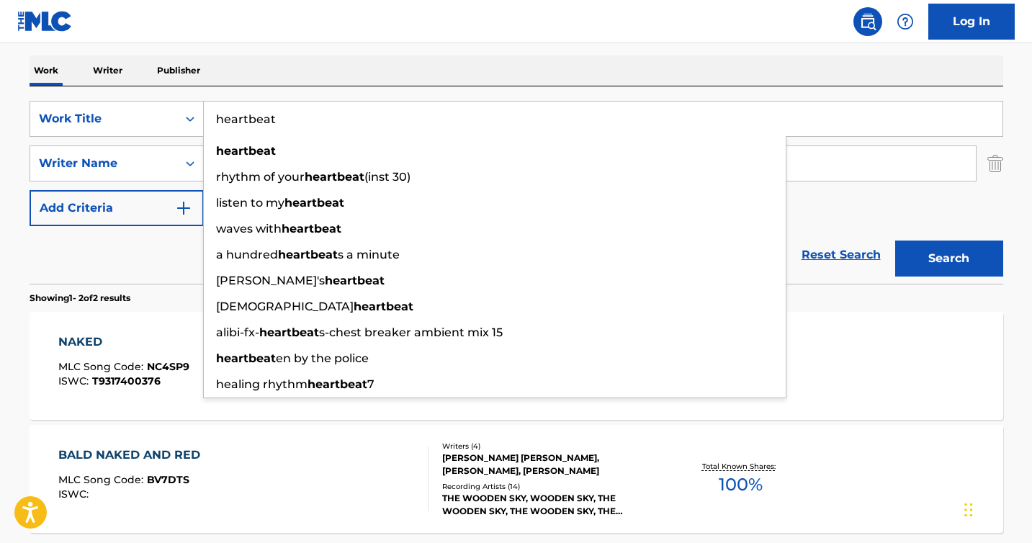
type input "heartbeat"
click at [895, 241] on button "Search" at bounding box center [949, 259] width 108 height 36
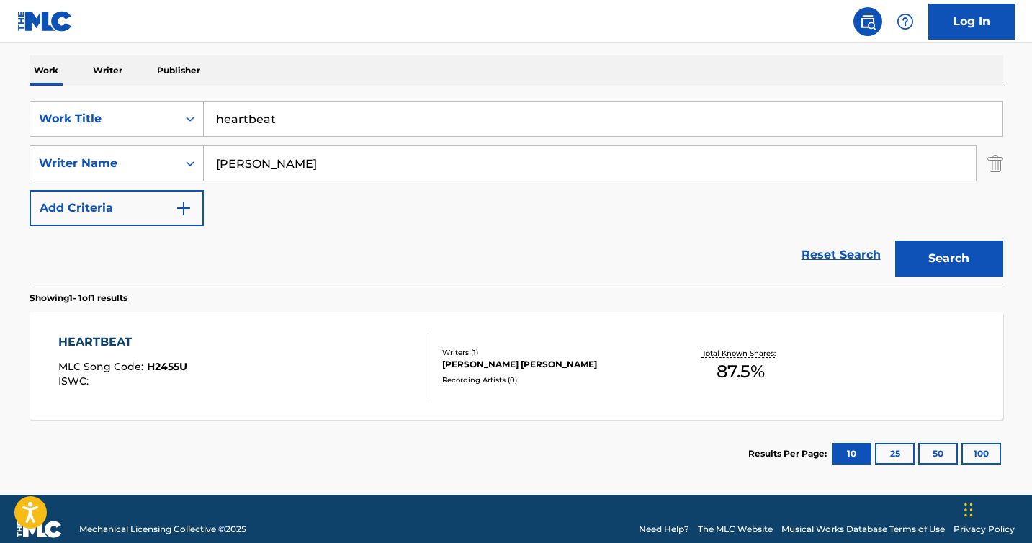
click at [89, 348] on div "HEARTBEAT" at bounding box center [122, 341] width 129 height 17
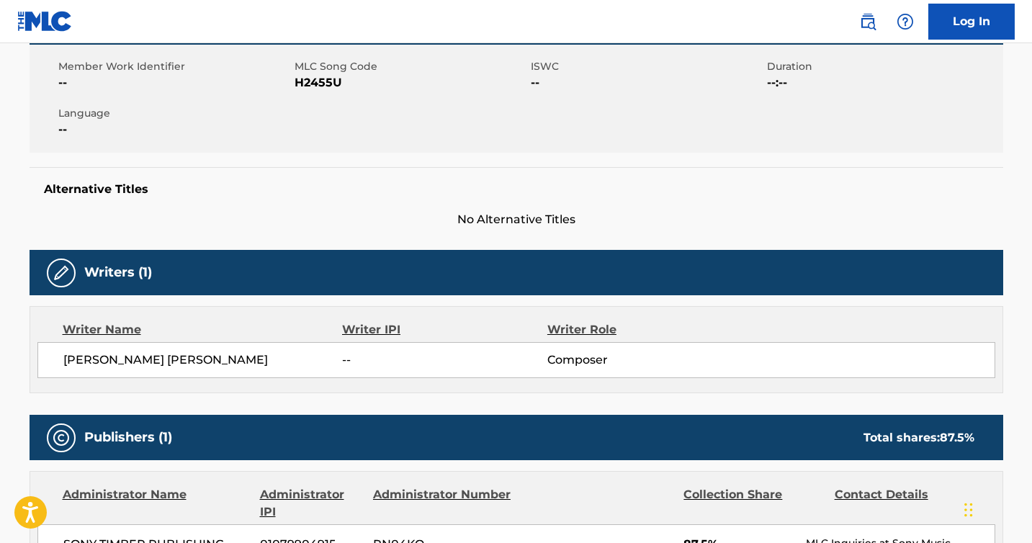
scroll to position [663, 0]
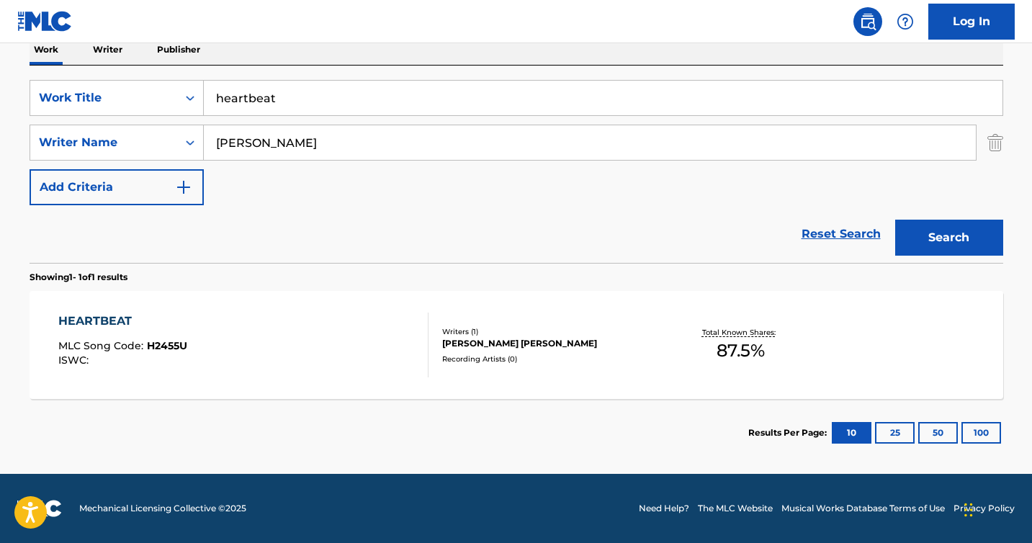
scroll to position [241, 0]
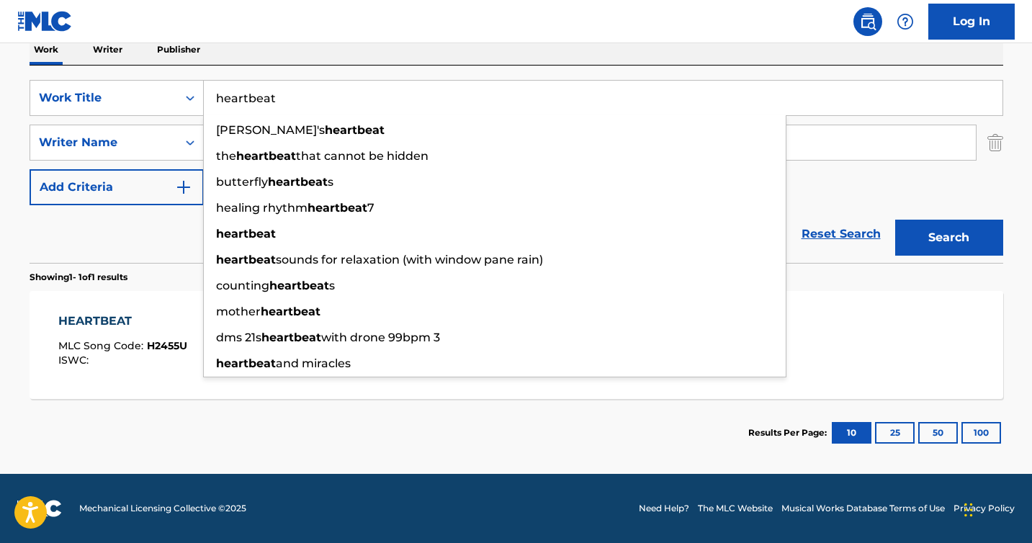
drag, startPoint x: 314, startPoint y: 102, endPoint x: 211, endPoint y: 102, distance: 103.0
click at [212, 102] on input "heartbeat" at bounding box center [603, 98] width 799 height 35
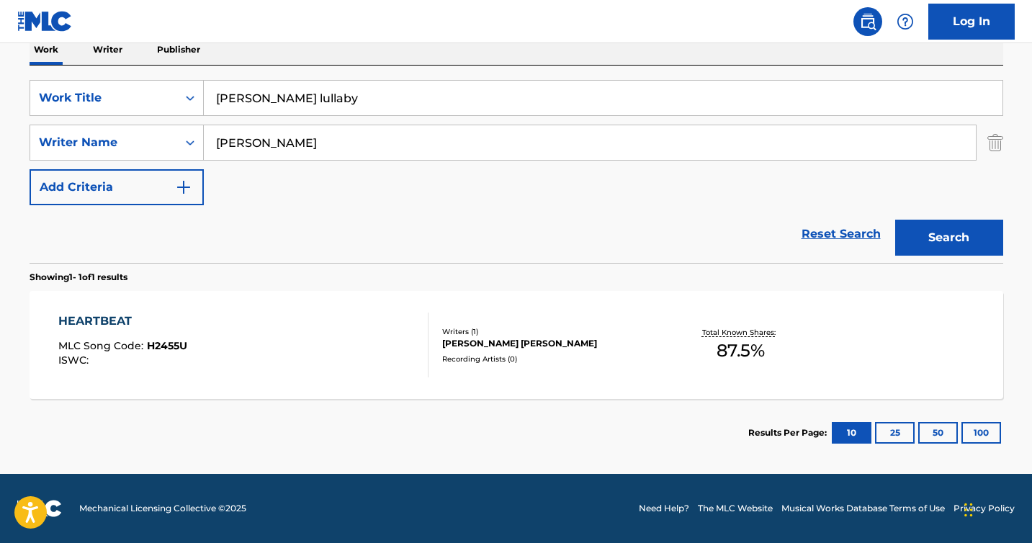
click at [895, 220] on button "Search" at bounding box center [949, 238] width 108 height 36
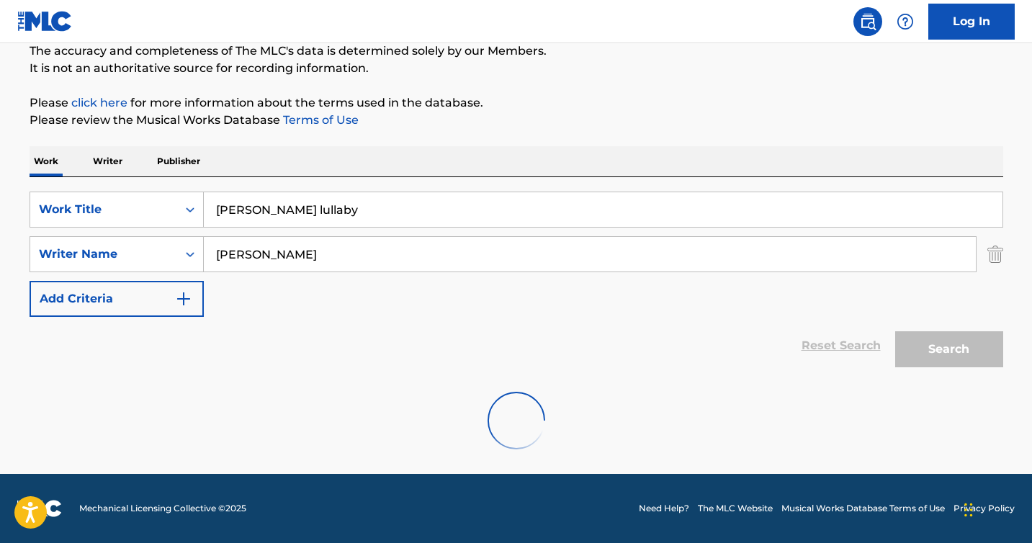
scroll to position [82, 0]
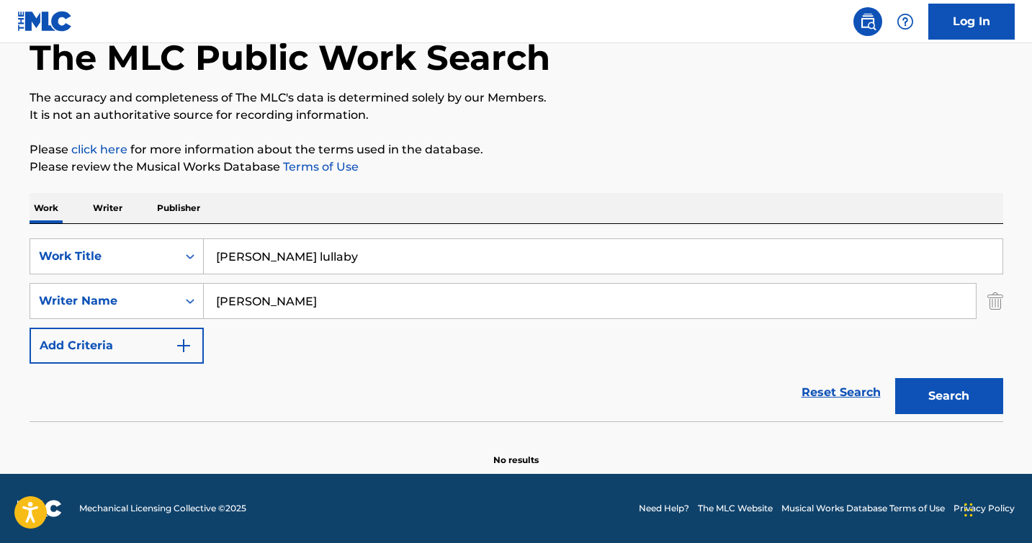
click at [278, 256] on input "[PERSON_NAME] lullaby" at bounding box center [603, 256] width 799 height 35
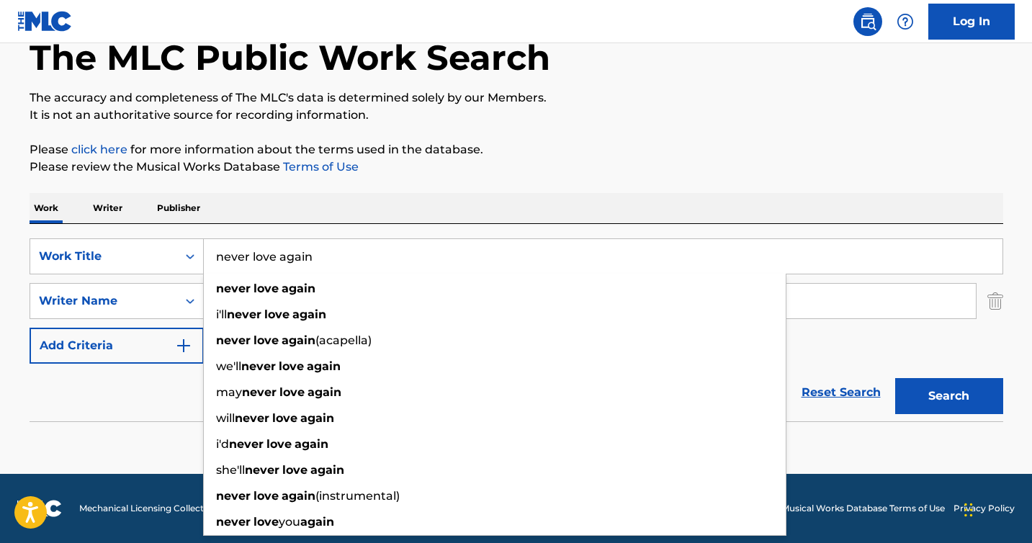
click at [895, 378] on button "Search" at bounding box center [949, 396] width 108 height 36
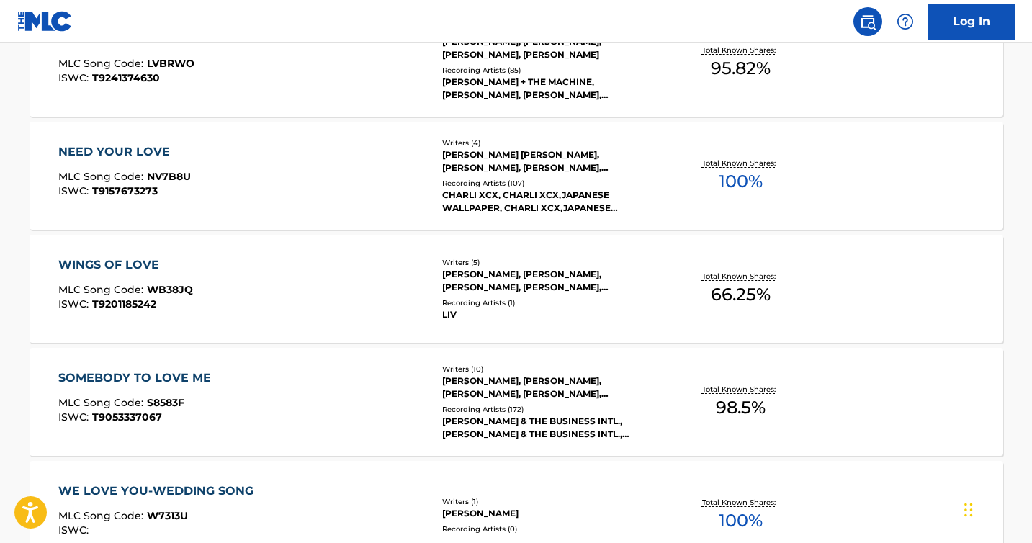
scroll to position [0, 0]
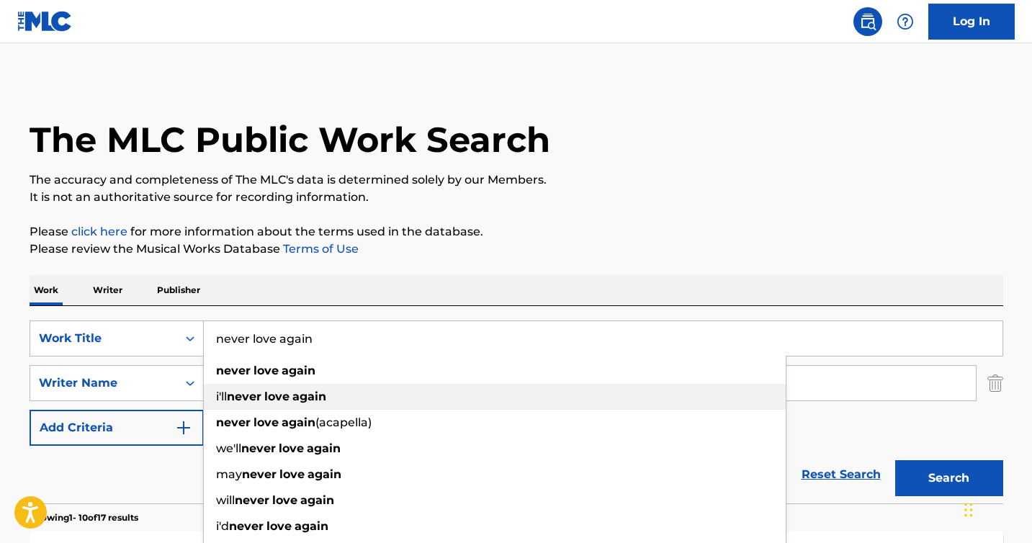
click at [241, 405] on div "i'll never love again" at bounding box center [495, 397] width 582 height 26
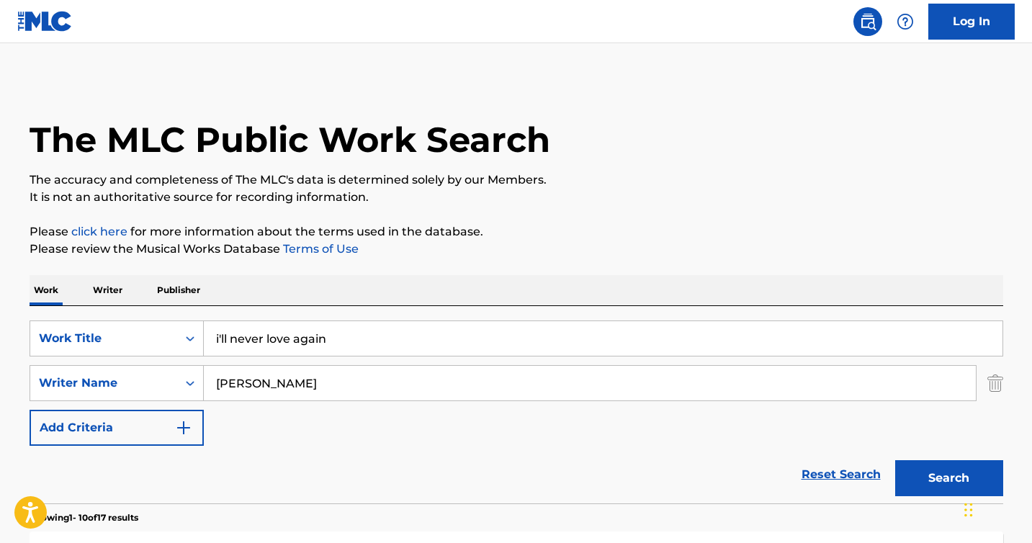
click at [895, 460] on button "Search" at bounding box center [949, 478] width 108 height 36
drag, startPoint x: 371, startPoint y: 339, endPoint x: 174, endPoint y: 336, distance: 197.3
click at [174, 336] on div "SearchWithCriteriae2130a89-2aab-4287-832f-3f13b89e8258 Work Title i'll never lo…" at bounding box center [517, 338] width 974 height 36
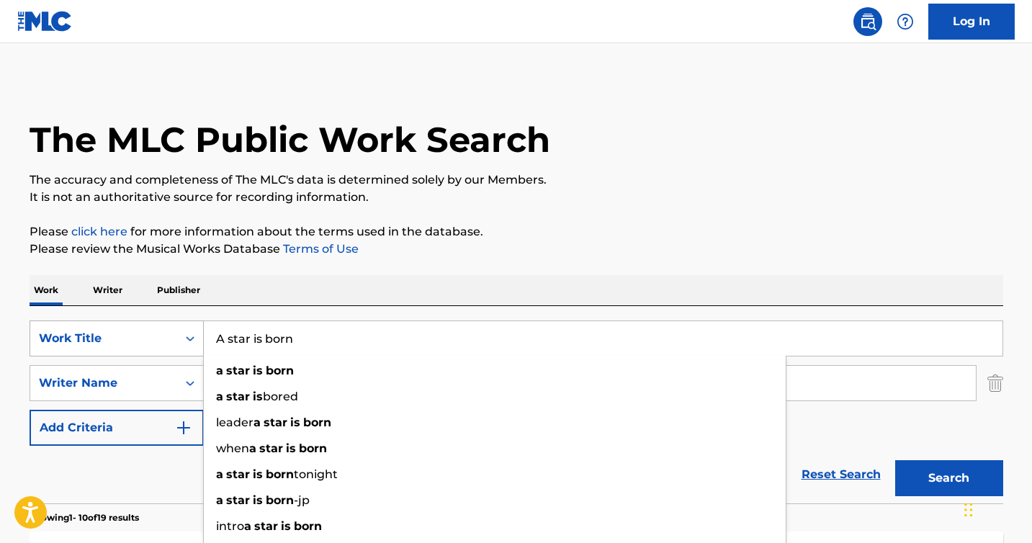
click at [895, 460] on button "Search" at bounding box center [949, 478] width 108 height 36
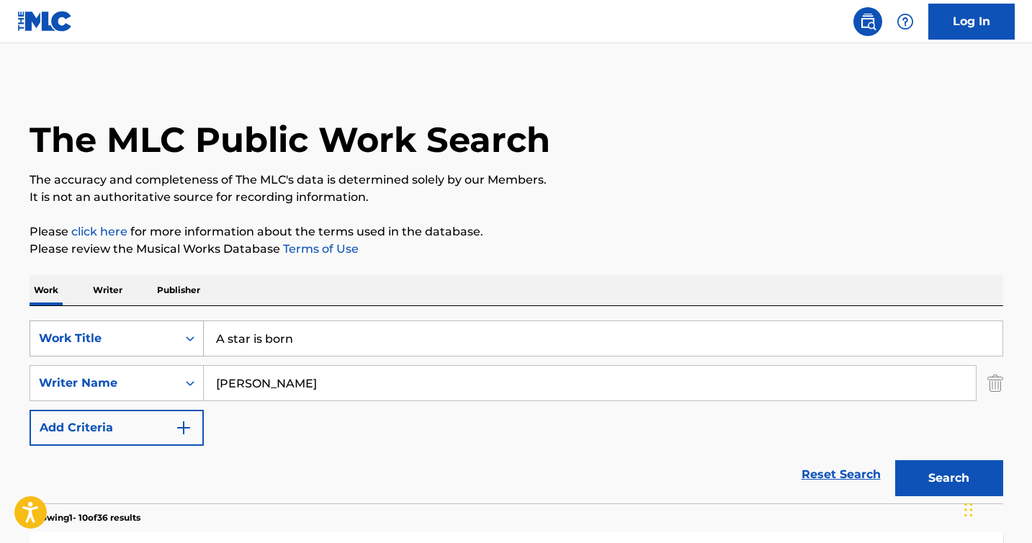
drag, startPoint x: 325, startPoint y: 333, endPoint x: 177, endPoint y: 331, distance: 148.3
click at [177, 332] on div "SearchWithCriteriae2130a89-2aab-4287-832f-3f13b89e8258 Work Title A star is born" at bounding box center [517, 338] width 974 height 36
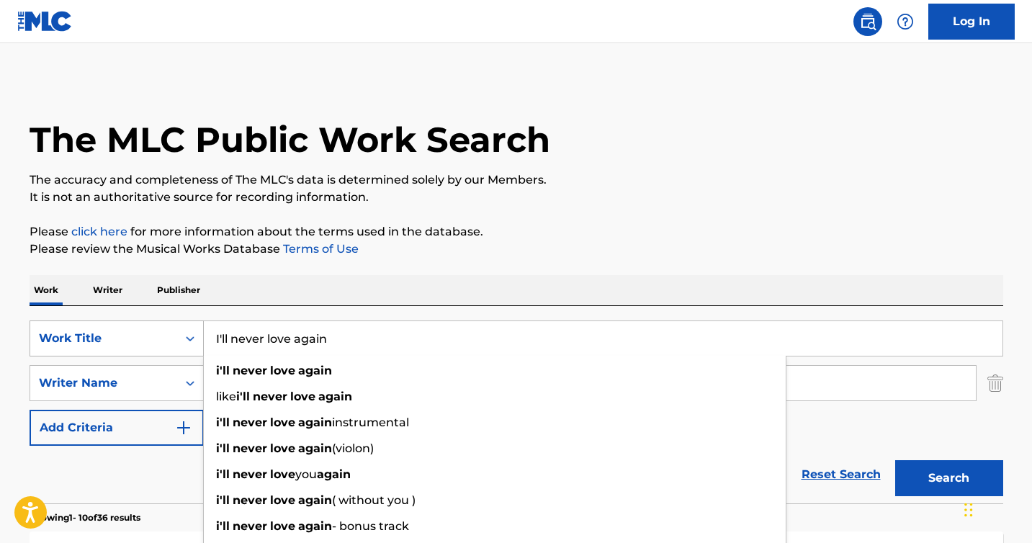
click at [895, 460] on button "Search" at bounding box center [949, 478] width 108 height 36
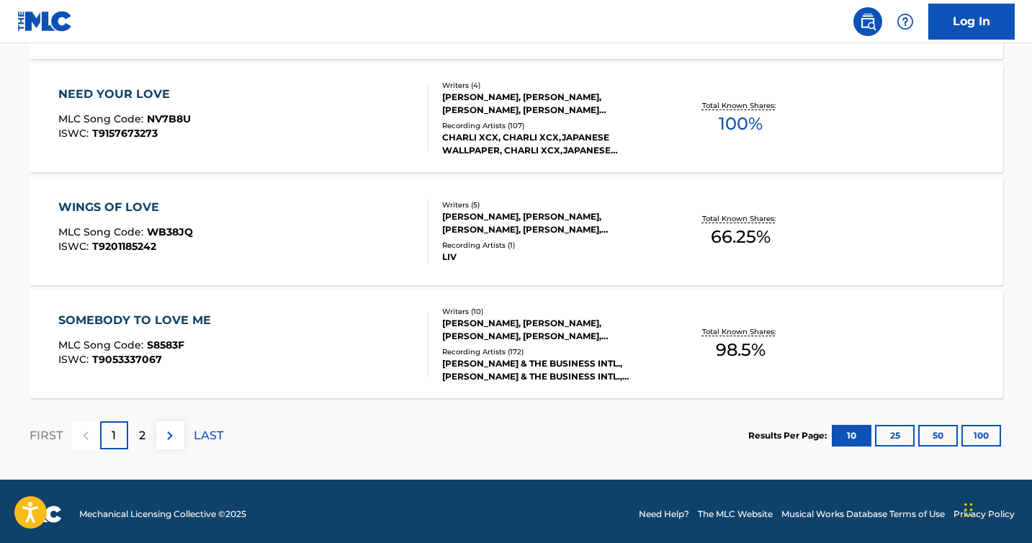
scroll to position [1264, 0]
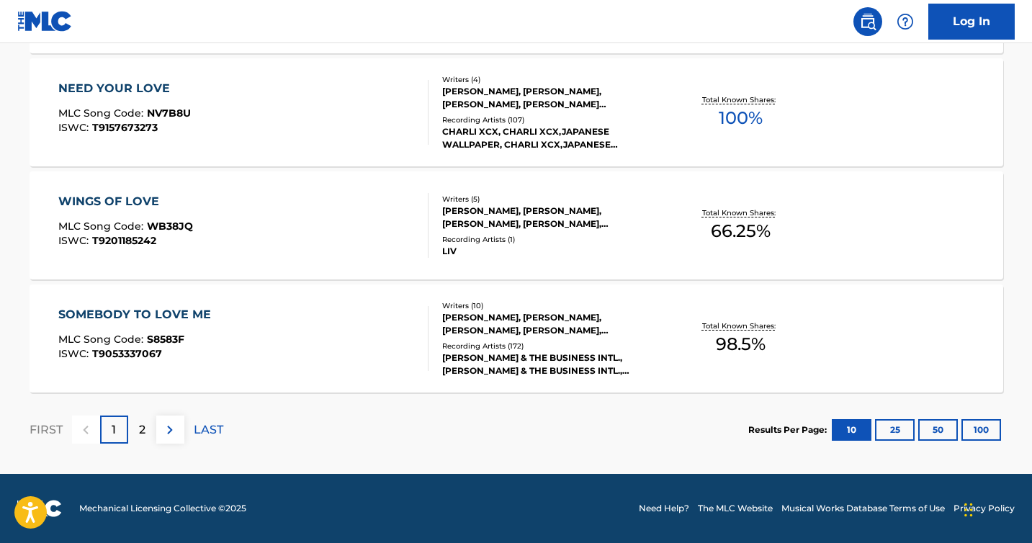
click at [145, 432] on div "2" at bounding box center [142, 429] width 28 height 28
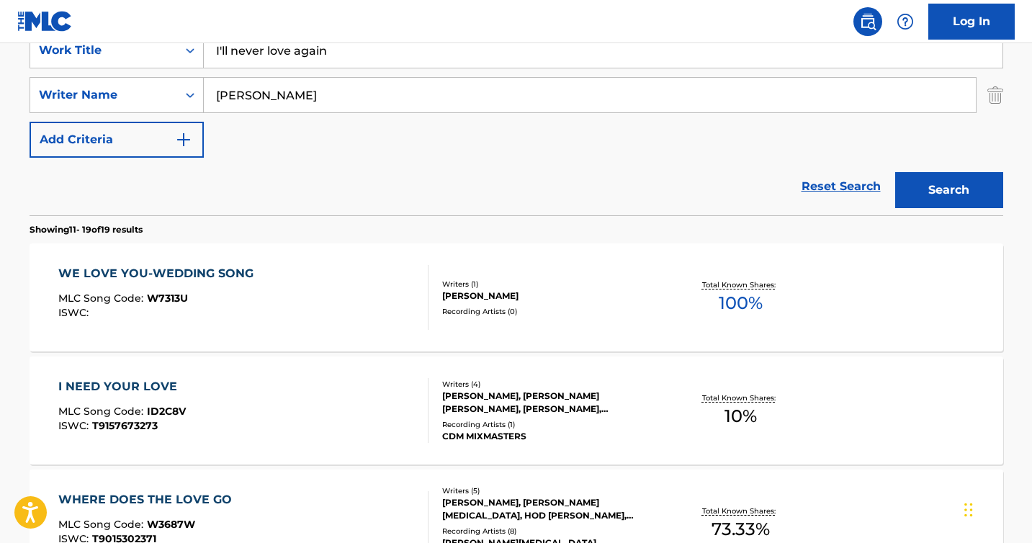
scroll to position [238, 0]
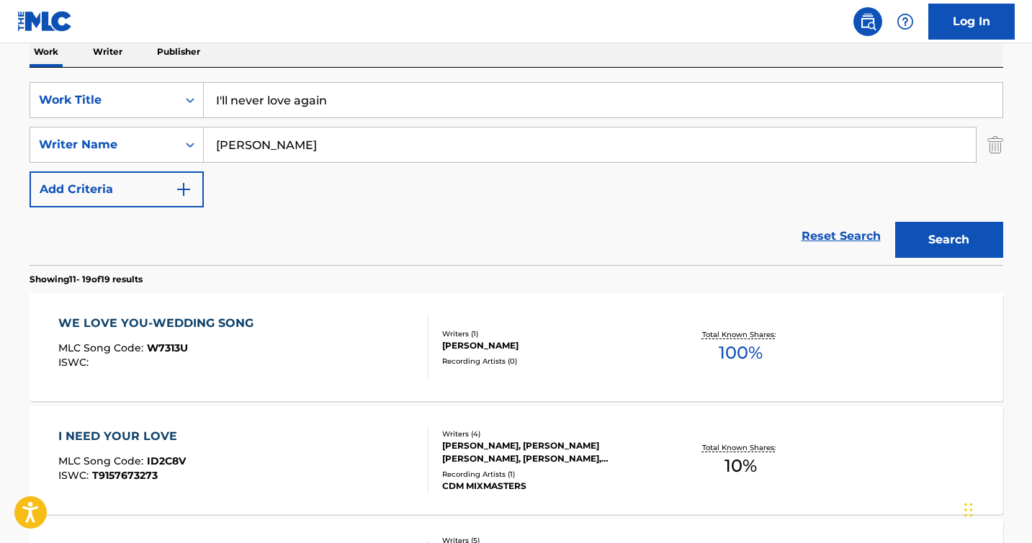
click at [300, 96] on input "I'll never love again" at bounding box center [603, 100] width 799 height 35
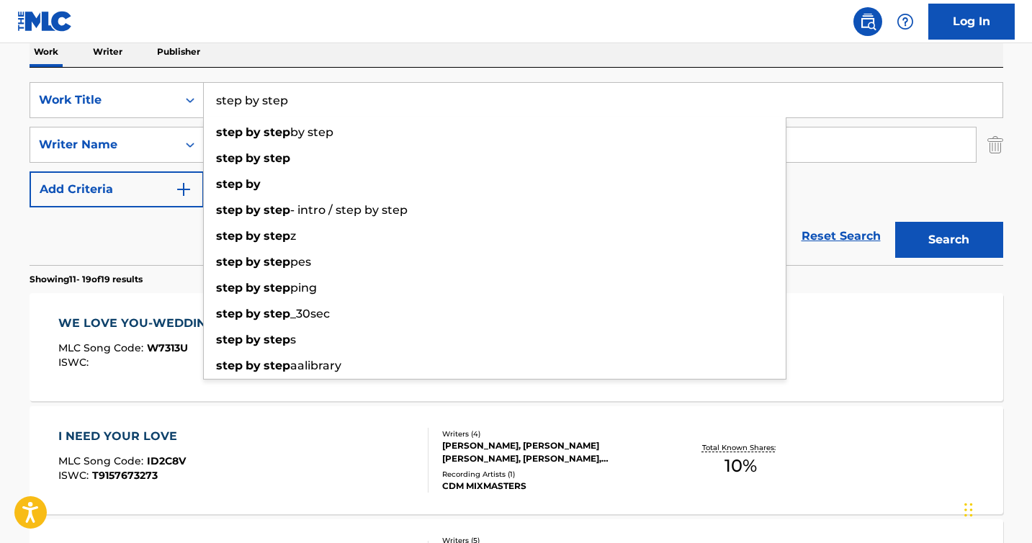
type input "step by step"
click at [895, 222] on button "Search" at bounding box center [949, 240] width 108 height 36
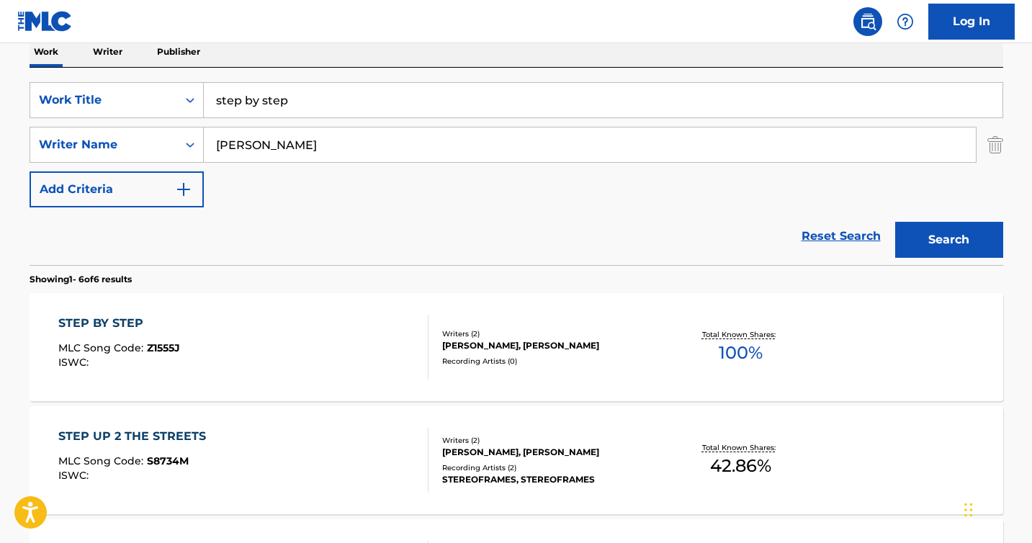
click at [87, 331] on div "STEP BY STEP" at bounding box center [119, 323] width 122 height 17
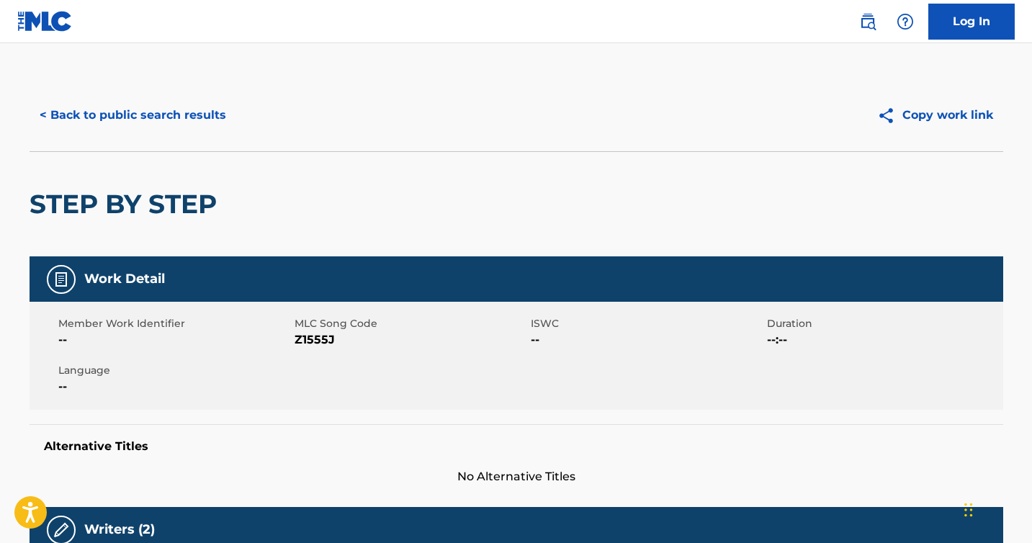
scroll to position [548, 0]
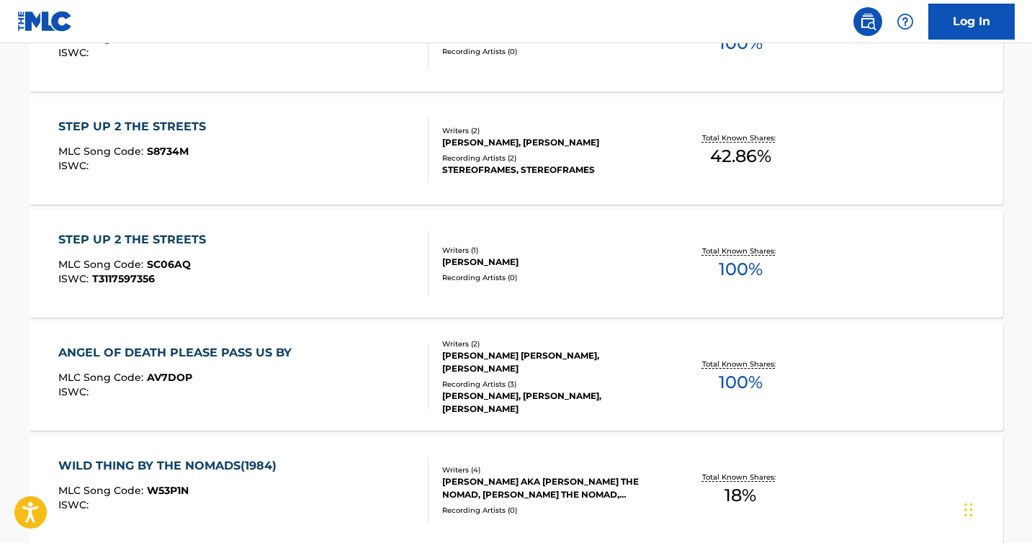
scroll to position [238, 0]
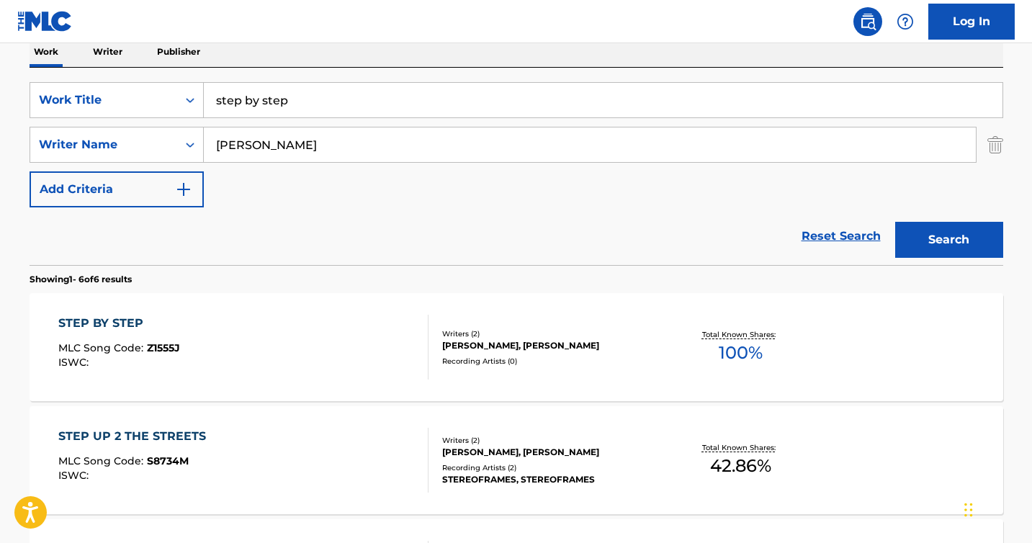
click at [293, 106] on input "step by step" at bounding box center [603, 100] width 799 height 35
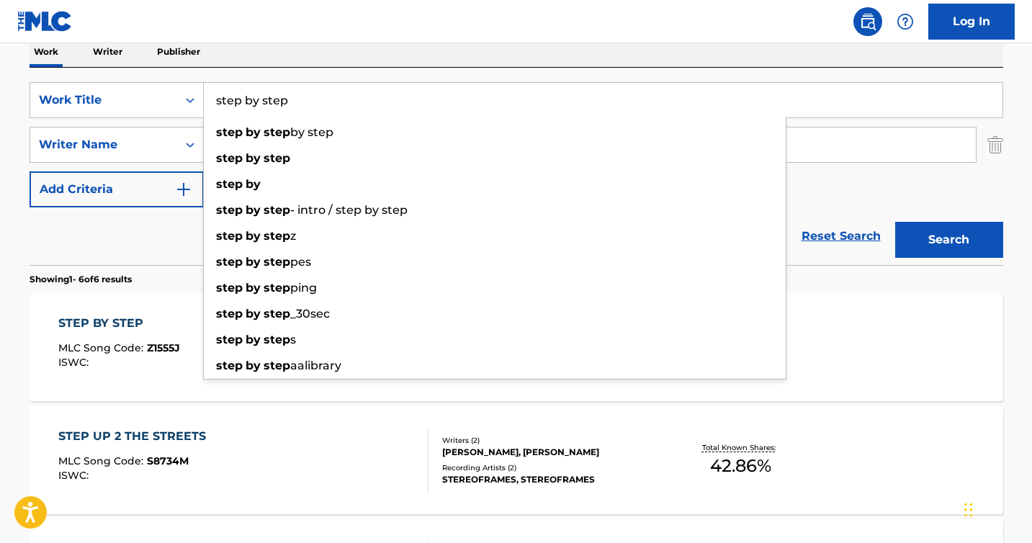
click at [293, 106] on input "step by step" at bounding box center [603, 100] width 799 height 35
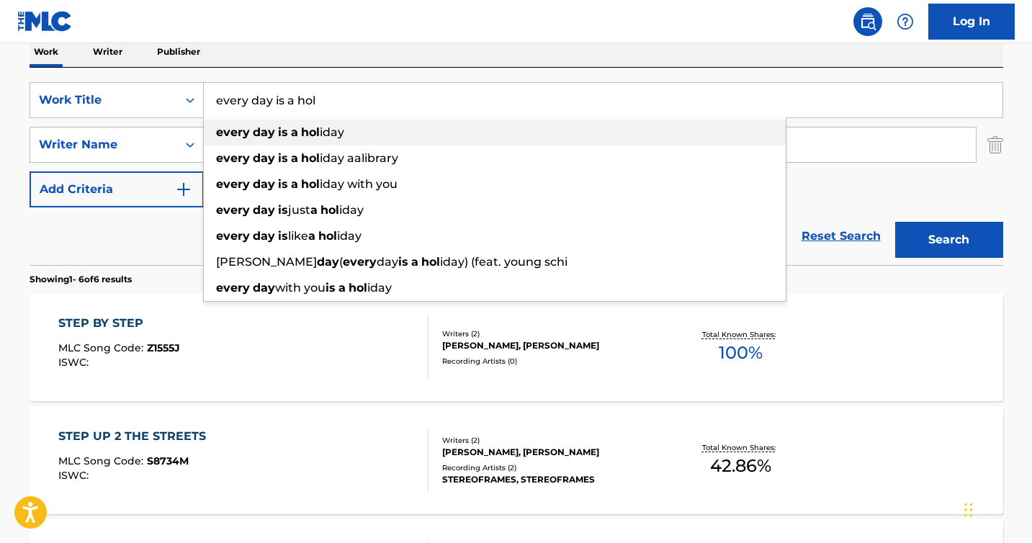
click at [292, 133] on strong "a" at bounding box center [294, 132] width 7 height 14
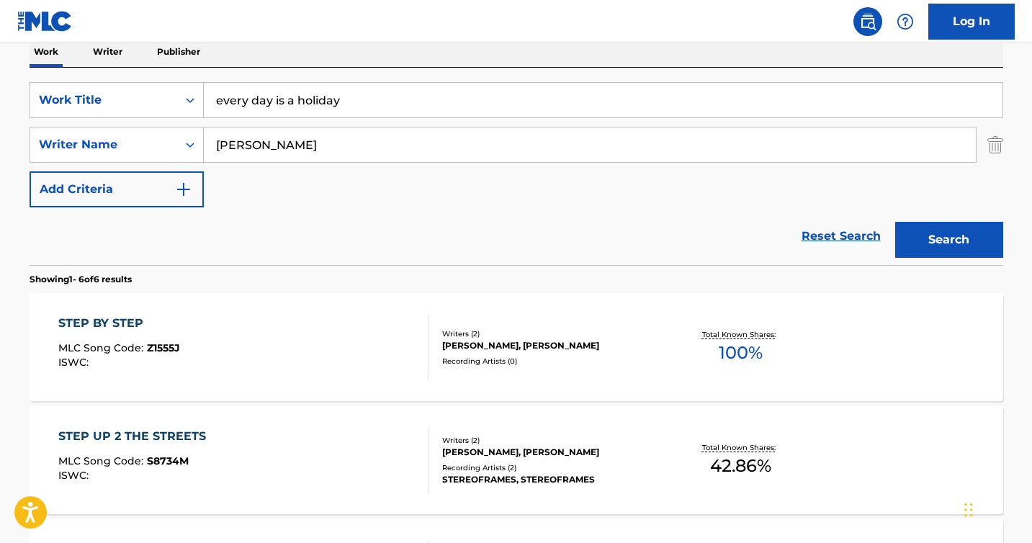
click at [895, 222] on button "Search" at bounding box center [949, 240] width 108 height 36
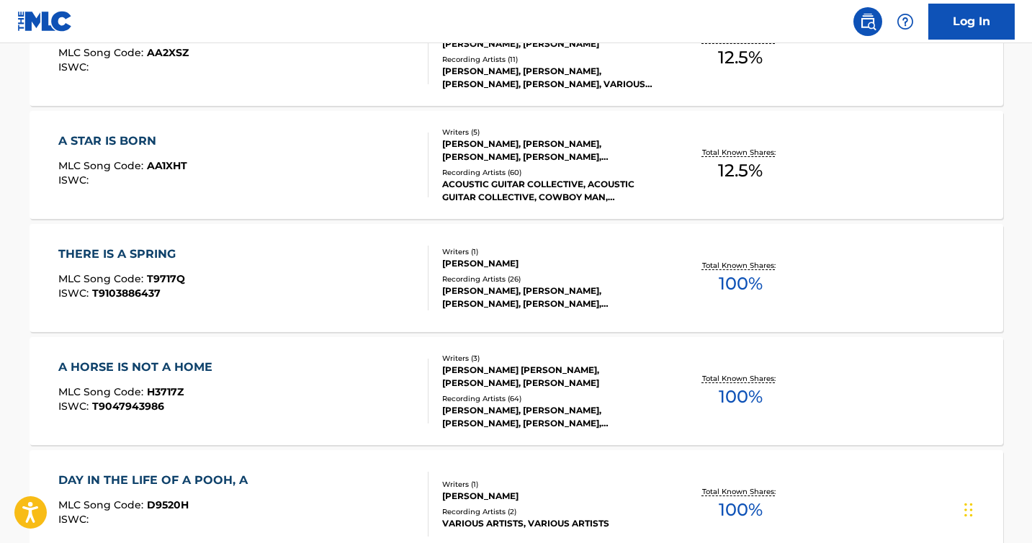
scroll to position [0, 0]
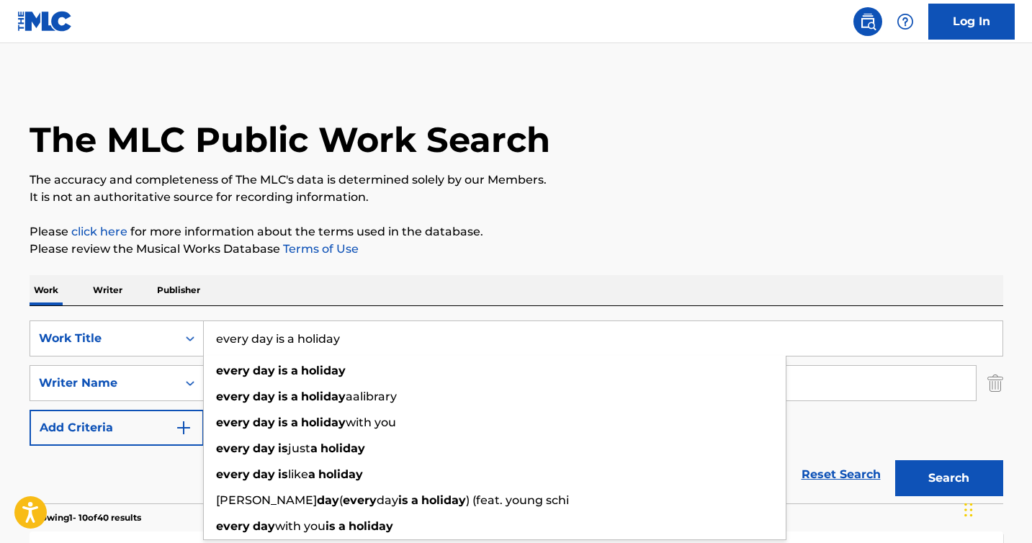
click at [259, 341] on input "every day is a holiday" at bounding box center [603, 338] width 799 height 35
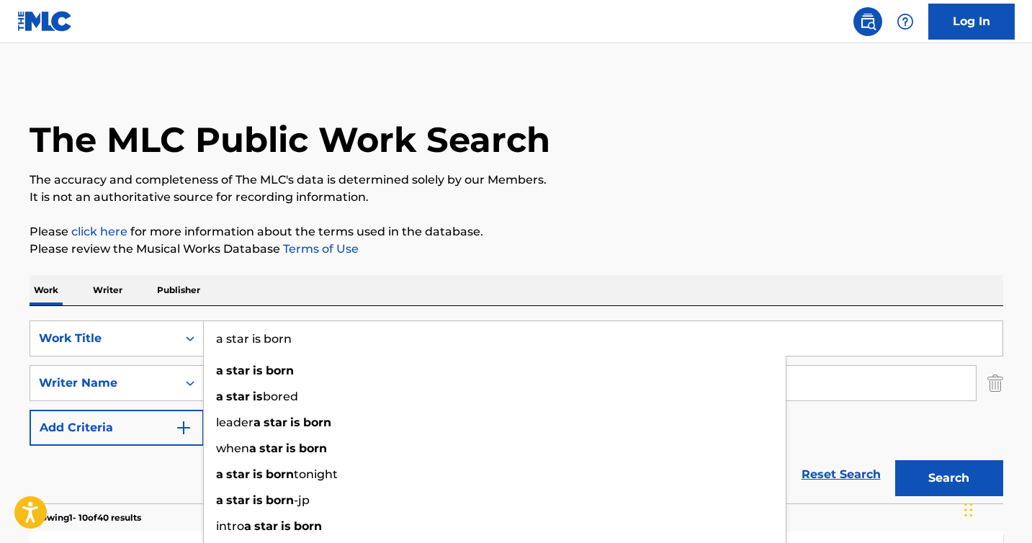
type input "a star is born"
click at [895, 460] on button "Search" at bounding box center [949, 478] width 108 height 36
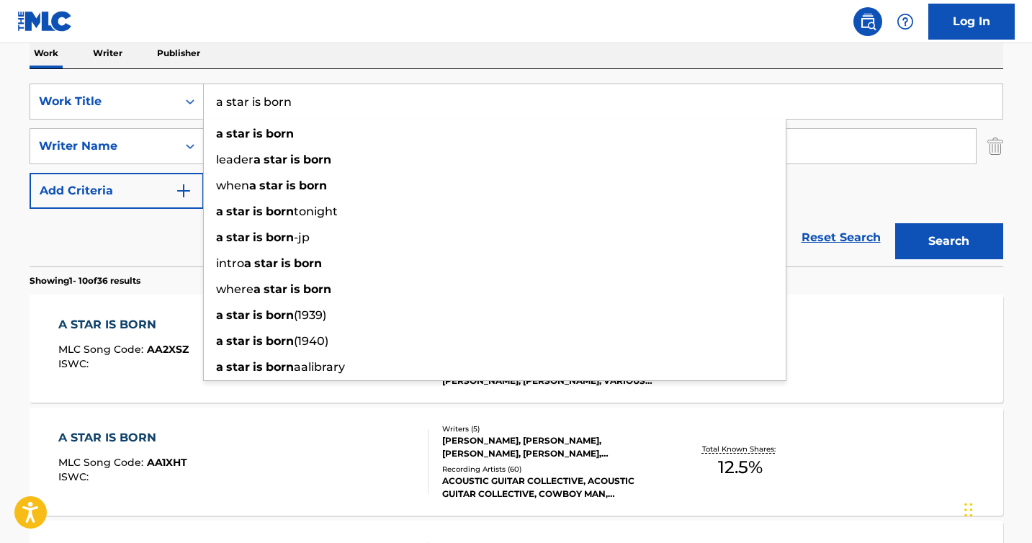
scroll to position [252, 0]
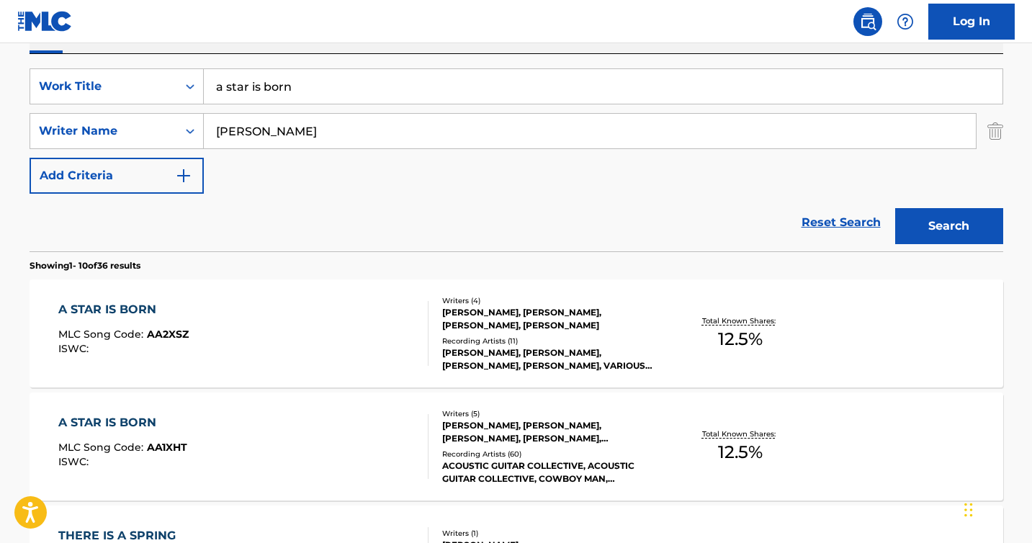
click at [137, 316] on div "A STAR IS BORN" at bounding box center [123, 309] width 130 height 17
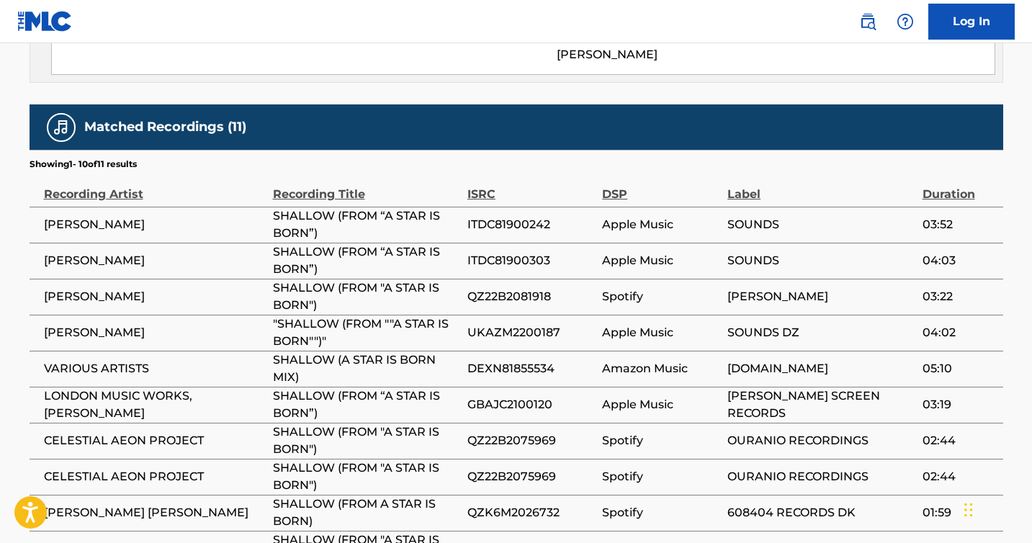
scroll to position [1232, 0]
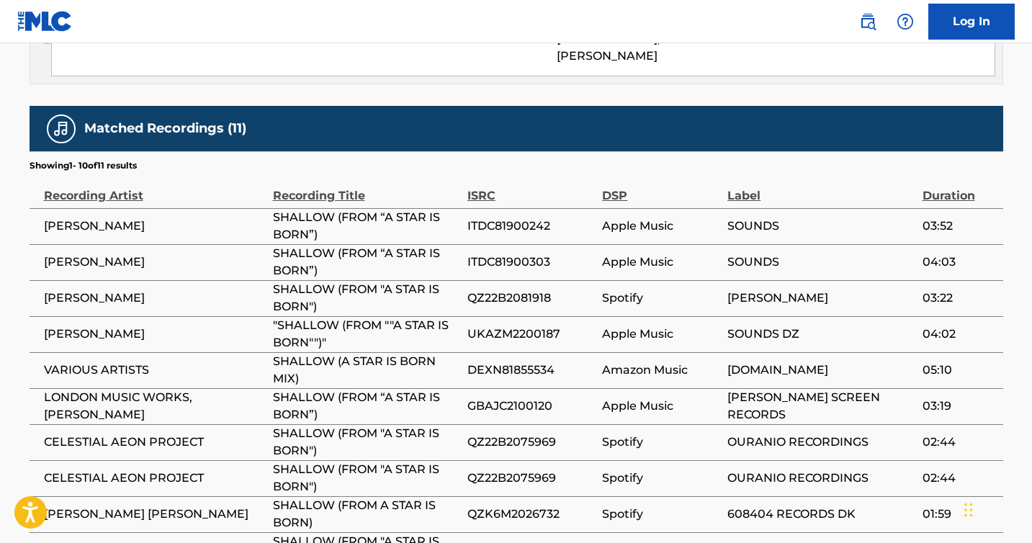
click at [511, 289] on span "QZ22B2081918" at bounding box center [530, 297] width 127 height 17
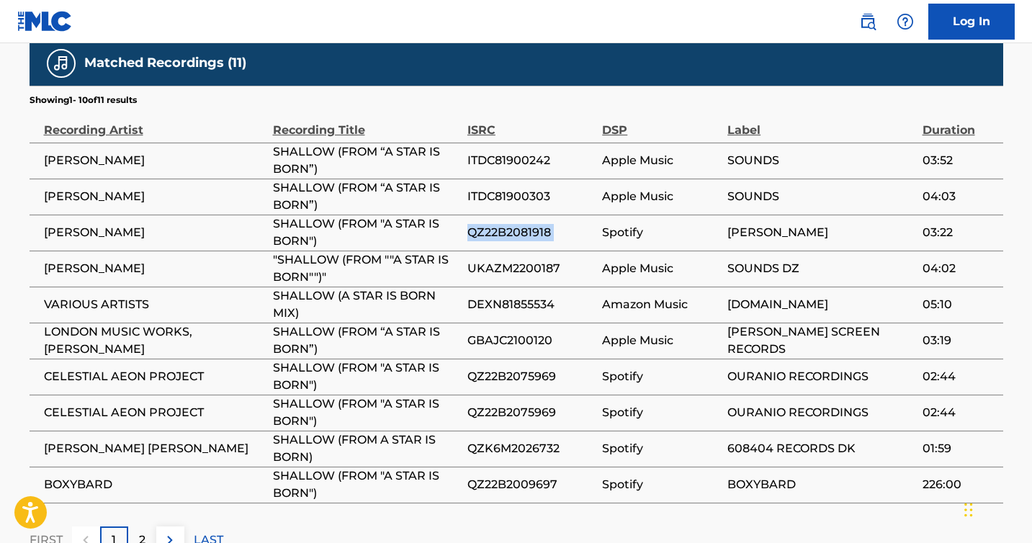
scroll to position [1325, 0]
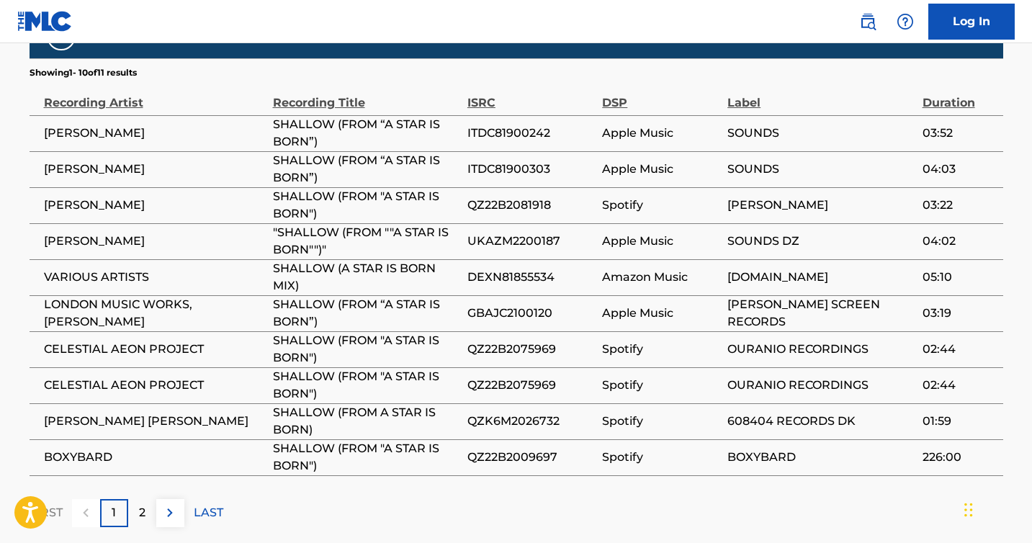
click at [147, 499] on div "2" at bounding box center [142, 513] width 28 height 28
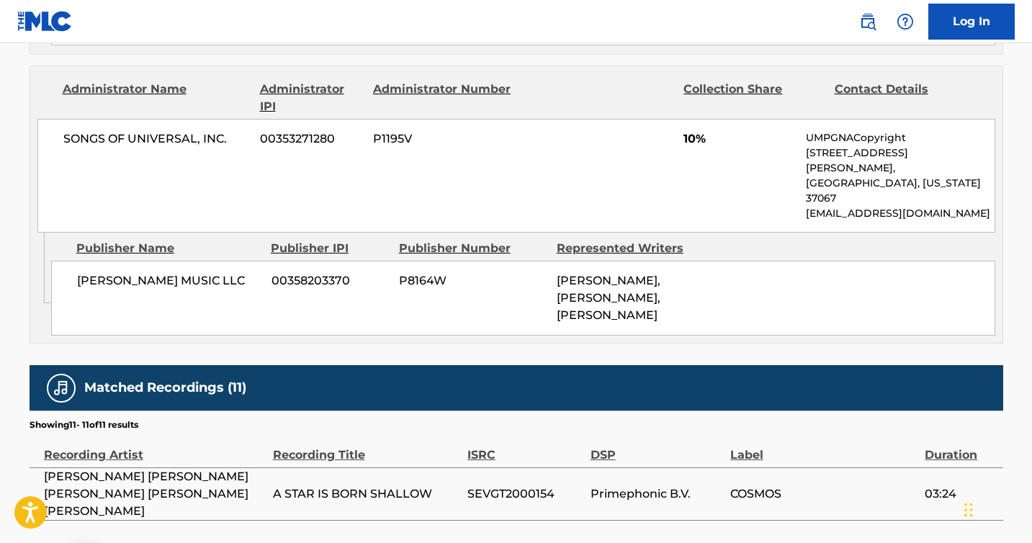
scroll to position [1060, 0]
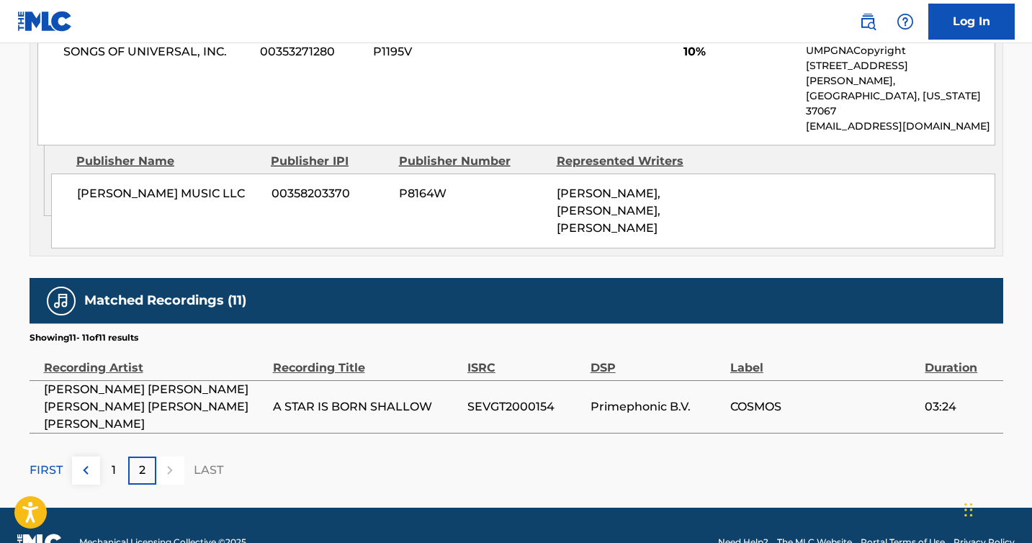
click at [112, 462] on p "1" at bounding box center [114, 470] width 4 height 17
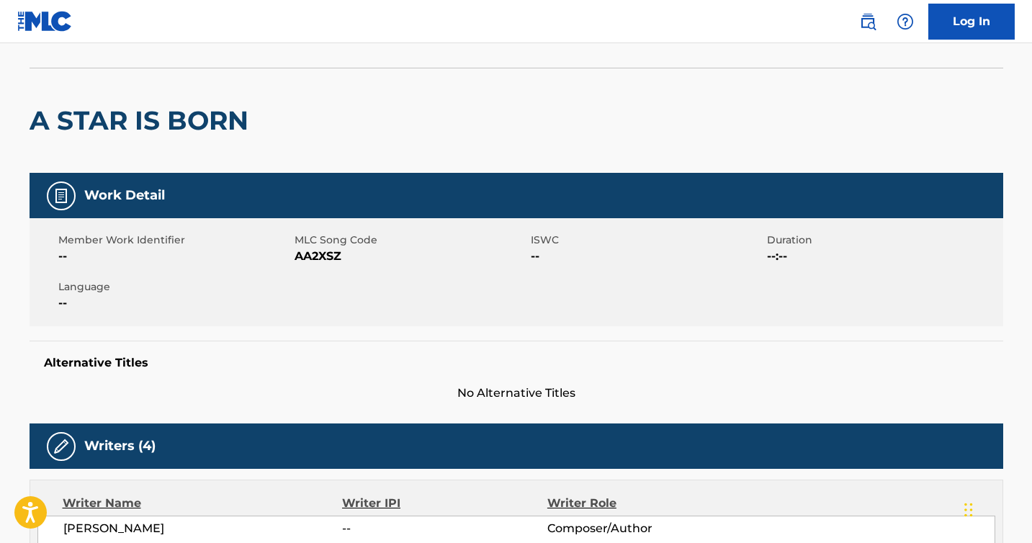
scroll to position [0, 0]
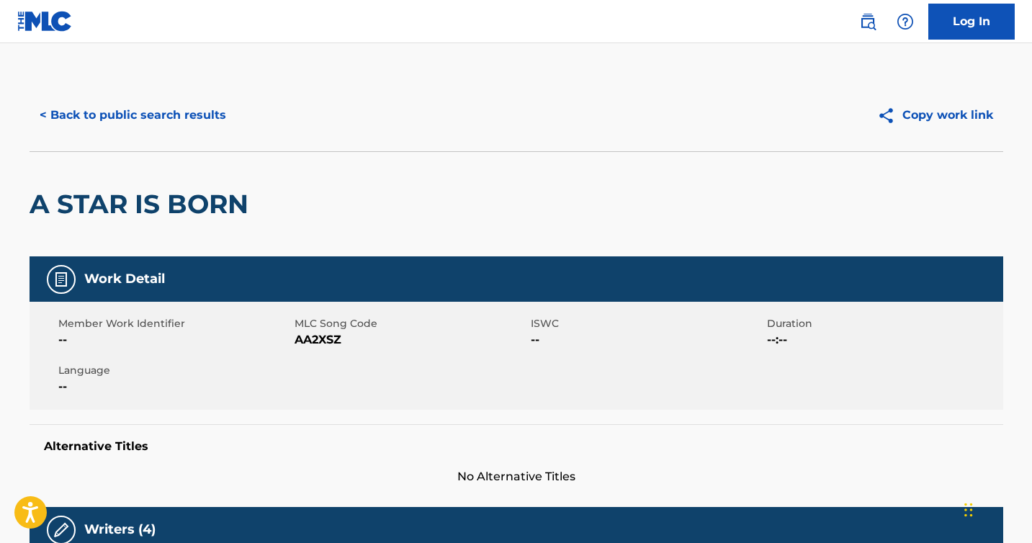
click at [94, 112] on button "< Back to public search results" at bounding box center [133, 115] width 207 height 36
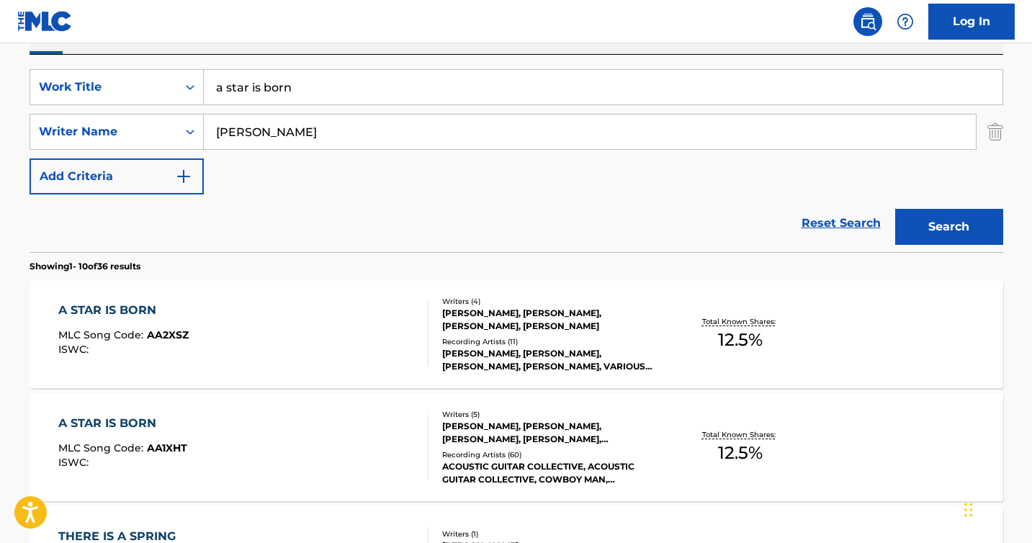
click at [292, 87] on input "a star is born" at bounding box center [603, 87] width 799 height 35
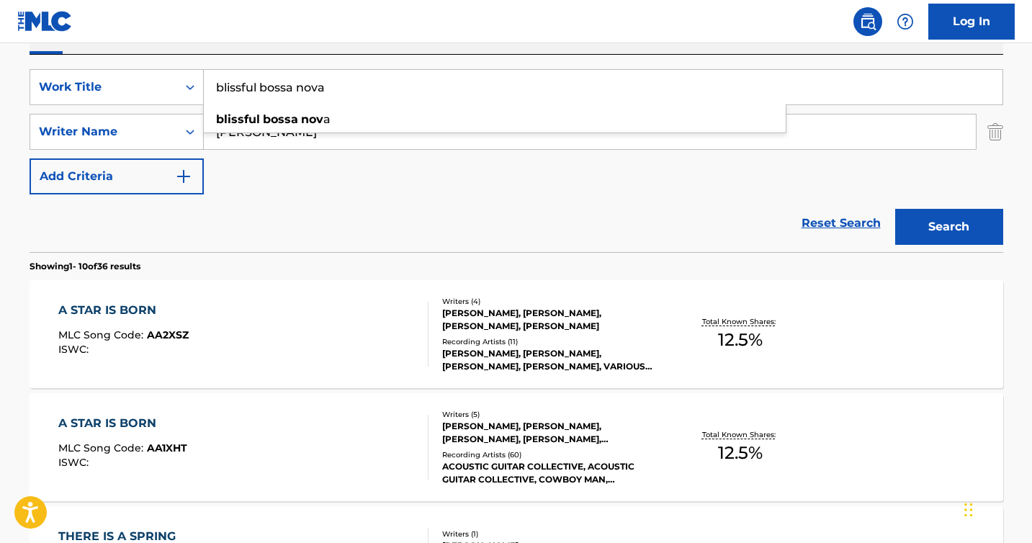
type input "blissful bossa nova"
click at [895, 209] on button "Search" at bounding box center [949, 227] width 108 height 36
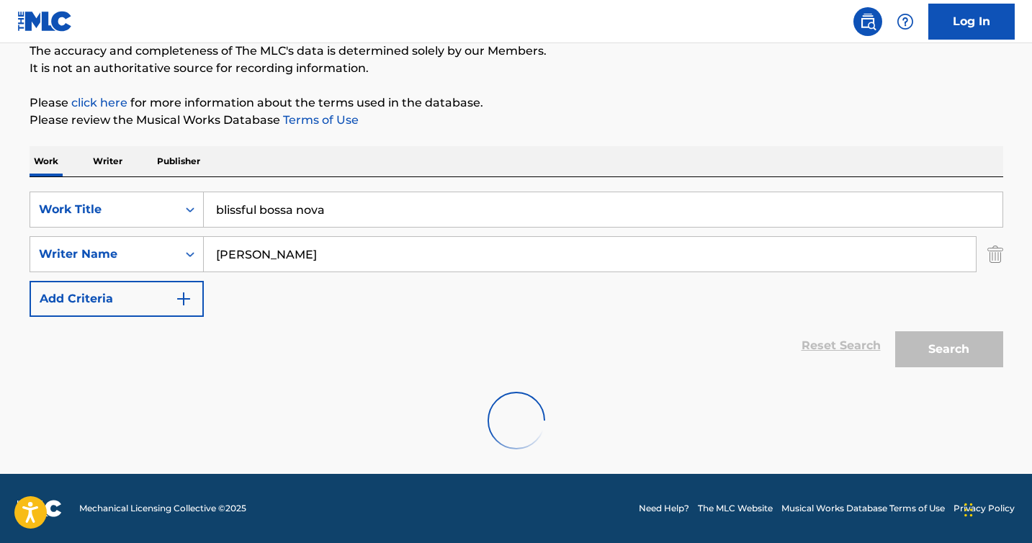
scroll to position [241, 0]
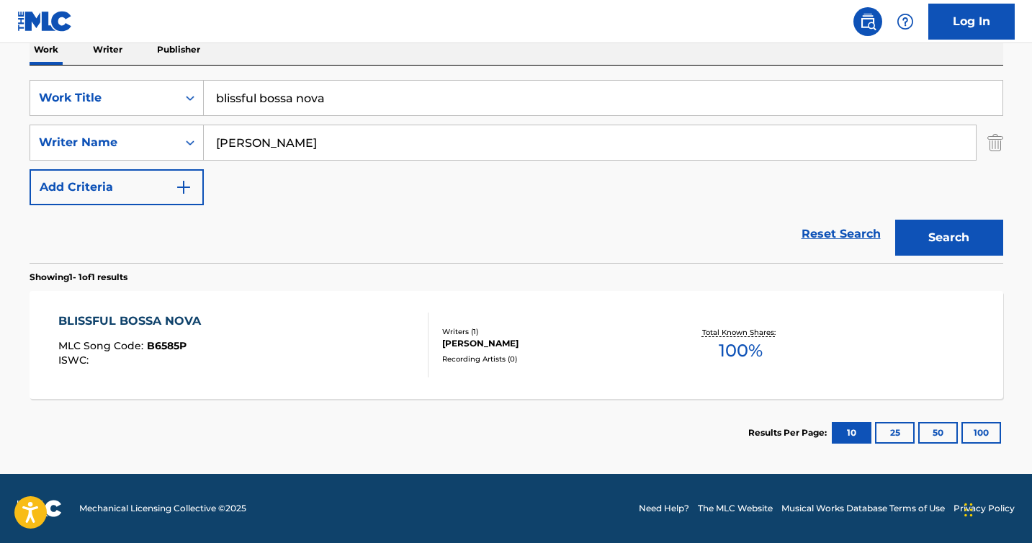
click at [162, 313] on div "BLISSFUL BOSSA NOVA" at bounding box center [133, 321] width 150 height 17
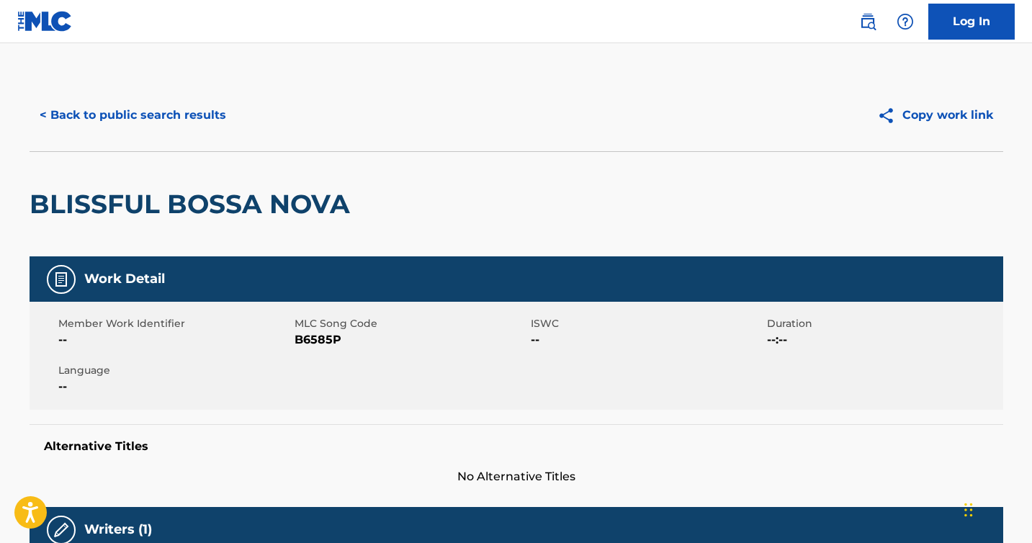
click at [117, 123] on button "< Back to public search results" at bounding box center [133, 115] width 207 height 36
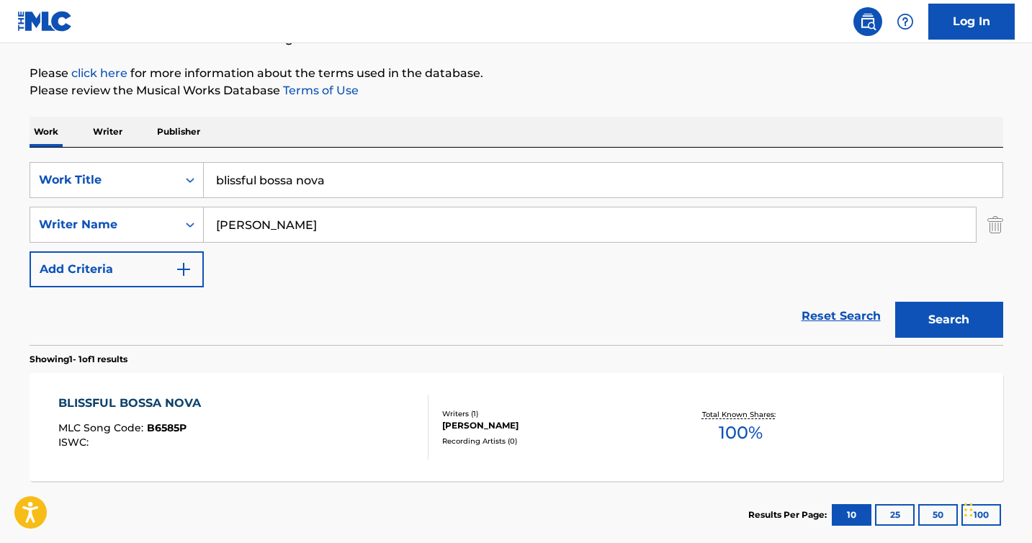
click at [298, 174] on input "blissful bossa nova" at bounding box center [603, 180] width 799 height 35
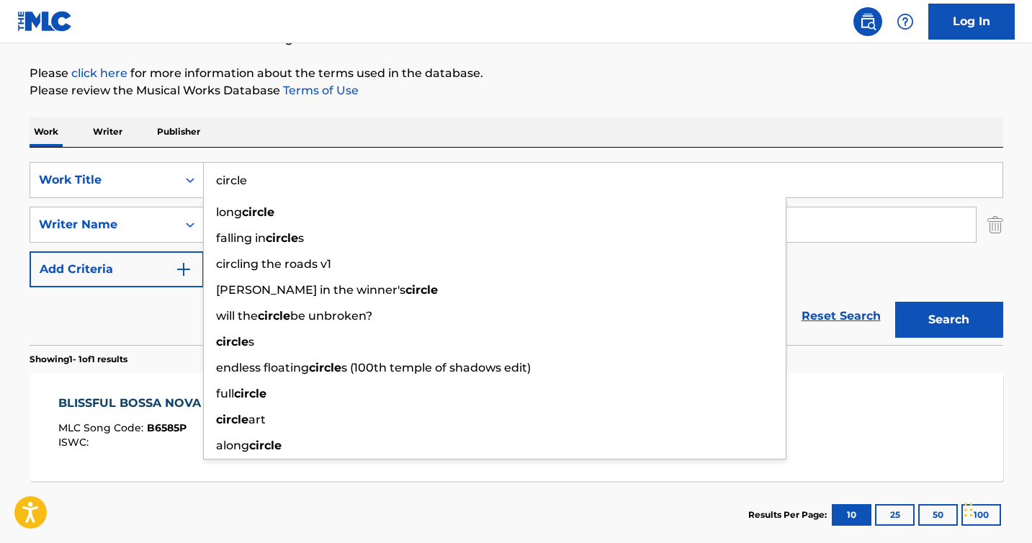
click at [895, 302] on button "Search" at bounding box center [949, 320] width 108 height 36
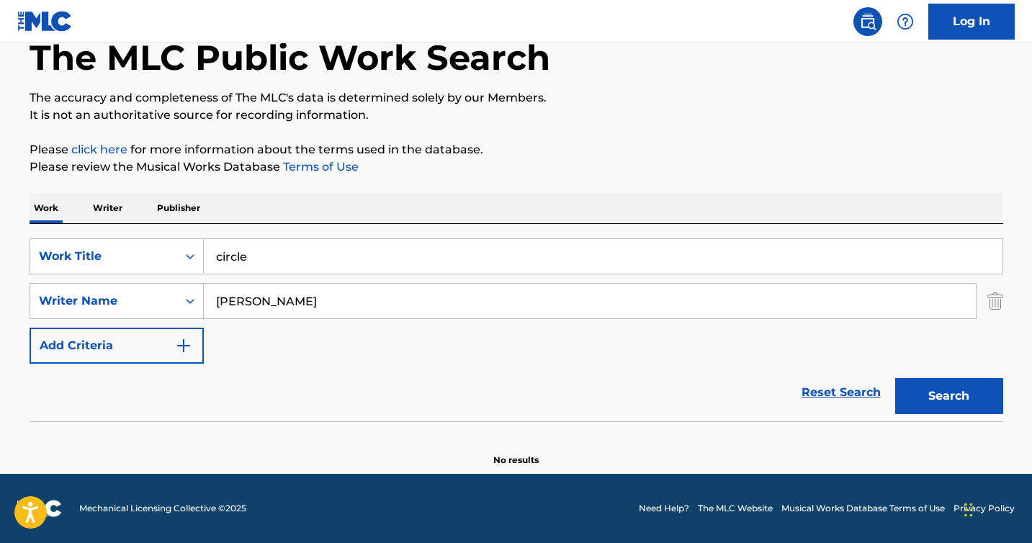
scroll to position [82, 0]
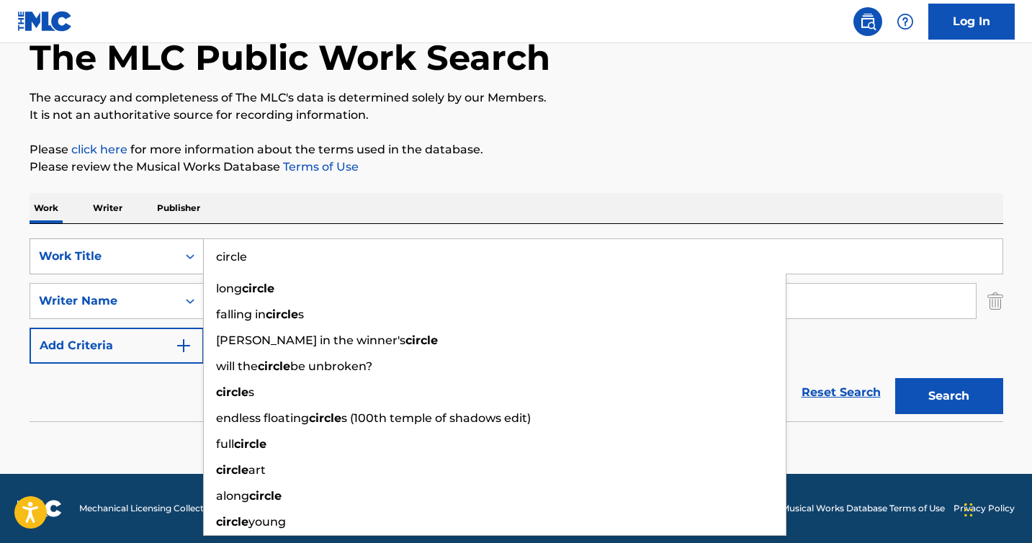
drag, startPoint x: 258, startPoint y: 259, endPoint x: 196, endPoint y: 256, distance: 62.0
click at [196, 256] on div "SearchWithCriteriae2130a89-2aab-4287-832f-3f13b89e8258 Work Title circle long c…" at bounding box center [517, 256] width 974 height 36
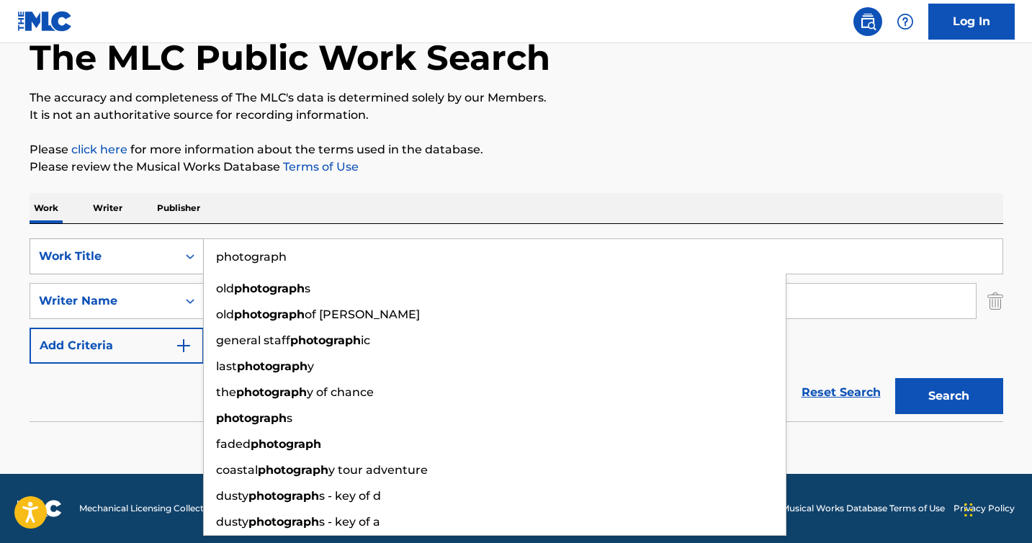
type input "photograph"
click at [895, 378] on button "Search" at bounding box center [949, 396] width 108 height 36
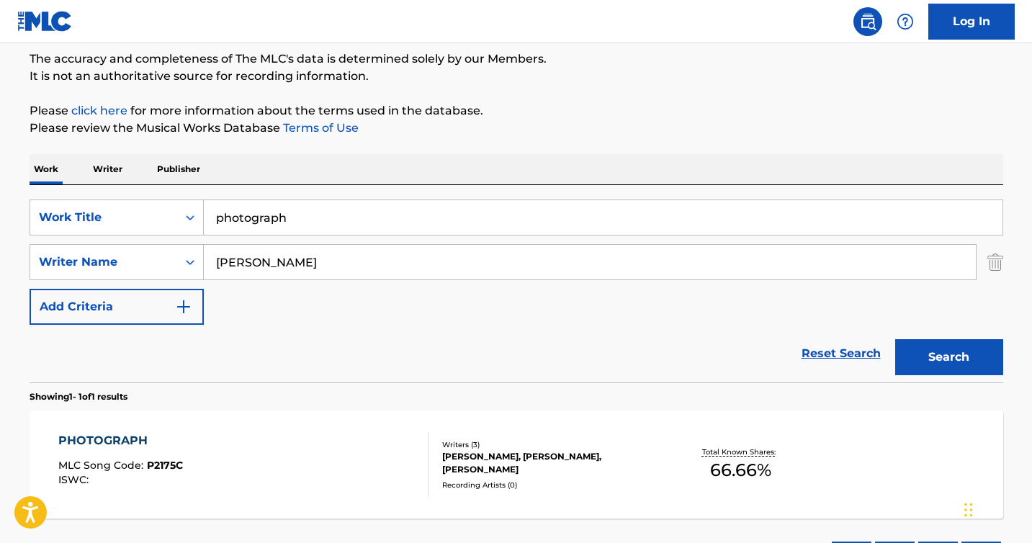
scroll to position [175, 0]
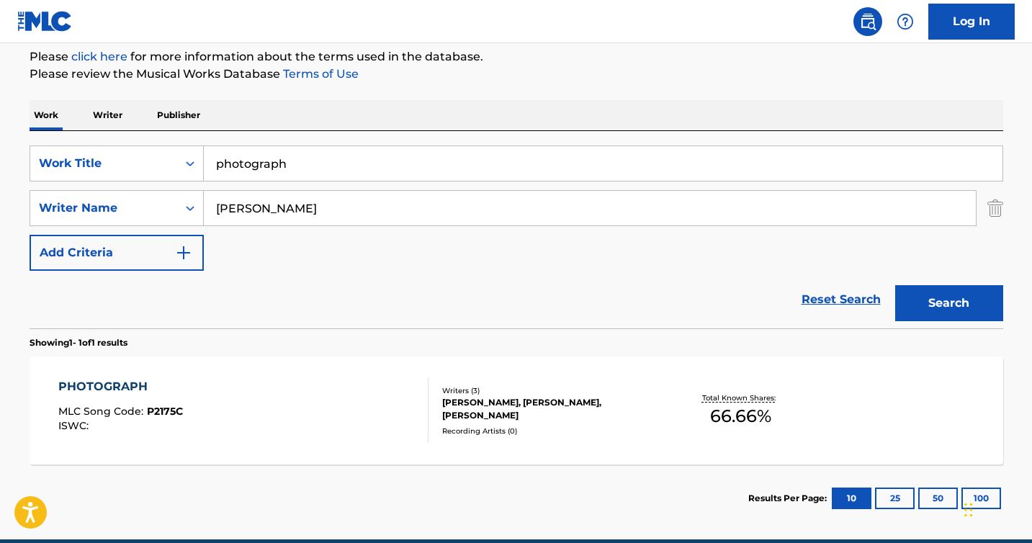
click at [99, 387] on div "PHOTOGRAPH" at bounding box center [120, 386] width 125 height 17
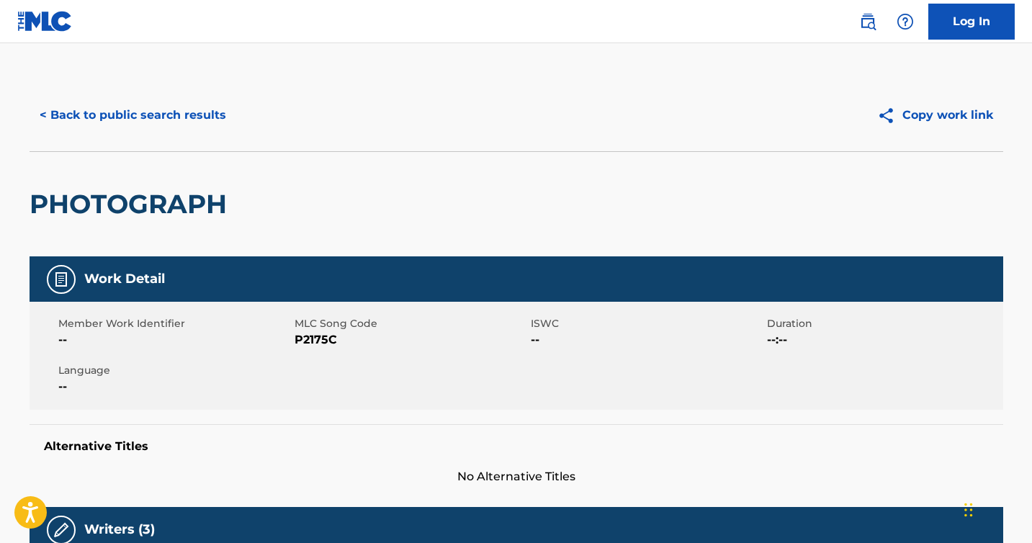
click at [108, 118] on button "< Back to public search results" at bounding box center [133, 115] width 207 height 36
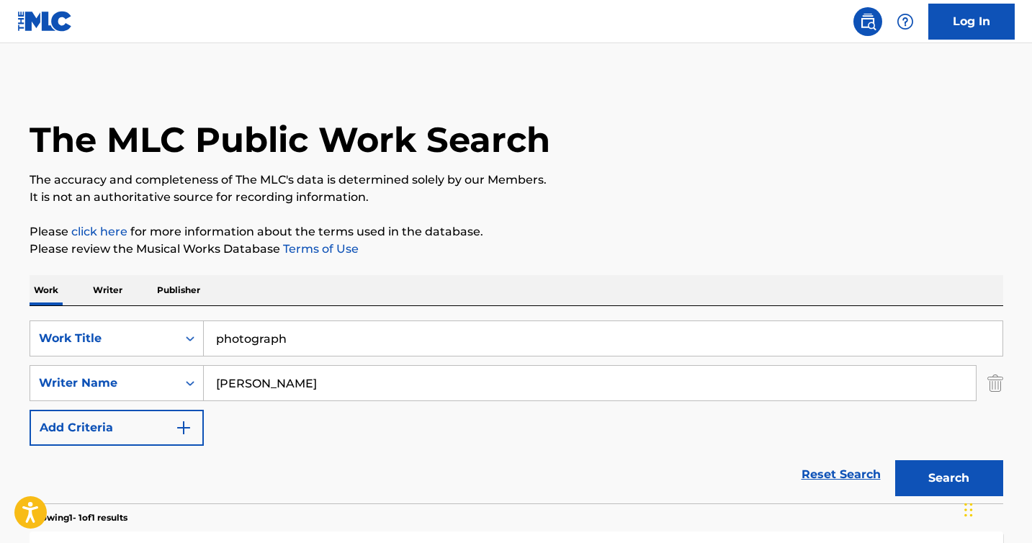
scroll to position [158, 0]
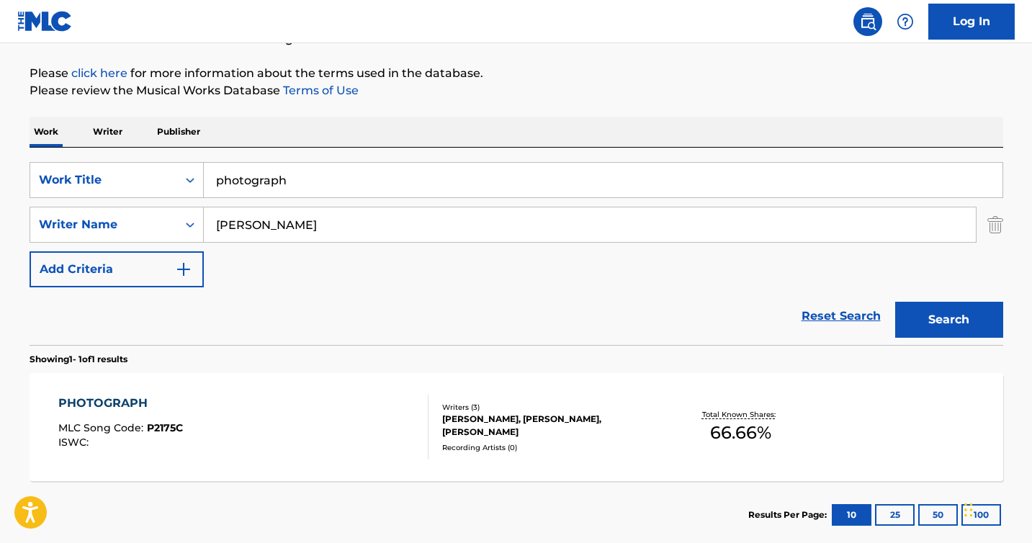
click at [271, 178] on input "photograph" at bounding box center [603, 180] width 799 height 35
click at [271, 177] on input "photograph" at bounding box center [603, 180] width 799 height 35
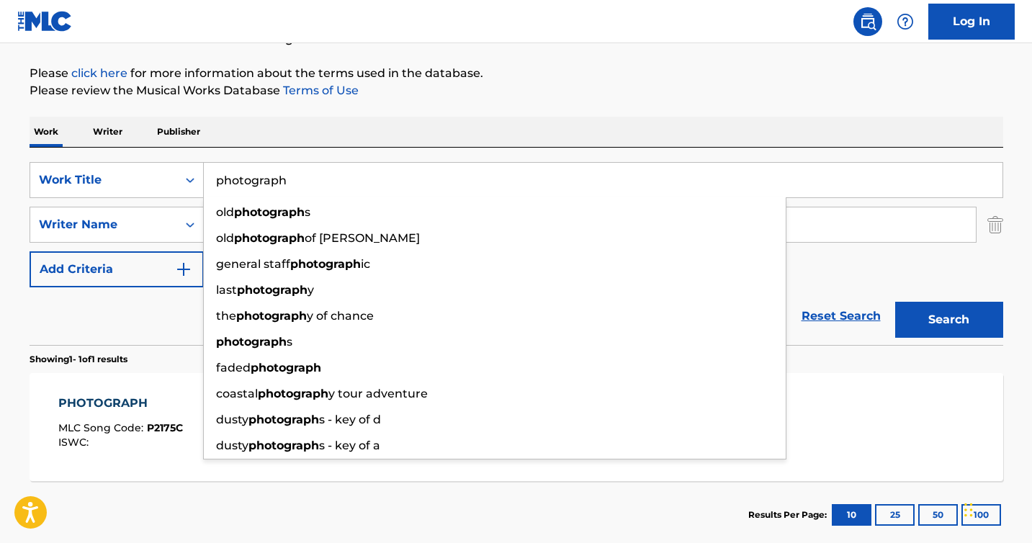
type input "w"
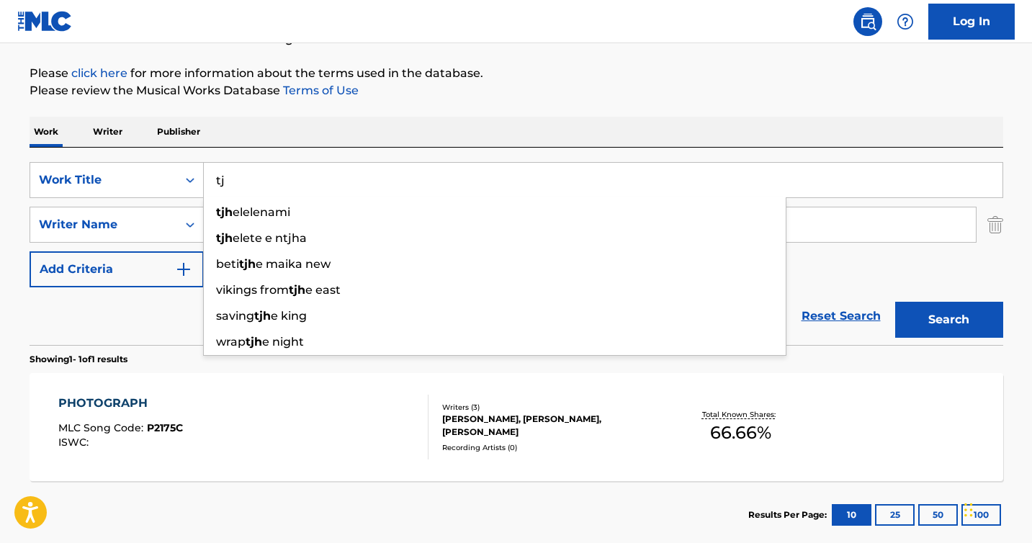
type input "t"
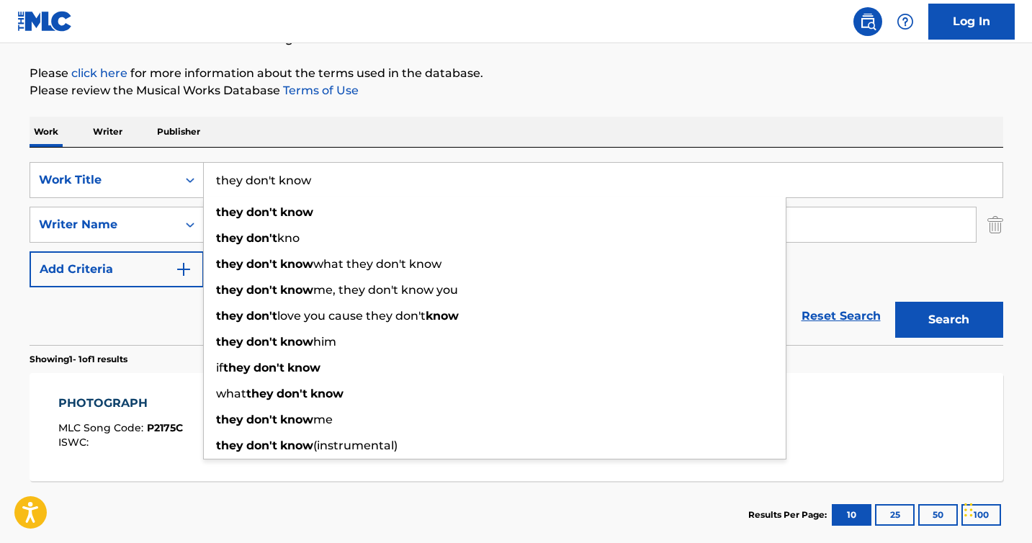
type input "they don't know"
click at [895, 302] on button "Search" at bounding box center [949, 320] width 108 height 36
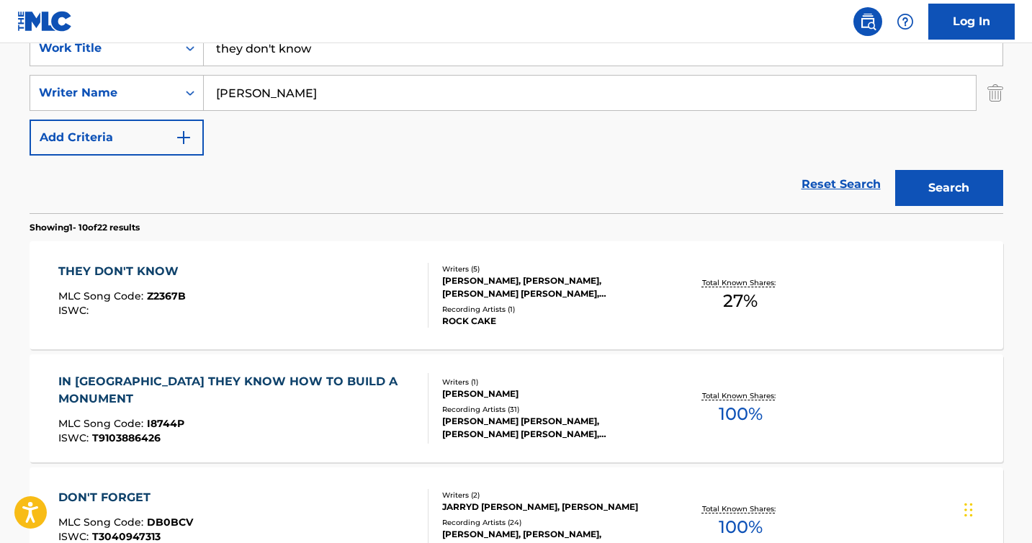
scroll to position [314, 0]
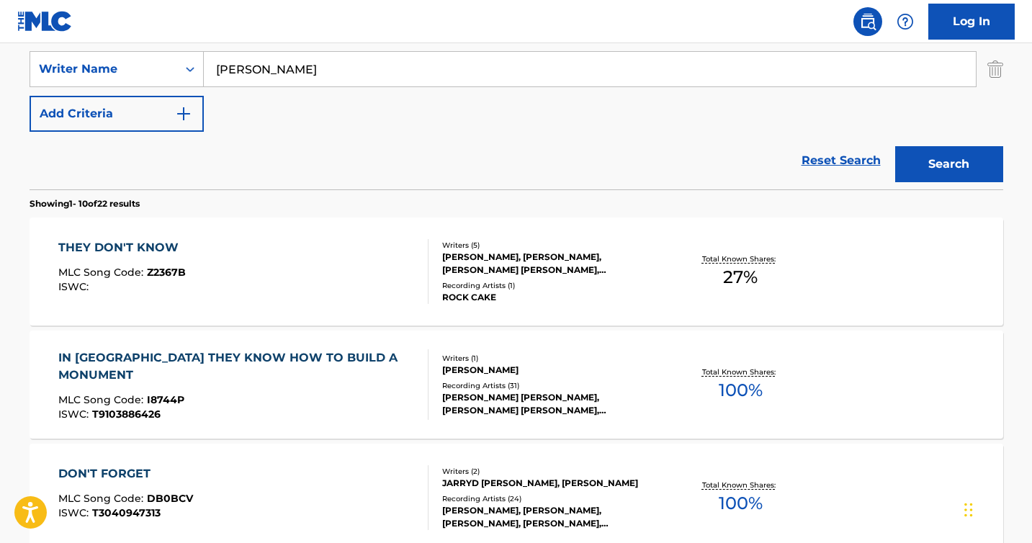
click at [95, 244] on div "THEY DON'T KNOW" at bounding box center [121, 247] width 127 height 17
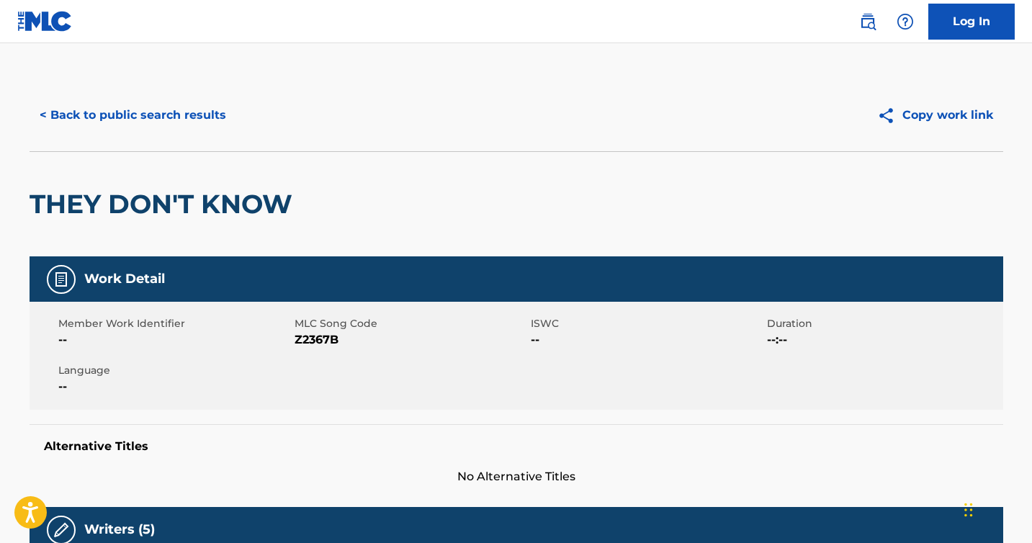
scroll to position [770, 0]
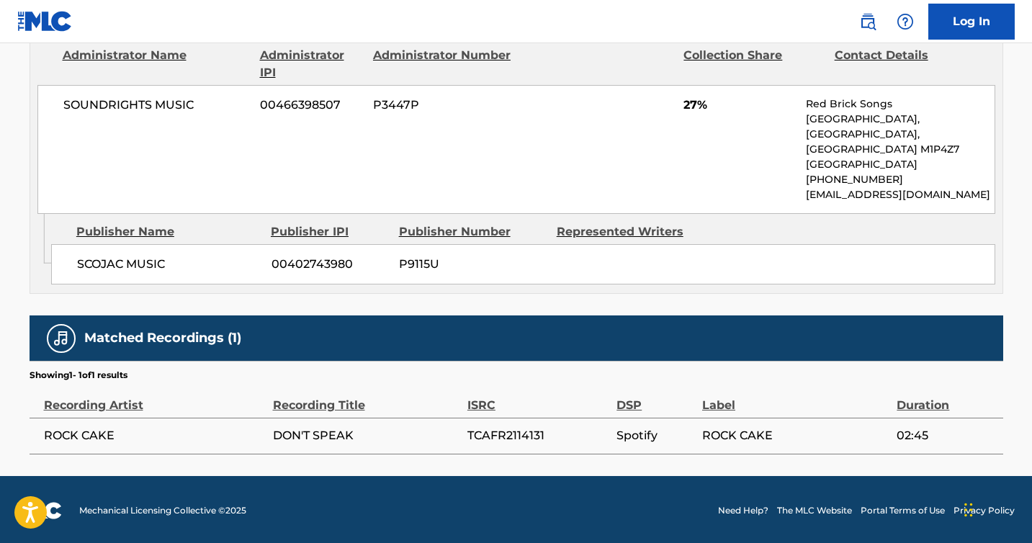
click at [521, 432] on span "TCAFR2114131" at bounding box center [538, 435] width 142 height 17
copy div "TCAFR2114131"
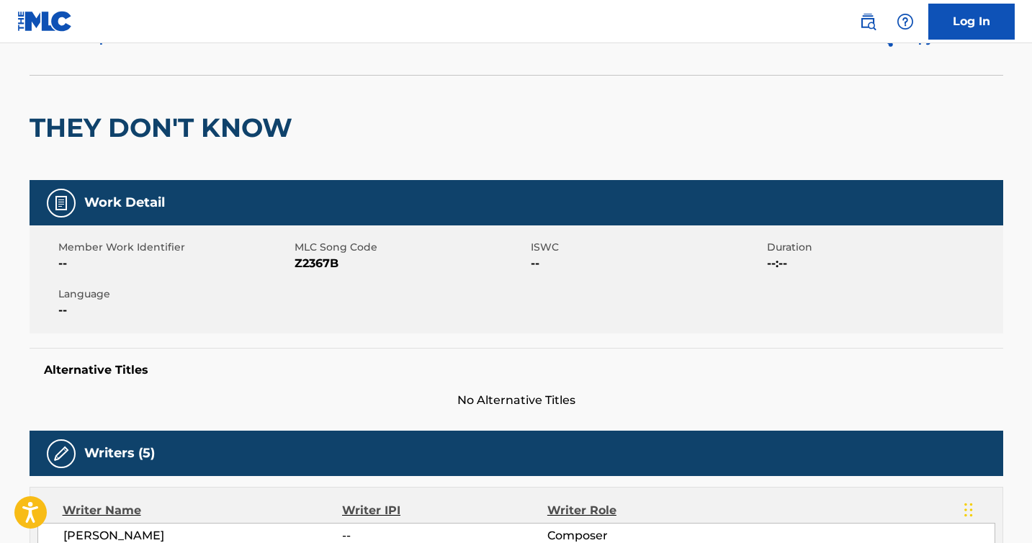
scroll to position [0, 0]
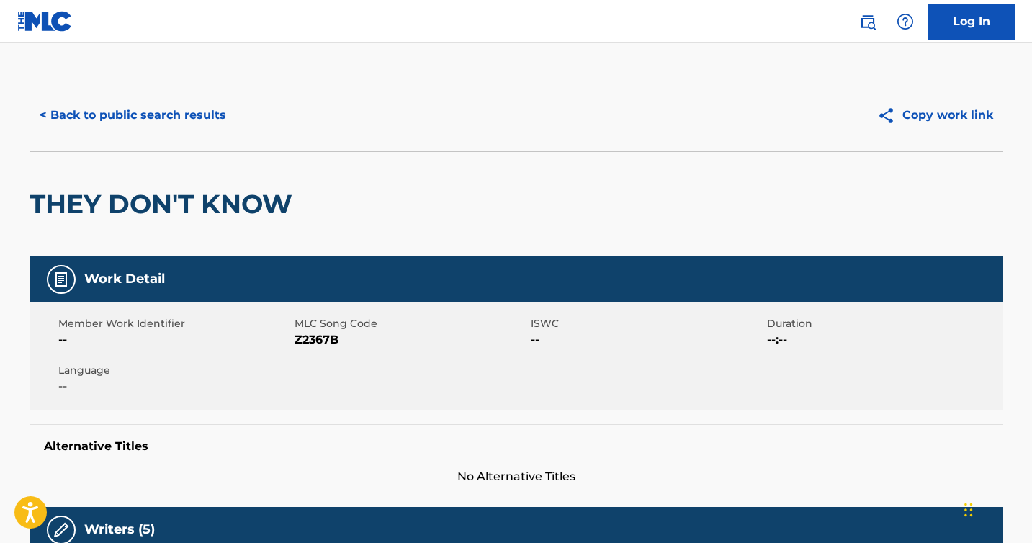
click at [149, 117] on button "< Back to public search results" at bounding box center [133, 115] width 207 height 36
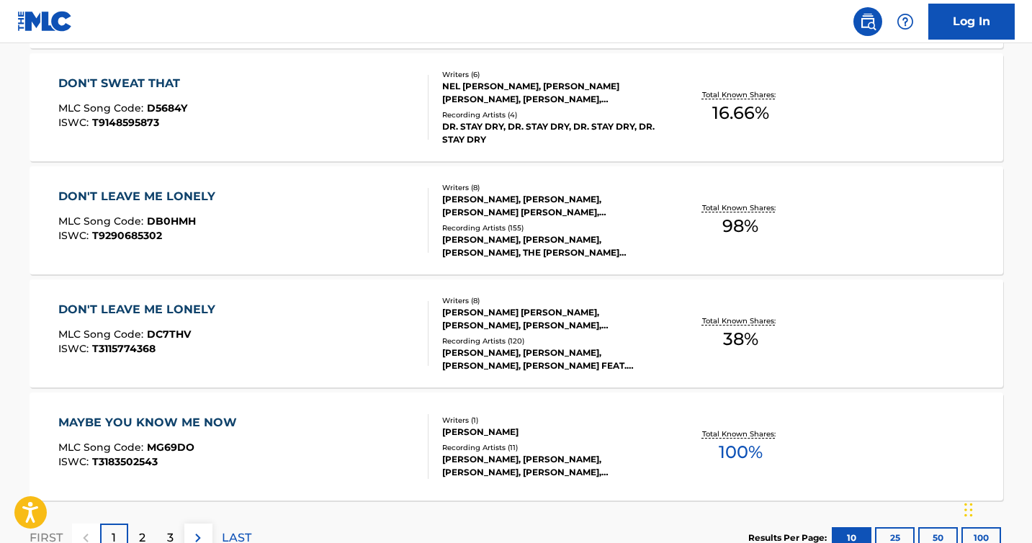
scroll to position [1123, 0]
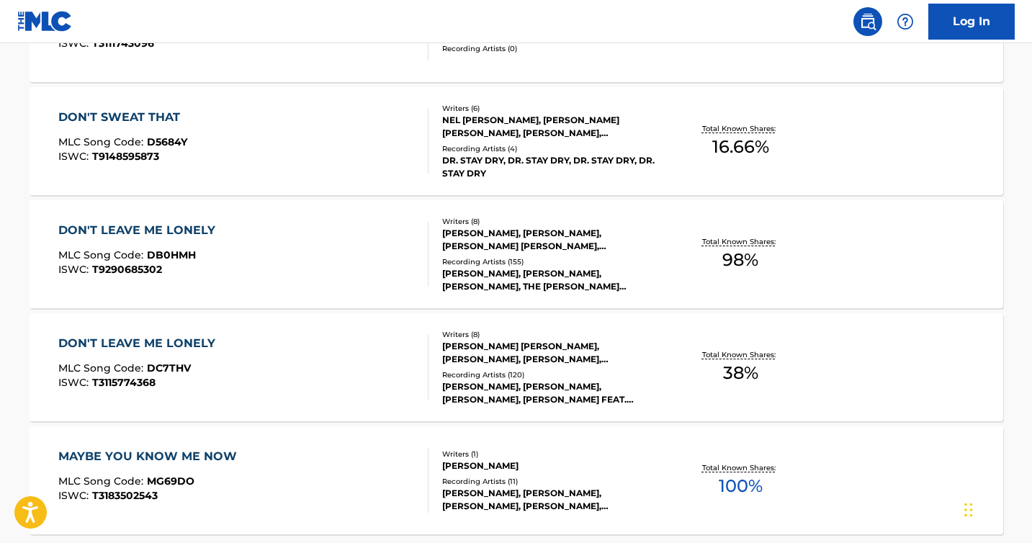
click at [125, 120] on div "DON'T SWEAT THAT" at bounding box center [122, 117] width 129 height 17
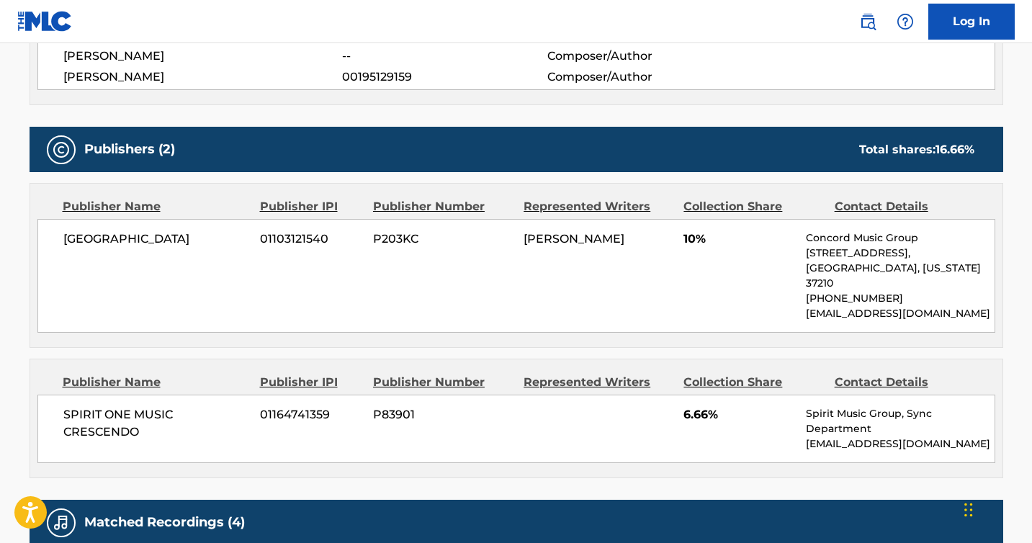
scroll to position [982, 0]
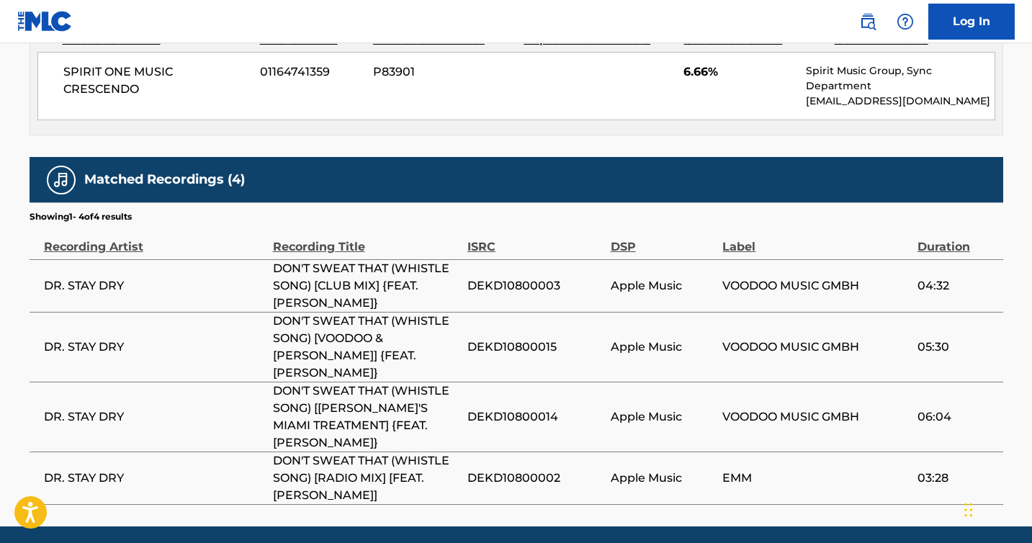
click at [511, 277] on span "DEKD10800003" at bounding box center [535, 285] width 136 height 17
copy div "DEKD10800003"
